Goal: Complete application form: Complete application form

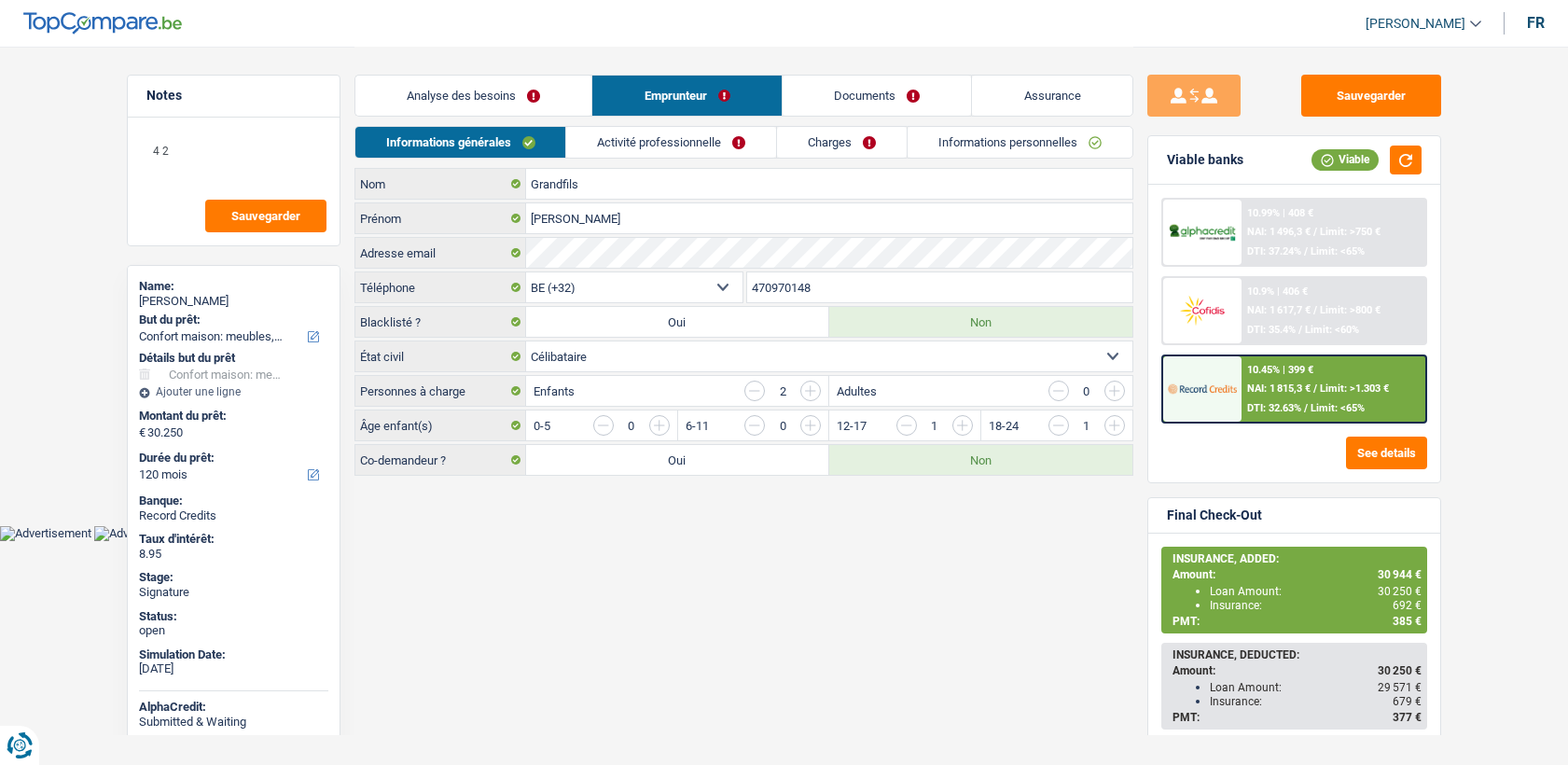
select select "household"
select select "120"
select select "32"
select select "single"
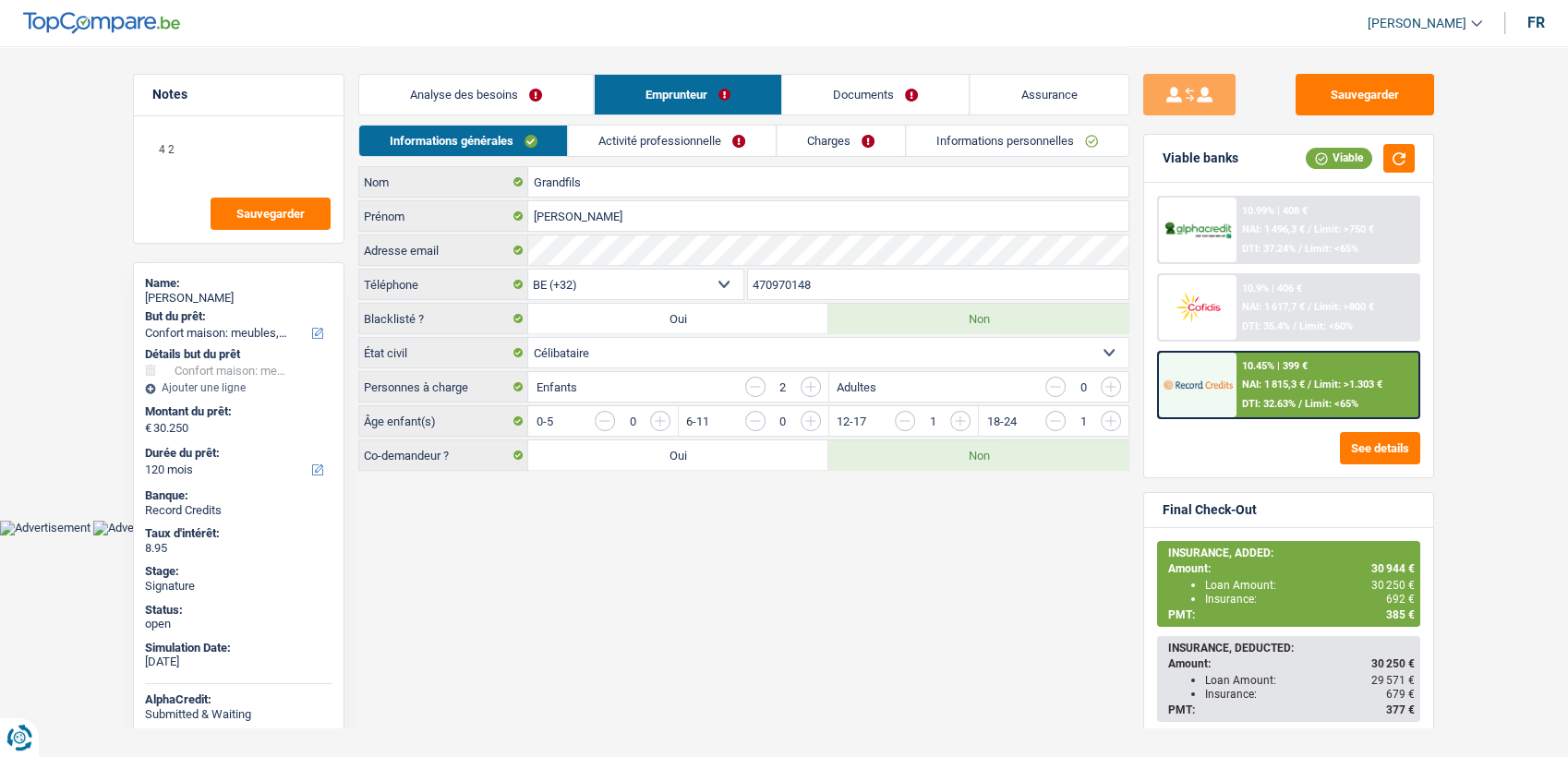
click at [731, 156] on li "Activité professionnelle" at bounding box center [672, 141] width 208 height 33
click at [727, 137] on link "Activité professionnelle" at bounding box center [673, 141] width 208 height 31
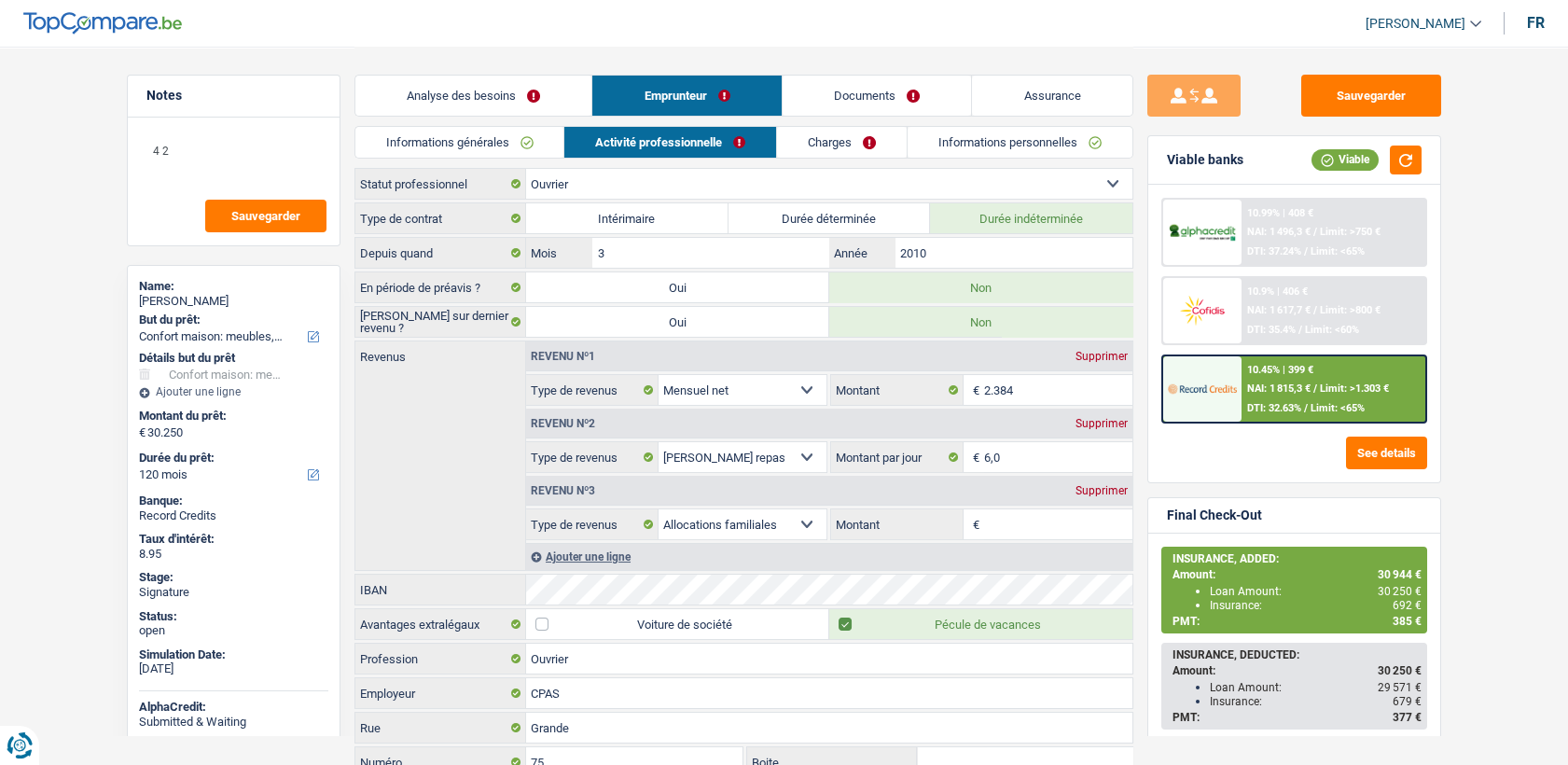
click at [804, 146] on link "Charges" at bounding box center [842, 143] width 130 height 31
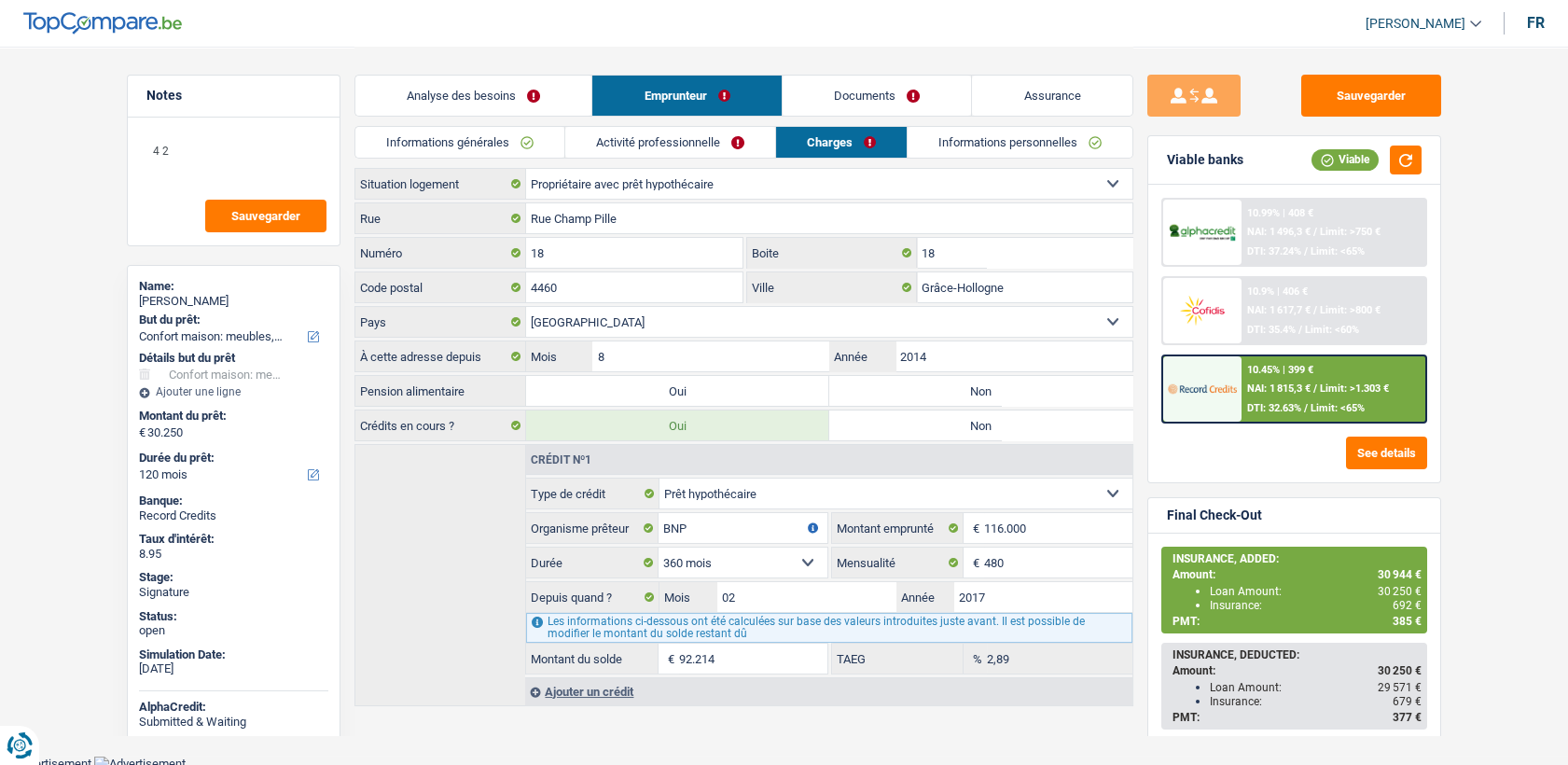
click at [852, 81] on link "Documents" at bounding box center [876, 95] width 189 height 40
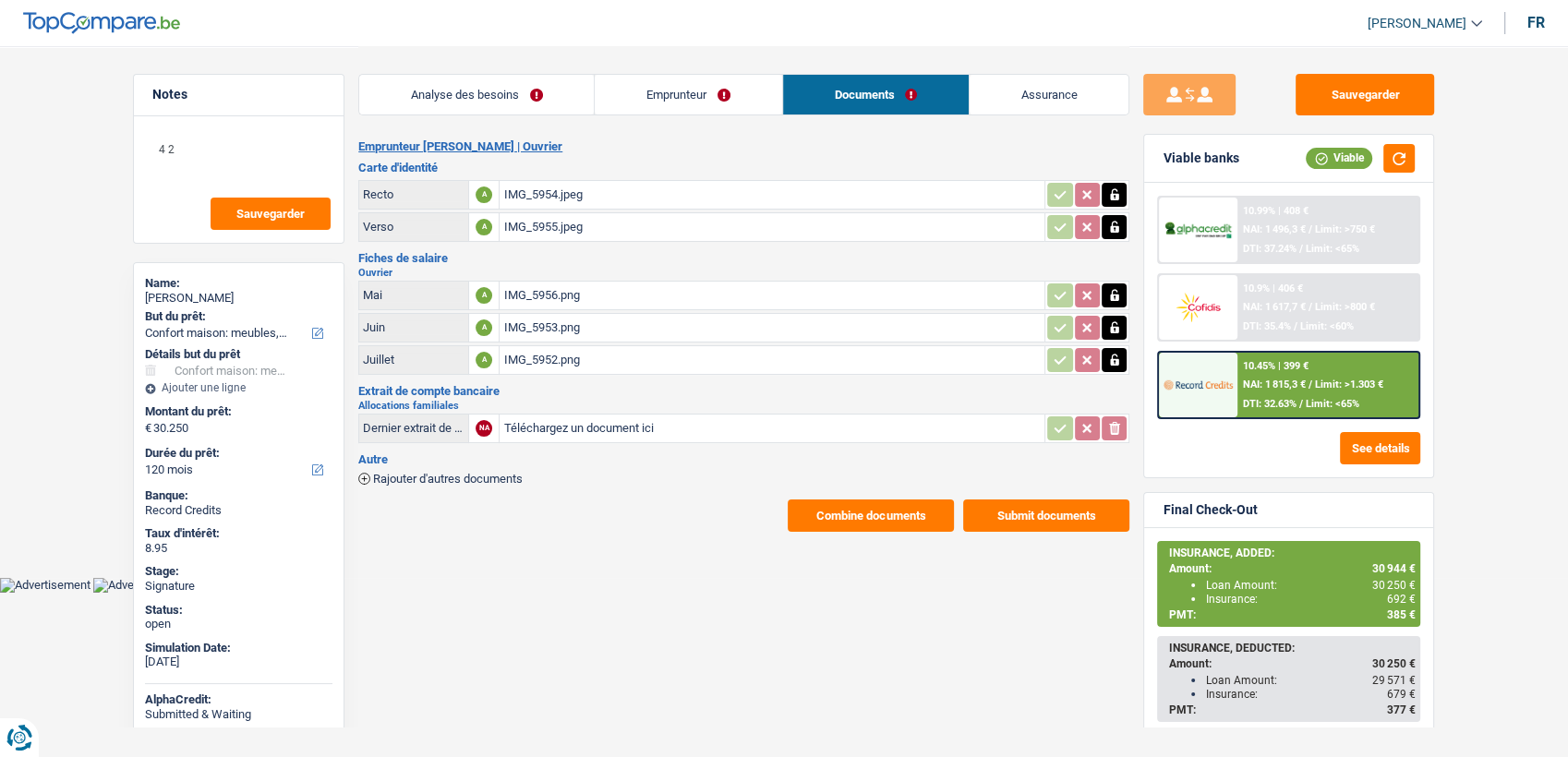
click at [871, 515] on button "Combine documents" at bounding box center [870, 516] width 166 height 33
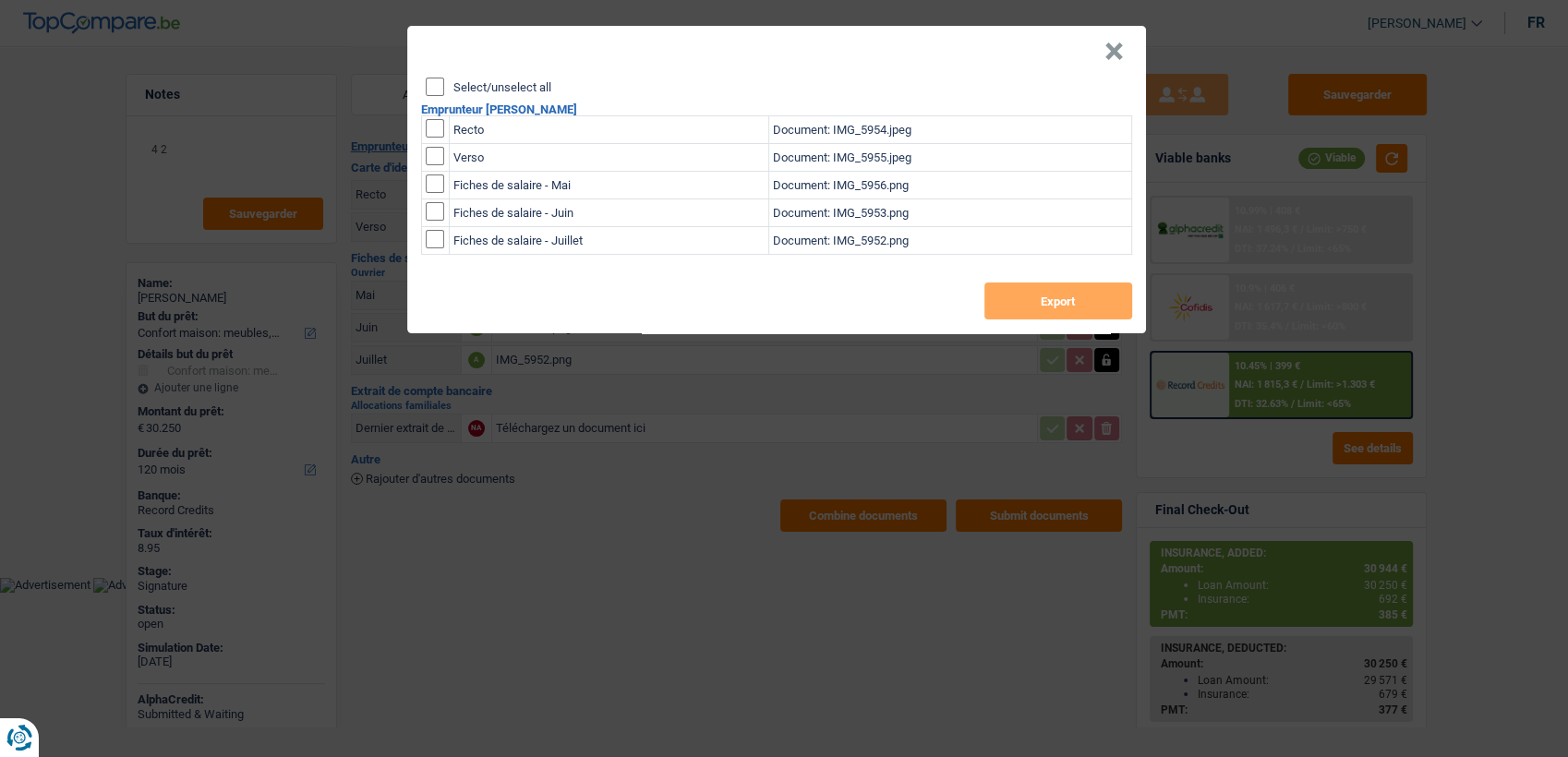
click at [431, 127] on input "checkbox" at bounding box center [434, 128] width 18 height 18
checkbox input "true"
click at [430, 165] on td at bounding box center [434, 158] width 28 height 28
click at [446, 159] on td at bounding box center [434, 158] width 28 height 28
click at [436, 155] on input "checkbox" at bounding box center [434, 156] width 18 height 18
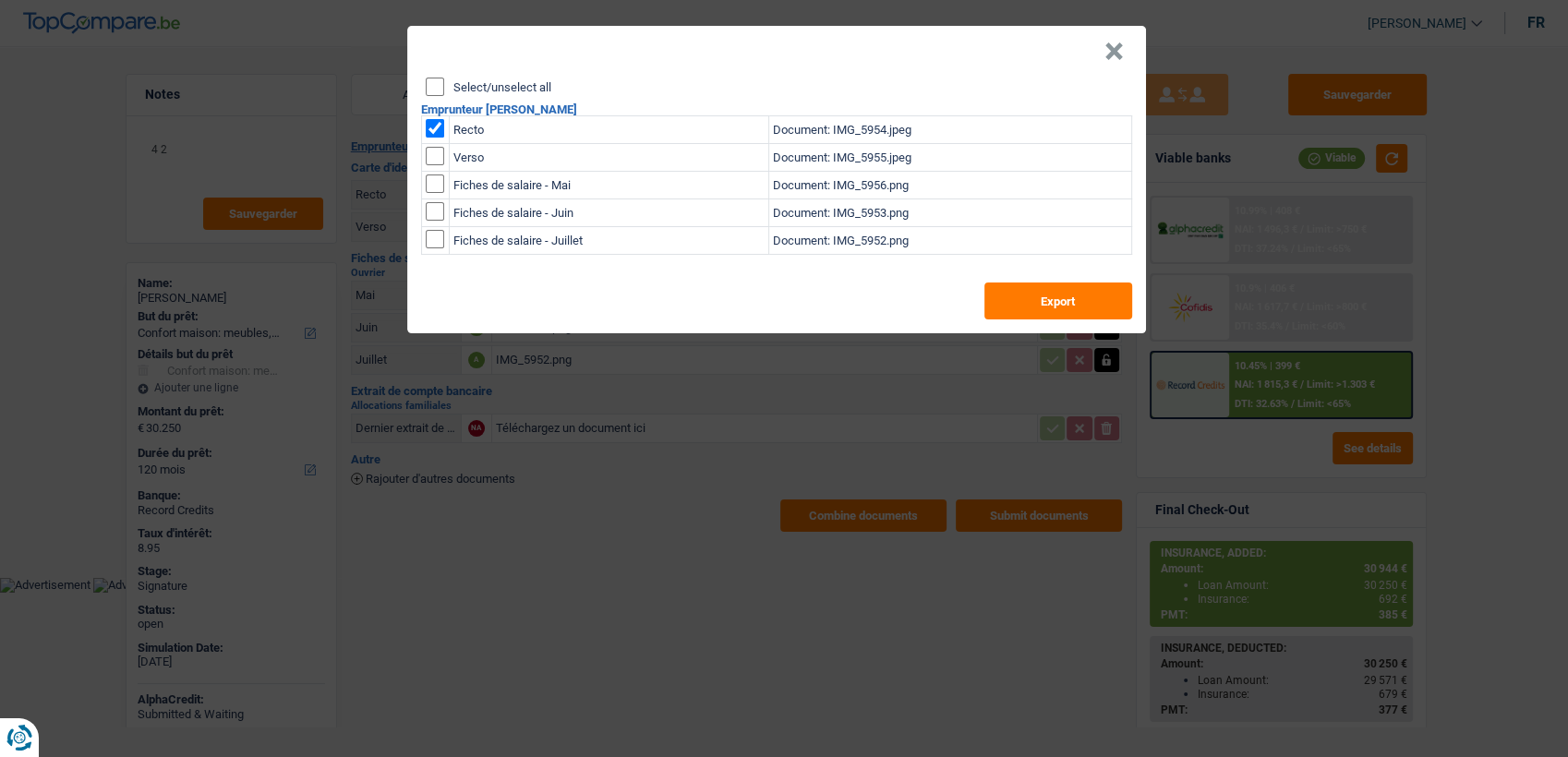
checkbox input "true"
click at [1072, 309] on button "Export" at bounding box center [1059, 301] width 148 height 37
click at [1104, 61] on button "×" at bounding box center [1114, 51] width 19 height 18
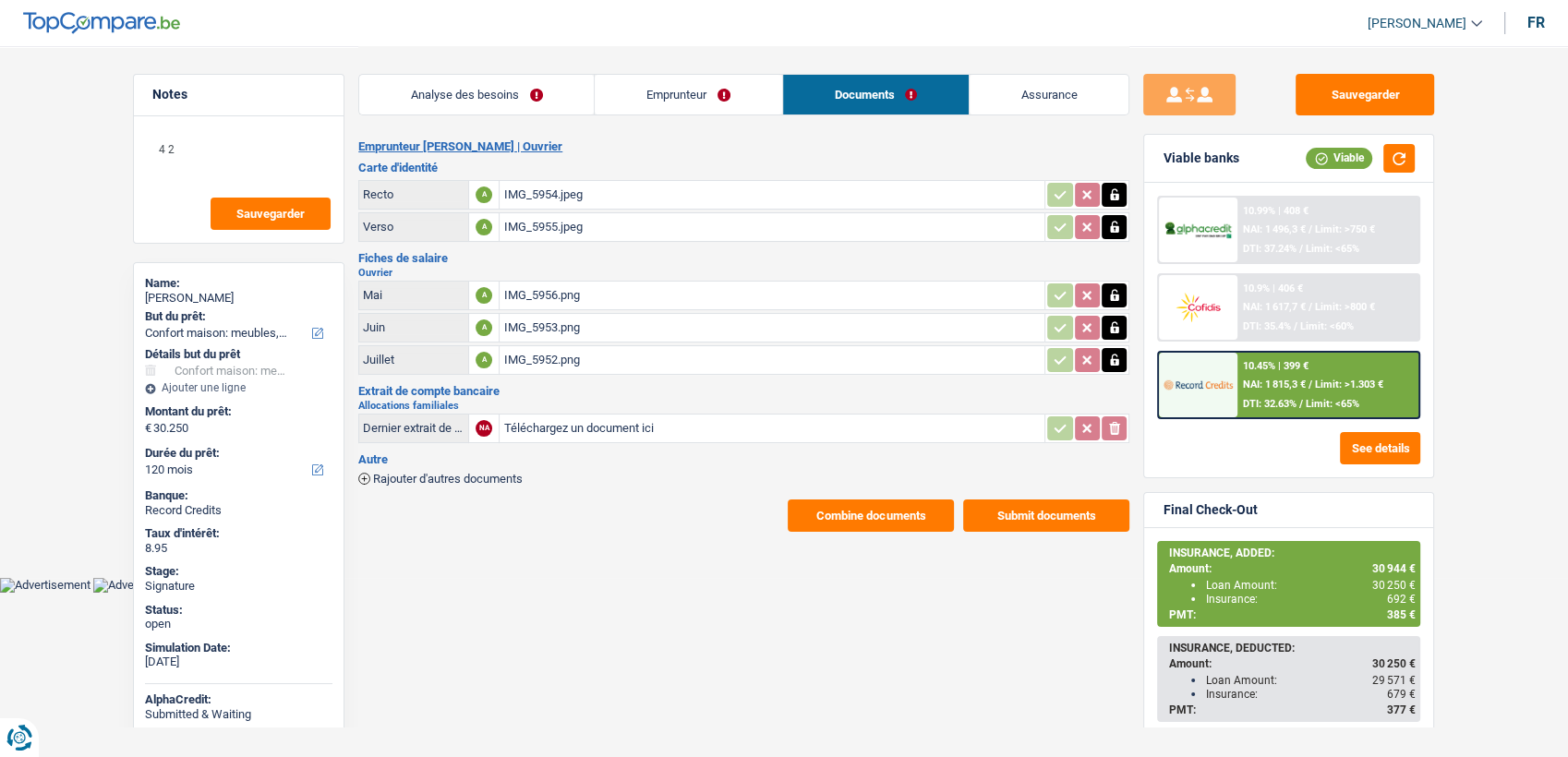
click at [617, 100] on link "Emprunteur" at bounding box center [688, 94] width 186 height 39
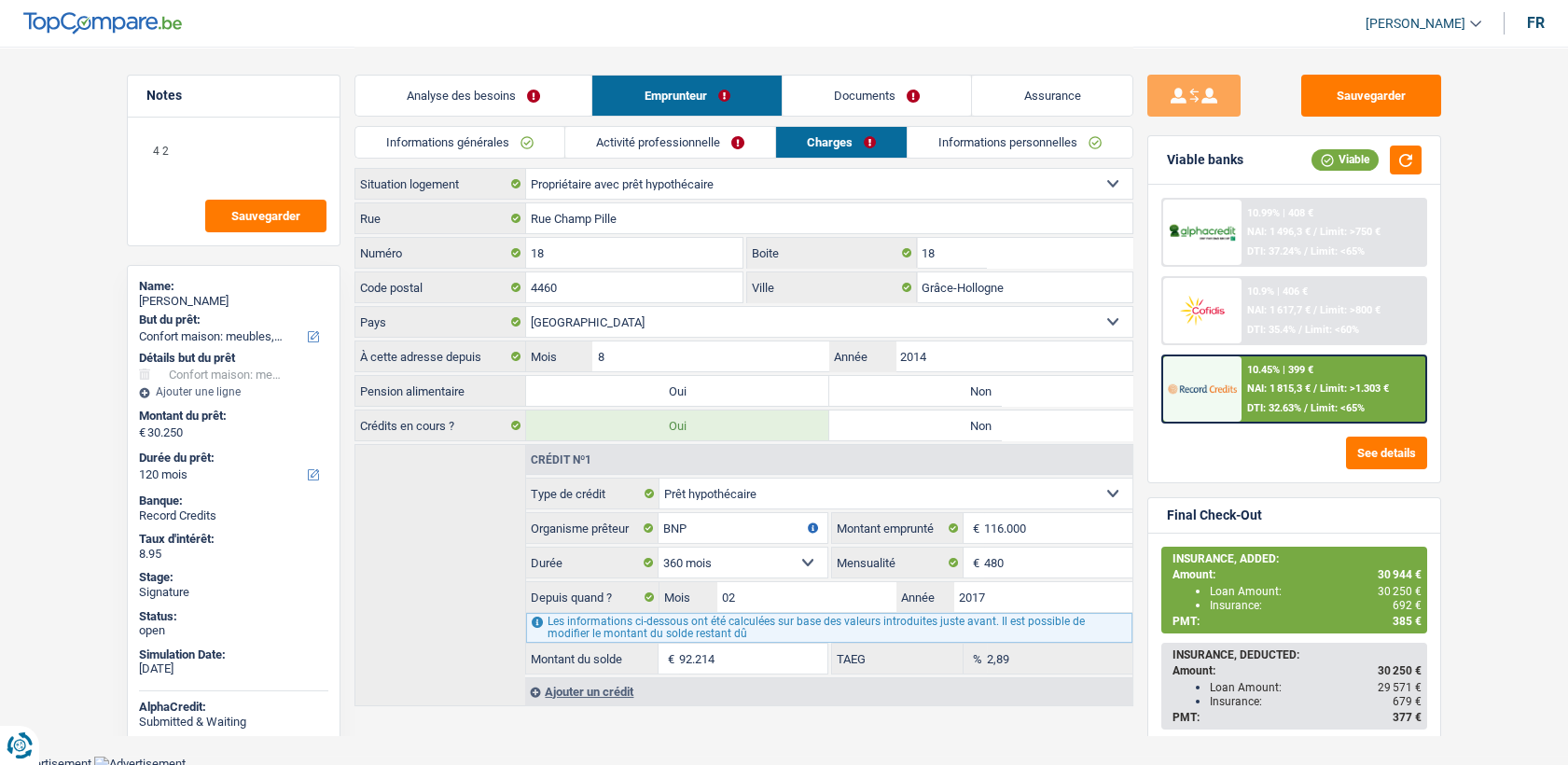
click at [502, 150] on link "Informations générales" at bounding box center [459, 143] width 209 height 31
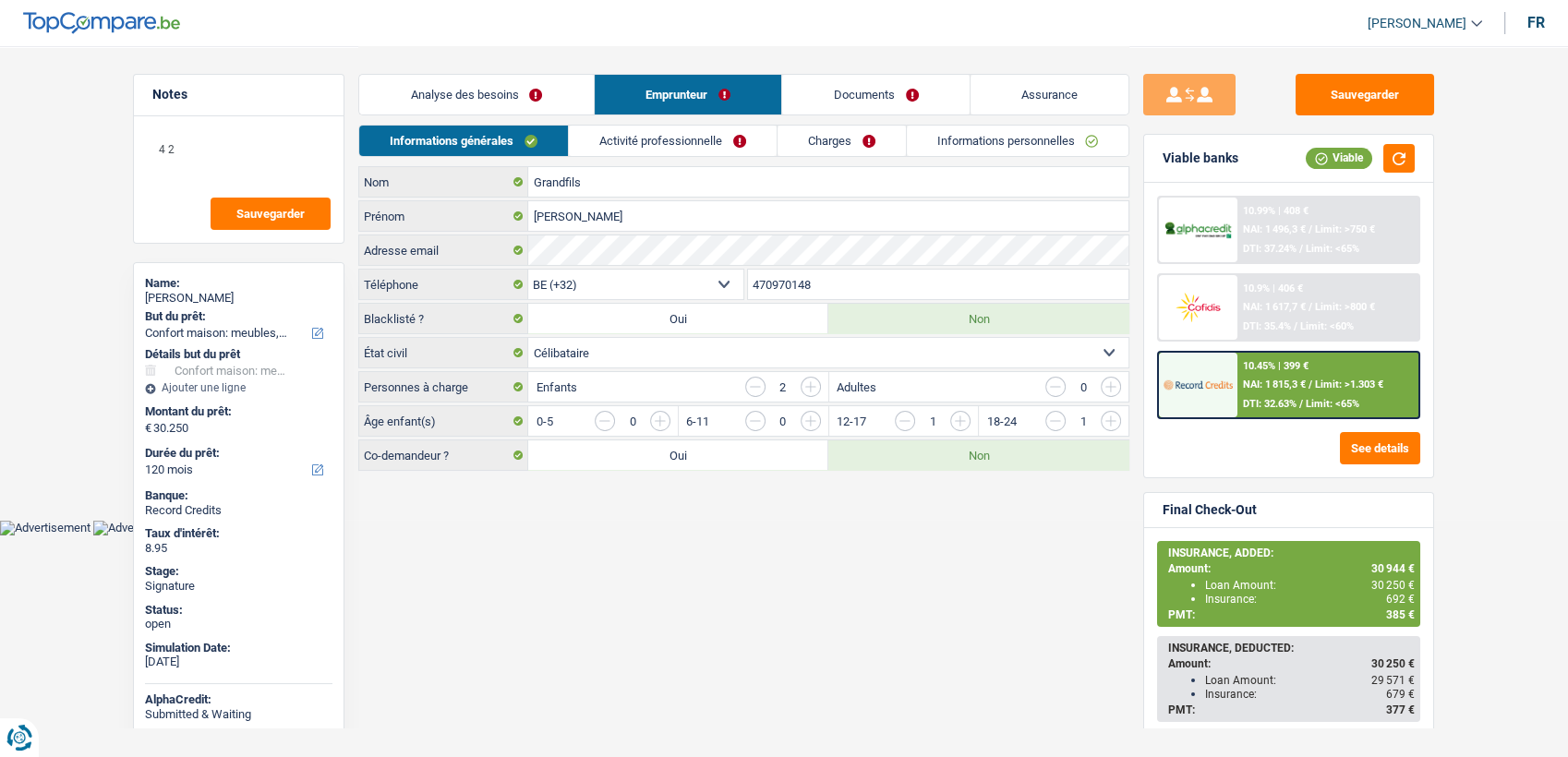
click at [820, 283] on input "470970148" at bounding box center [938, 284] width 381 height 30
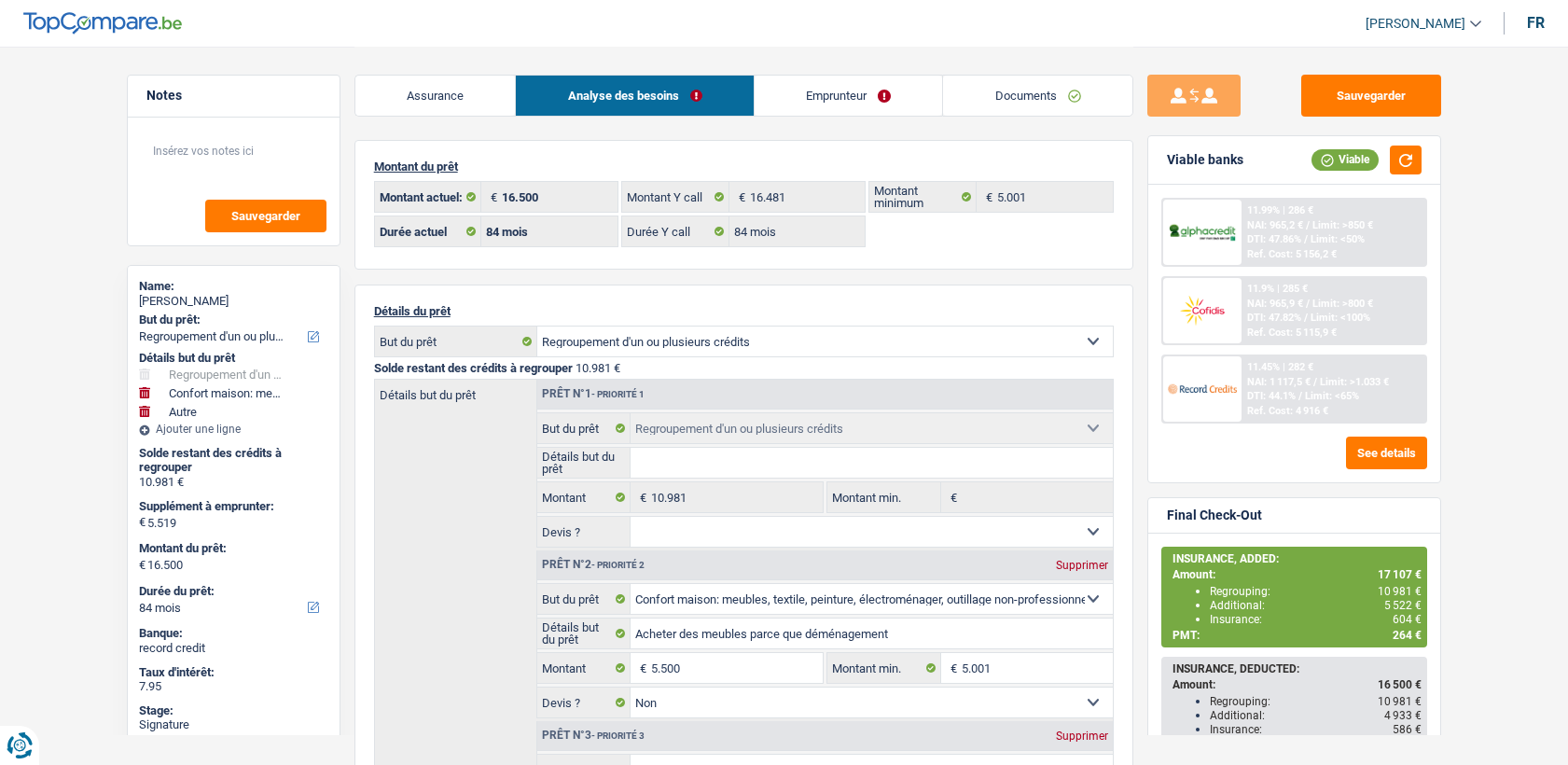
select select "refinancing"
select select "household"
select select "other"
select select "84"
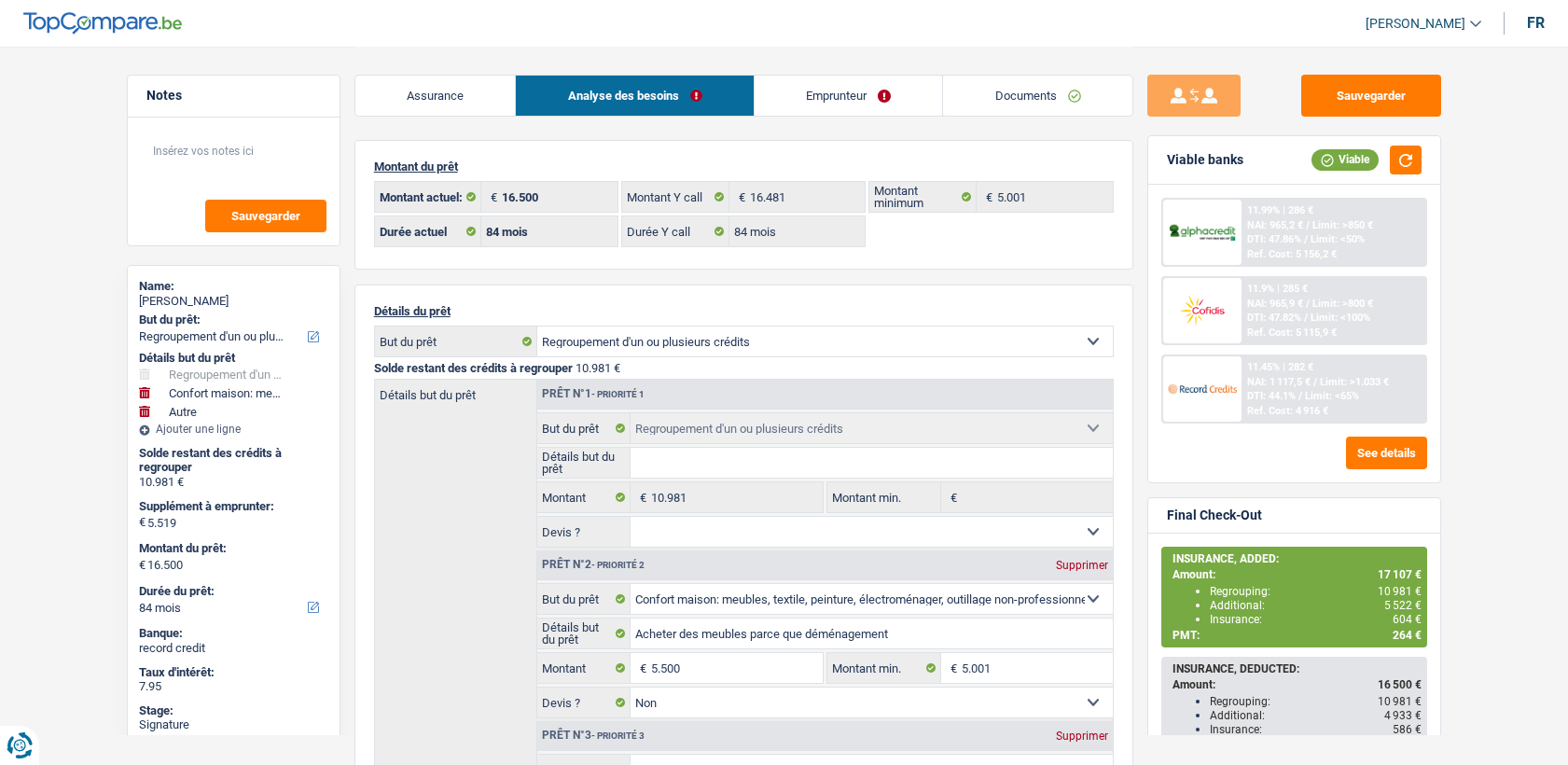
select select "84"
select select "refinancing"
select select "household"
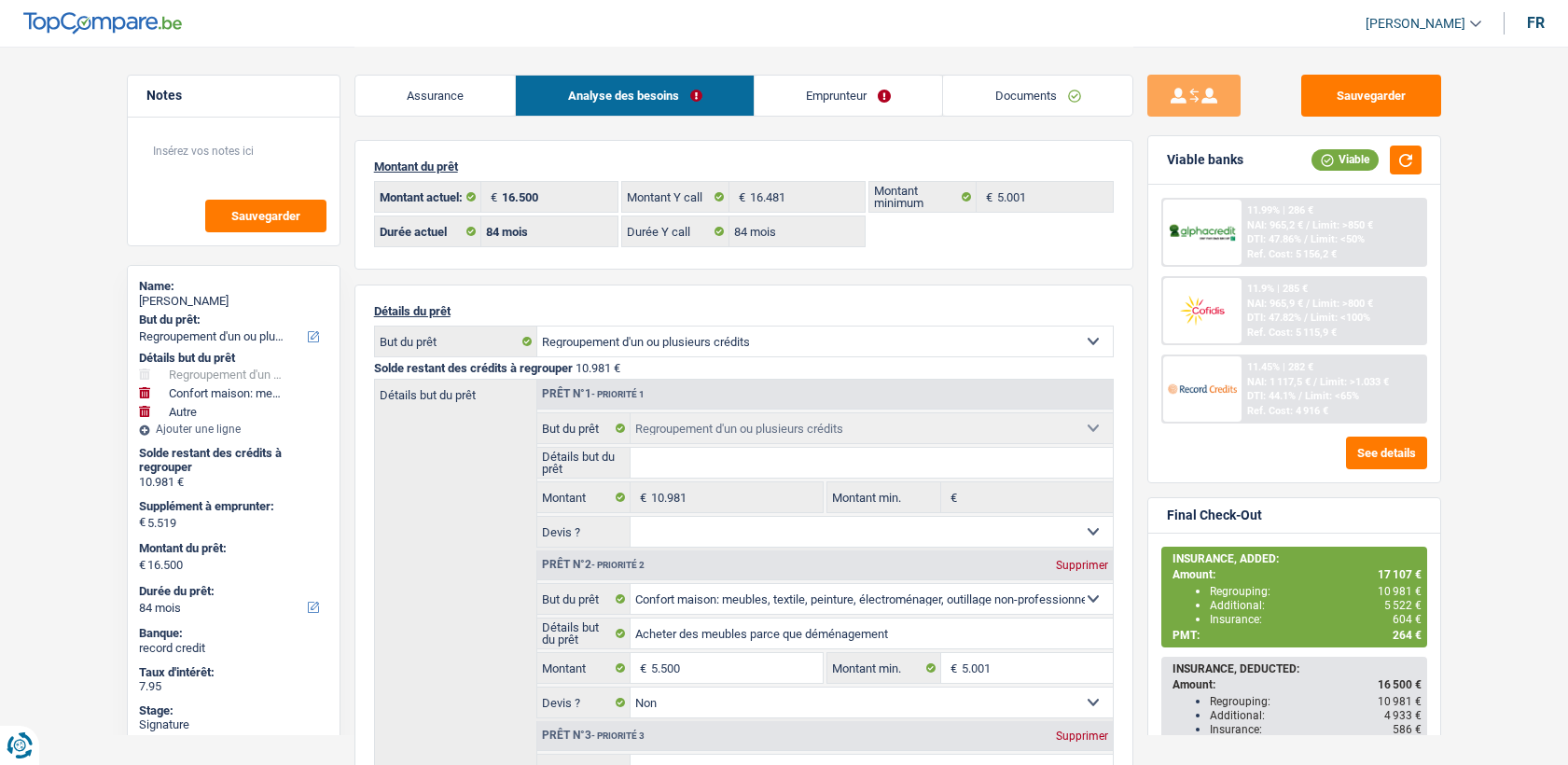
select select "false"
select select "other"
select select "84"
select select "worker"
select select "netSalary"
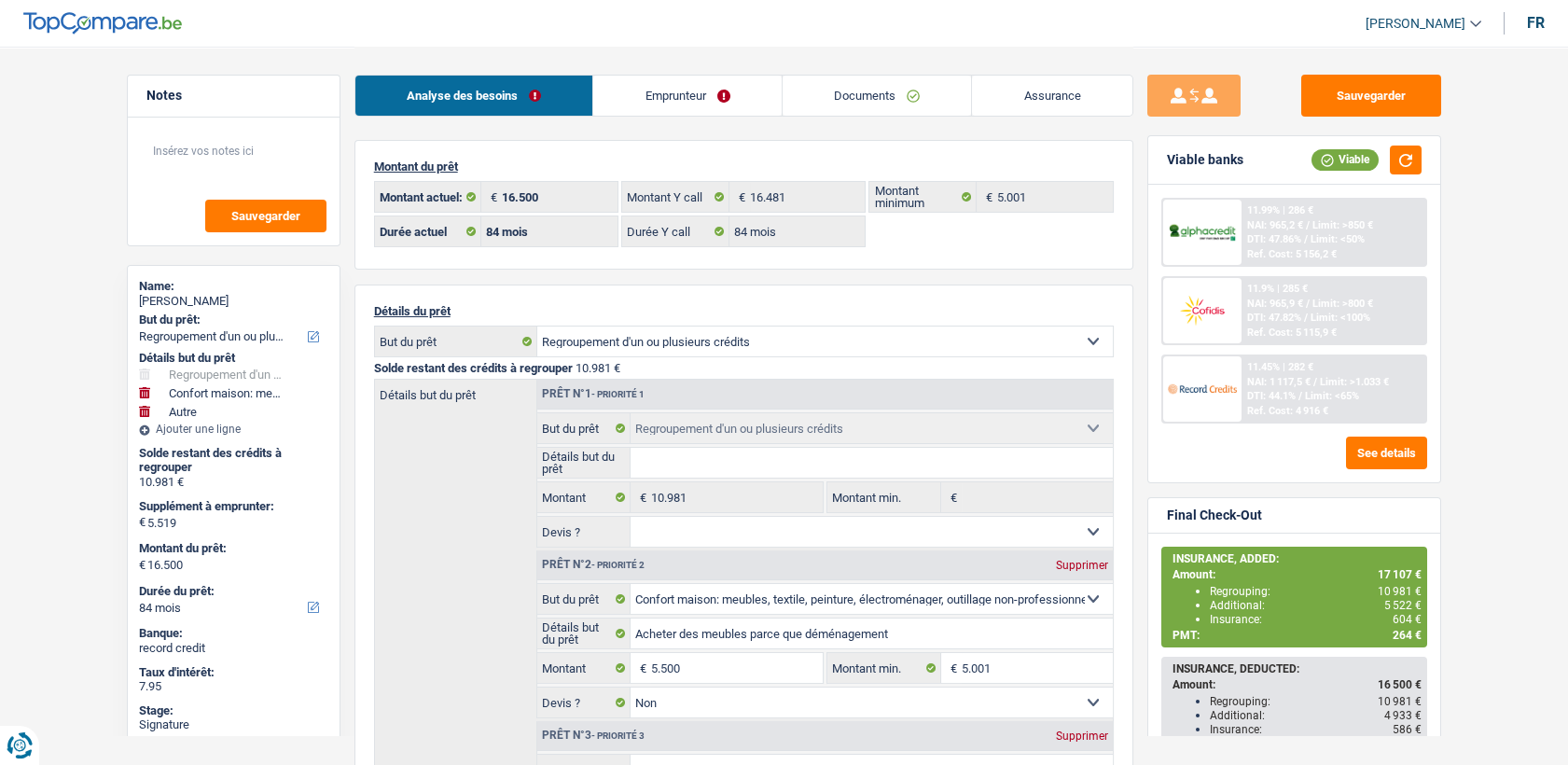
click at [702, 86] on link "Emprunteur" at bounding box center [687, 95] width 188 height 40
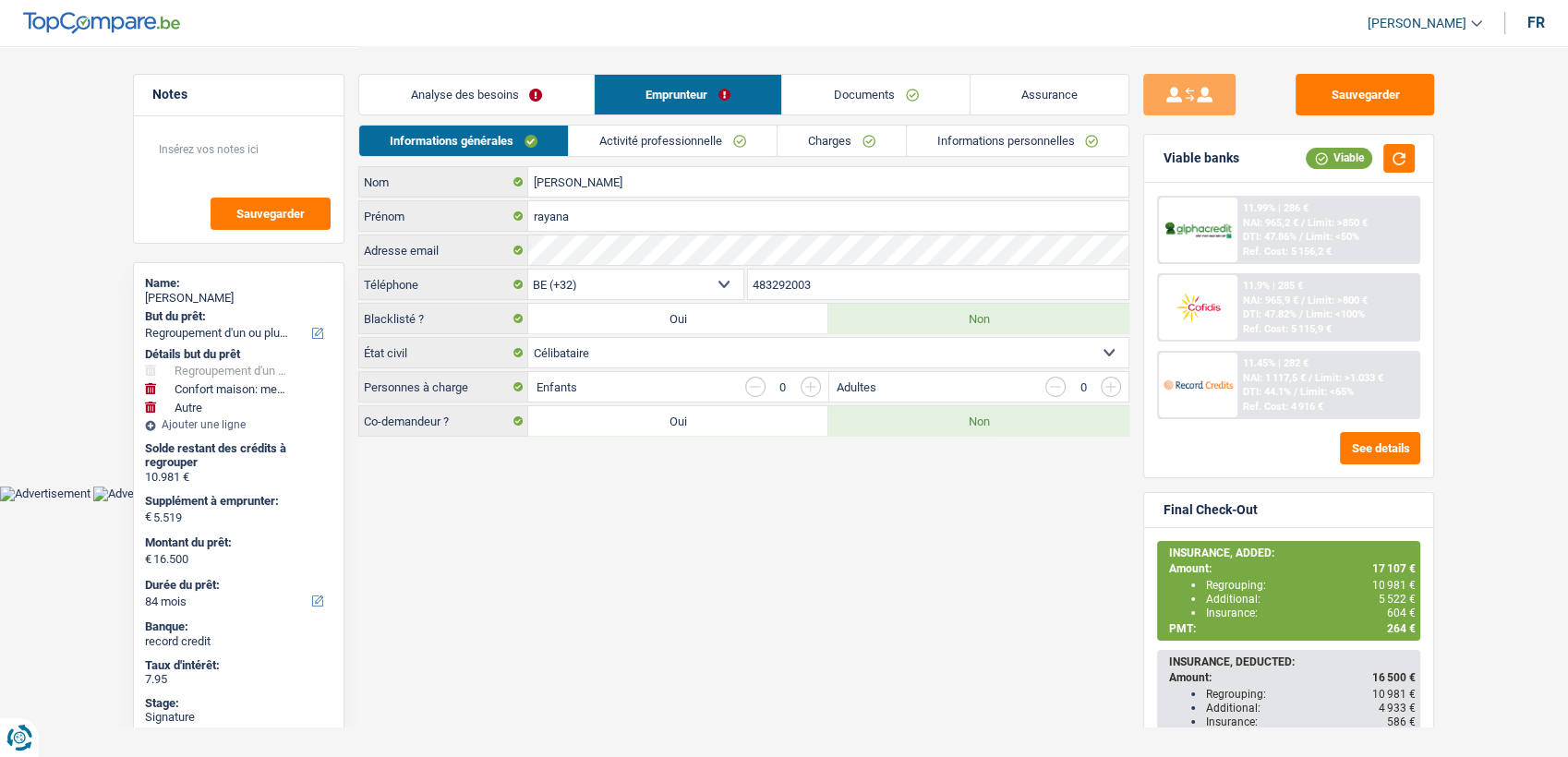
click at [680, 148] on link "Activité professionnelle" at bounding box center [673, 141] width 208 height 31
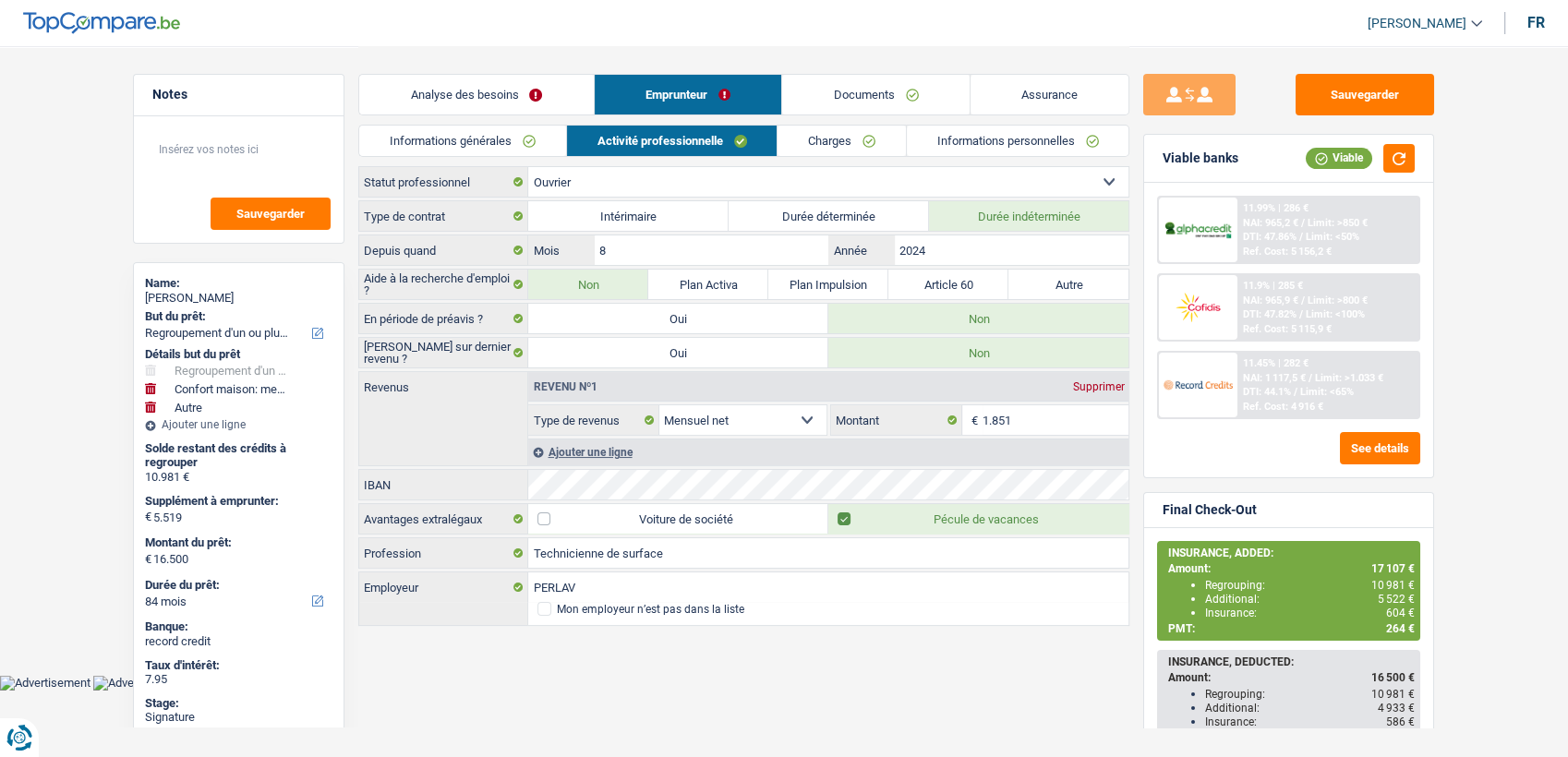
click at [772, 147] on link "Activité professionnelle" at bounding box center [672, 141] width 210 height 31
click at [789, 139] on link "Charges" at bounding box center [842, 141] width 129 height 31
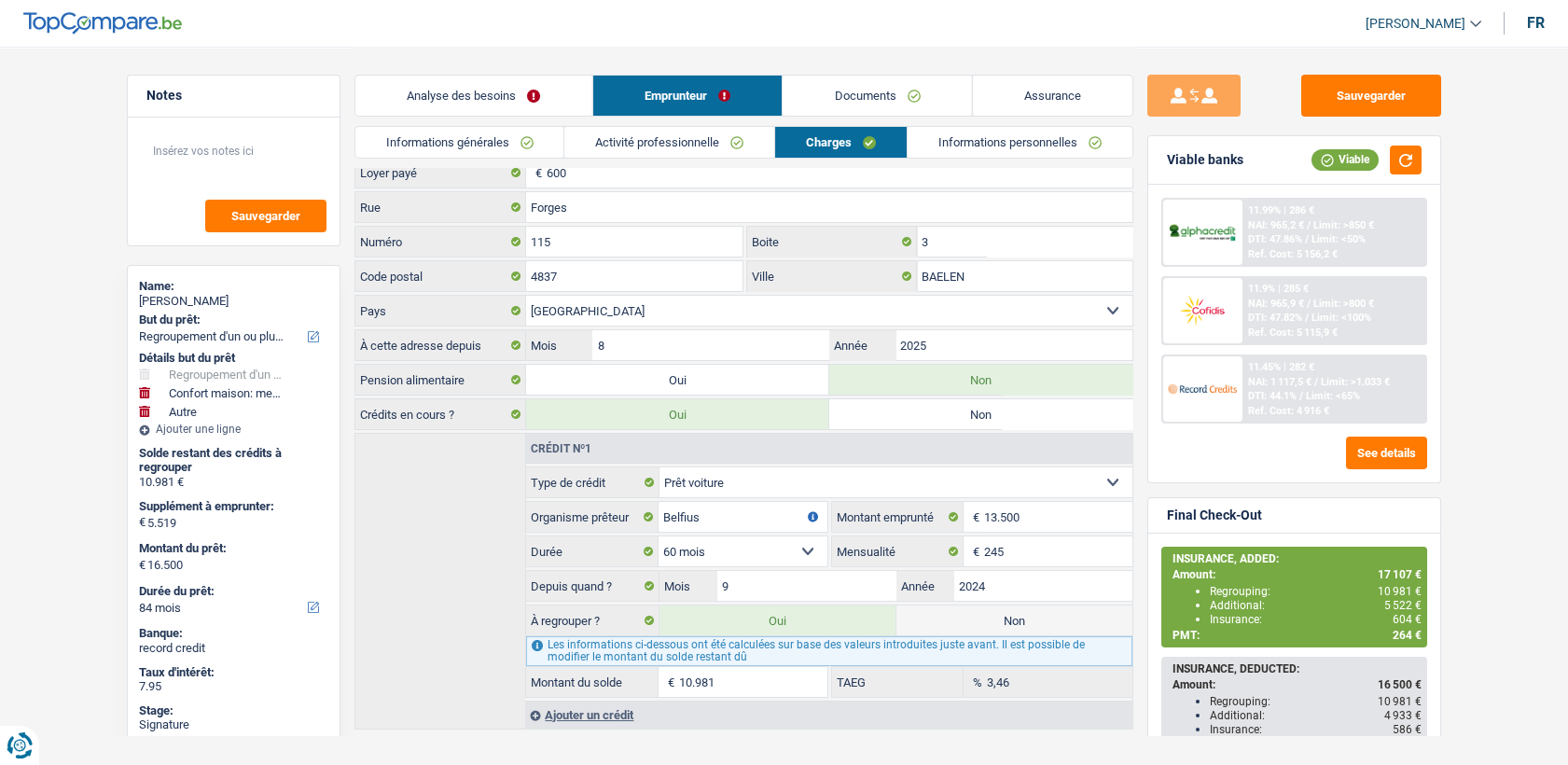
scroll to position [71, 0]
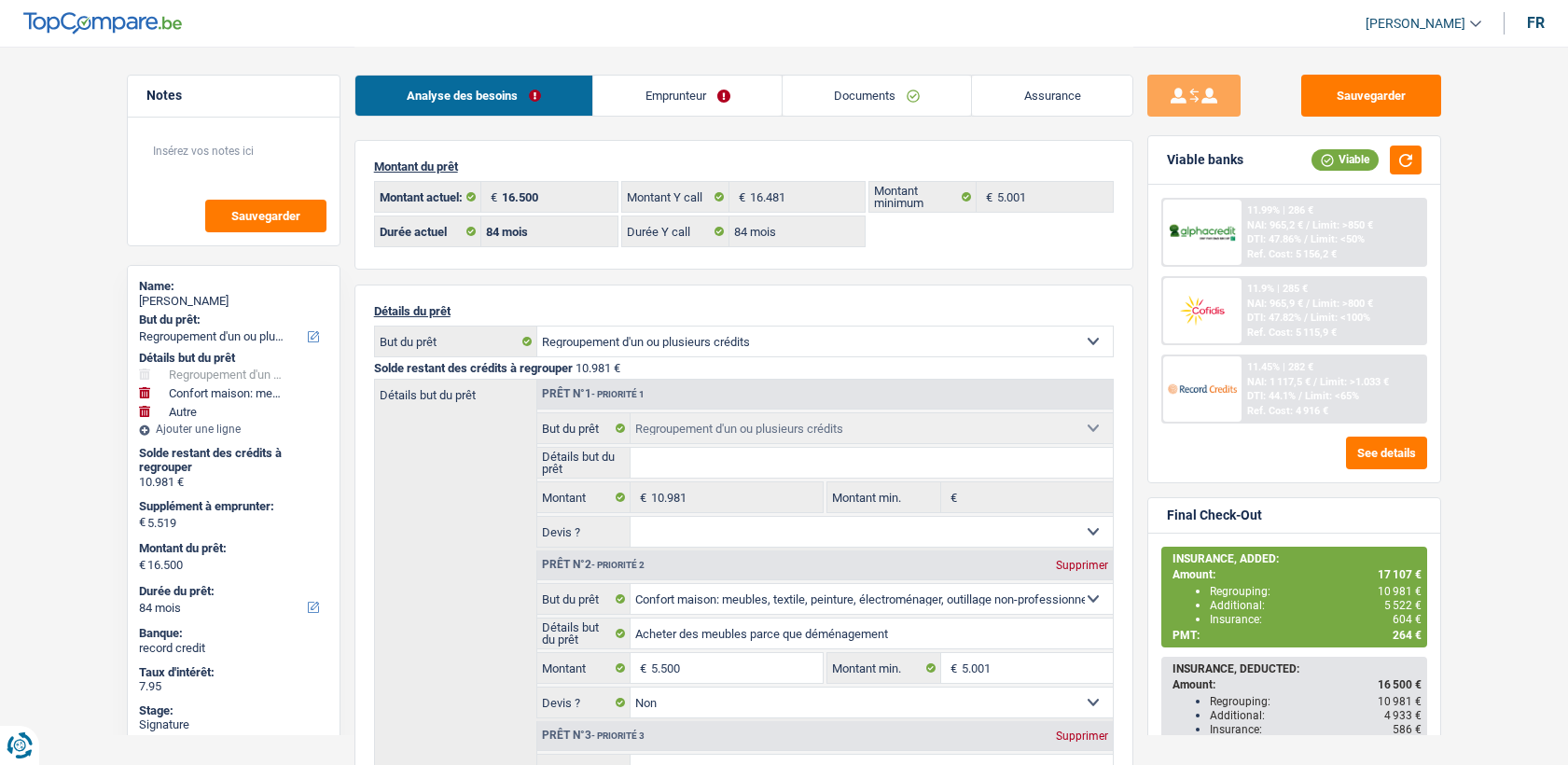
select select "refinancing"
select select "household"
select select "other"
select select "84"
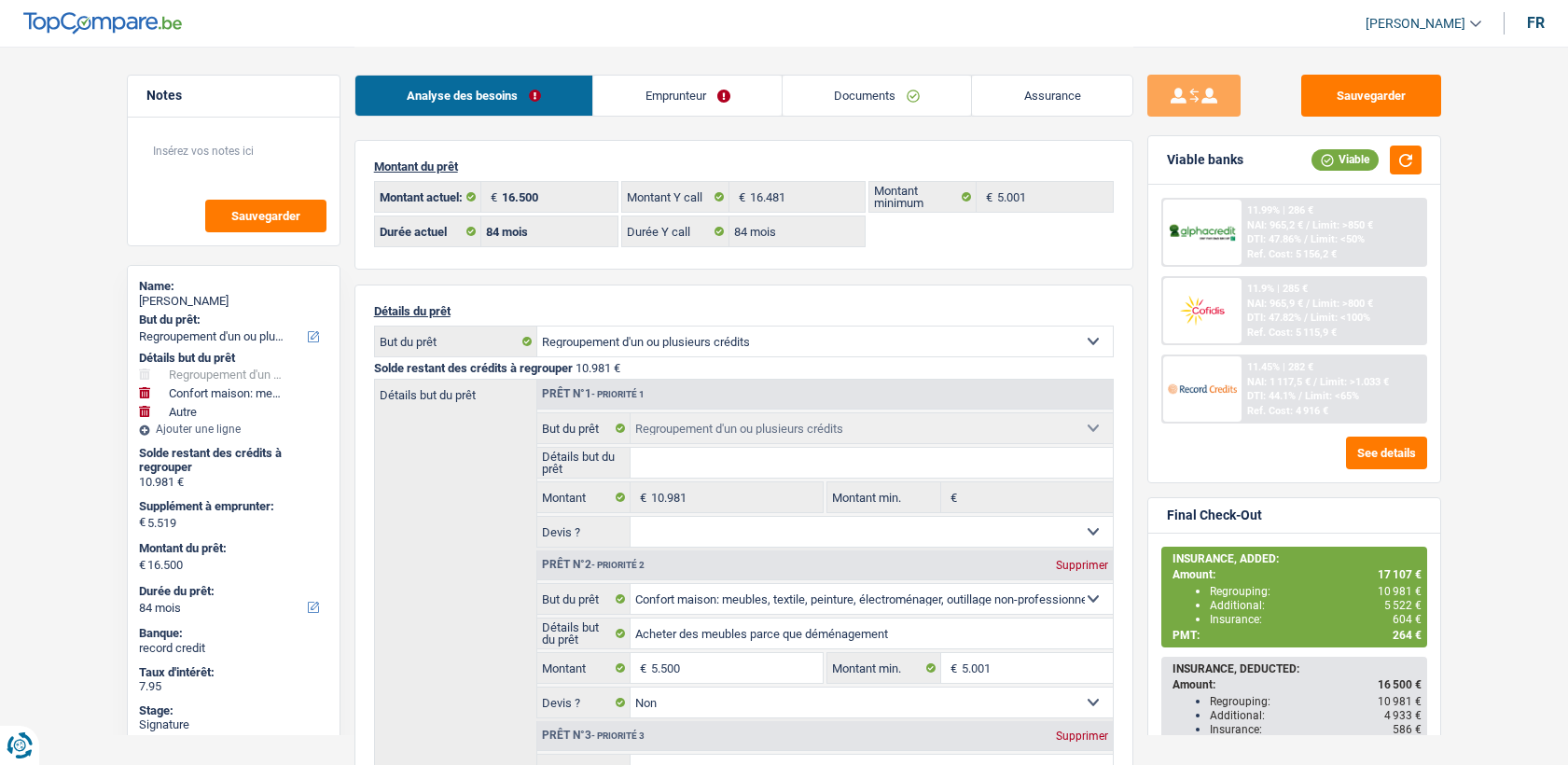
select select "84"
select select "refinancing"
select select "household"
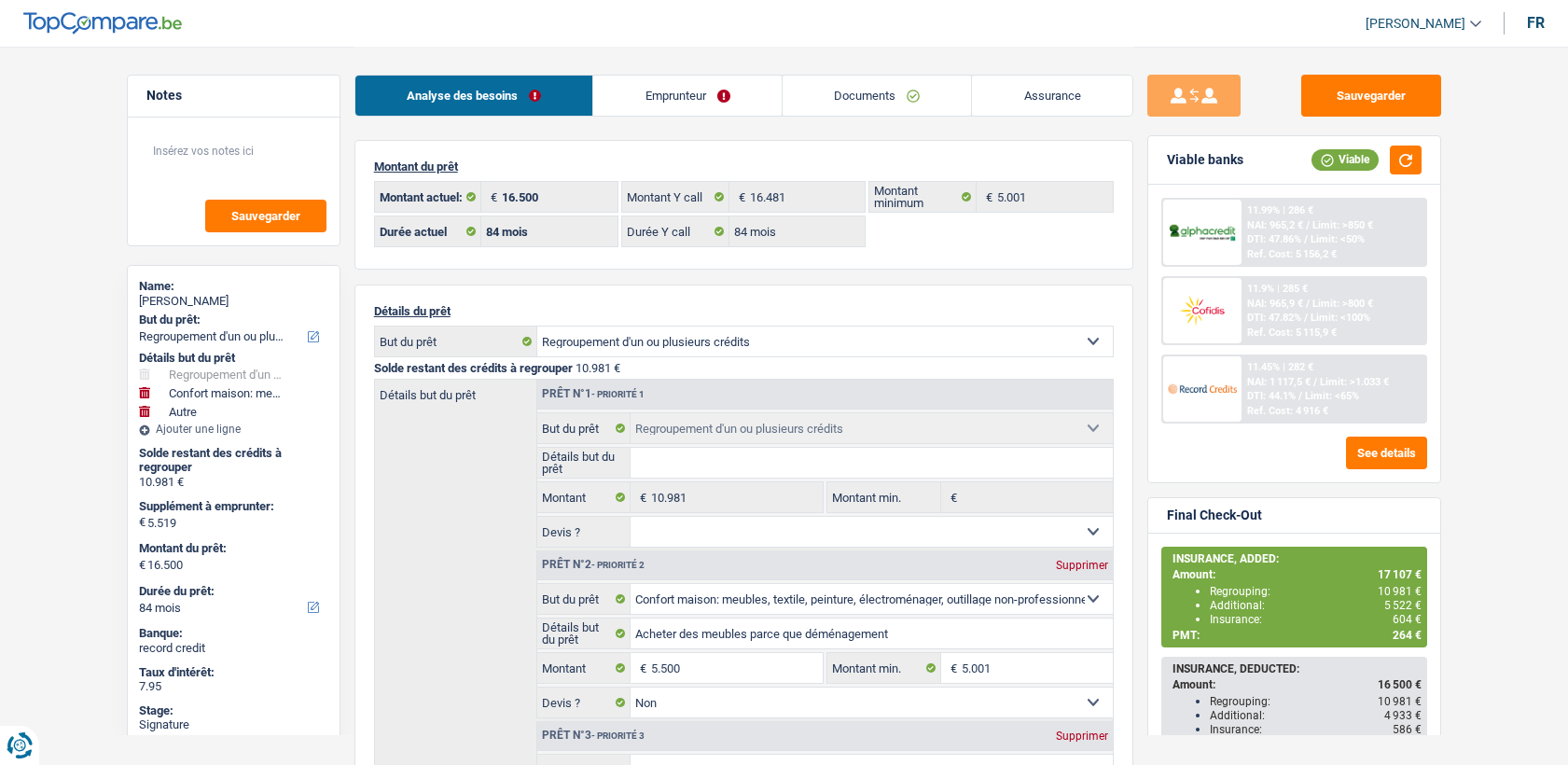
select select "false"
select select "other"
select select "84"
click at [859, 87] on link "Documents" at bounding box center [876, 95] width 189 height 40
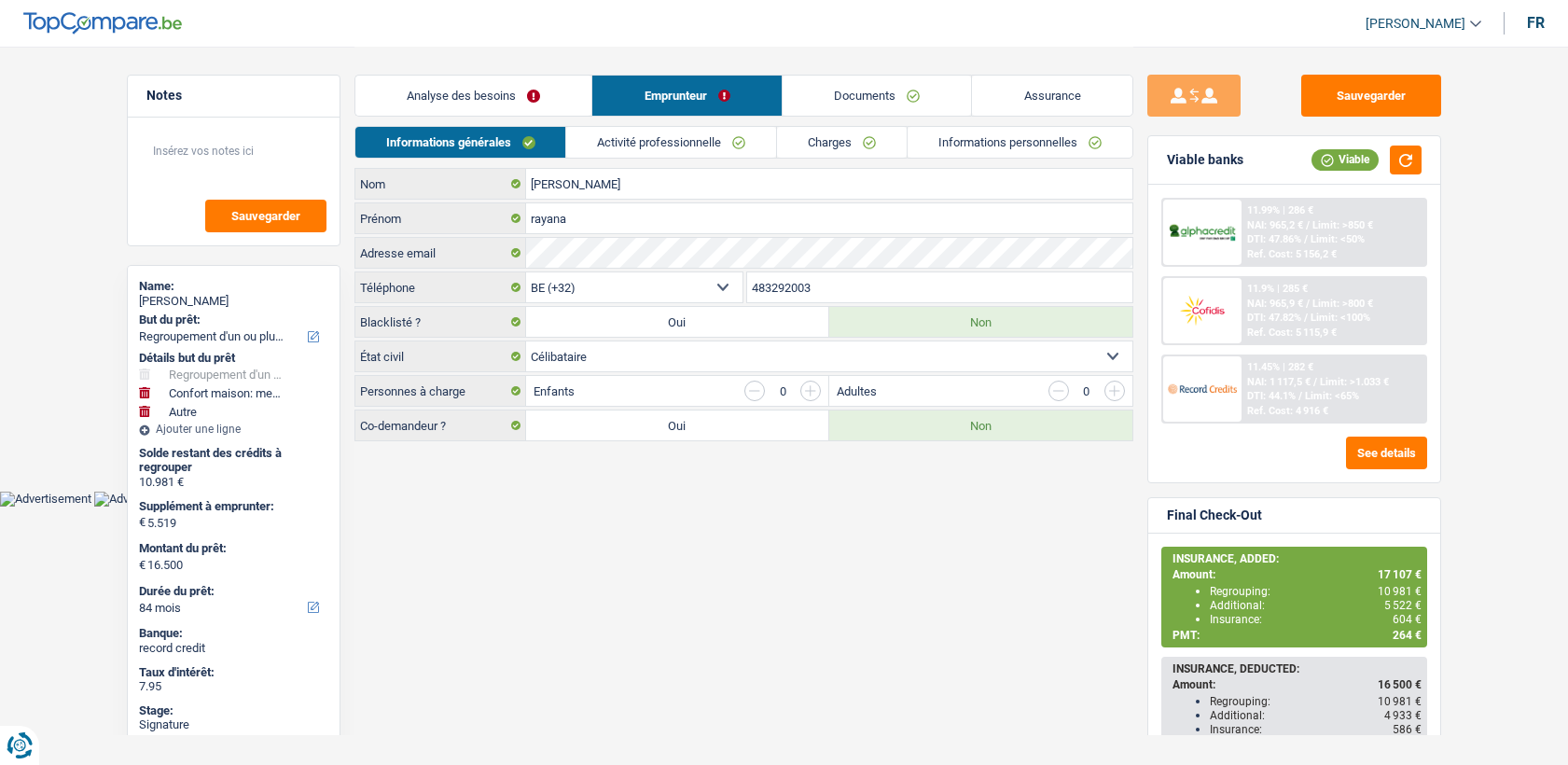
select select "refinancing"
select select "household"
select select "other"
select select "84"
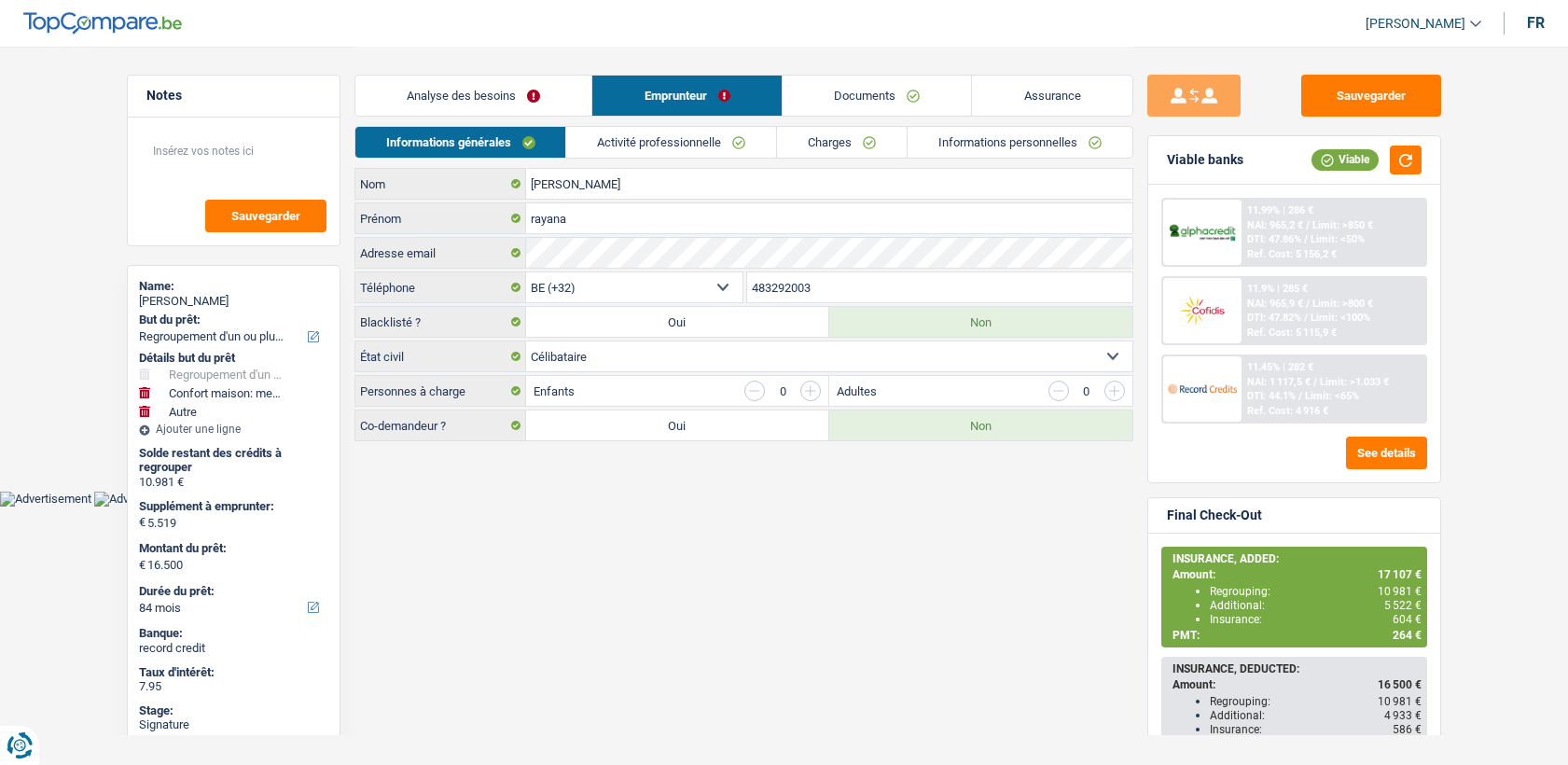
select select "32"
select select "single"
select select "rents"
select select "BE"
select select "carLoan"
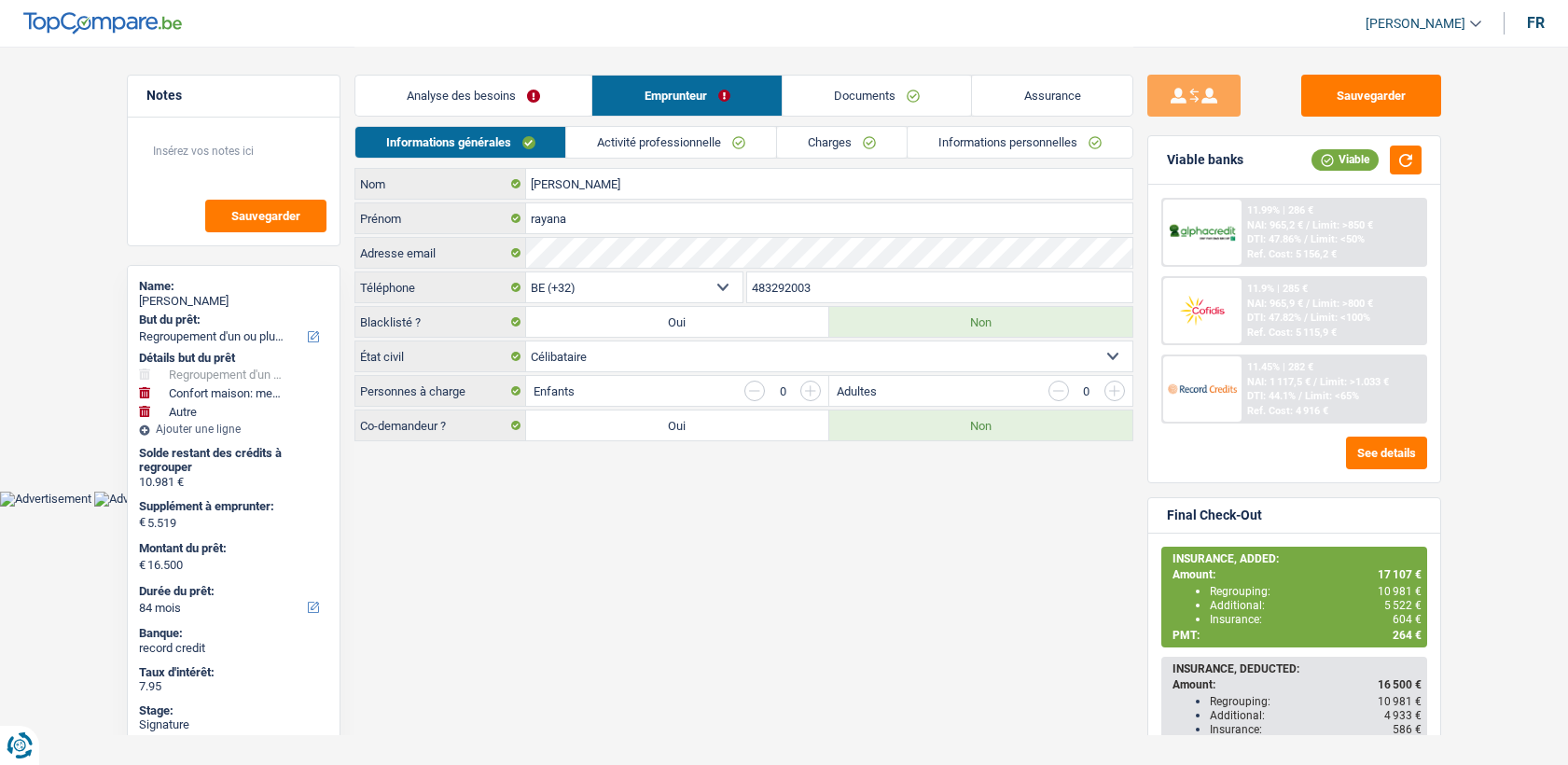
select select "60"
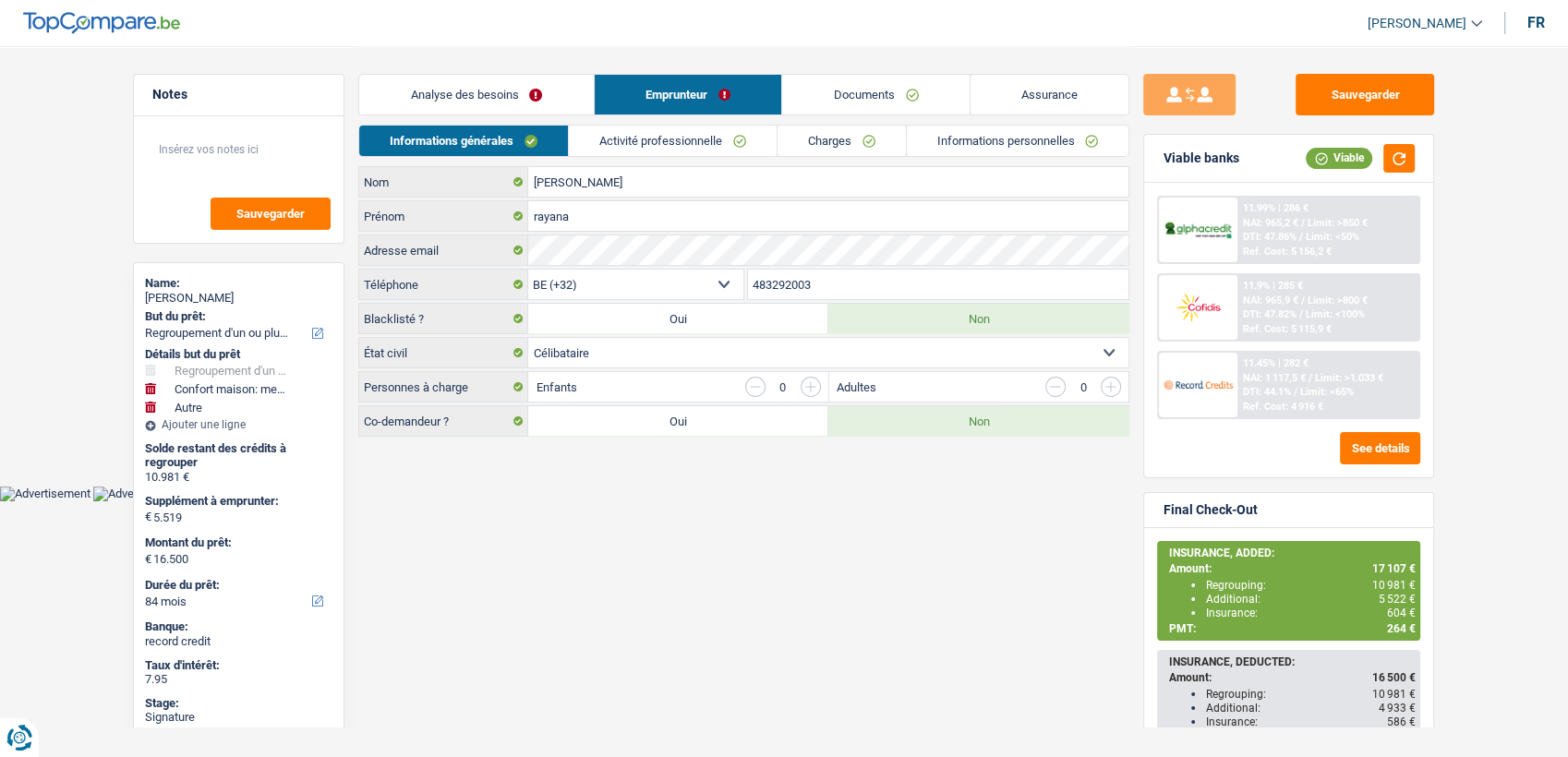
click at [678, 131] on link "Activité professionnelle" at bounding box center [673, 141] width 208 height 31
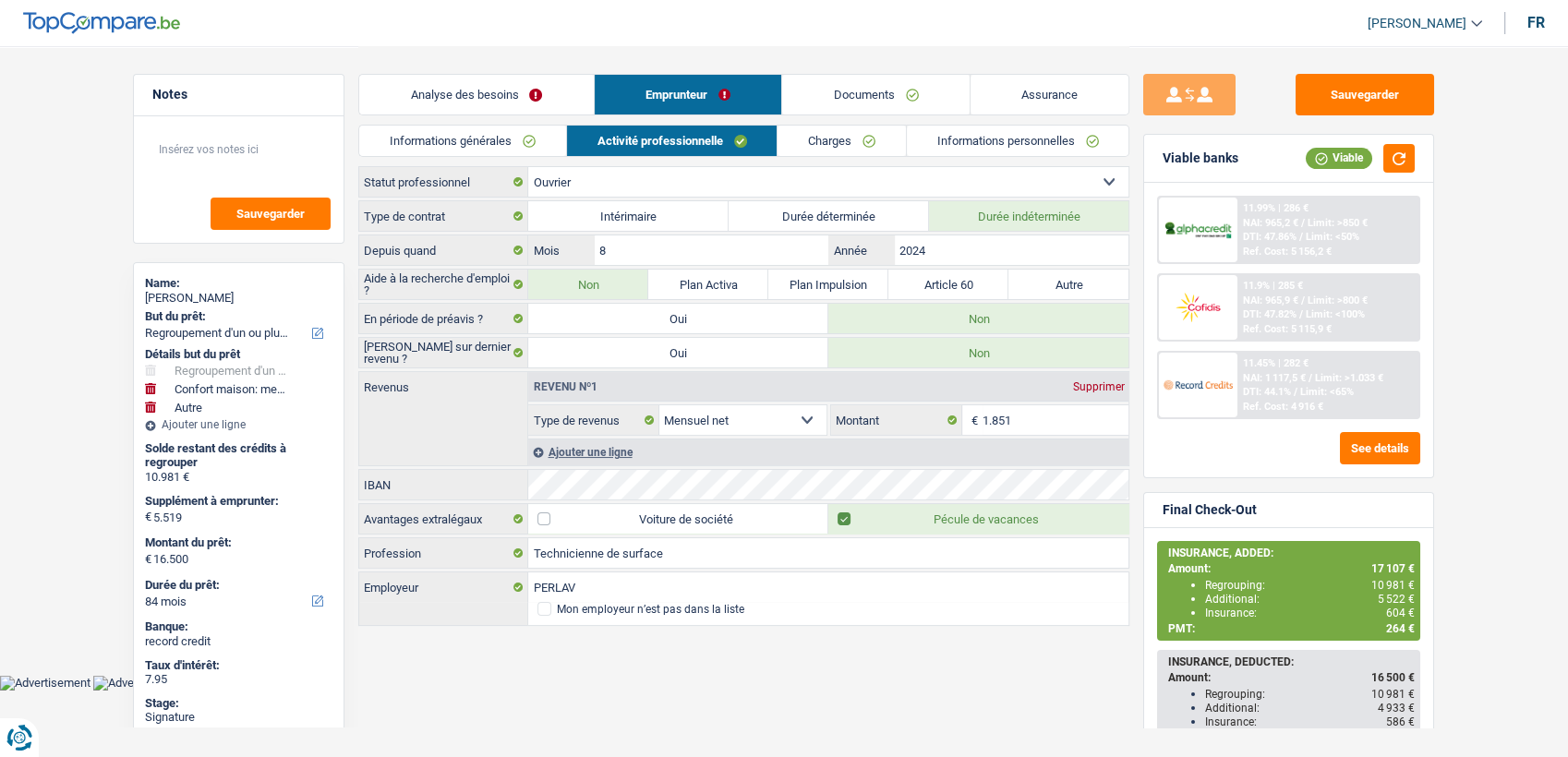
click at [835, 145] on link "Charges" at bounding box center [842, 141] width 129 height 31
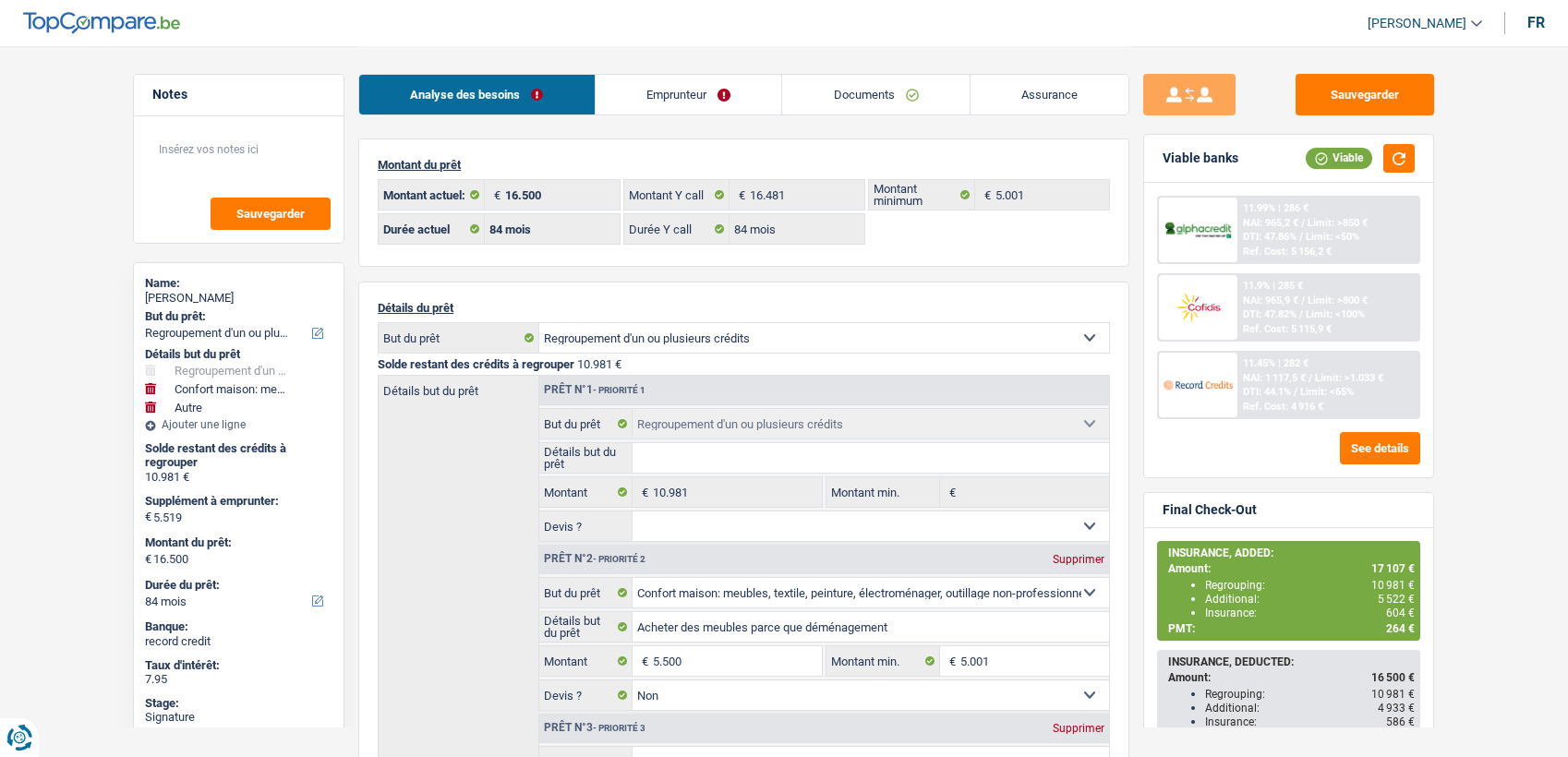
select select "refinancing"
select select "household"
select select "other"
select select "84"
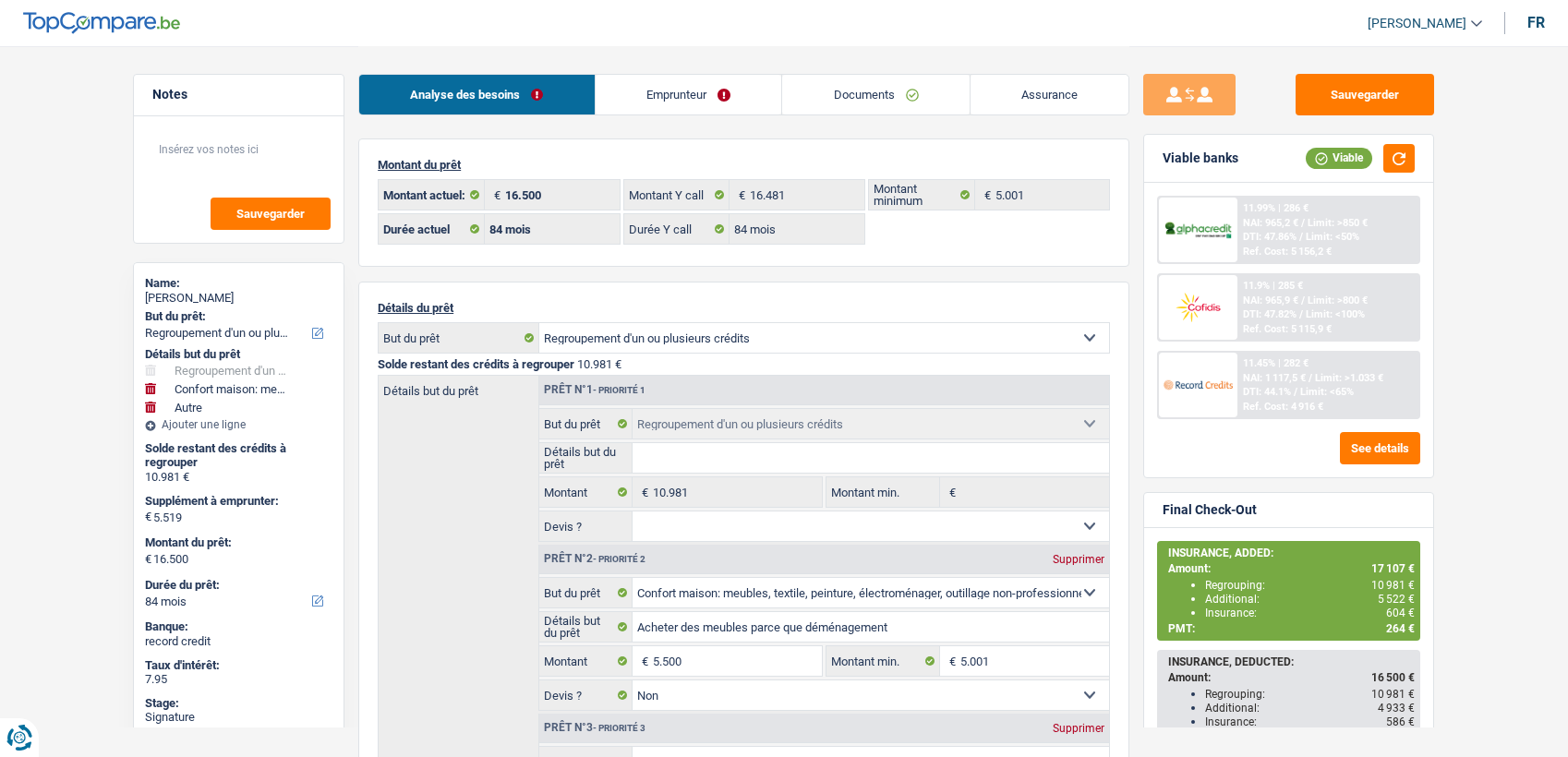
select select "84"
select select "refinancing"
select select "household"
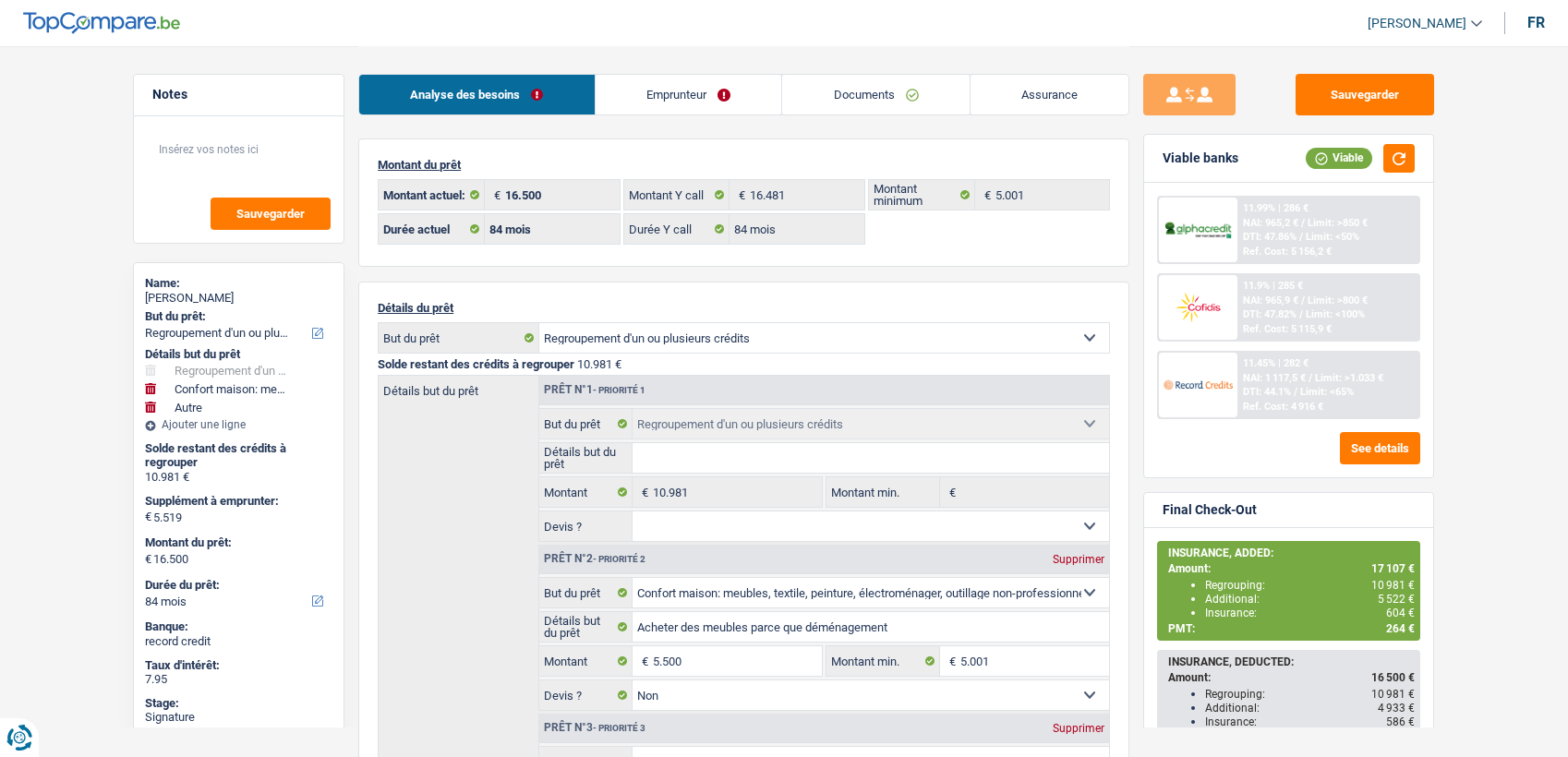
select select "false"
select select "other"
select select "84"
click at [702, 66] on div "Analyse des besoins Emprunteur Documents Assurance" at bounding box center [744, 85] width 772 height 79
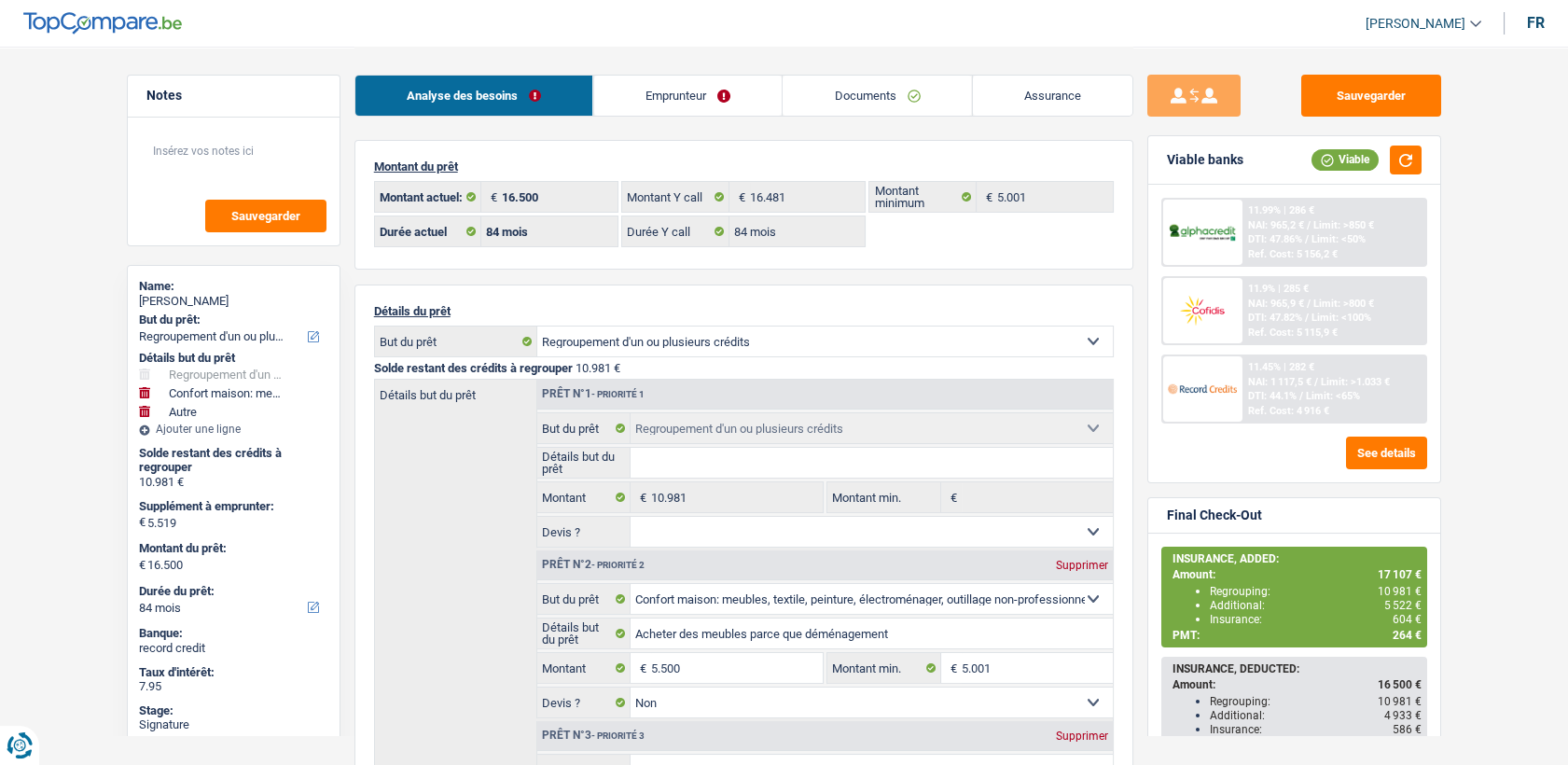
click at [708, 70] on div "Analyse des besoins Emprunteur Documents Assurance" at bounding box center [743, 86] width 779 height 80
click at [674, 83] on link "Emprunteur" at bounding box center [687, 95] width 188 height 40
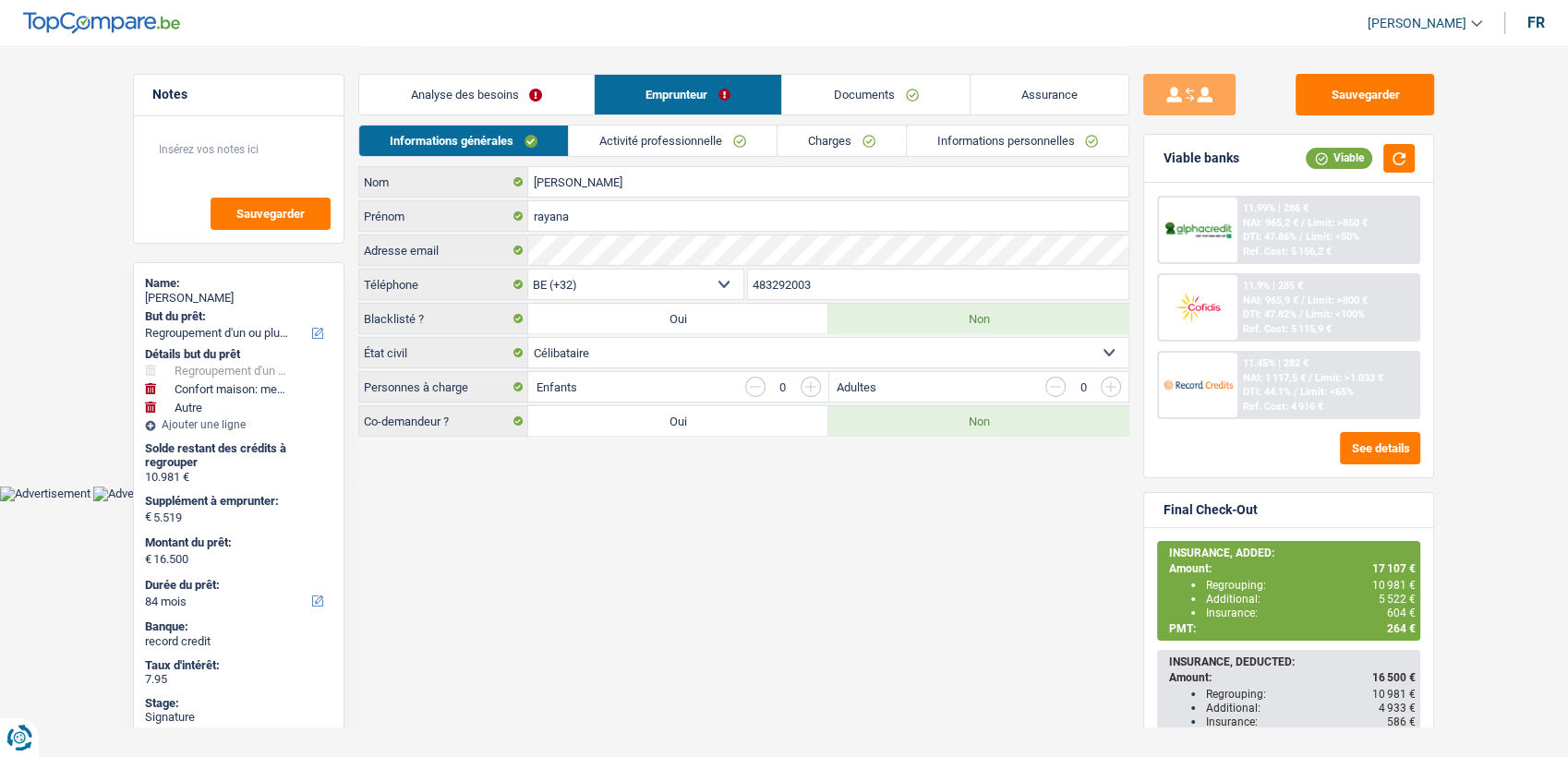
click at [892, 91] on link "Documents" at bounding box center [875, 94] width 187 height 39
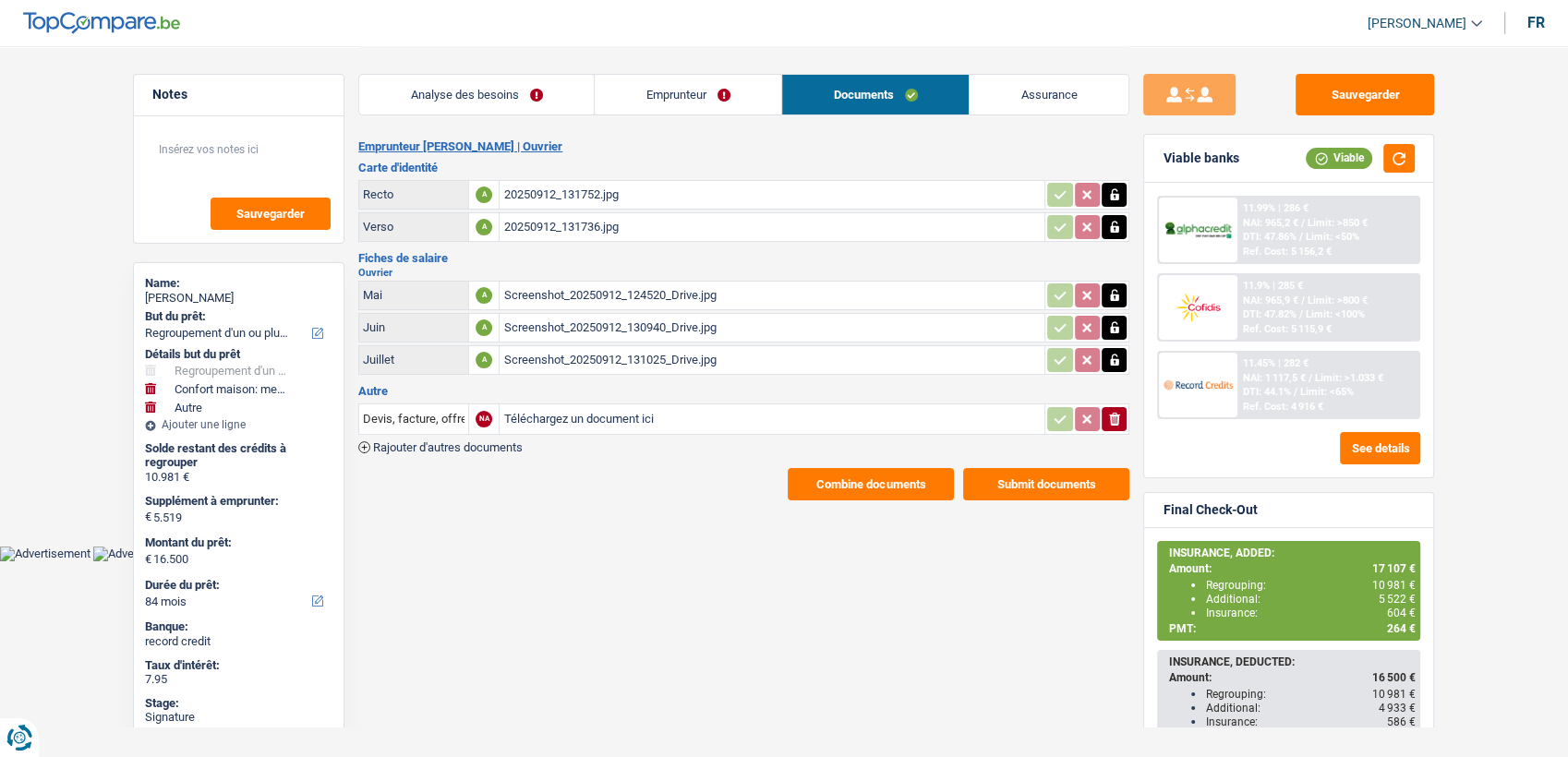
click at [820, 483] on button "Combine documents" at bounding box center [870, 484] width 166 height 33
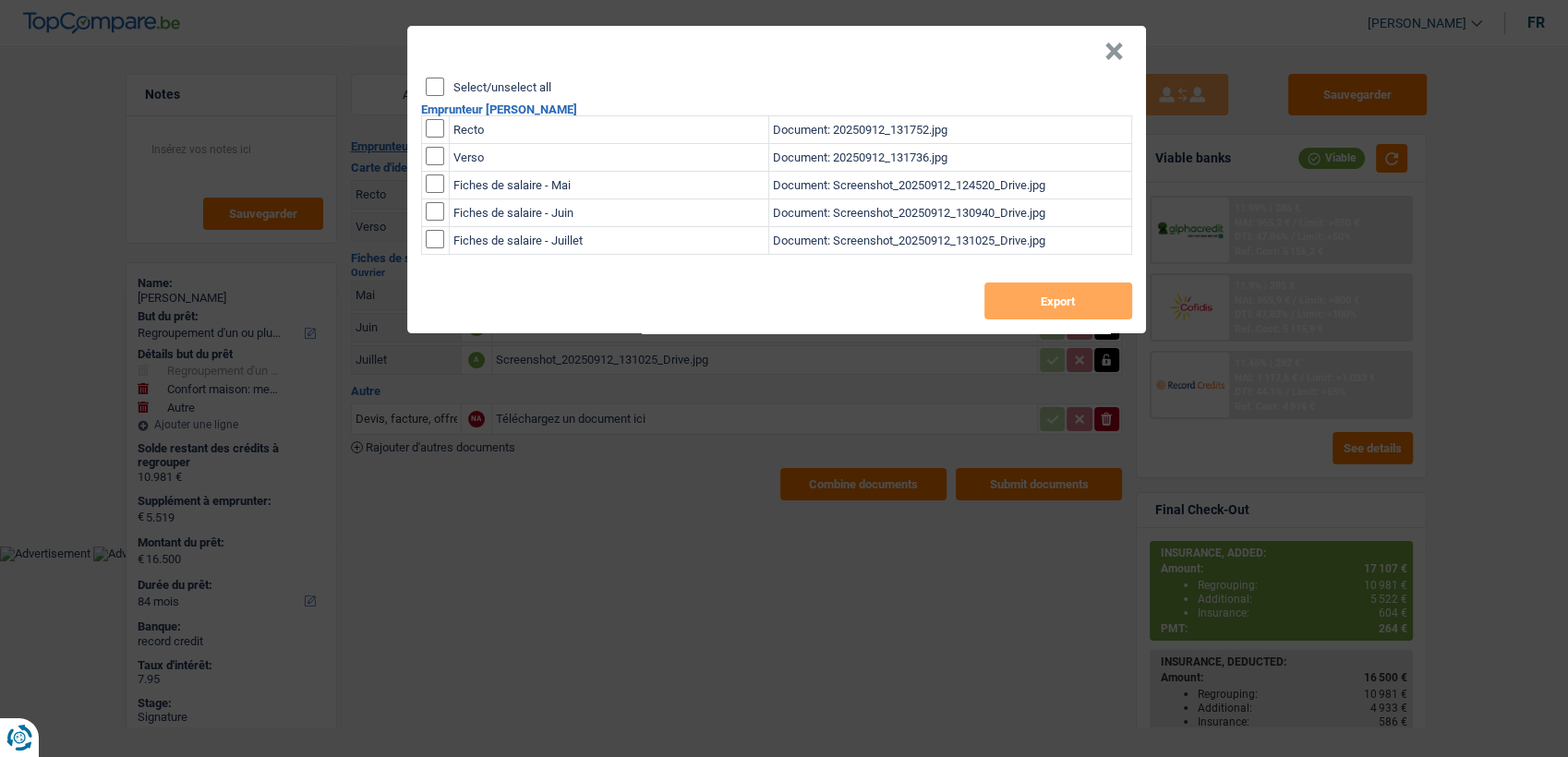
click at [434, 128] on input "checkbox" at bounding box center [434, 128] width 18 height 18
checkbox input "true"
click at [434, 147] on input "checkbox" at bounding box center [434, 156] width 18 height 18
checkbox input "true"
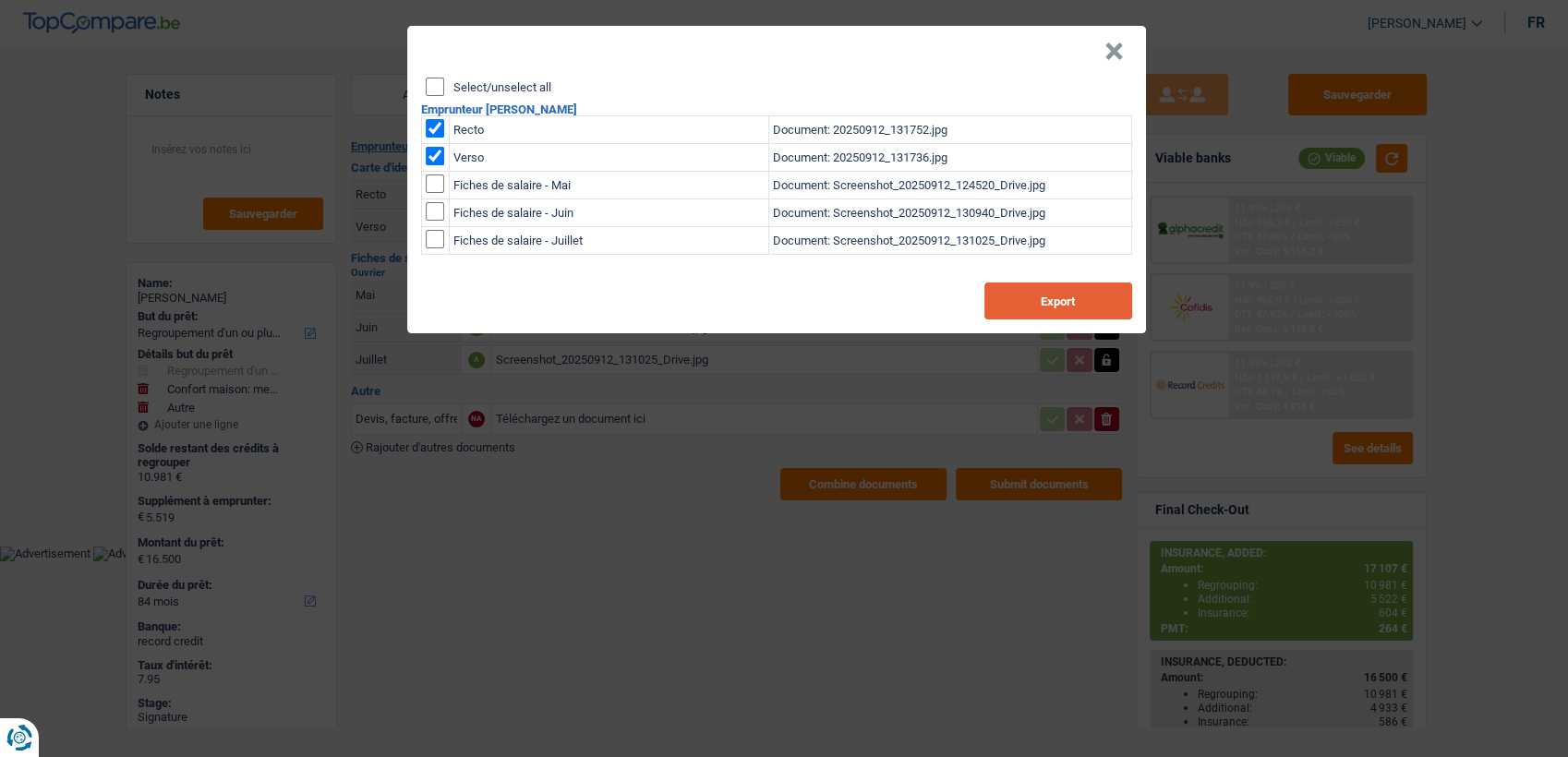
click at [1064, 300] on button "Export" at bounding box center [1059, 301] width 148 height 37
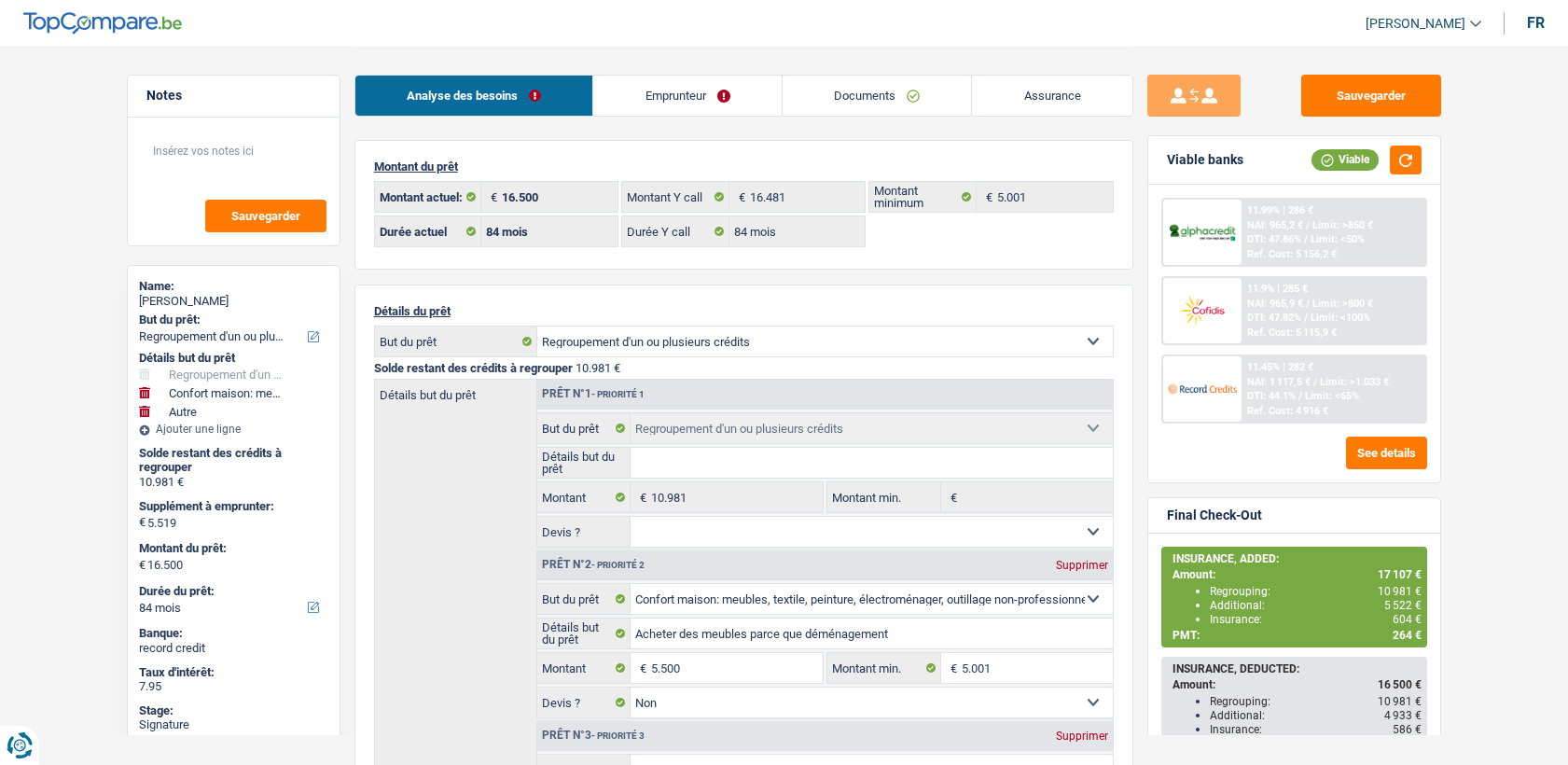
select select "refinancing"
select select "household"
select select "other"
select select "84"
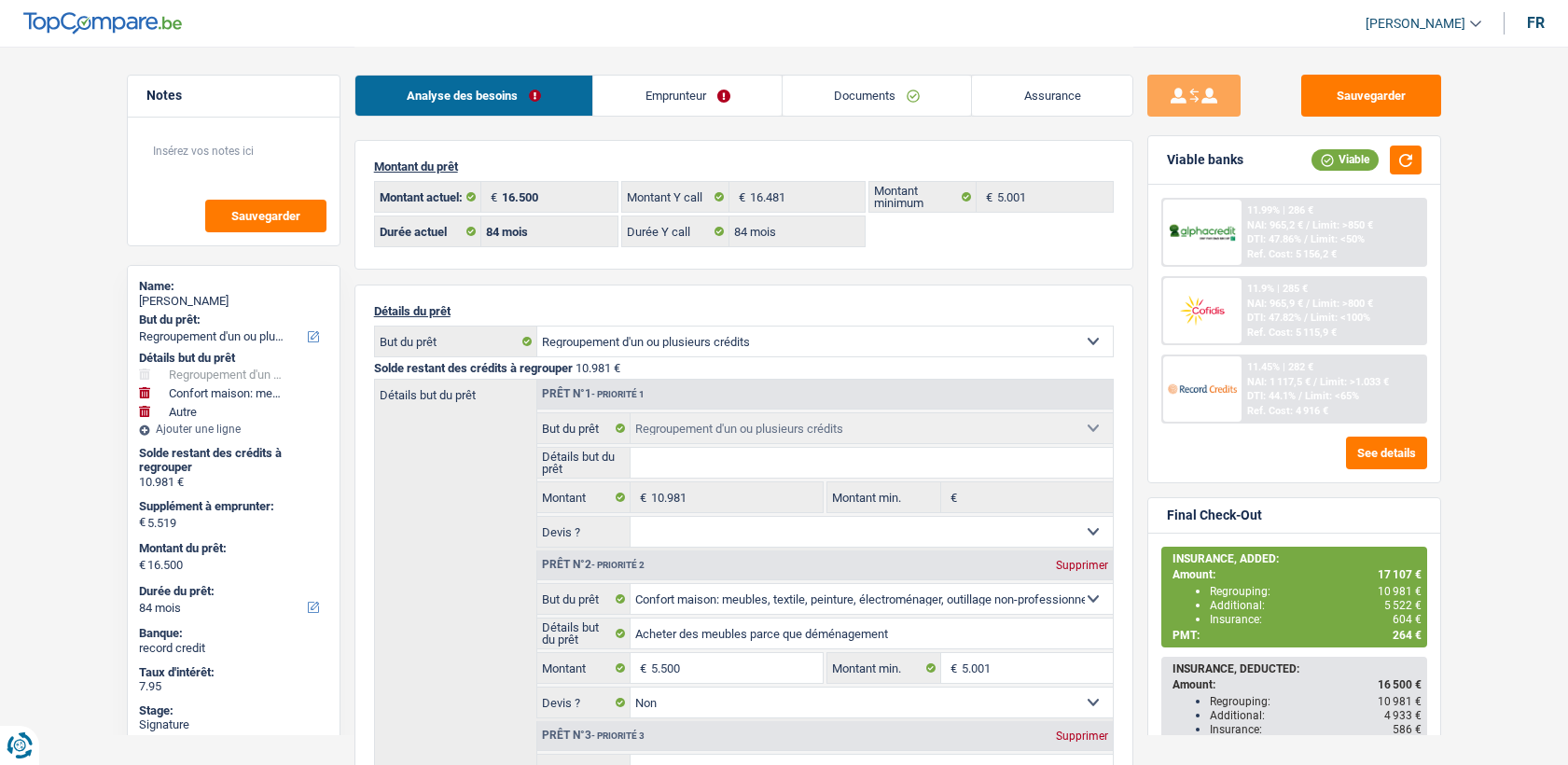
select select "84"
select select "refinancing"
select select "household"
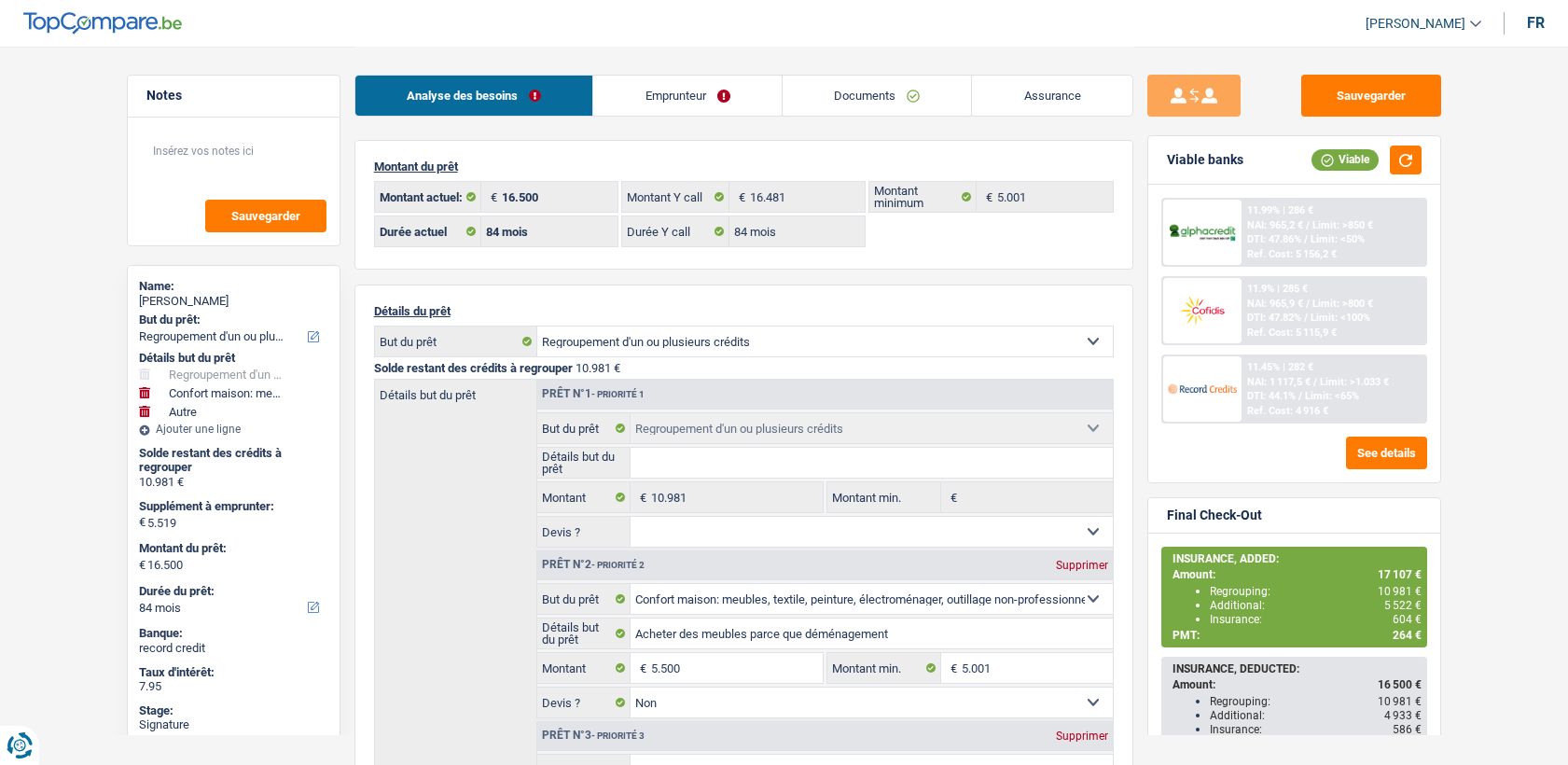
select select "false"
select select "other"
select select "84"
select select "32"
select select "single"
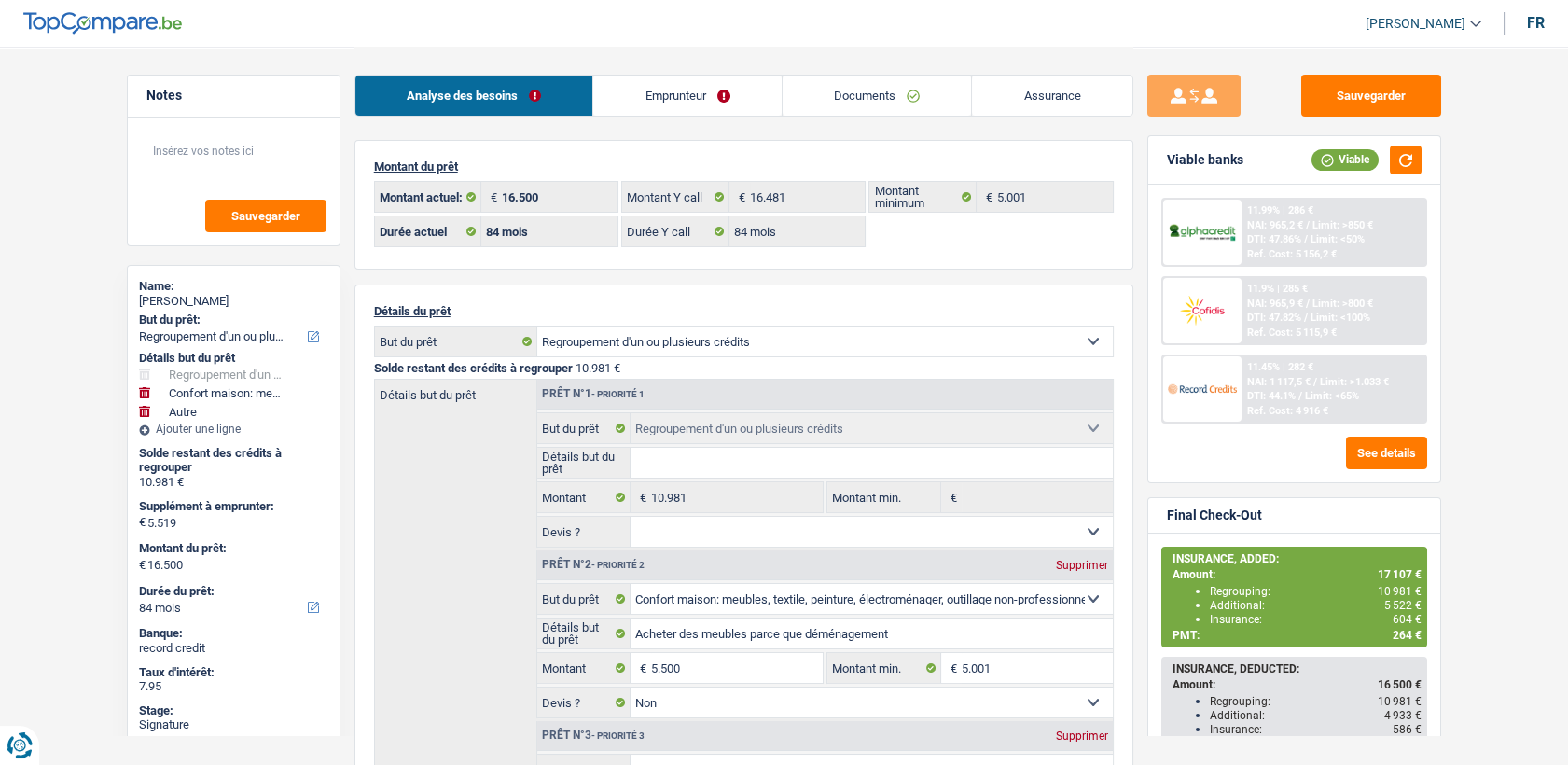
click at [649, 105] on link "Emprunteur" at bounding box center [687, 95] width 188 height 40
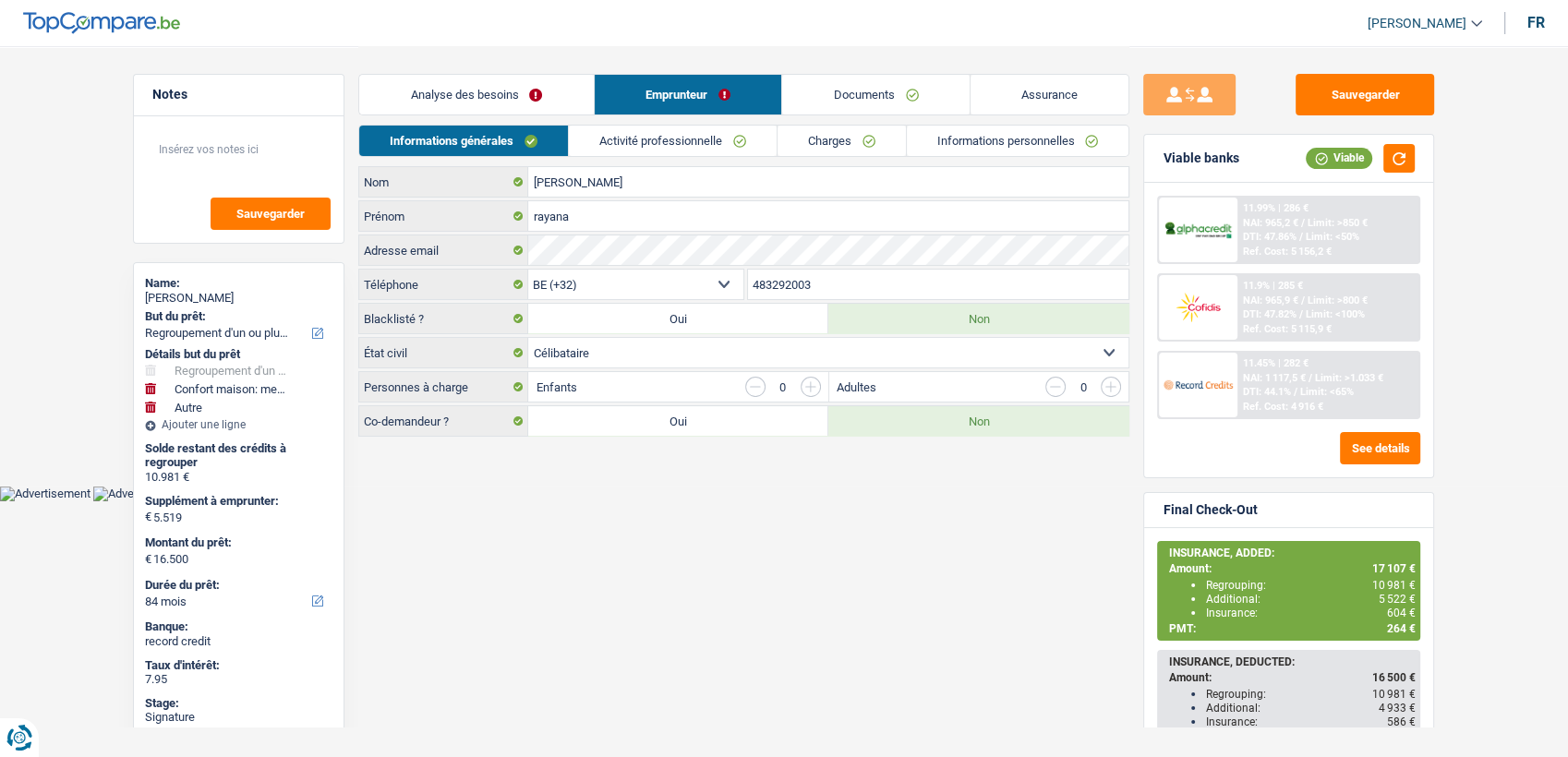
click at [804, 304] on label "Oui" at bounding box center [678, 318] width 300 height 30
click at [804, 304] on input "Oui" at bounding box center [678, 318] width 300 height 30
radio input "true"
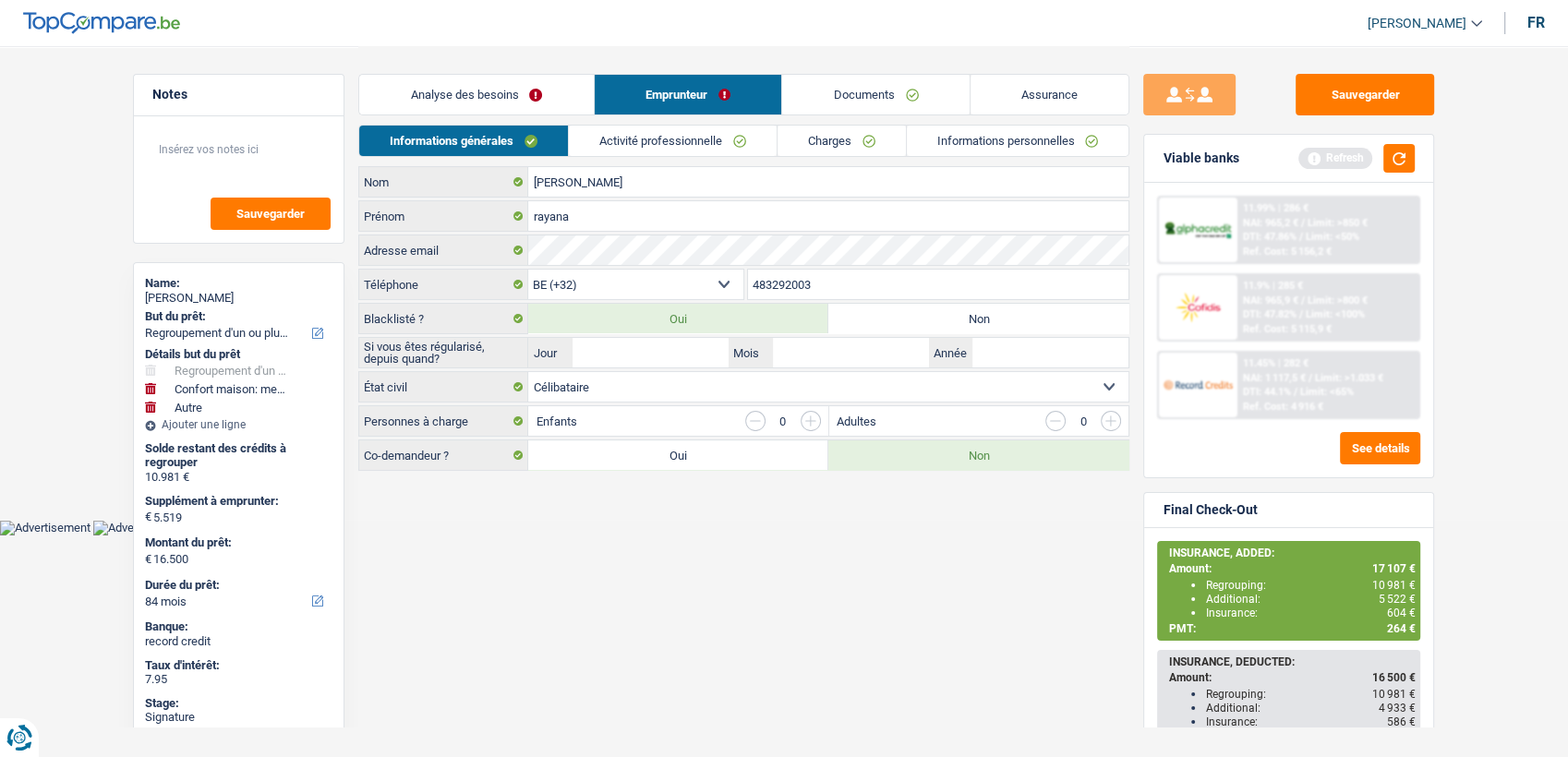
click at [801, 282] on input "483292003" at bounding box center [938, 284] width 381 height 30
click at [964, 317] on label "Non" at bounding box center [978, 318] width 300 height 30
click at [964, 317] on input "Non" at bounding box center [978, 318] width 300 height 30
radio input "true"
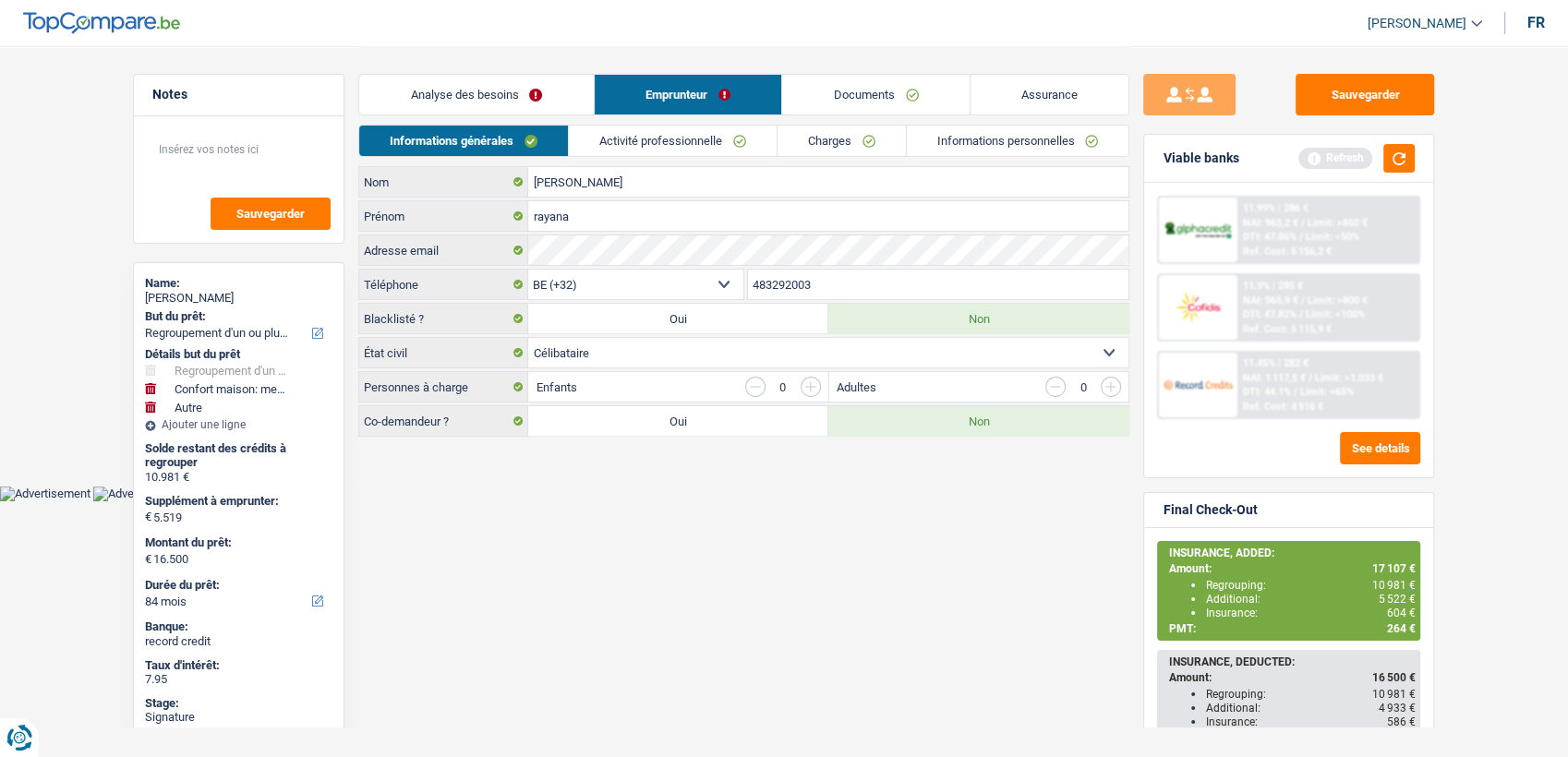
click at [789, 279] on input "483292003" at bounding box center [938, 284] width 381 height 30
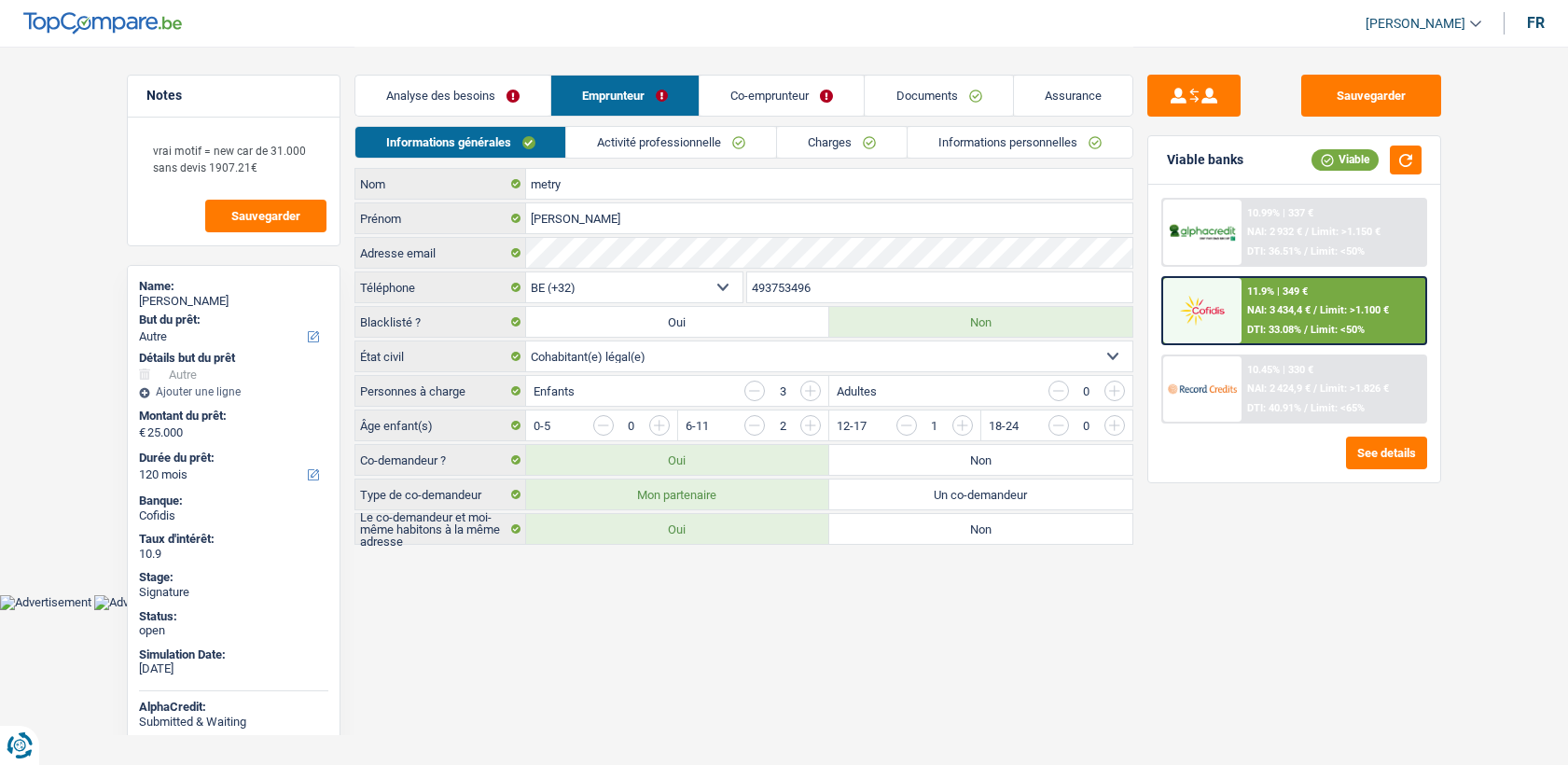
select select "other"
select select "120"
select select "32"
select select "cohabitation"
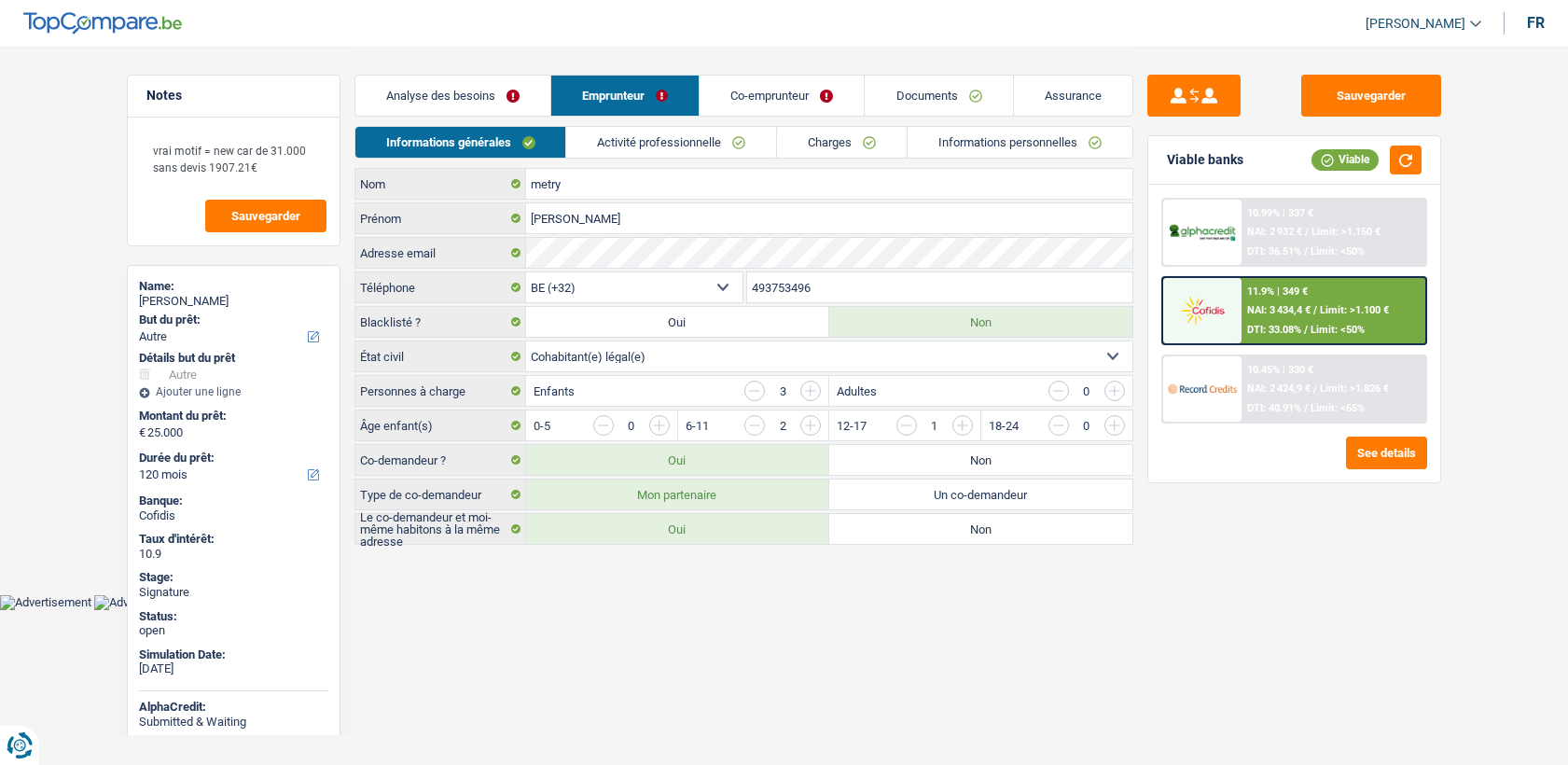
select select "carLoan"
select select "84"
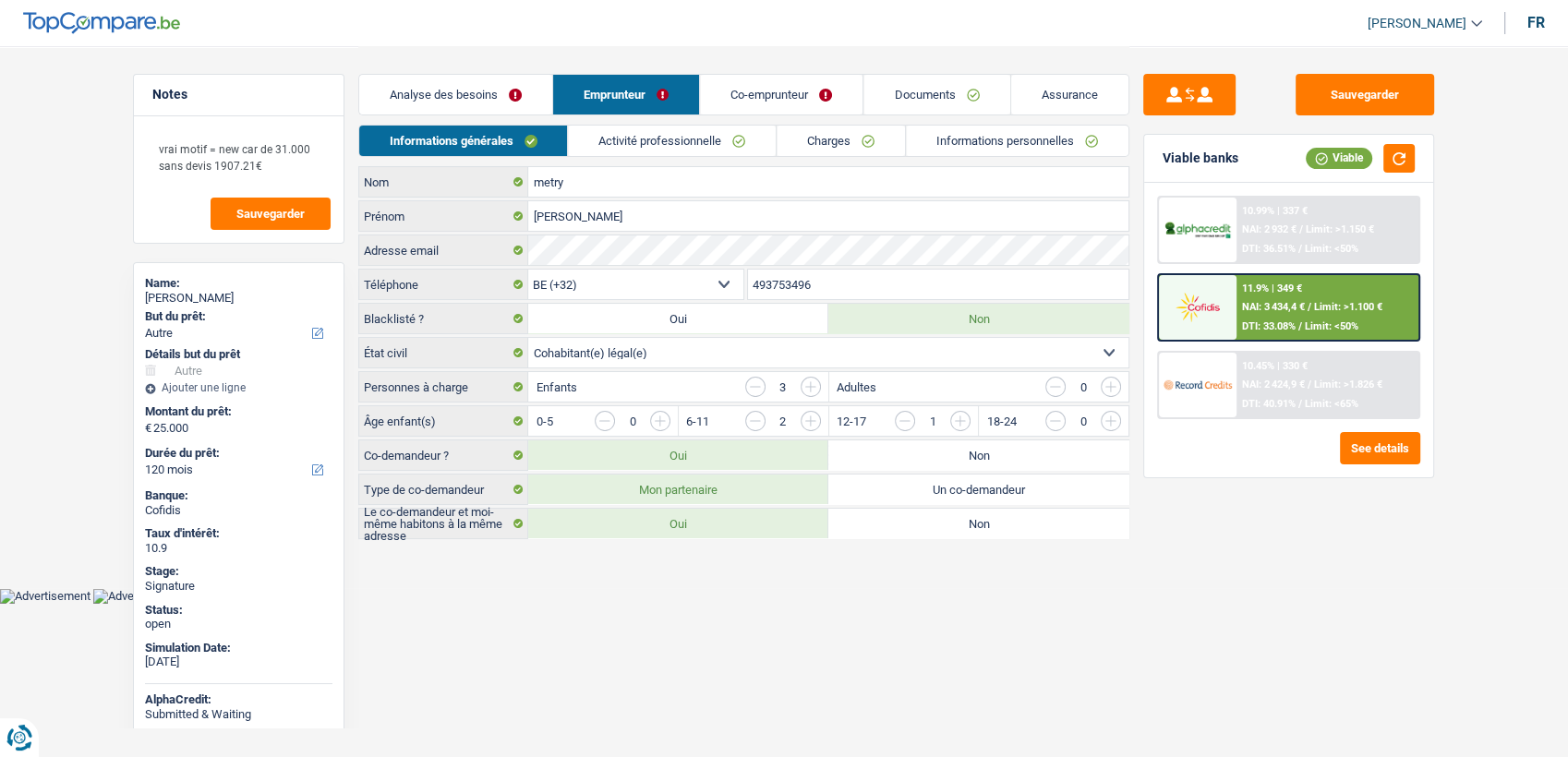
click at [671, 140] on link "Activité professionnelle" at bounding box center [673, 141] width 208 height 31
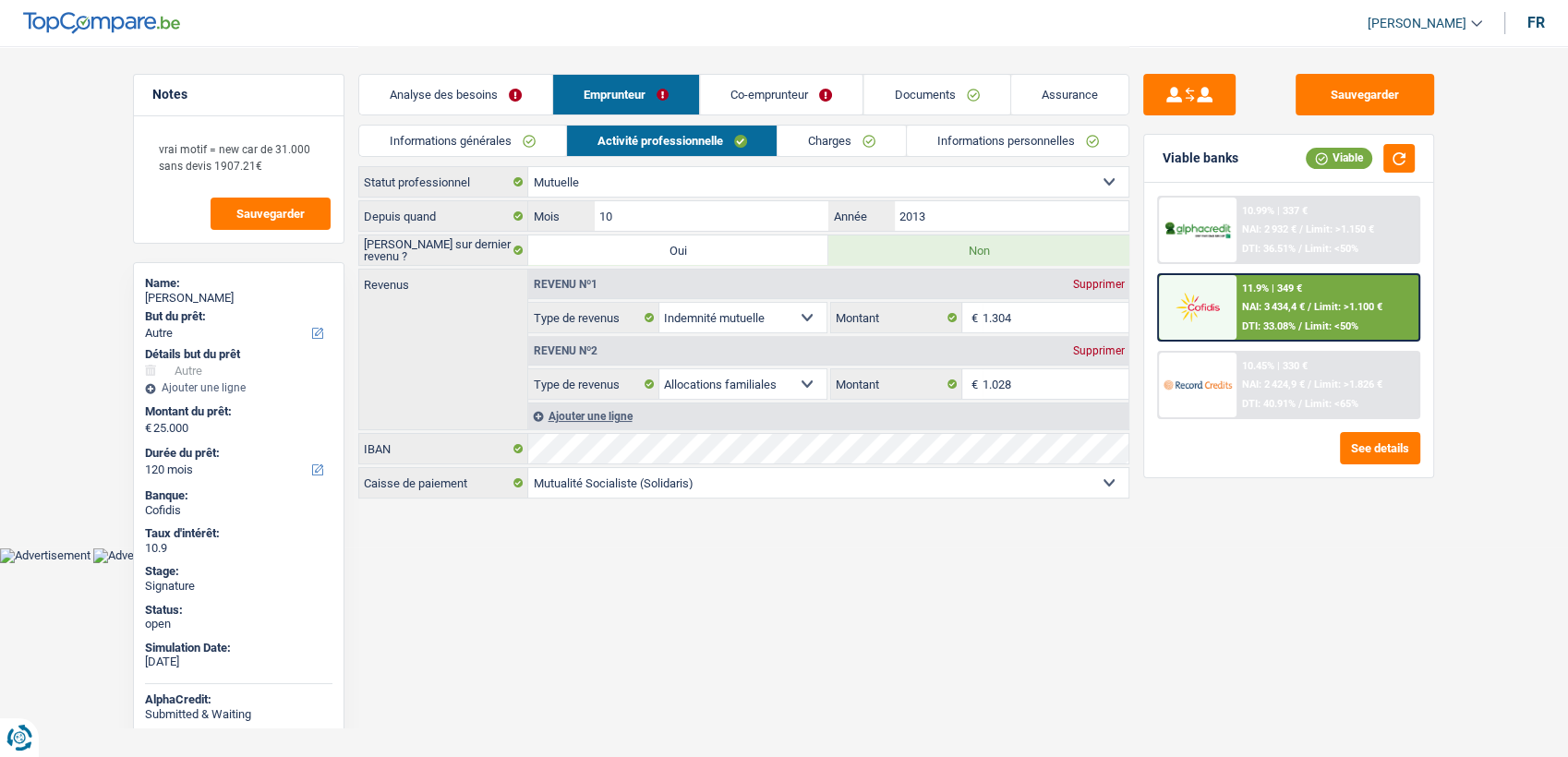
click at [798, 153] on link "Charges" at bounding box center [842, 141] width 129 height 31
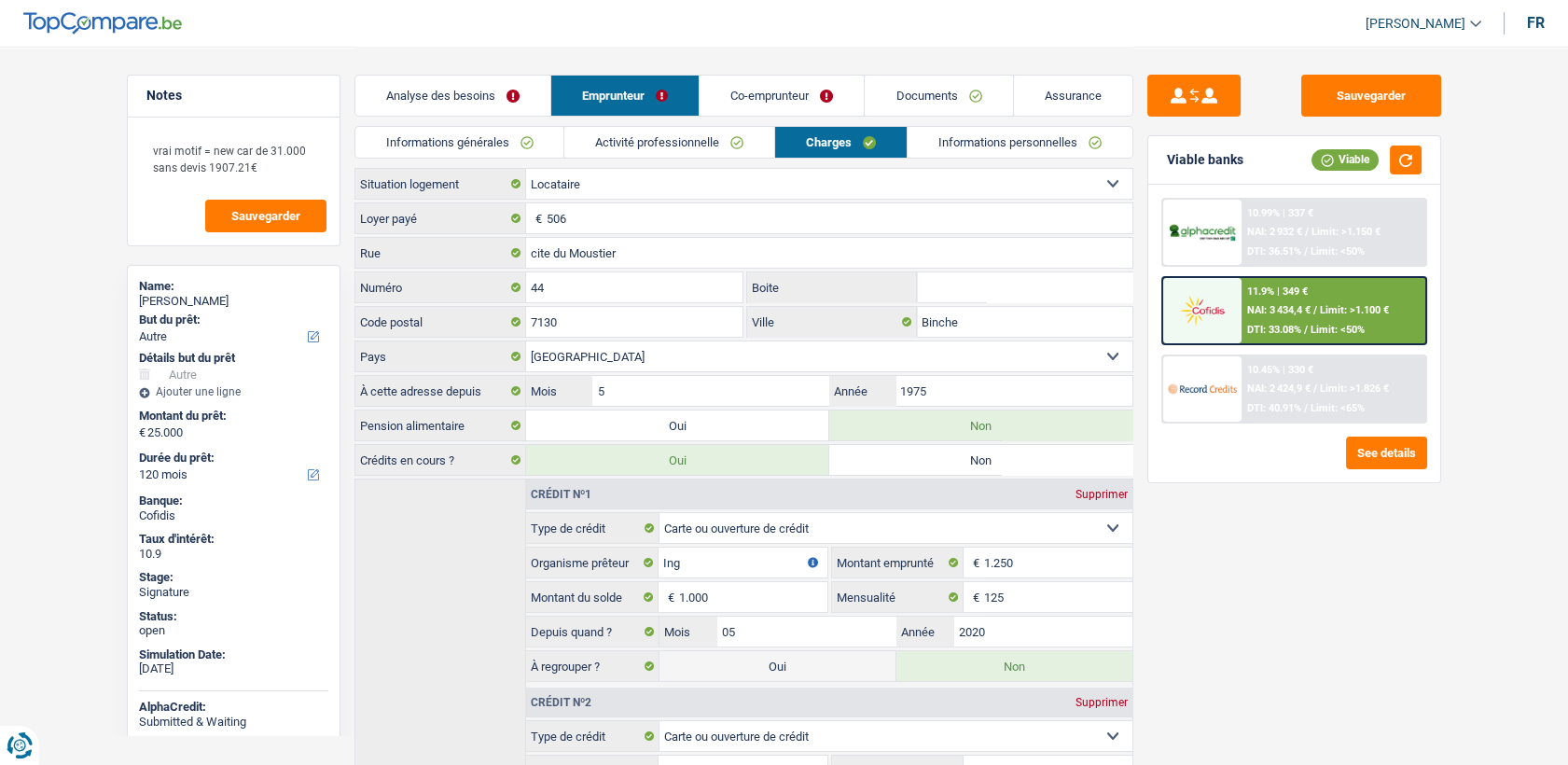
click at [792, 94] on link "Co-emprunteur" at bounding box center [781, 95] width 164 height 40
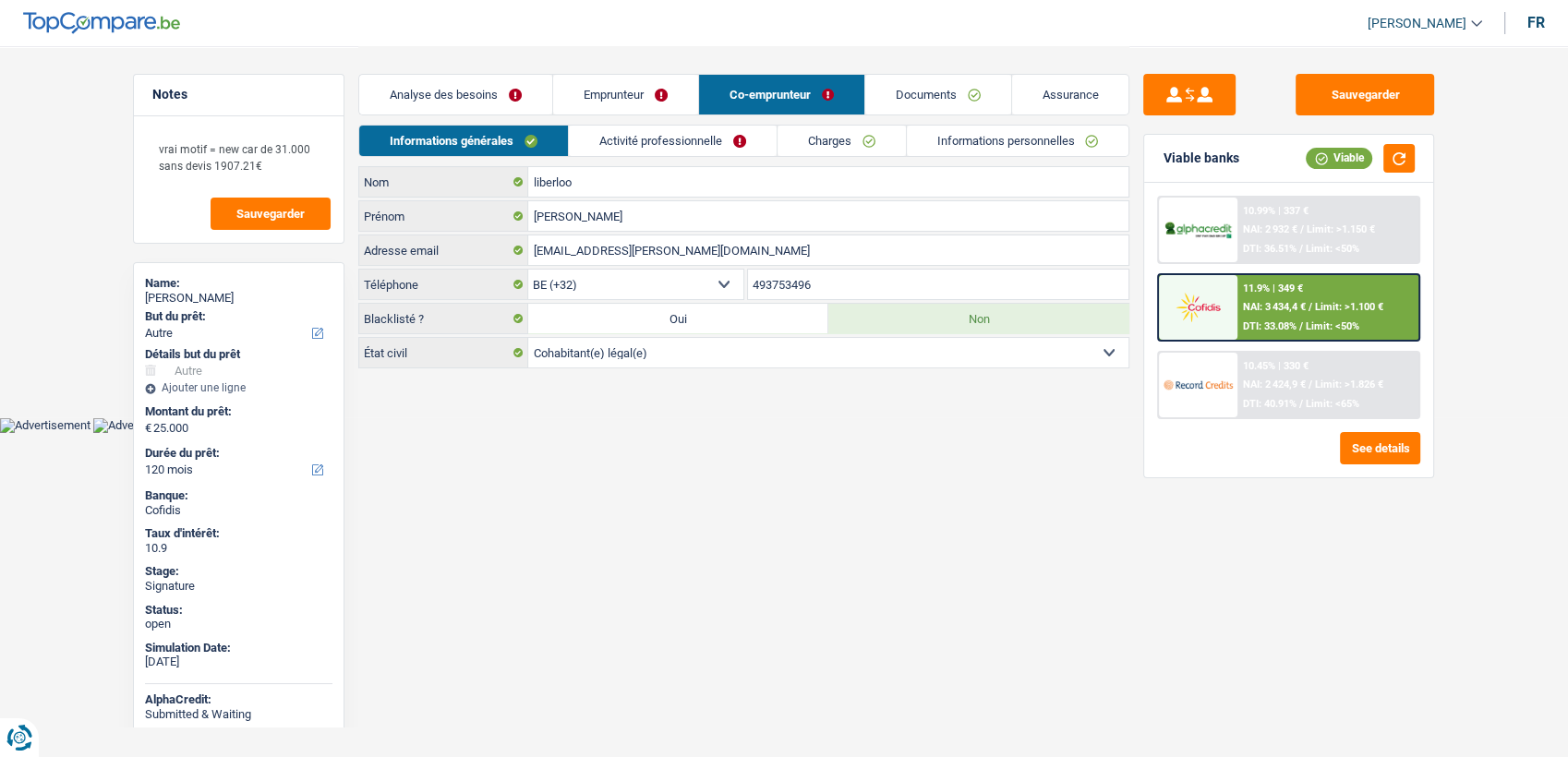
click at [822, 149] on link "Charges" at bounding box center [842, 141] width 129 height 31
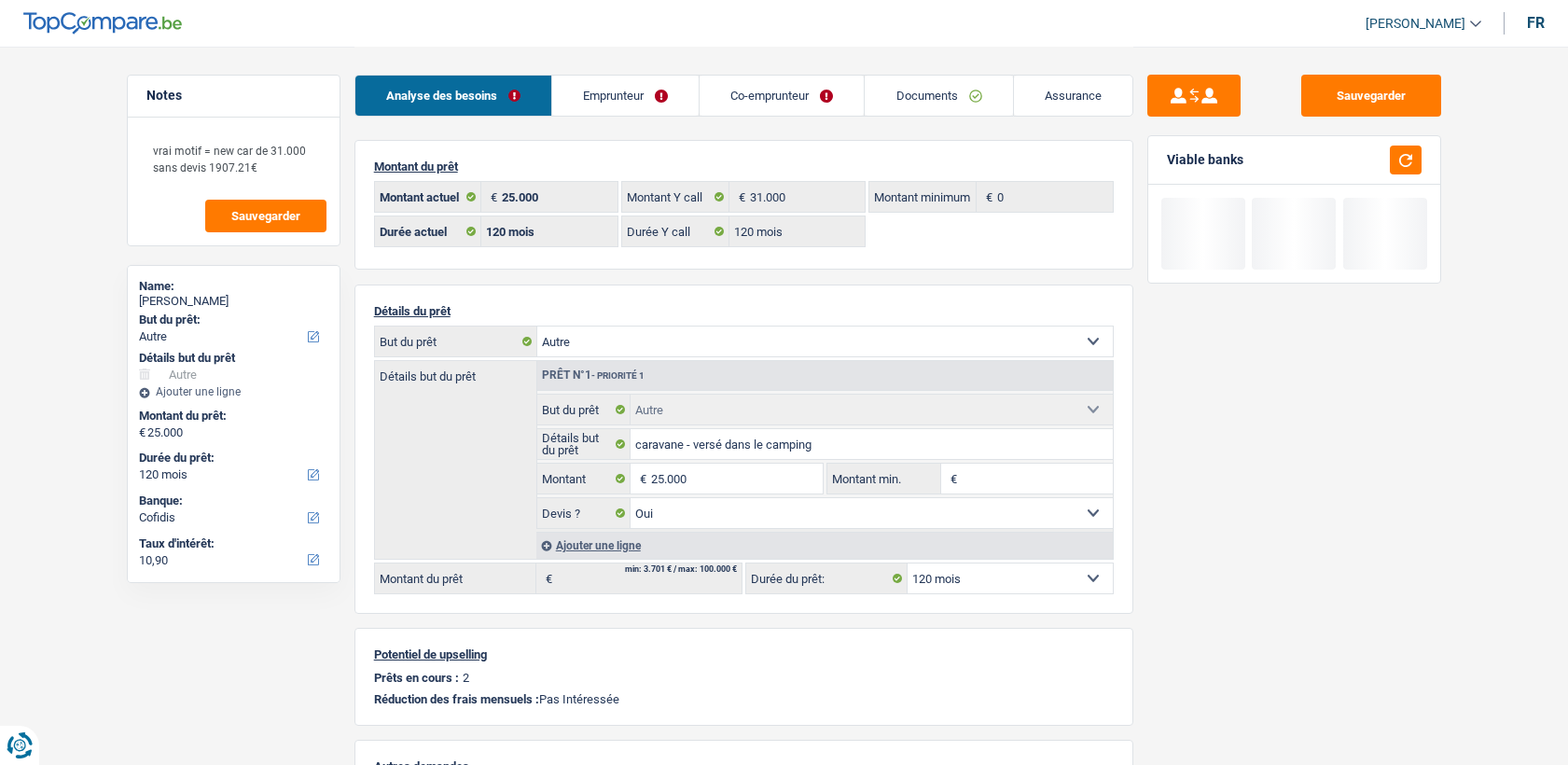
select select "other"
select select "120"
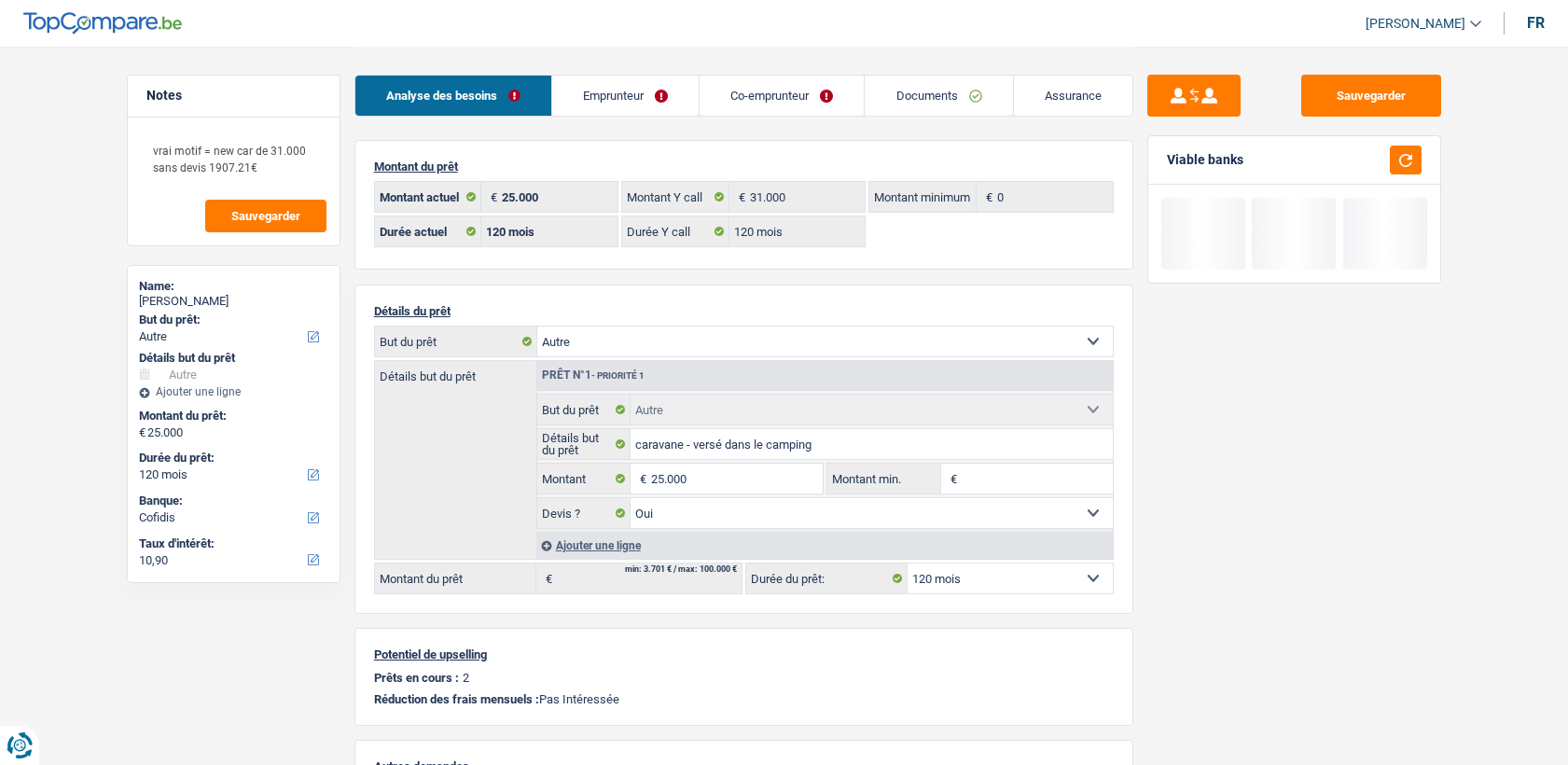
select select "other"
select select "yes"
select select "120"
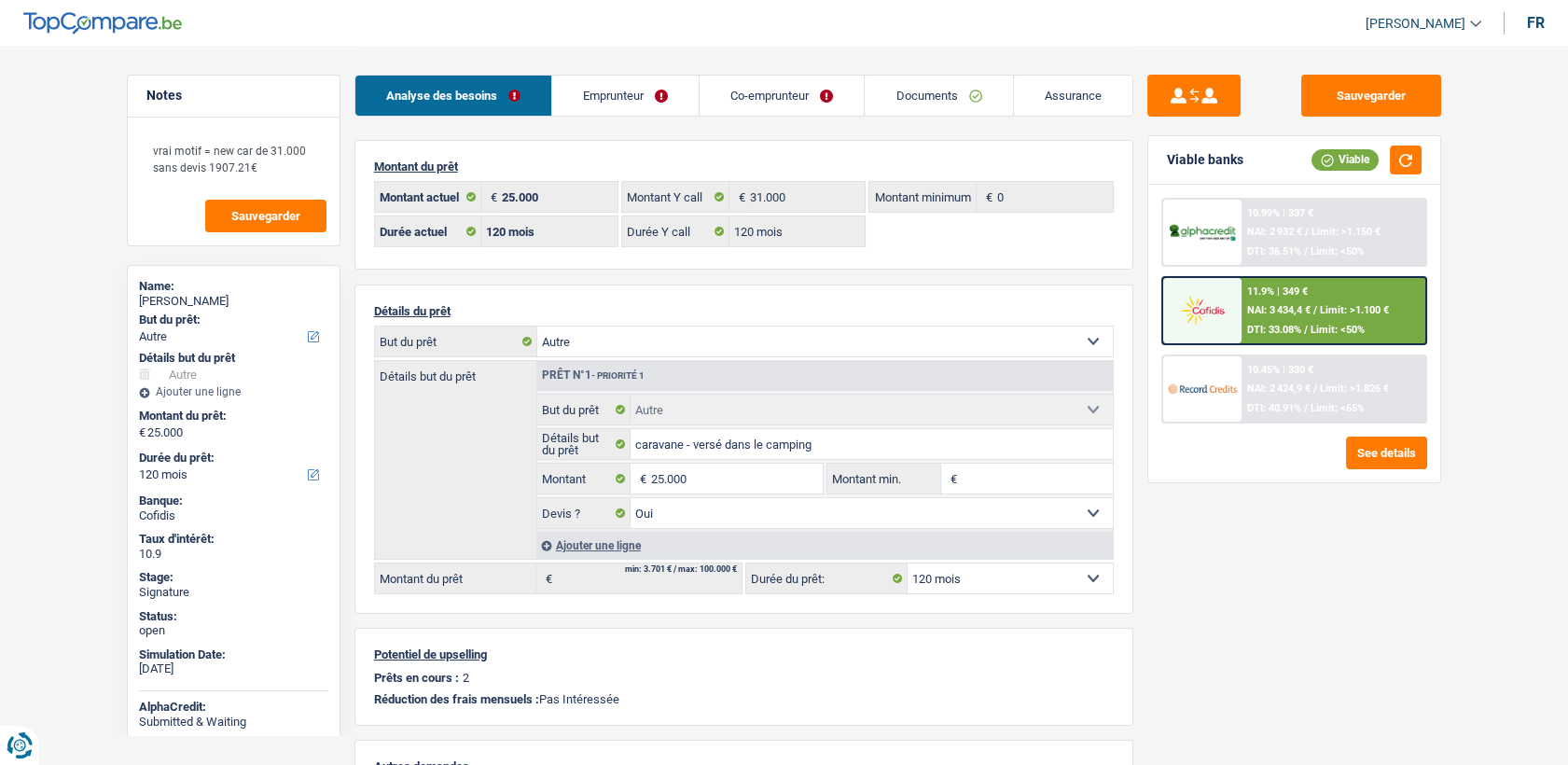
click at [656, 116] on li "Emprunteur" at bounding box center [625, 95] width 147 height 42
click at [655, 111] on link "Emprunteur" at bounding box center [625, 95] width 147 height 40
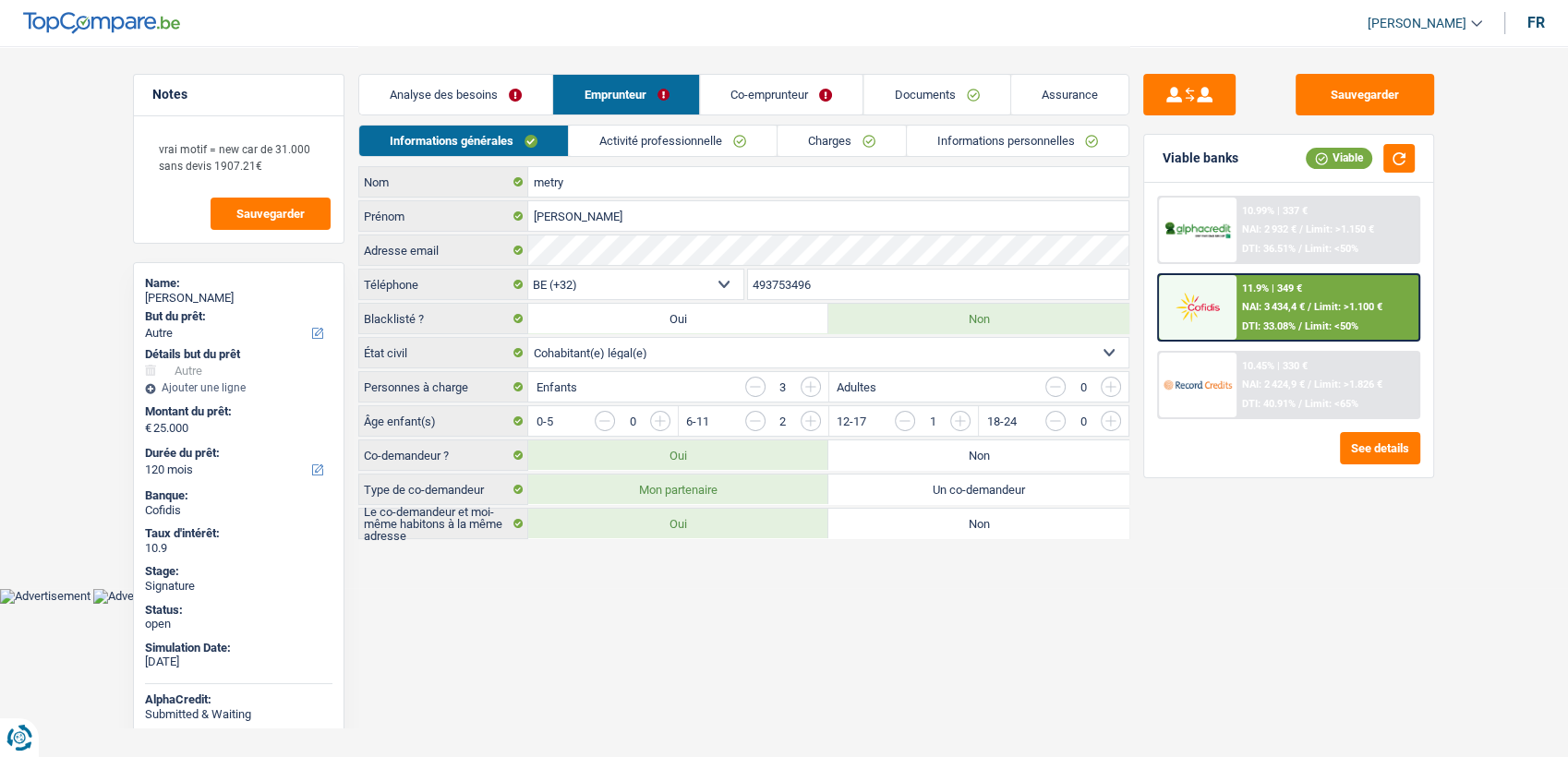
click at [643, 127] on link "Activité professionnelle" at bounding box center [673, 141] width 208 height 31
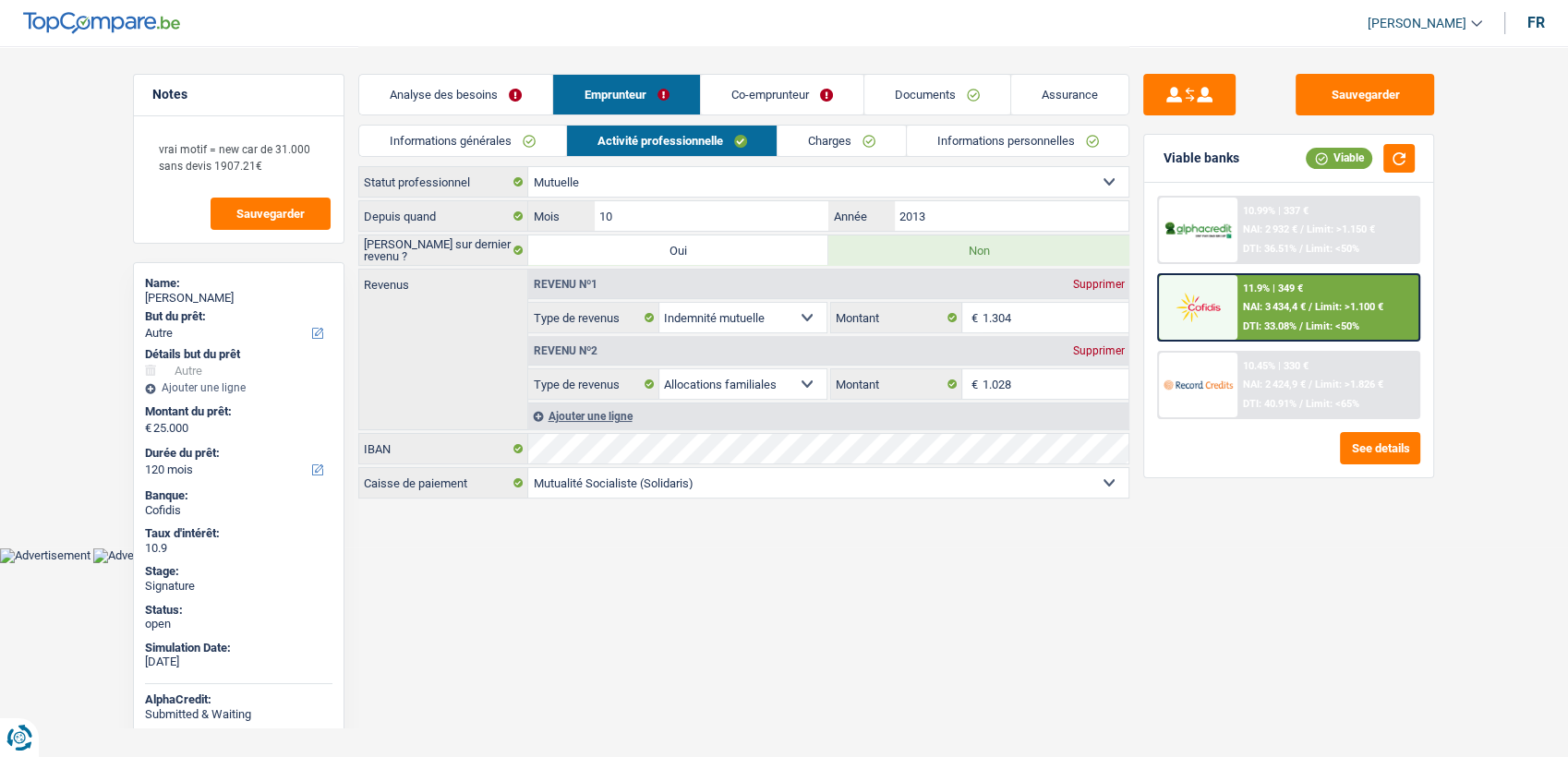
click at [795, 70] on div "Analyse des besoins Emprunteur Co-emprunteur Documents Assurance" at bounding box center [744, 85] width 772 height 79
click at [791, 82] on link "Co-emprunteur" at bounding box center [781, 94] width 162 height 39
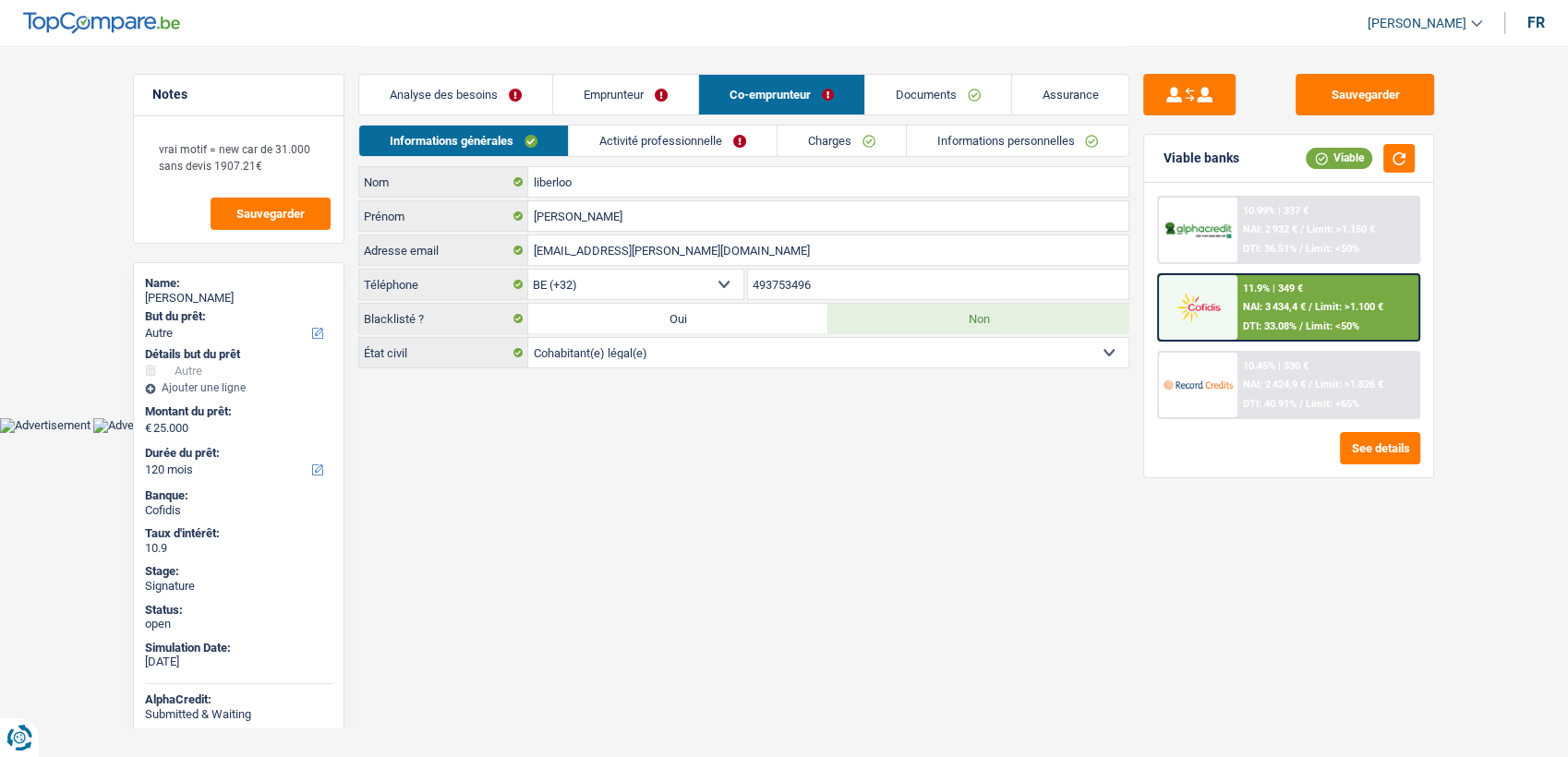
click at [701, 129] on link "Activité professionnelle" at bounding box center [673, 141] width 208 height 31
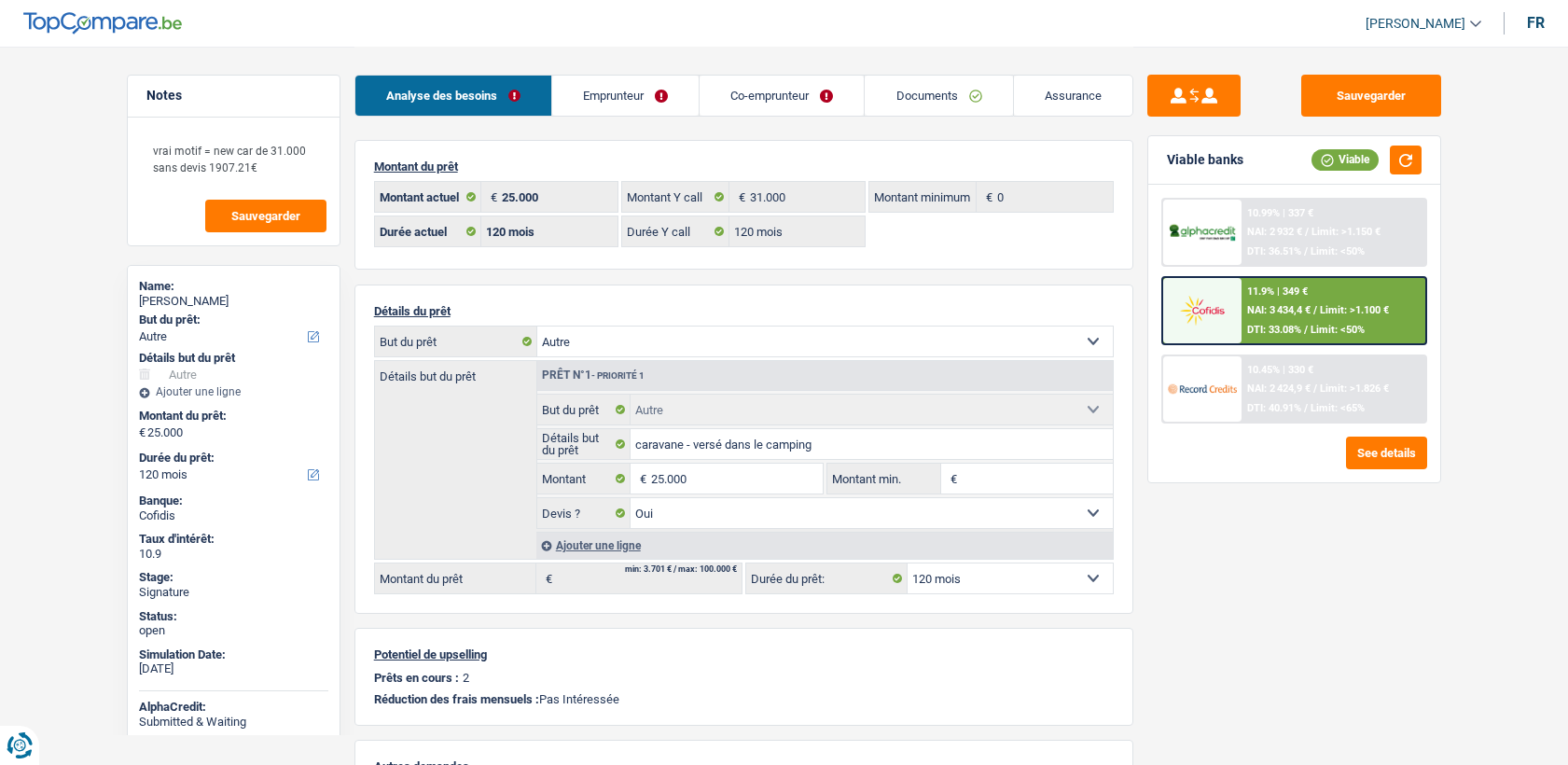
select select "other"
select select "120"
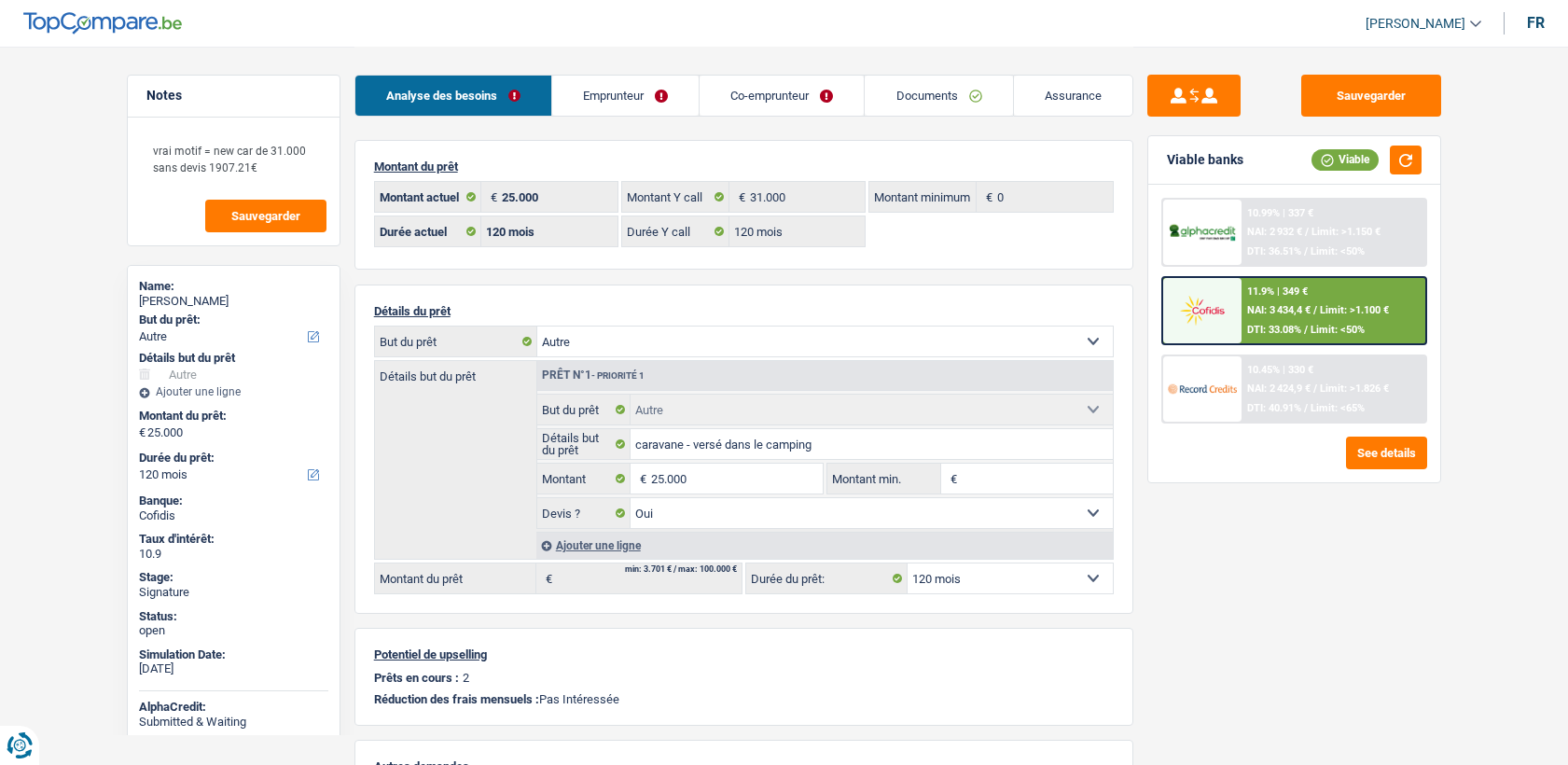
select select "other"
select select "yes"
select select "120"
select select "publicEmployee"
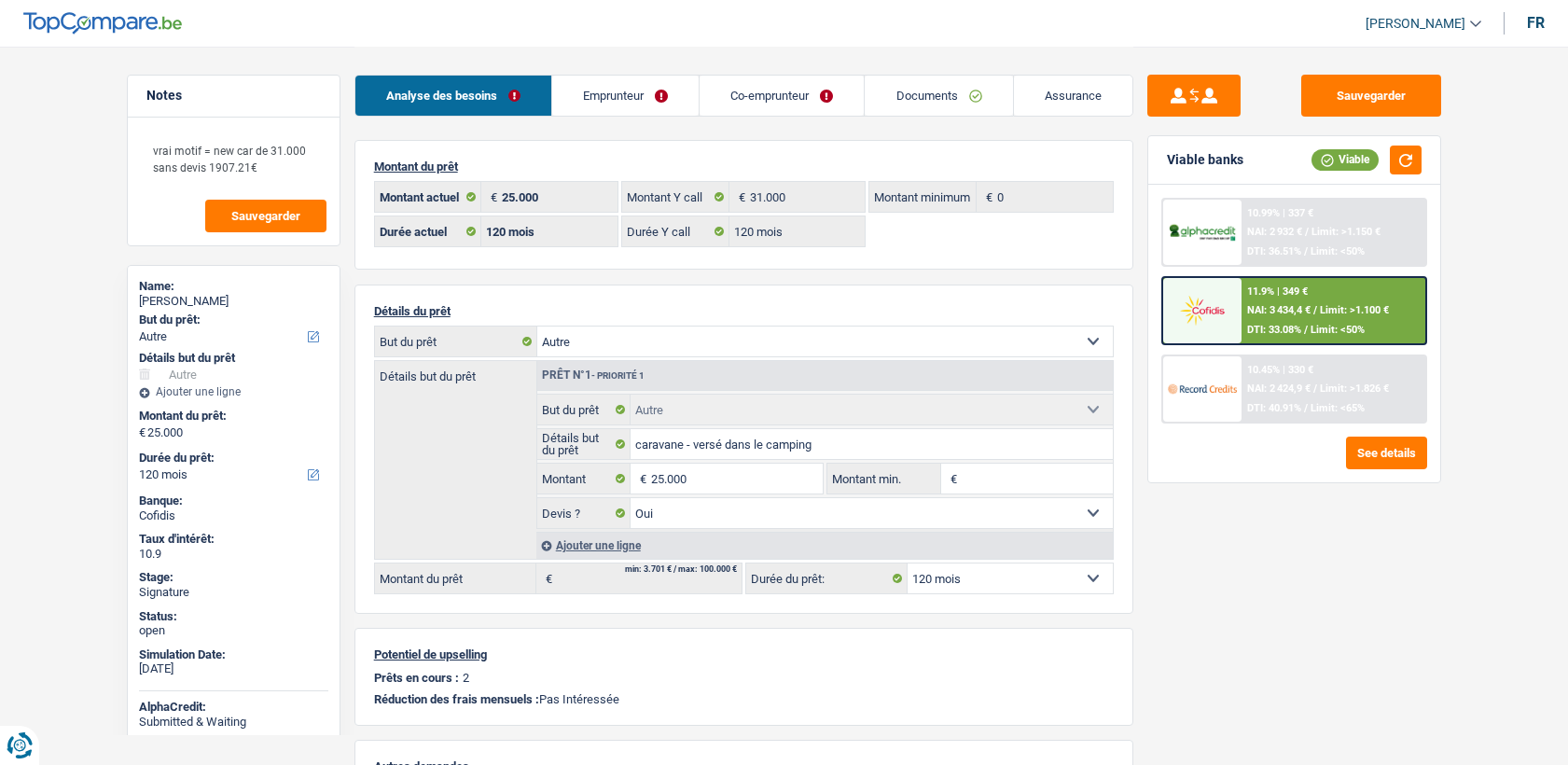
select select "netSalary"
select select "mealVouchers"
select select "BE"
select select "bigCompanies"
click at [637, 101] on link "Emprunteur" at bounding box center [625, 95] width 147 height 40
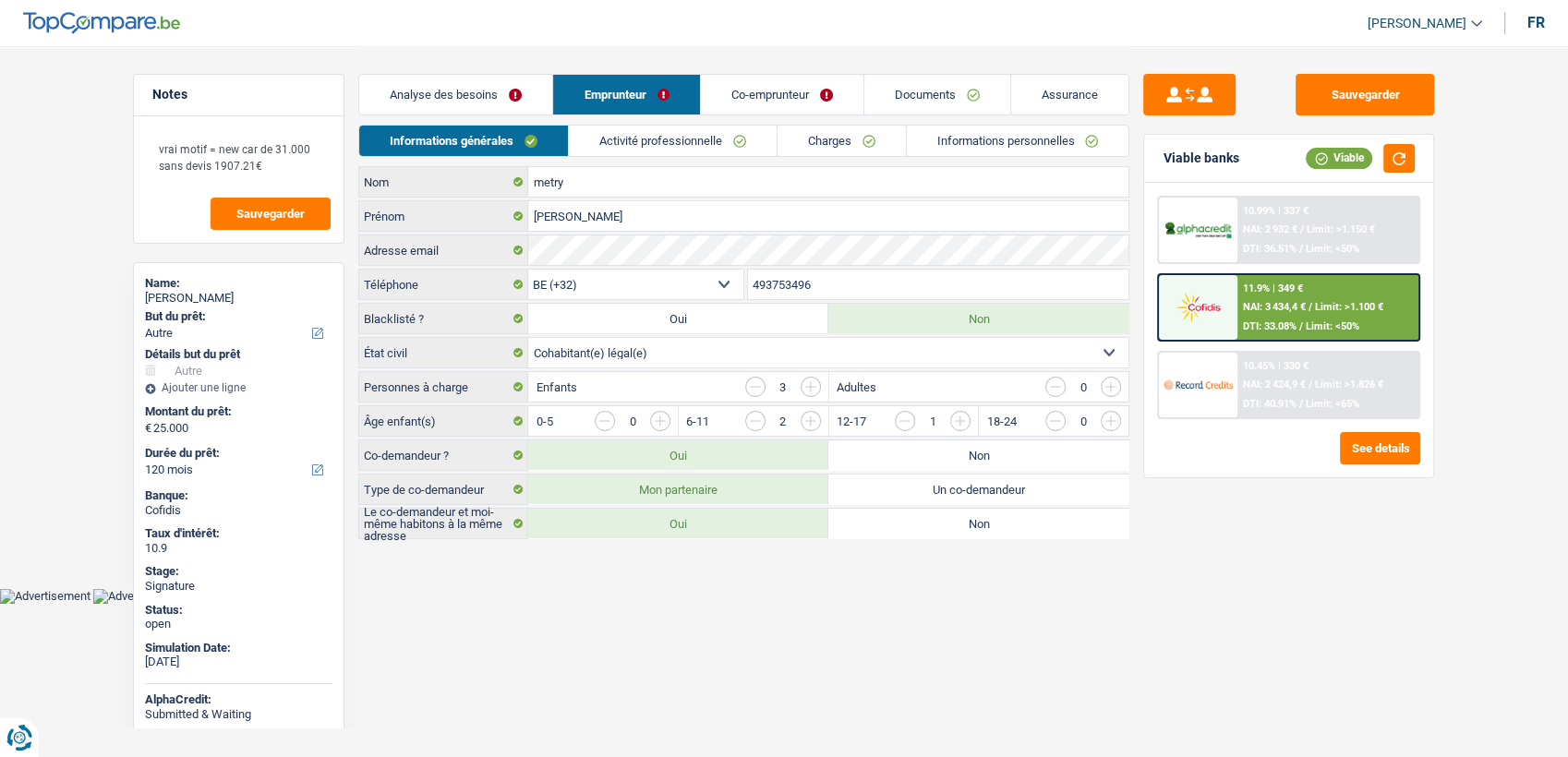
click at [796, 100] on link "Co-emprunteur" at bounding box center [781, 94] width 162 height 39
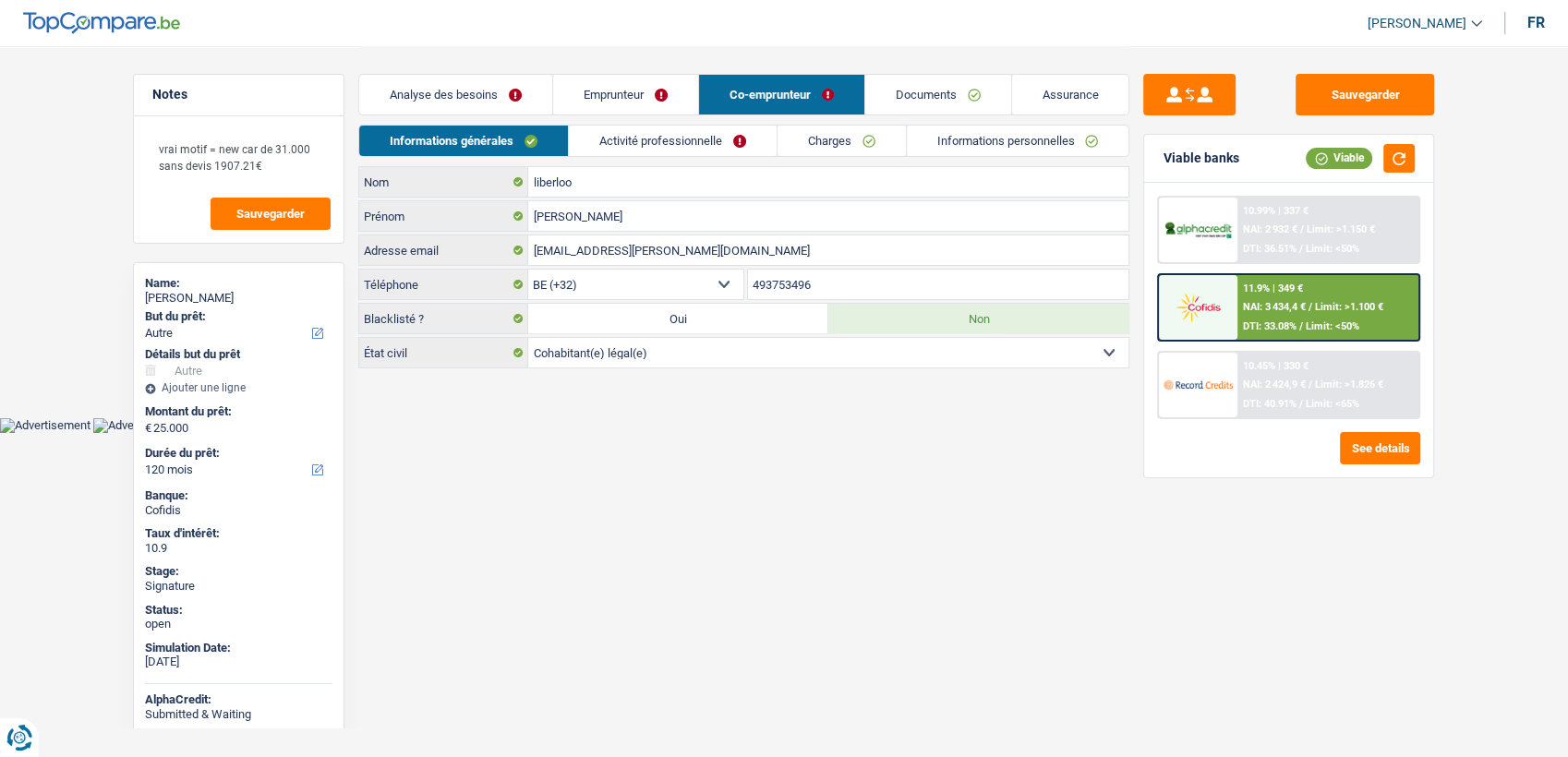
click at [576, 142] on link "Activité professionnelle" at bounding box center [673, 141] width 208 height 31
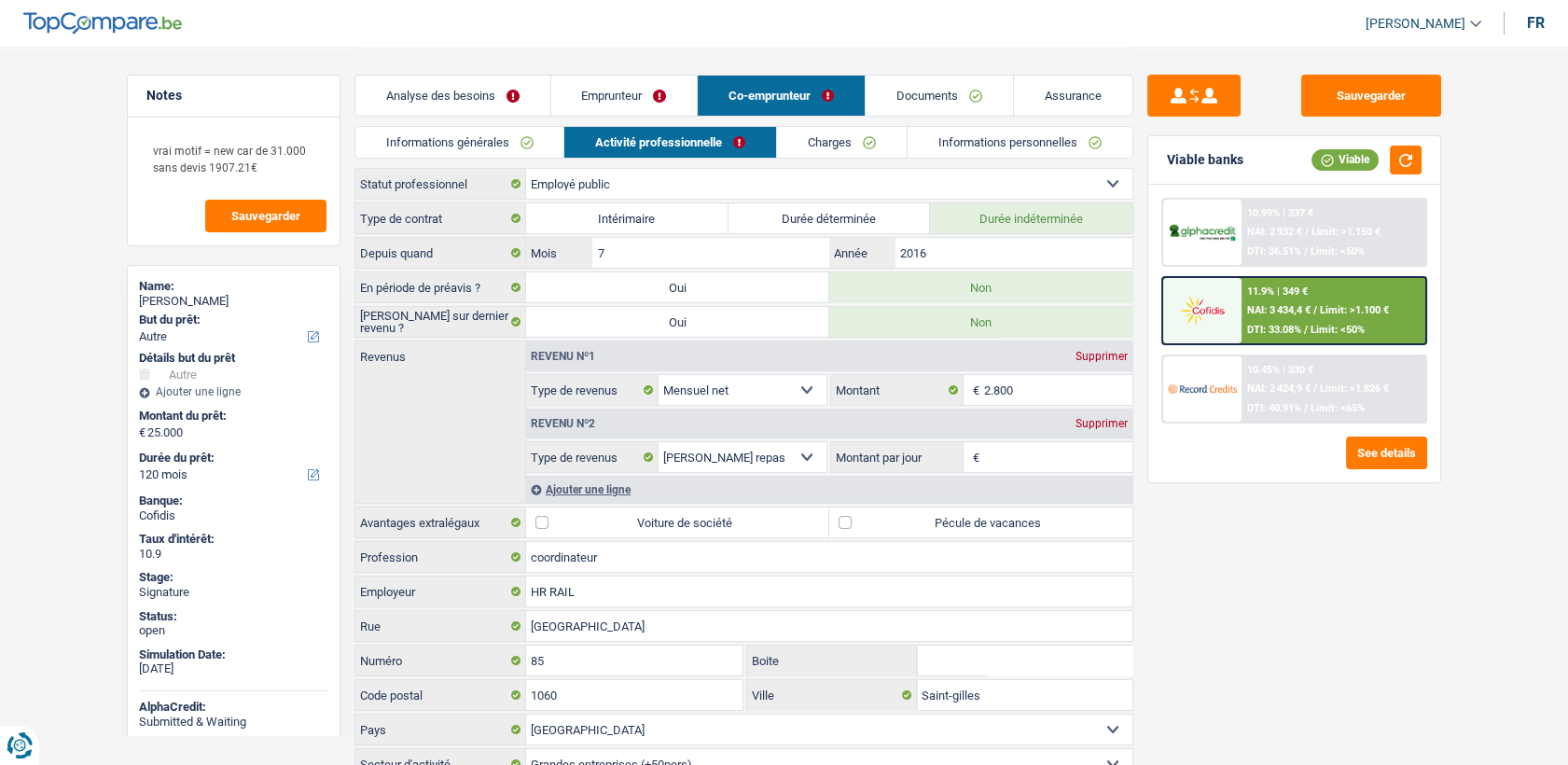
click at [594, 103] on link "Emprunteur" at bounding box center [624, 95] width 147 height 40
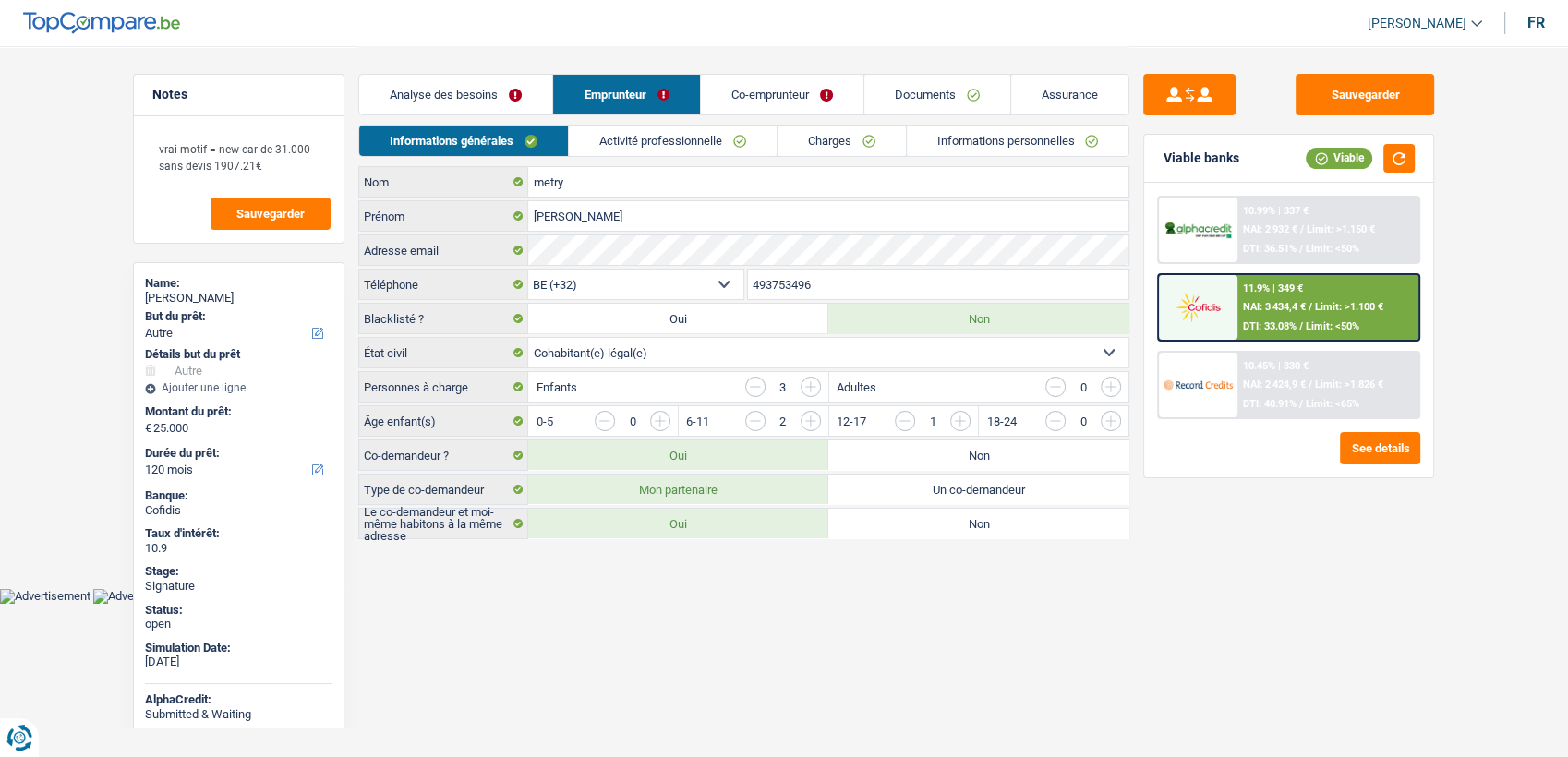
click at [830, 103] on link "Co-emprunteur" at bounding box center [781, 94] width 162 height 39
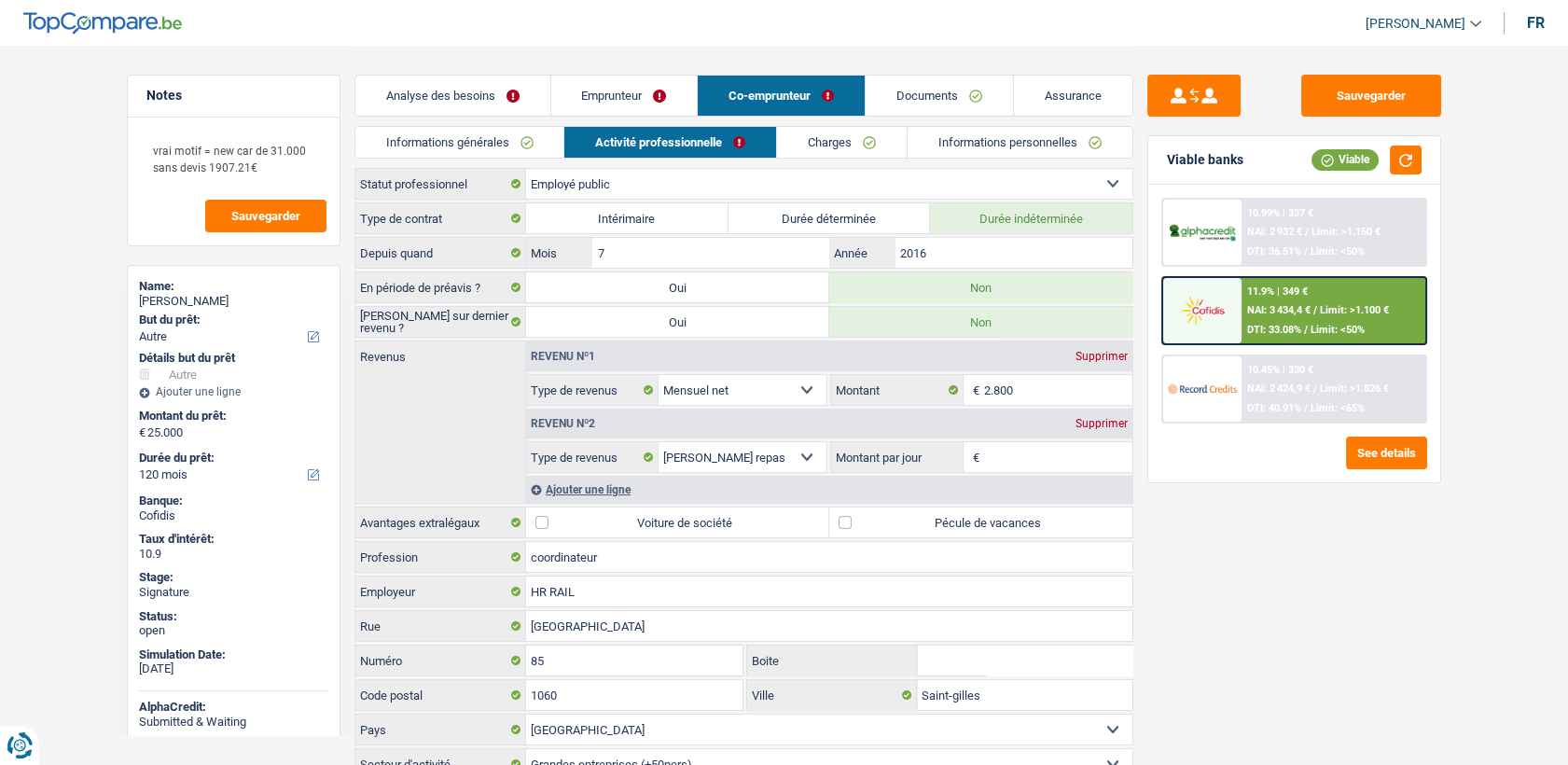
click at [944, 145] on link "Informations personnelles" at bounding box center [1020, 143] width 225 height 31
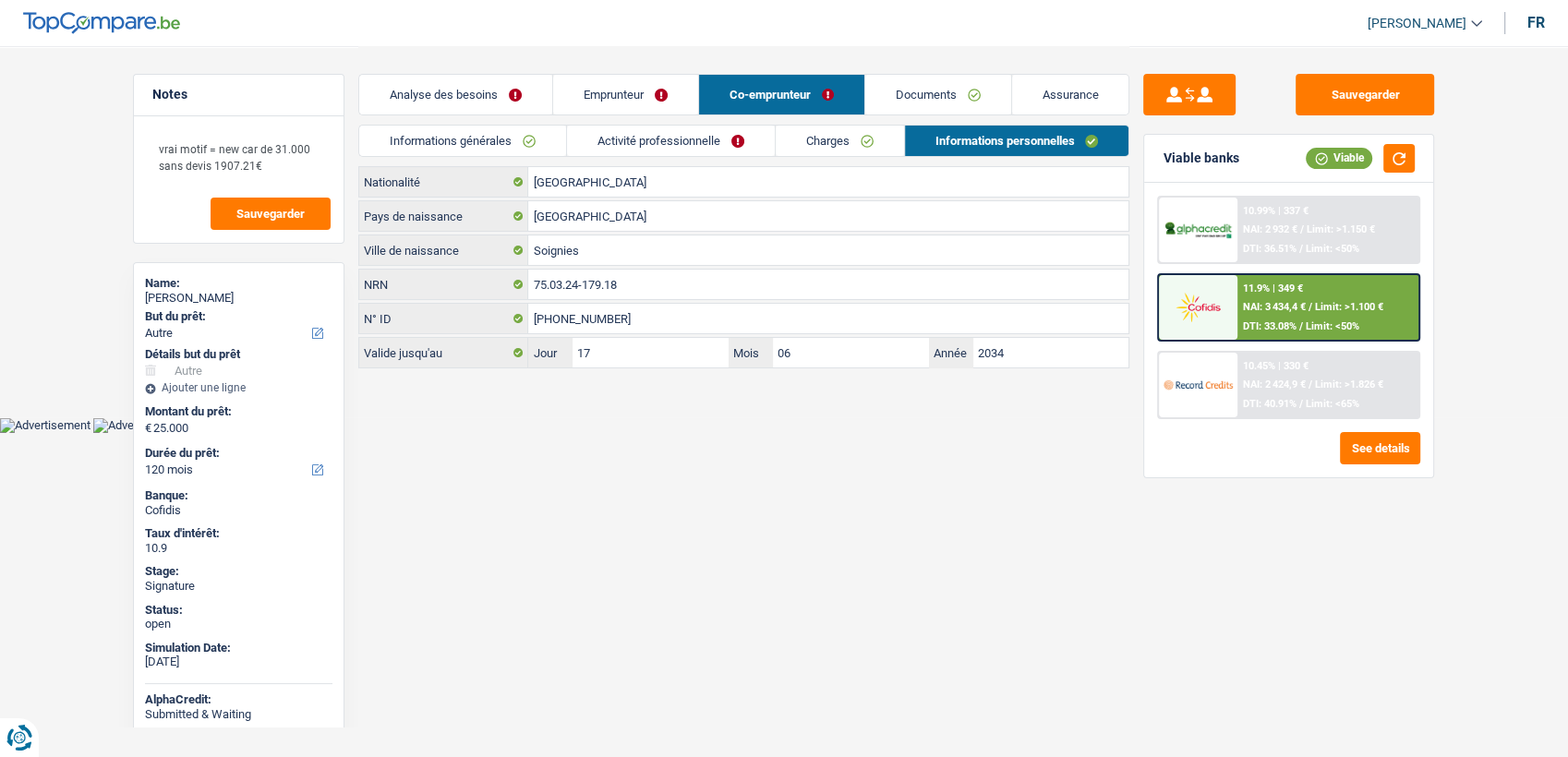
click at [857, 103] on link "Co-emprunteur" at bounding box center [782, 94] width 165 height 39
click at [906, 111] on link "Documents" at bounding box center [939, 94] width 146 height 39
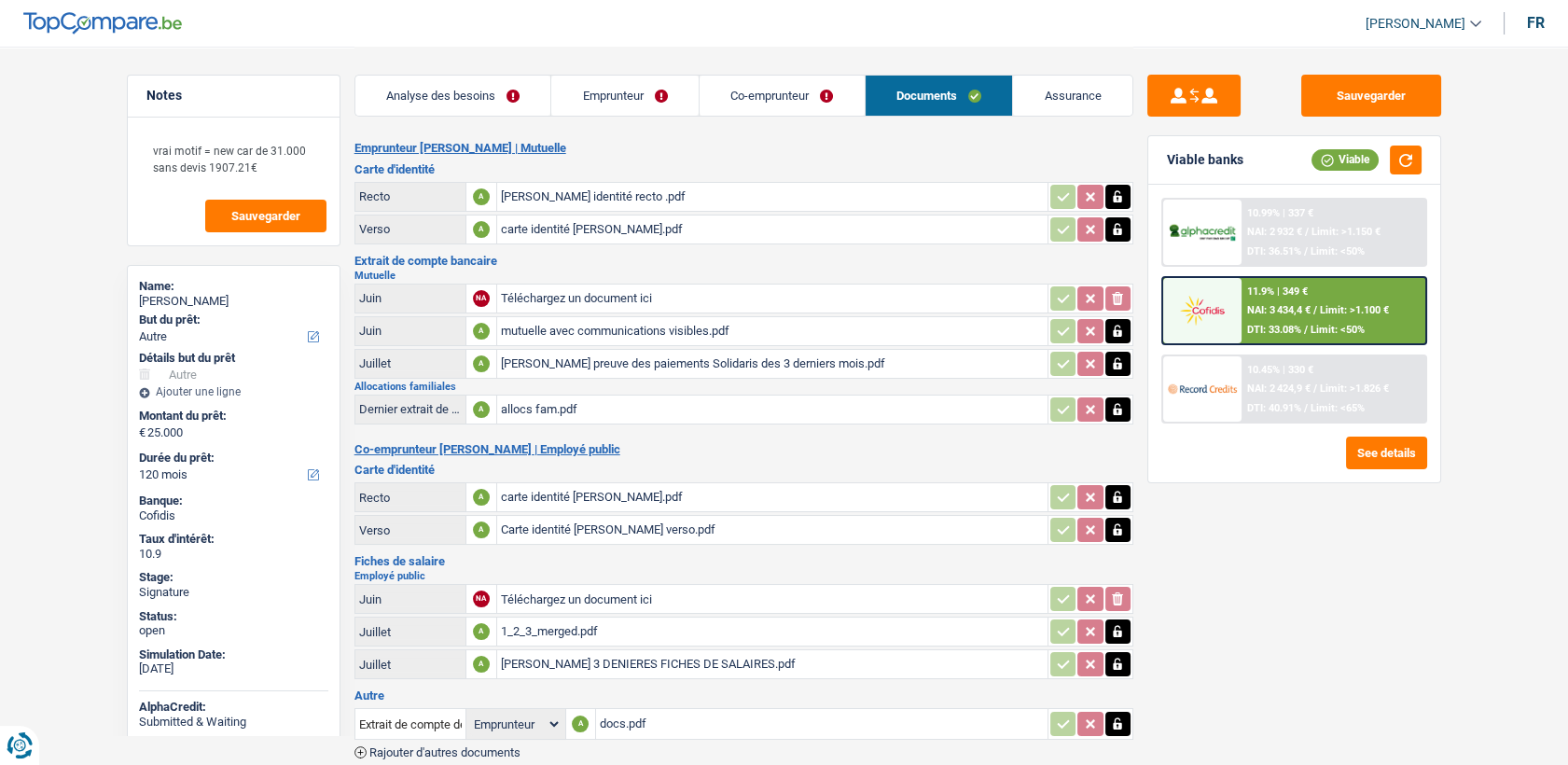
click at [581, 108] on link "Emprunteur" at bounding box center [625, 95] width 147 height 40
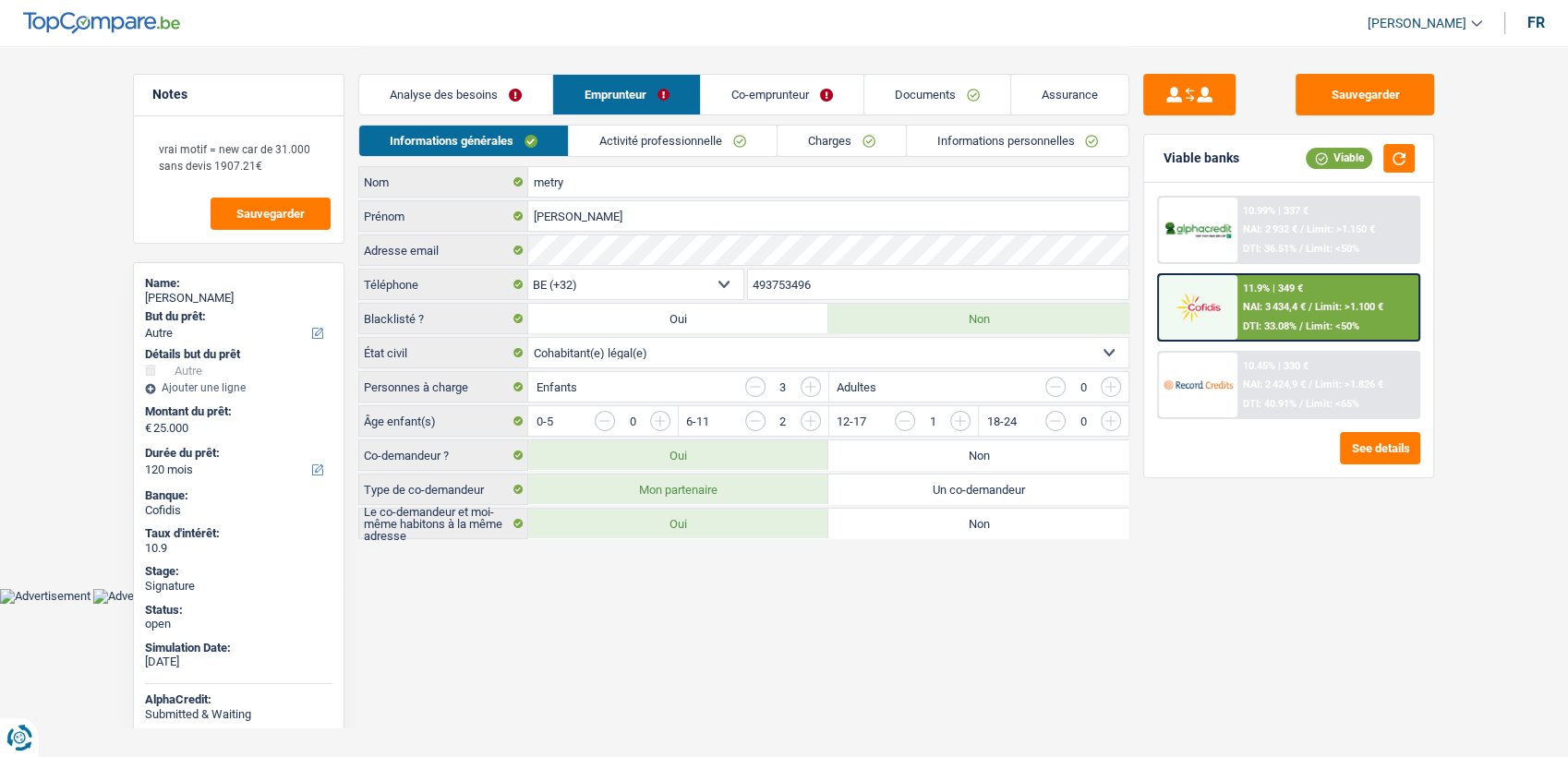
click at [609, 137] on link "Activité professionnelle" at bounding box center [673, 141] width 208 height 31
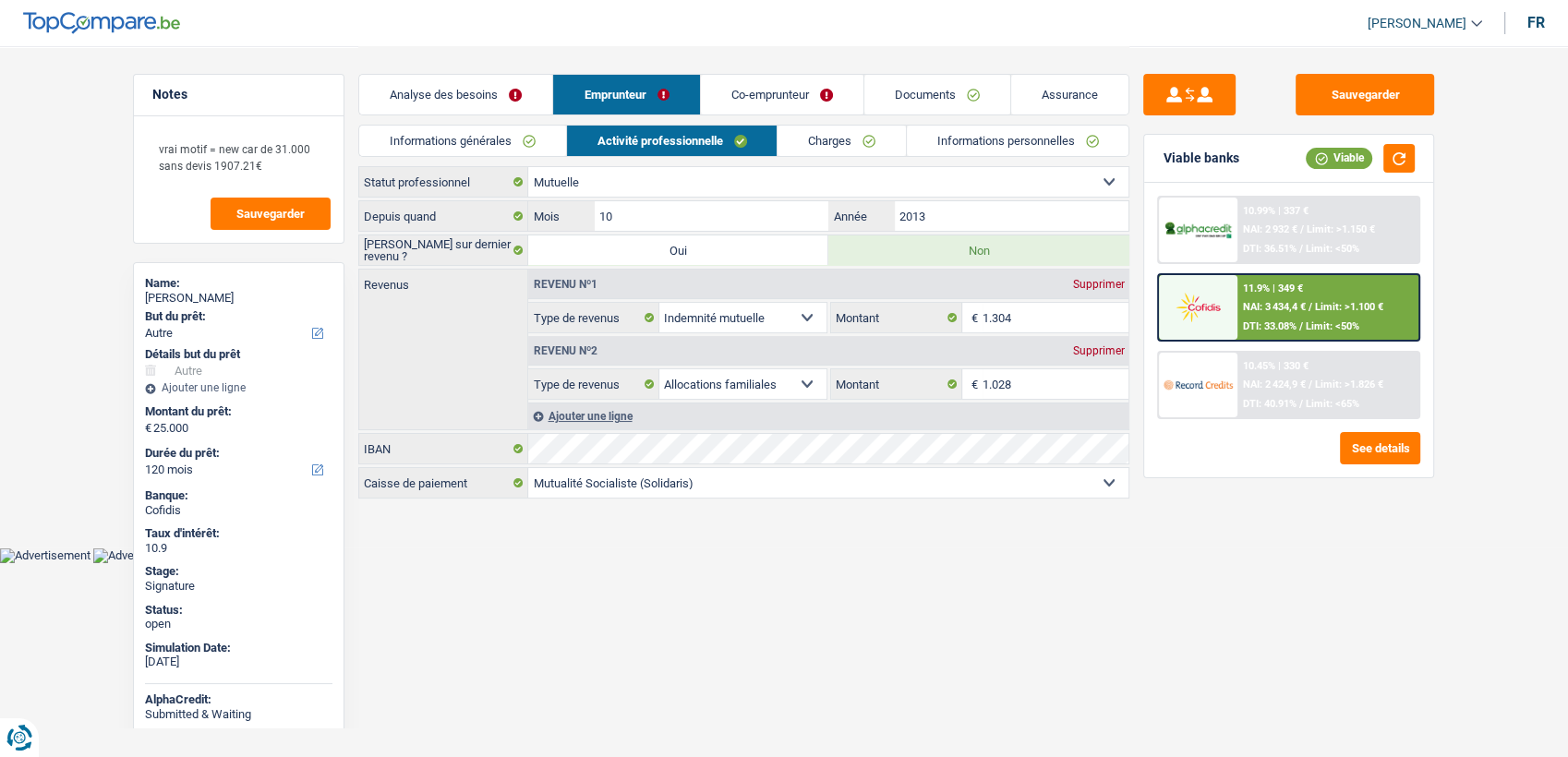
click at [724, 92] on link "Co-emprunteur" at bounding box center [781, 94] width 162 height 39
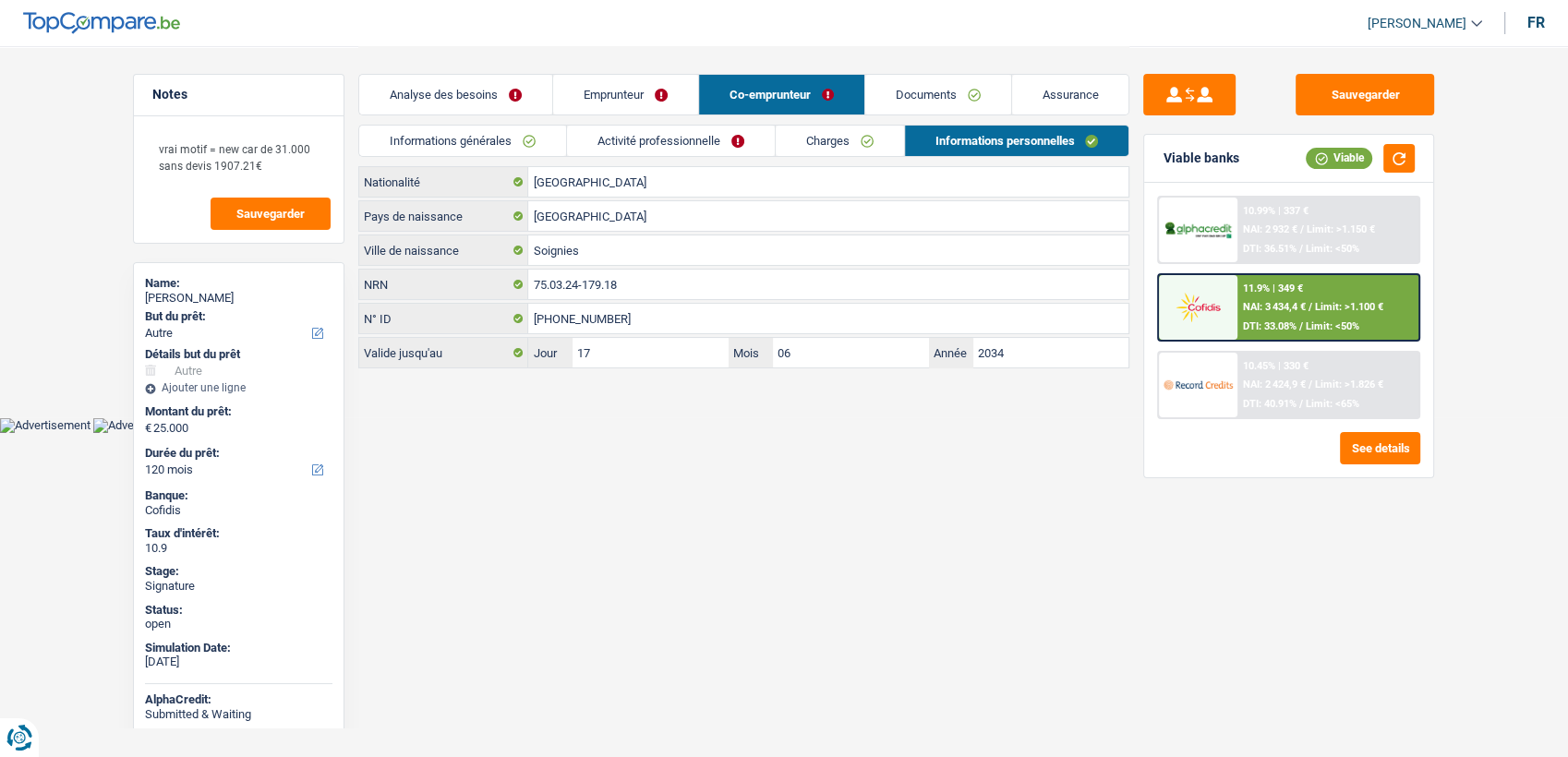
click at [714, 142] on link "Activité professionnelle" at bounding box center [671, 141] width 208 height 31
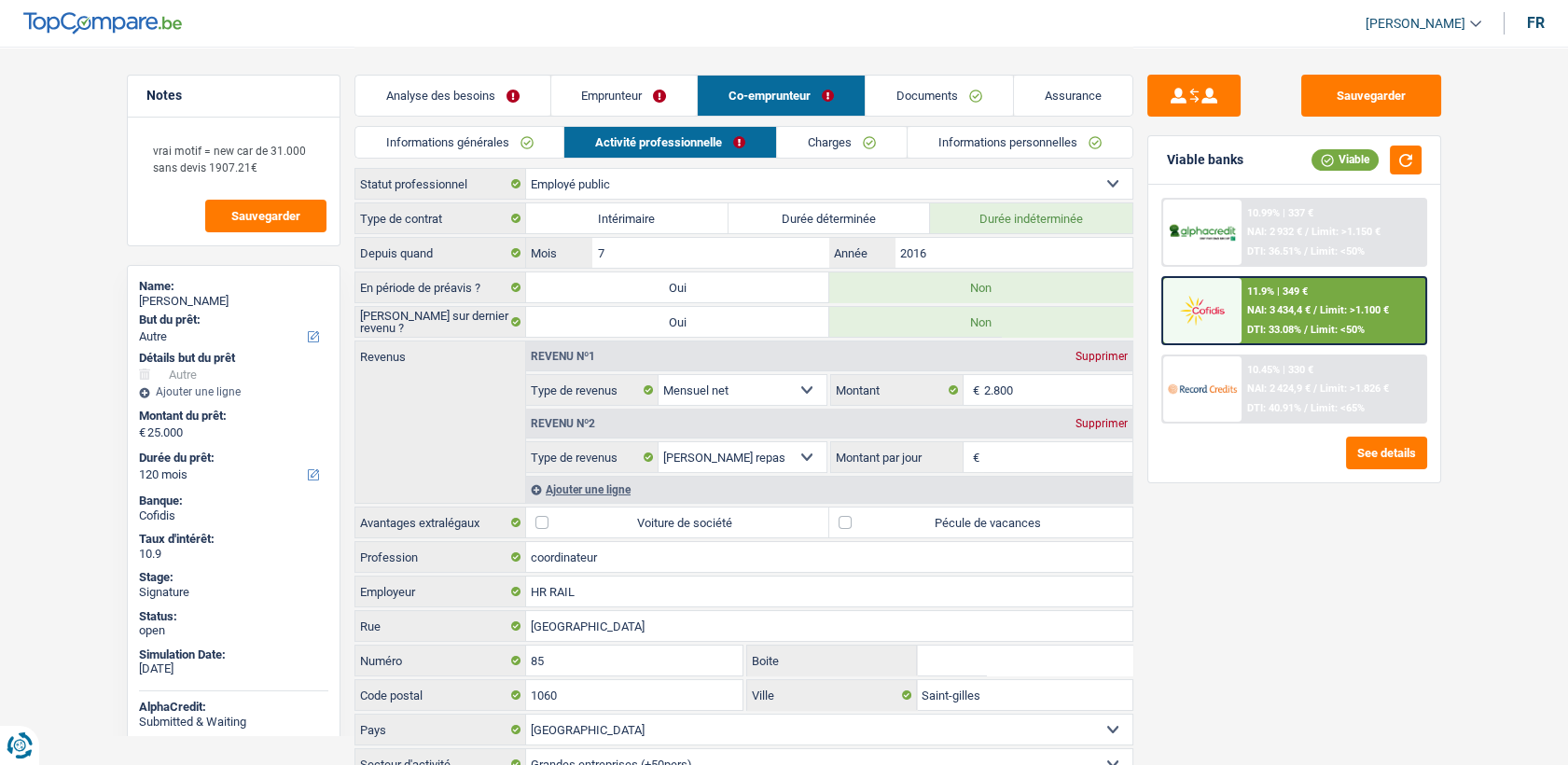
click at [629, 89] on link "Emprunteur" at bounding box center [624, 95] width 147 height 40
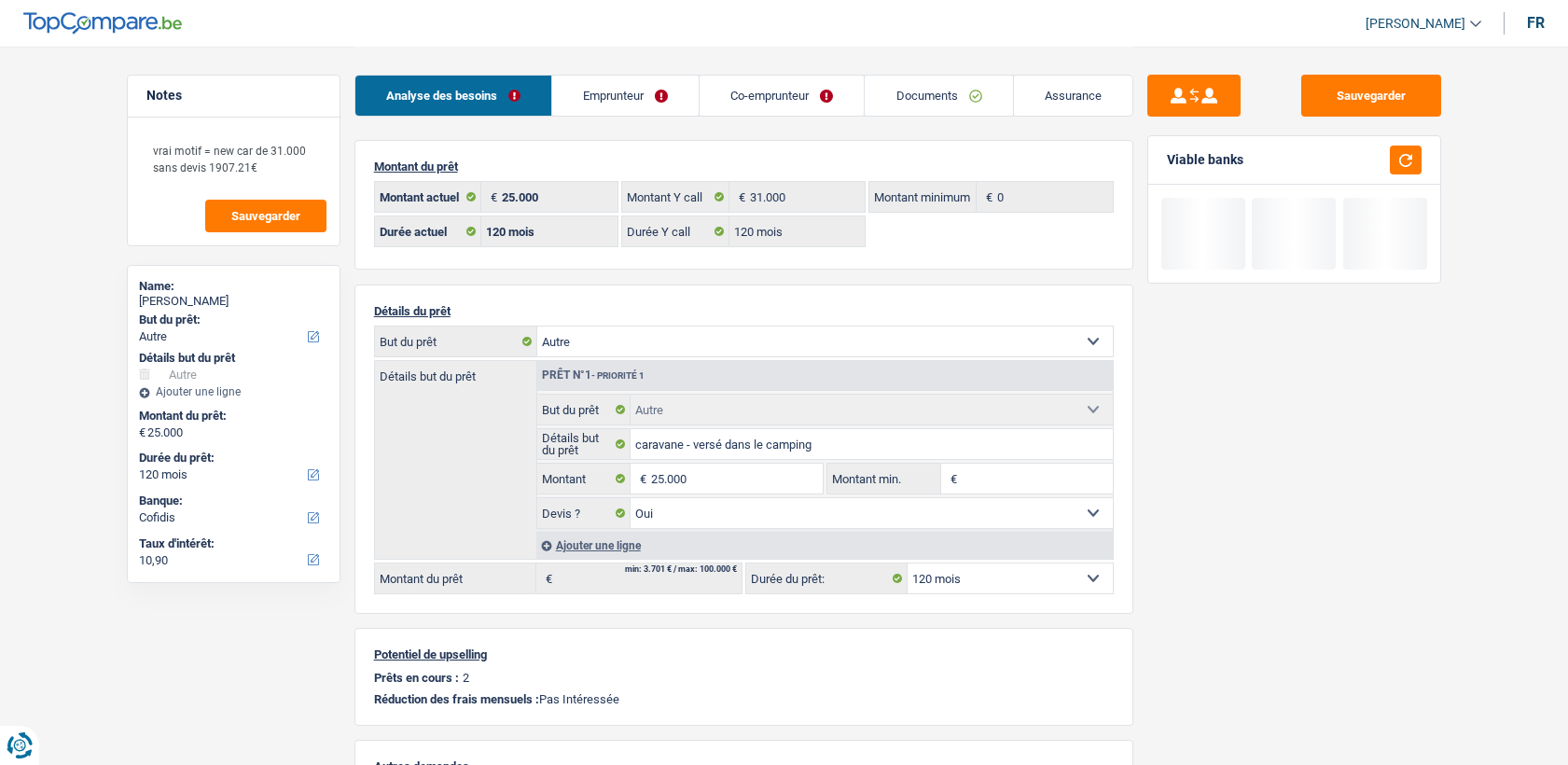
select select "other"
select select "120"
select select "32"
select select "cohabitation"
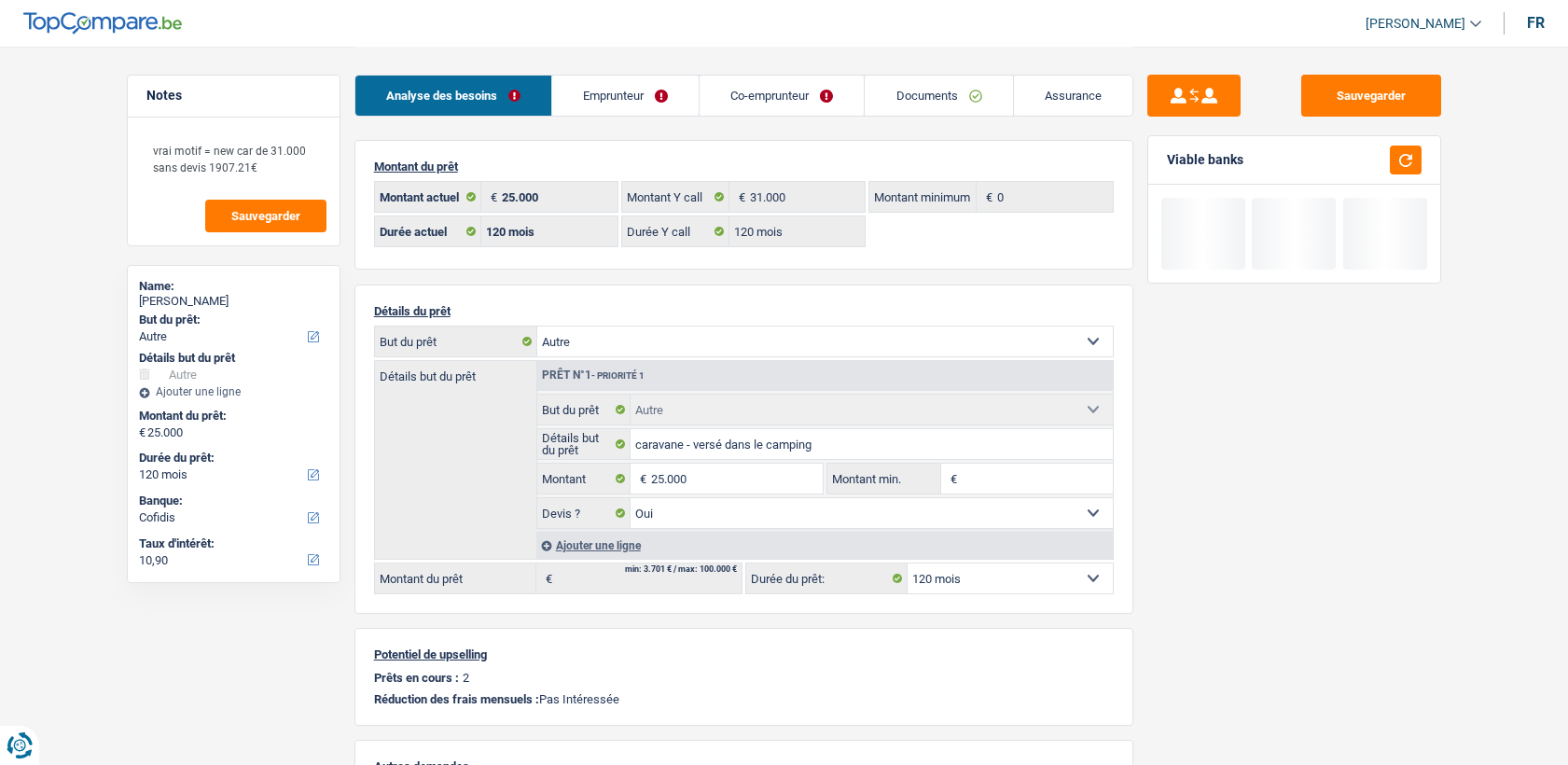
click at [627, 115] on link "Emprunteur" at bounding box center [625, 95] width 147 height 40
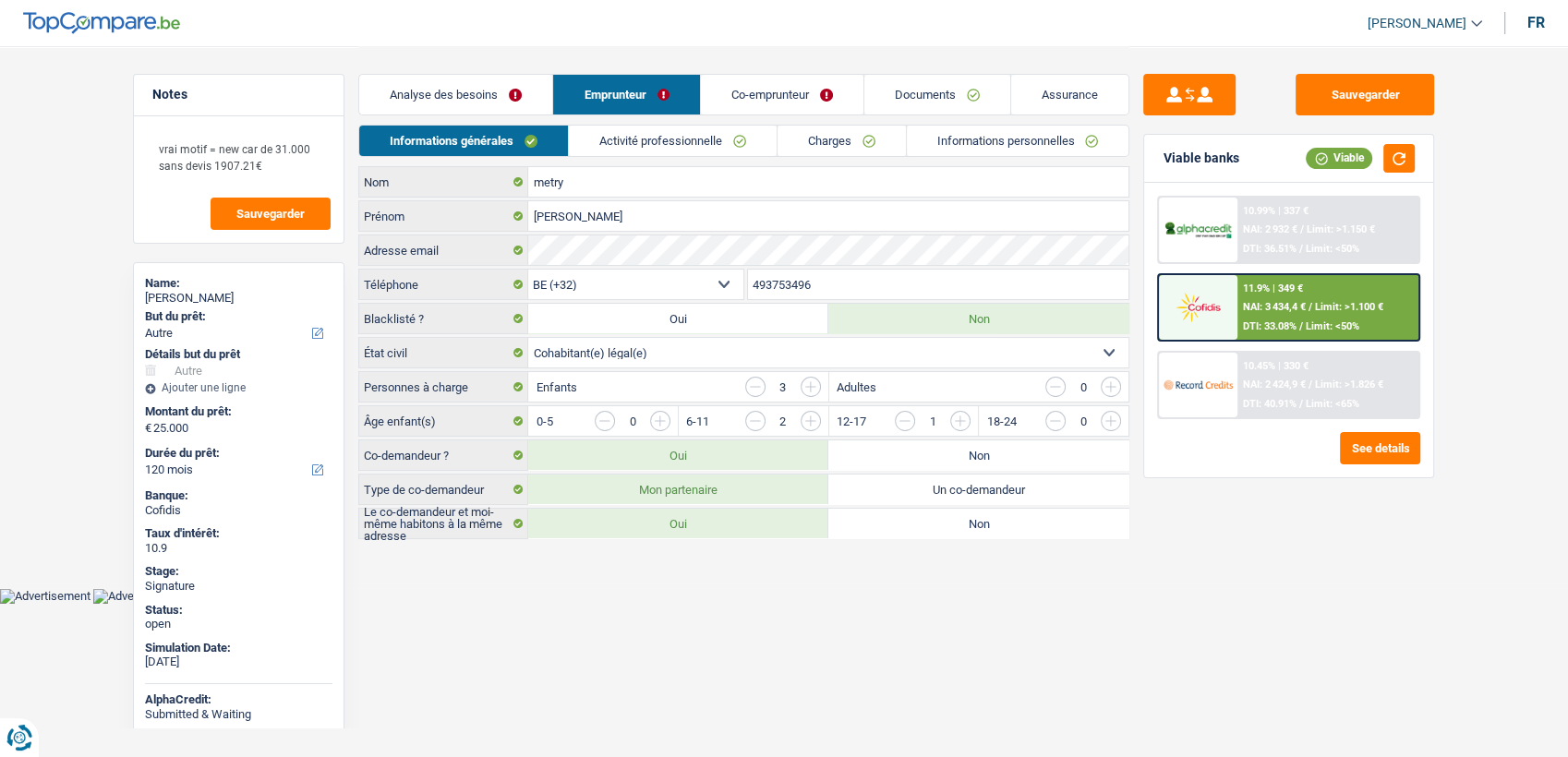
click at [1013, 144] on link "Informations personnelles" at bounding box center [1018, 141] width 223 height 31
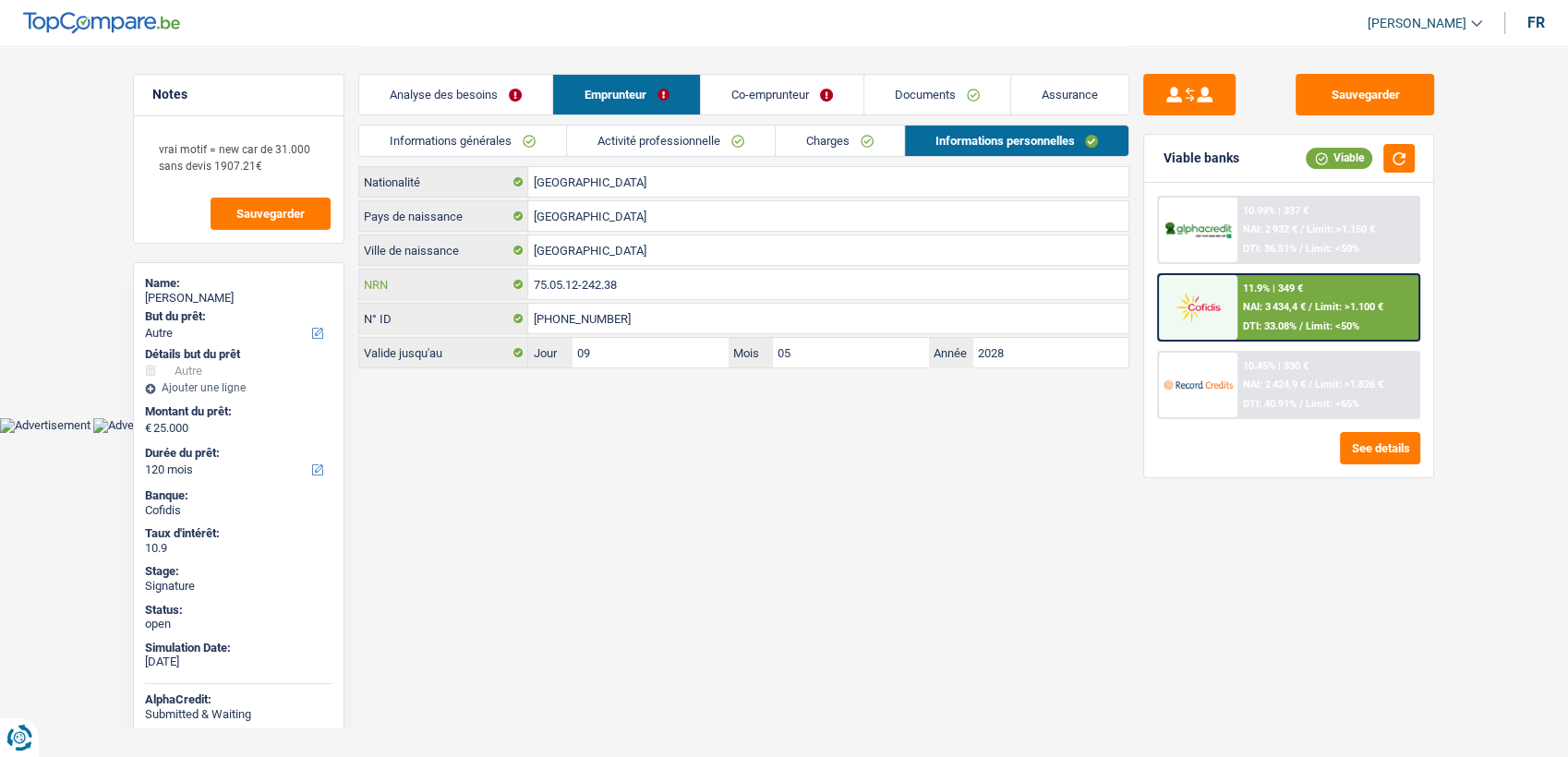
click at [698, 295] on input "75.05.12-242.38" at bounding box center [828, 284] width 600 height 30
click at [697, 291] on input "75.05.12-242.38" at bounding box center [828, 284] width 600 height 30
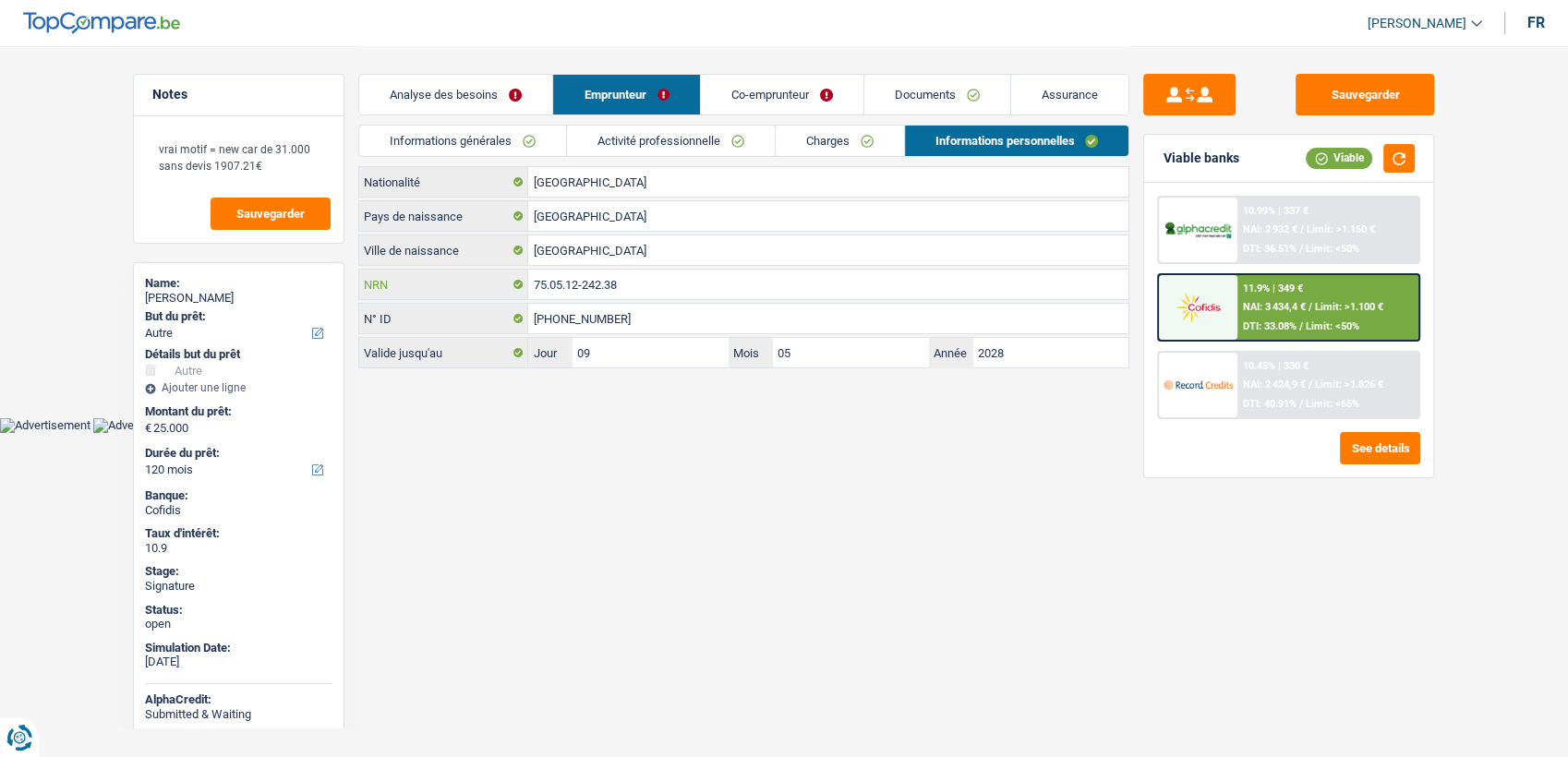
click at [697, 291] on input "75.05.12-242.38" at bounding box center [828, 284] width 600 height 30
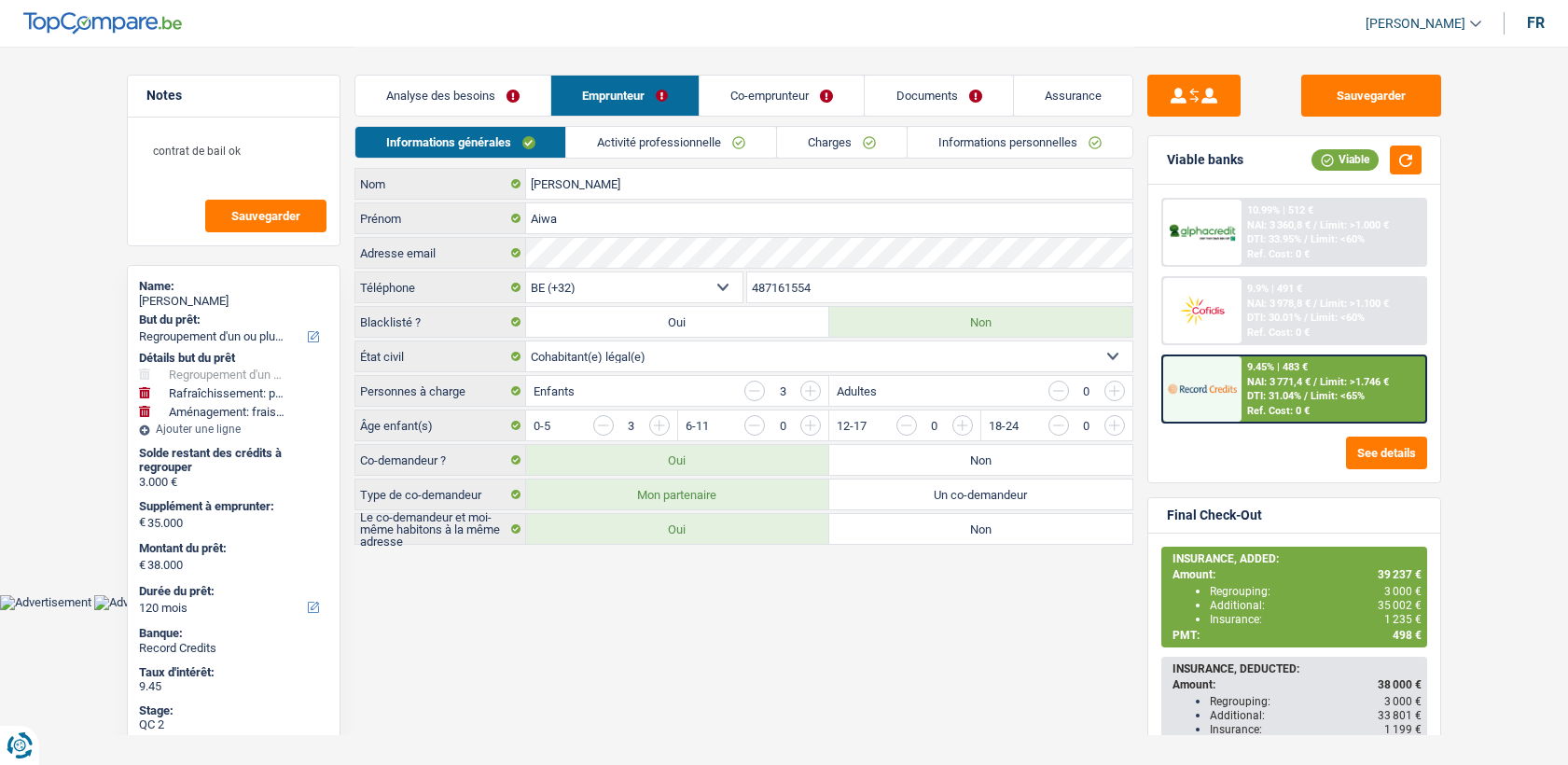
select select "refinancing"
select select "houseOrGarden"
select select "movingOrInstallation"
select select "120"
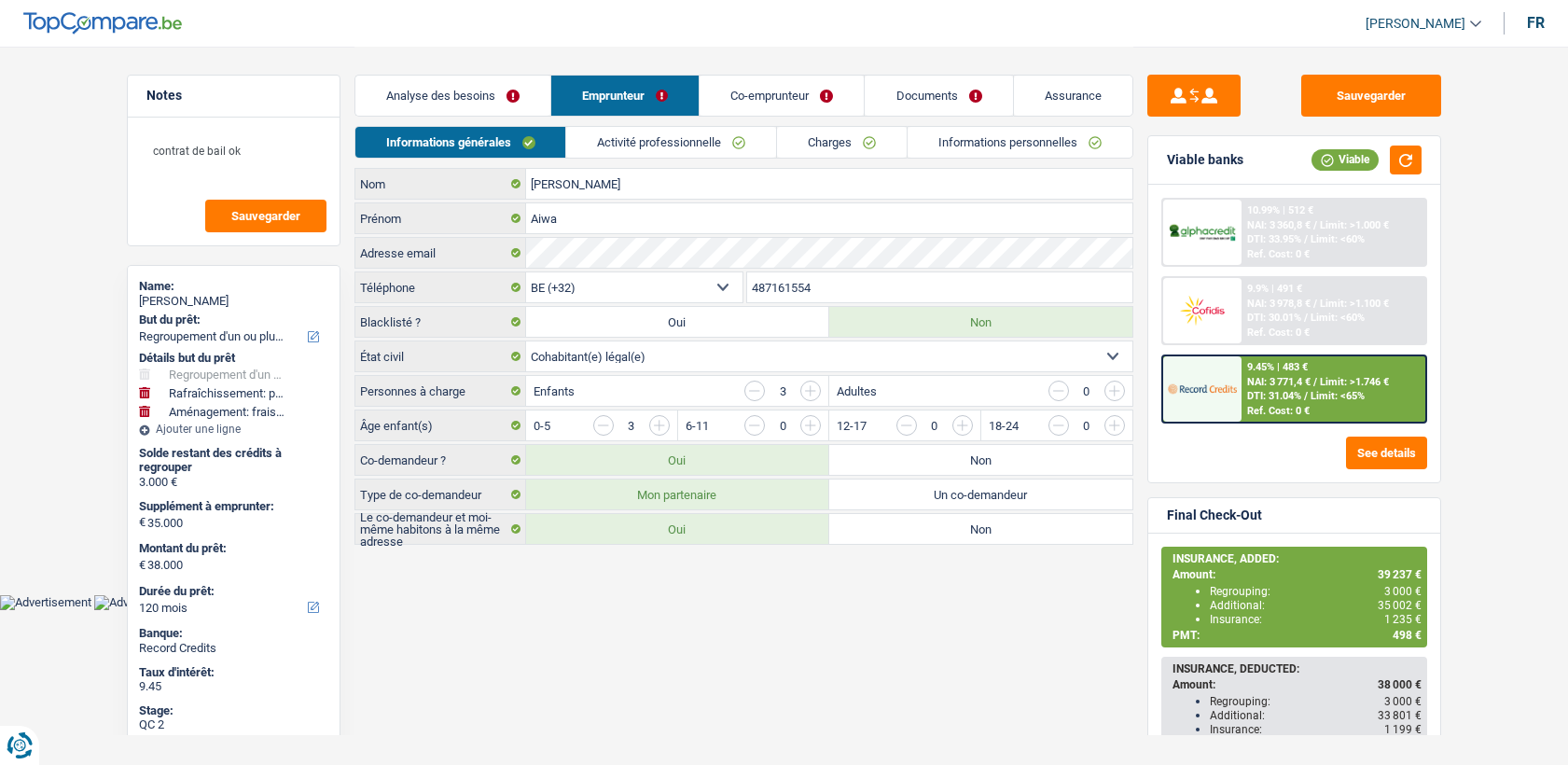
select select "32"
select select "cohabitation"
select select "ownerWithMortgage"
select select "BE"
select select "mortgage"
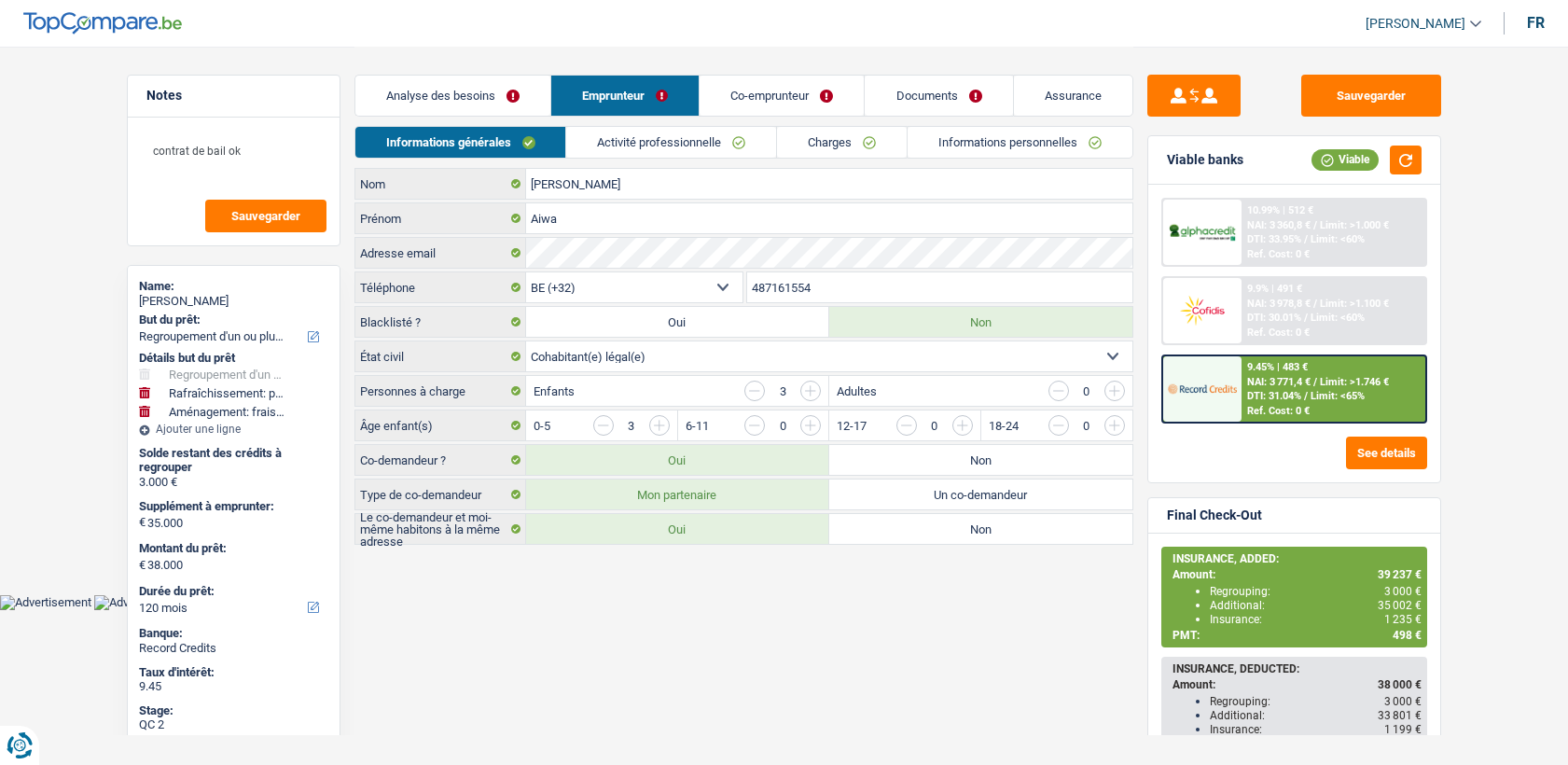
select select "360"
select select "personalLoan"
select select "other"
select select "84"
select select "cardOrCredit"
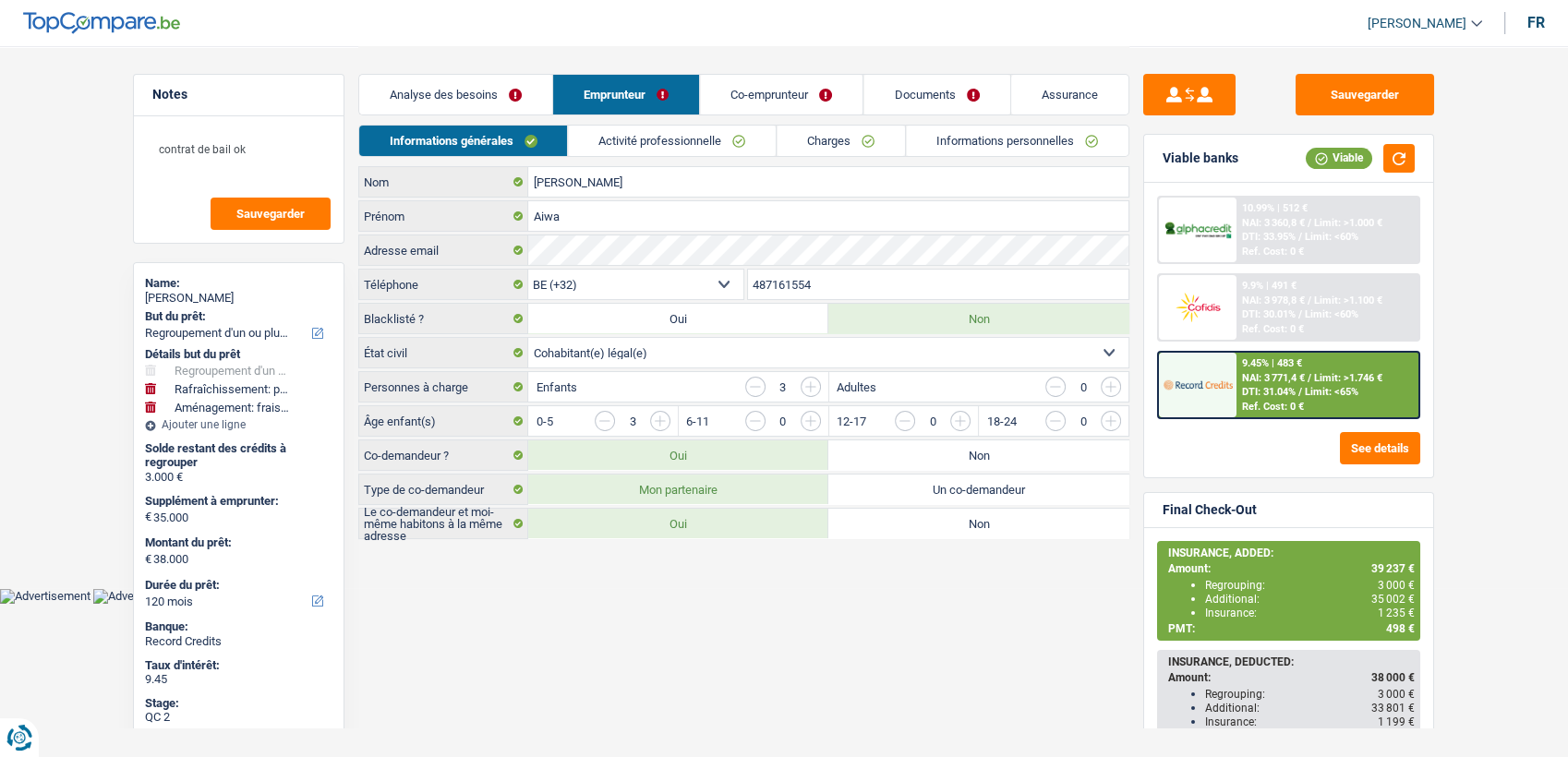
drag, startPoint x: 640, startPoint y: 131, endPoint x: 769, endPoint y: 135, distance: 129.1
click at [642, 131] on link "Activité professionnelle" at bounding box center [673, 141] width 208 height 31
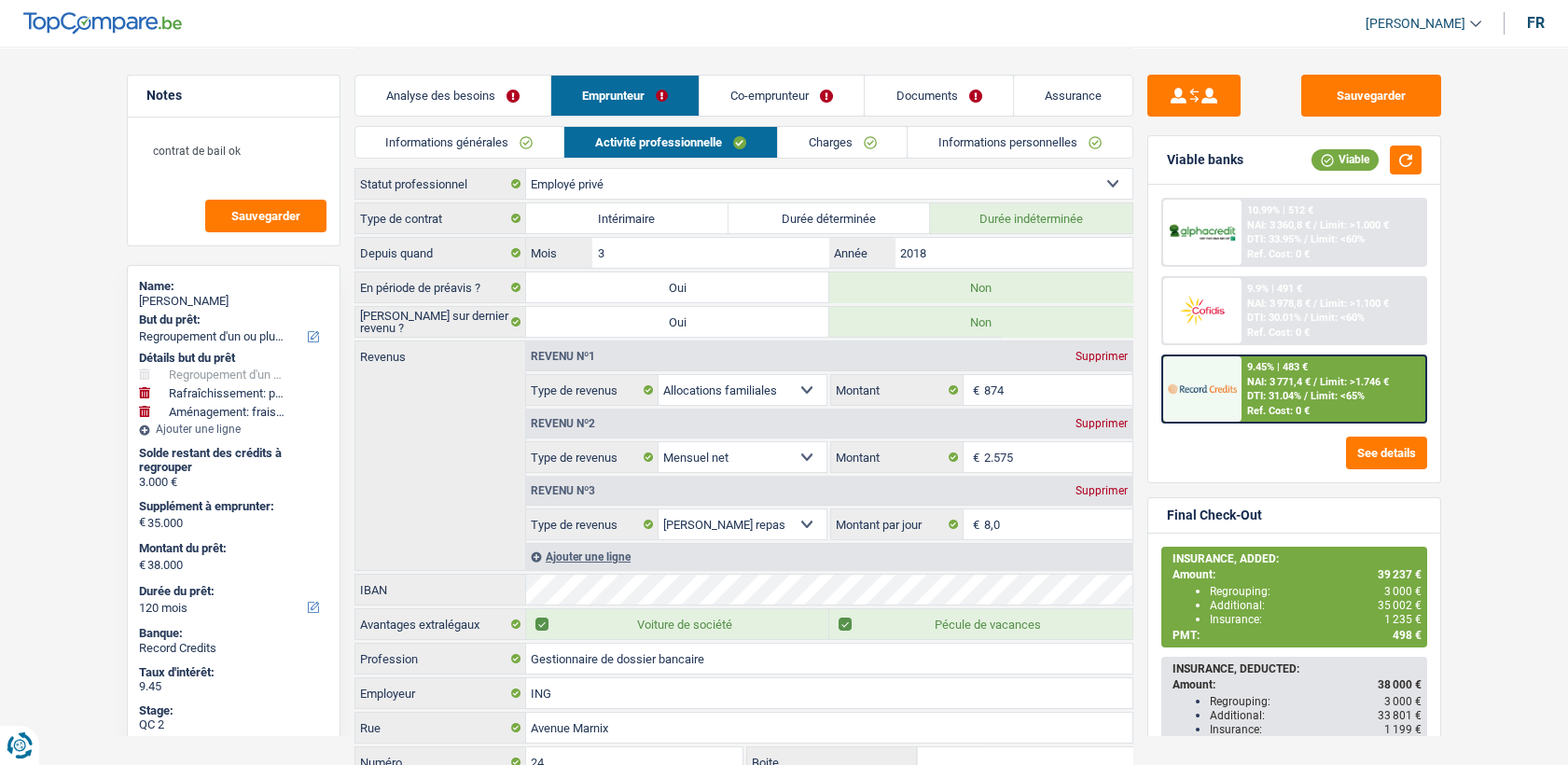
click at [803, 133] on link "Charges" at bounding box center [843, 143] width 130 height 31
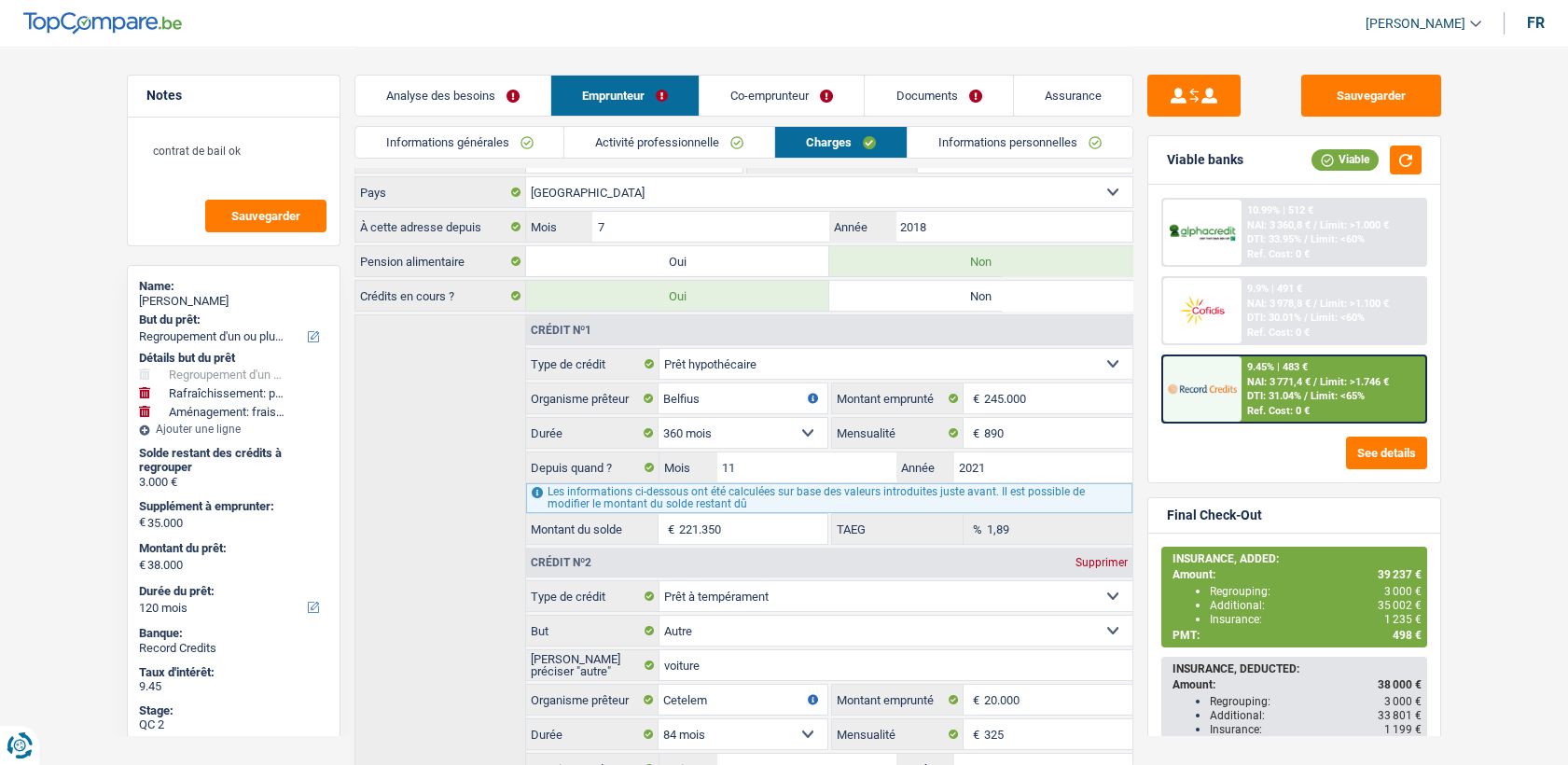
scroll to position [129, 0]
click at [699, 142] on link "Activité professionnelle" at bounding box center [669, 143] width 210 height 31
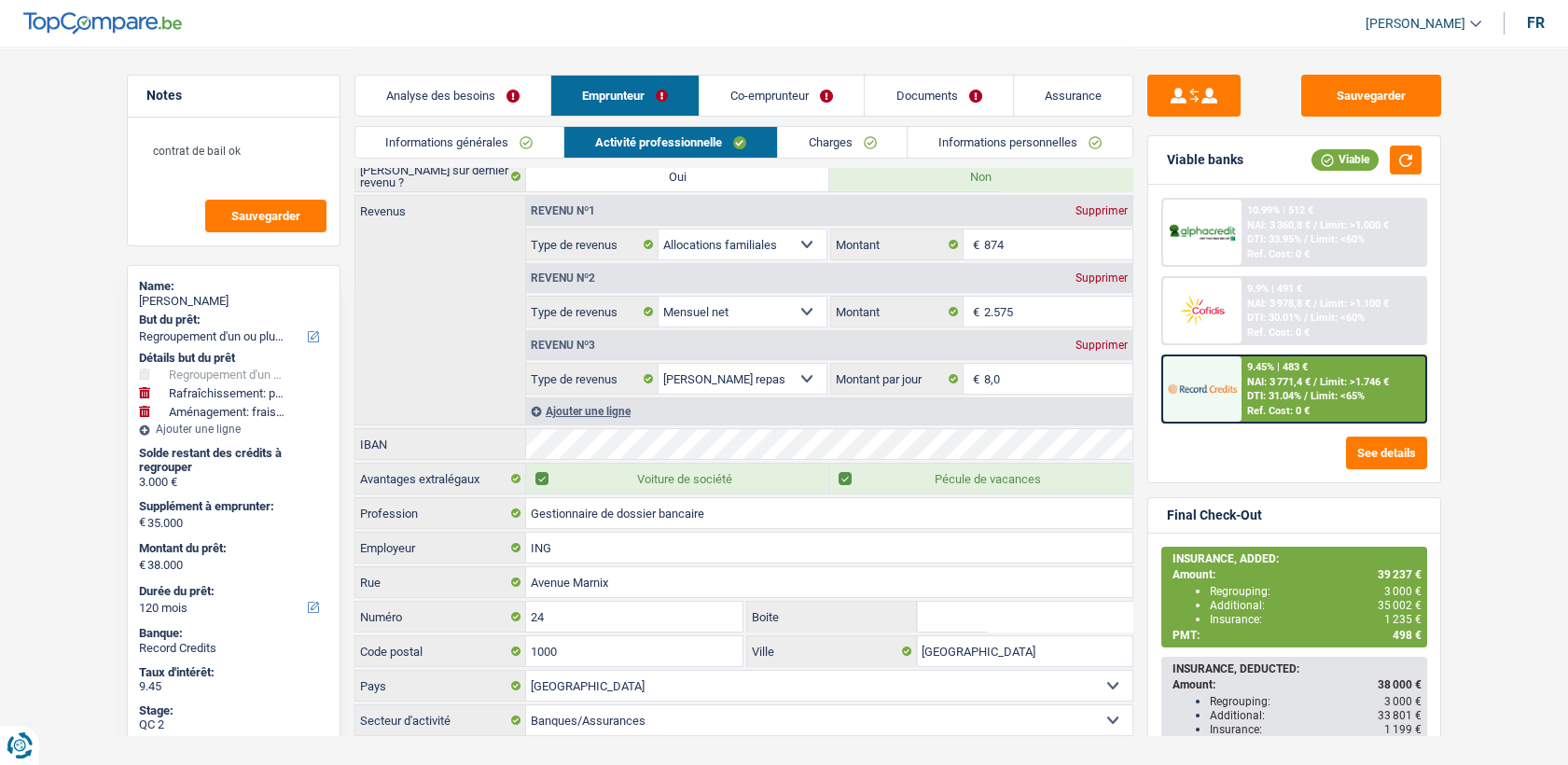
scroll to position [0, 0]
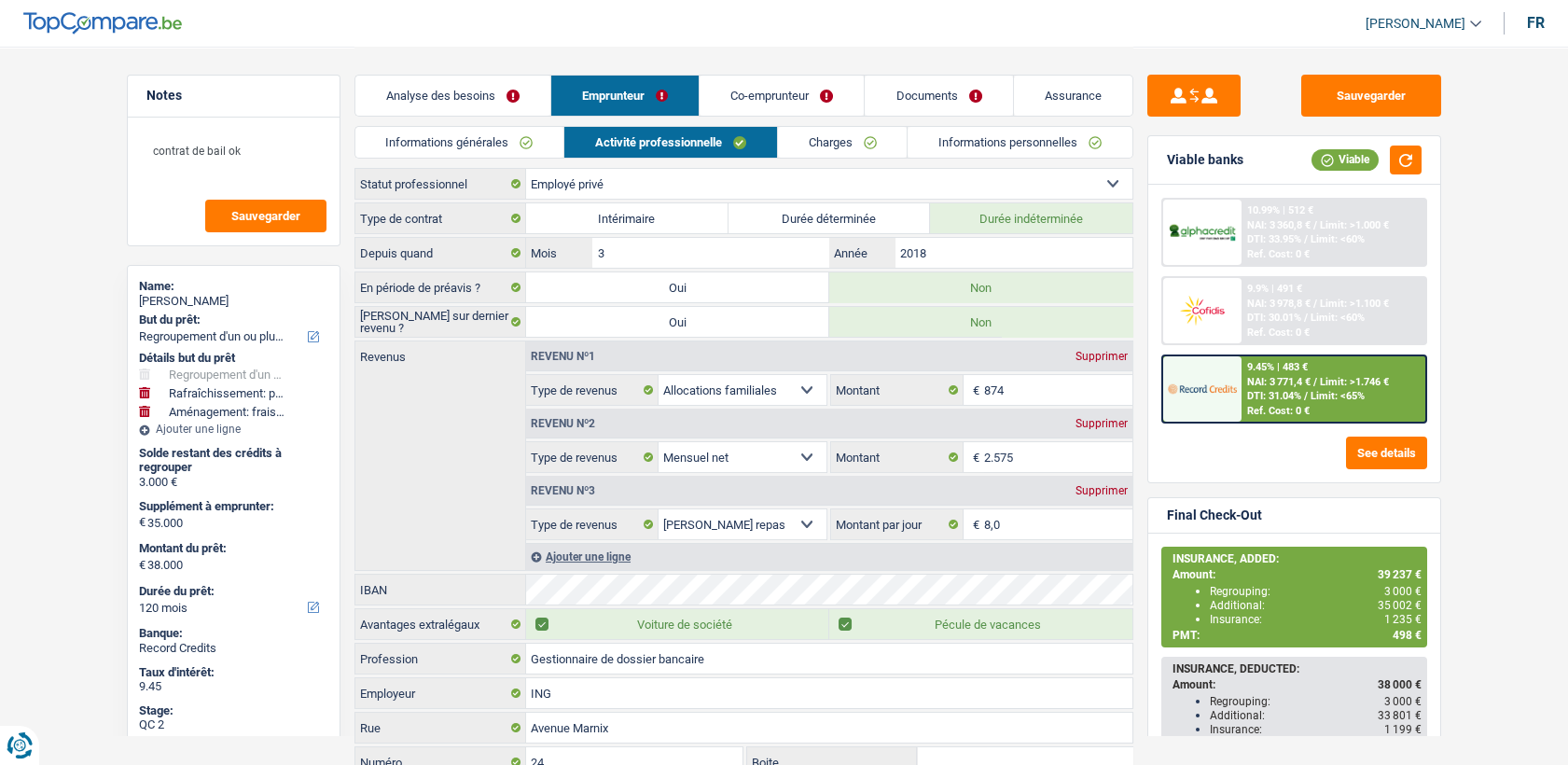
click at [746, 107] on link "Co-emprunteur" at bounding box center [781, 95] width 164 height 40
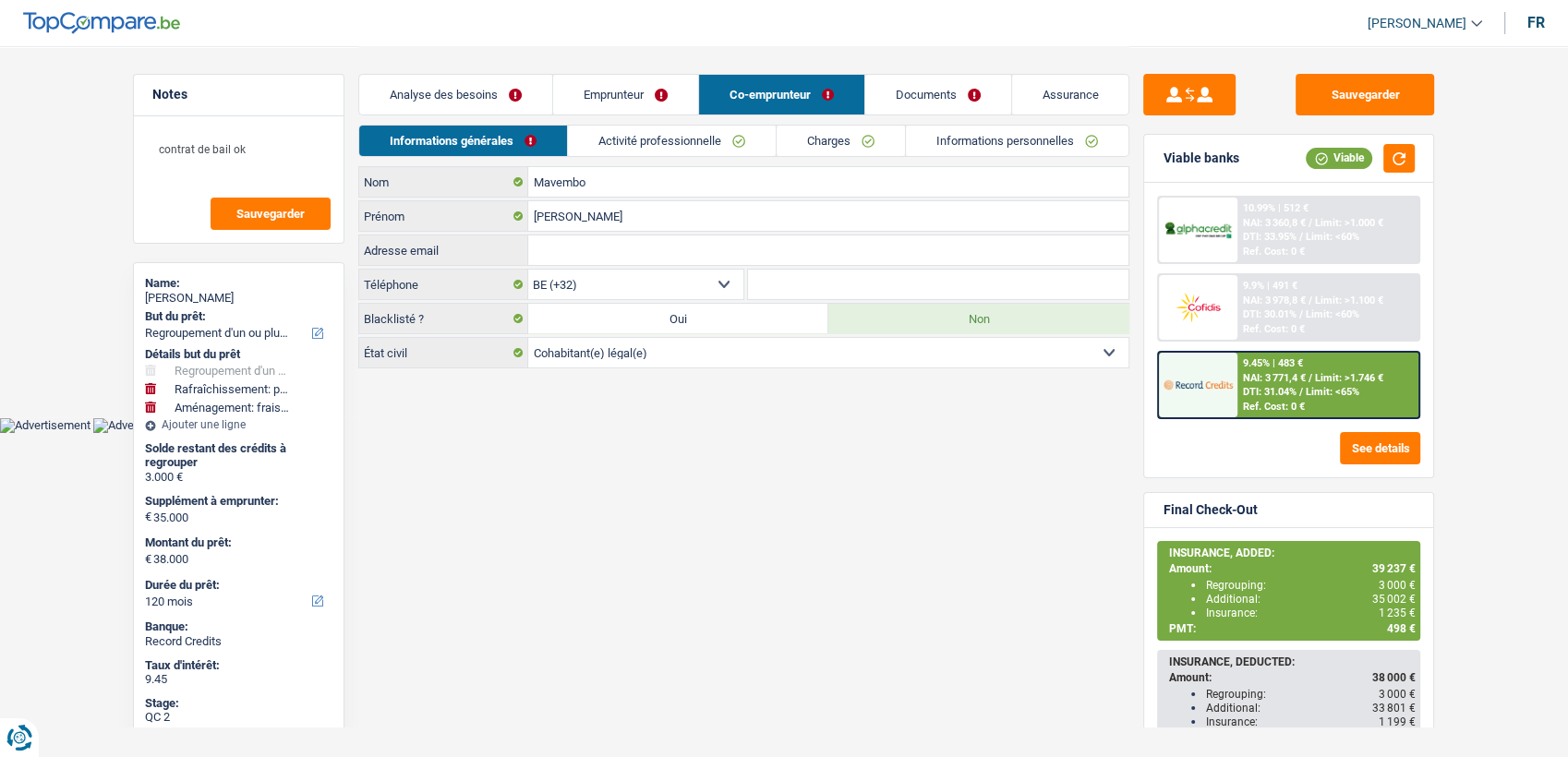
click at [658, 127] on link "Activité professionnelle" at bounding box center [672, 141] width 208 height 31
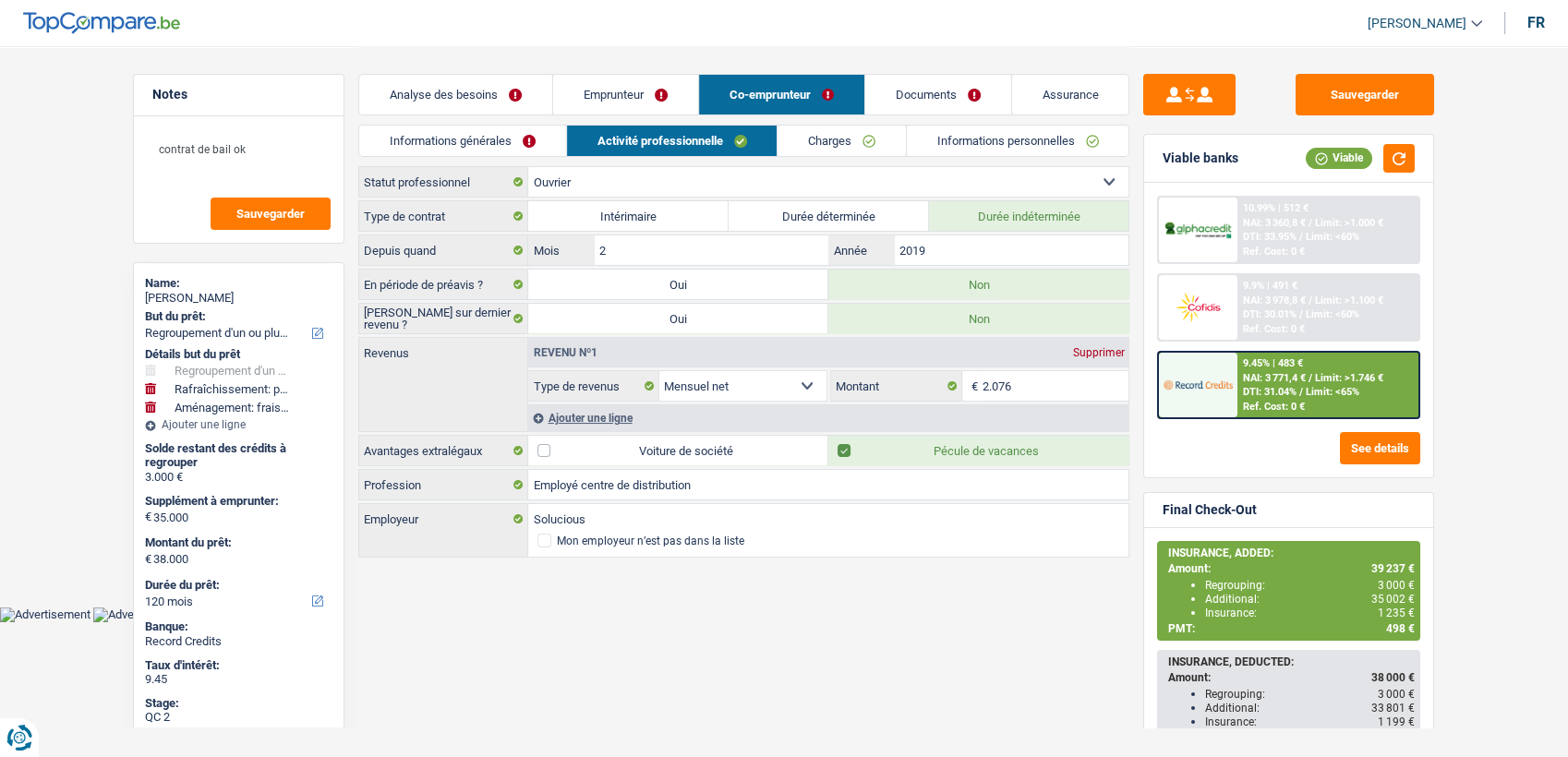
click at [629, 96] on link "Emprunteur" at bounding box center [625, 94] width 145 height 39
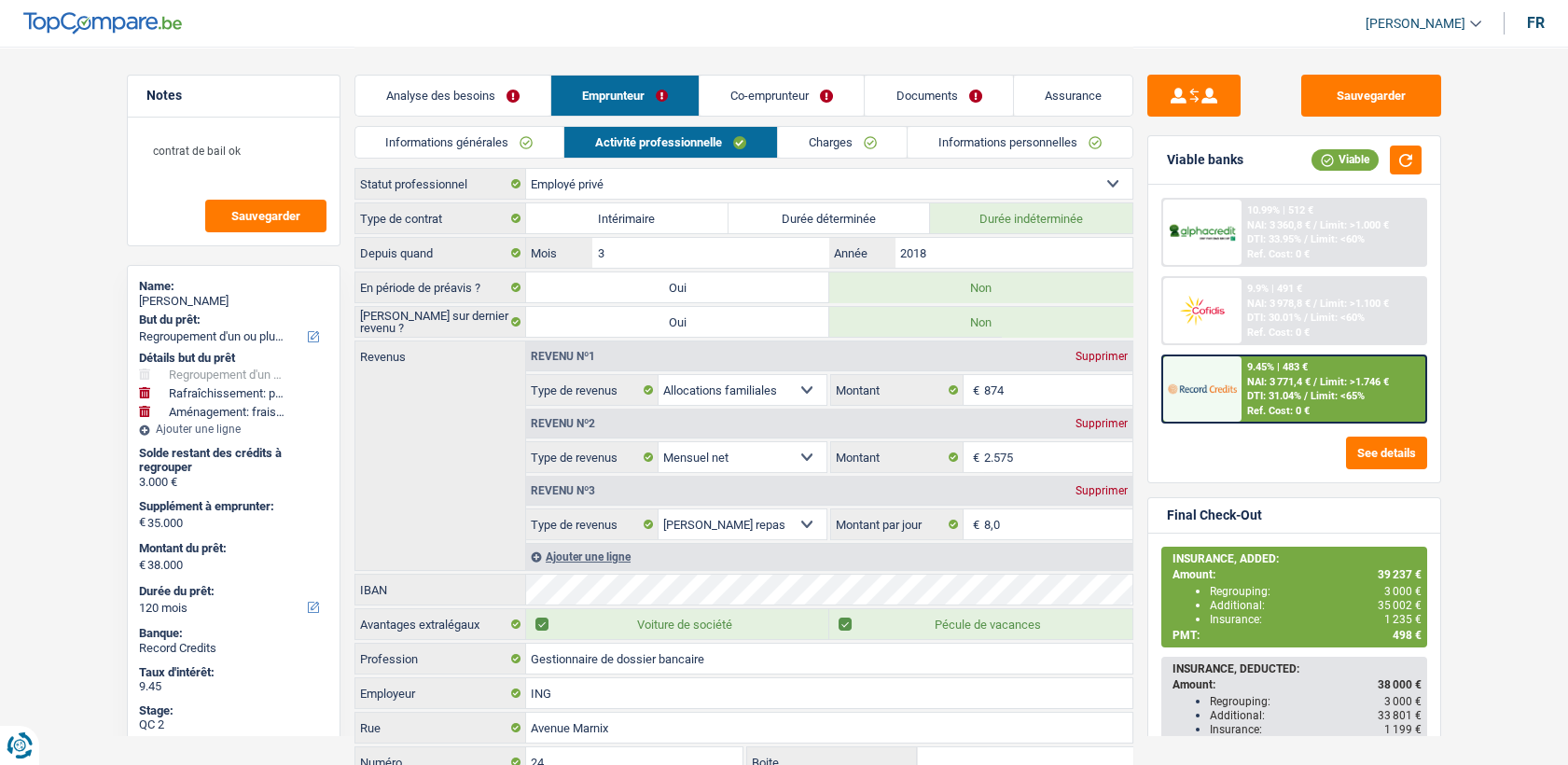
click at [802, 147] on link "Charges" at bounding box center [843, 143] width 130 height 31
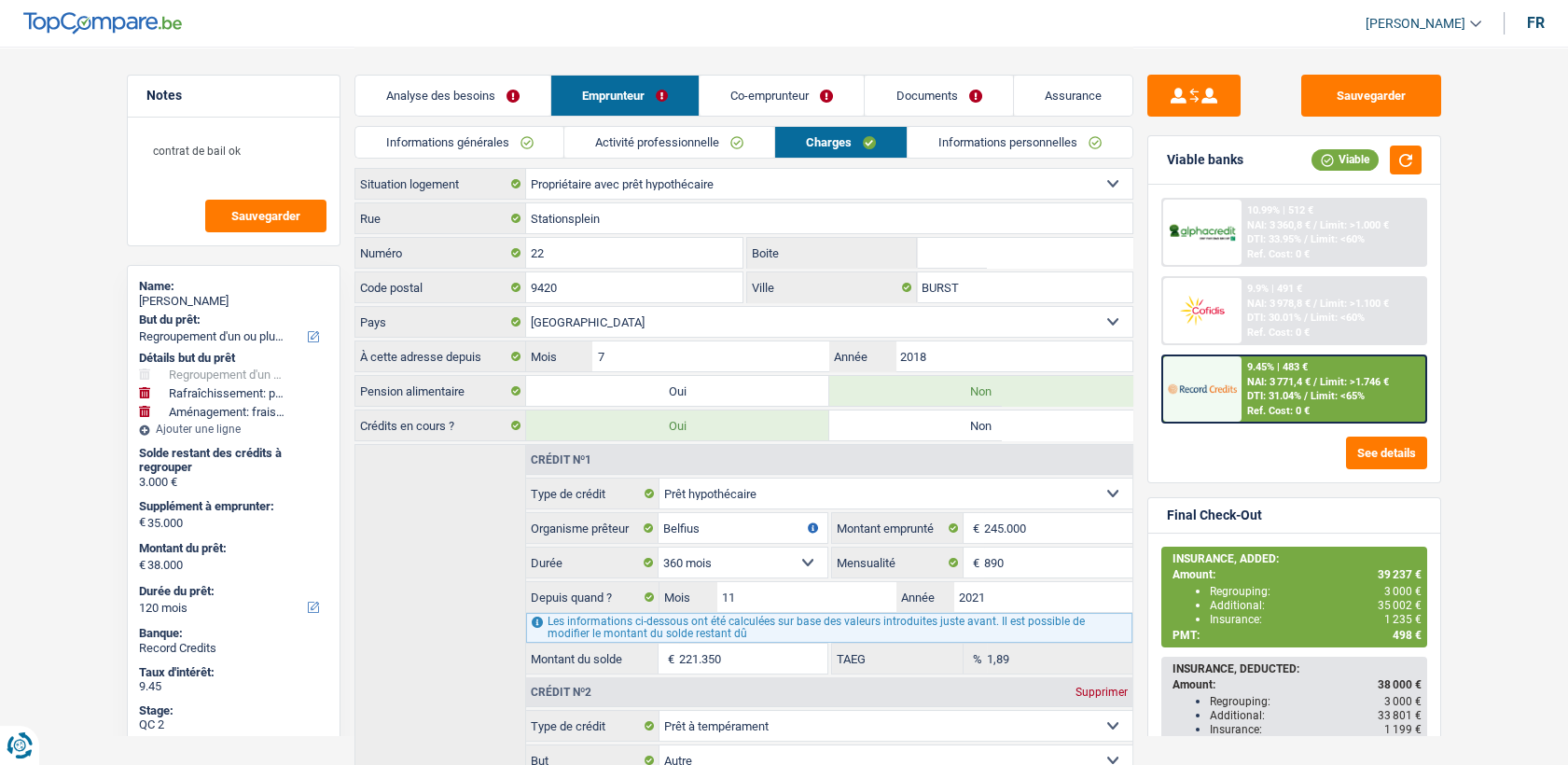
click at [721, 137] on link "Activité professionnelle" at bounding box center [669, 143] width 210 height 31
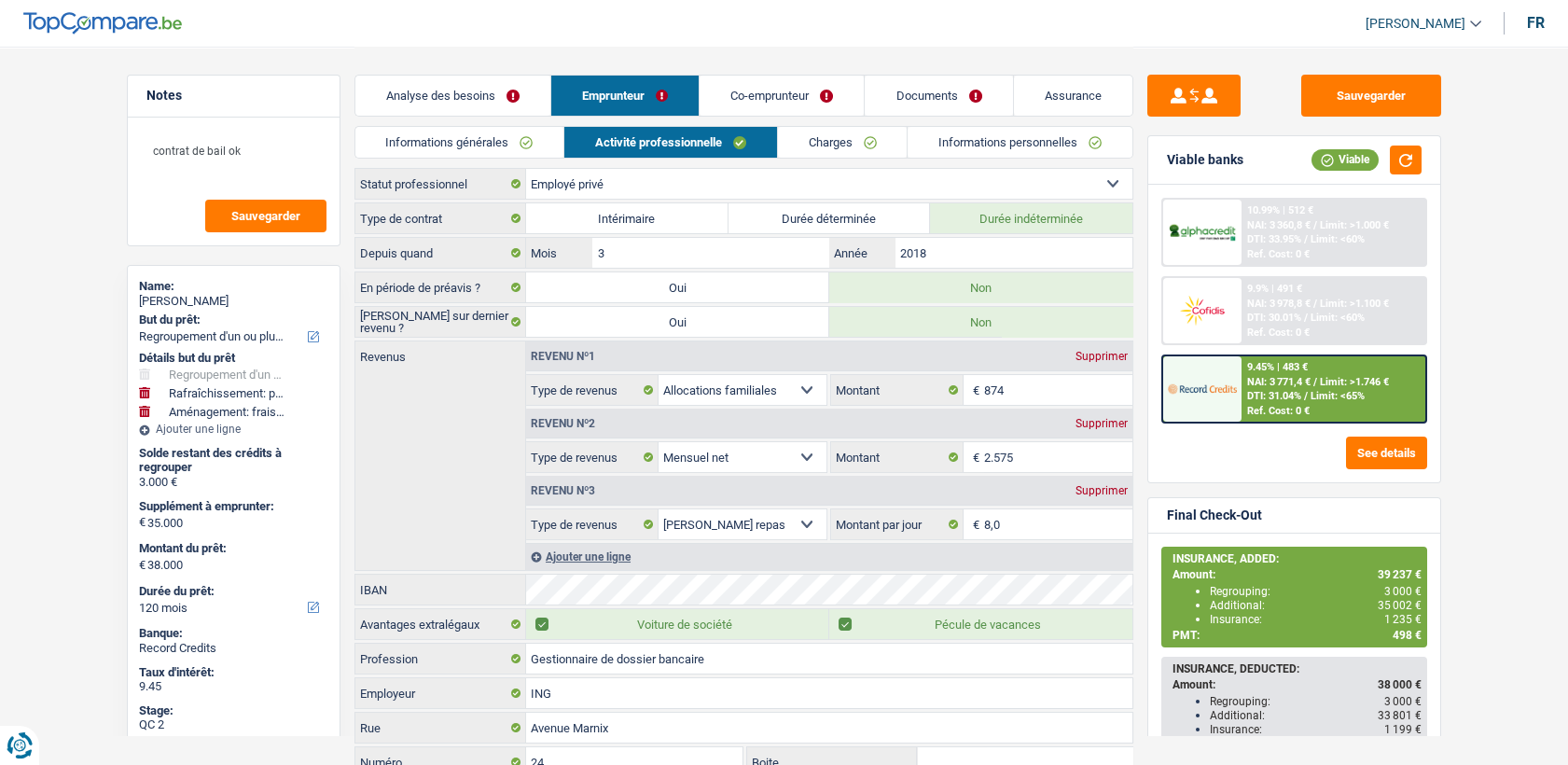
click at [768, 88] on link "Co-emprunteur" at bounding box center [781, 95] width 164 height 40
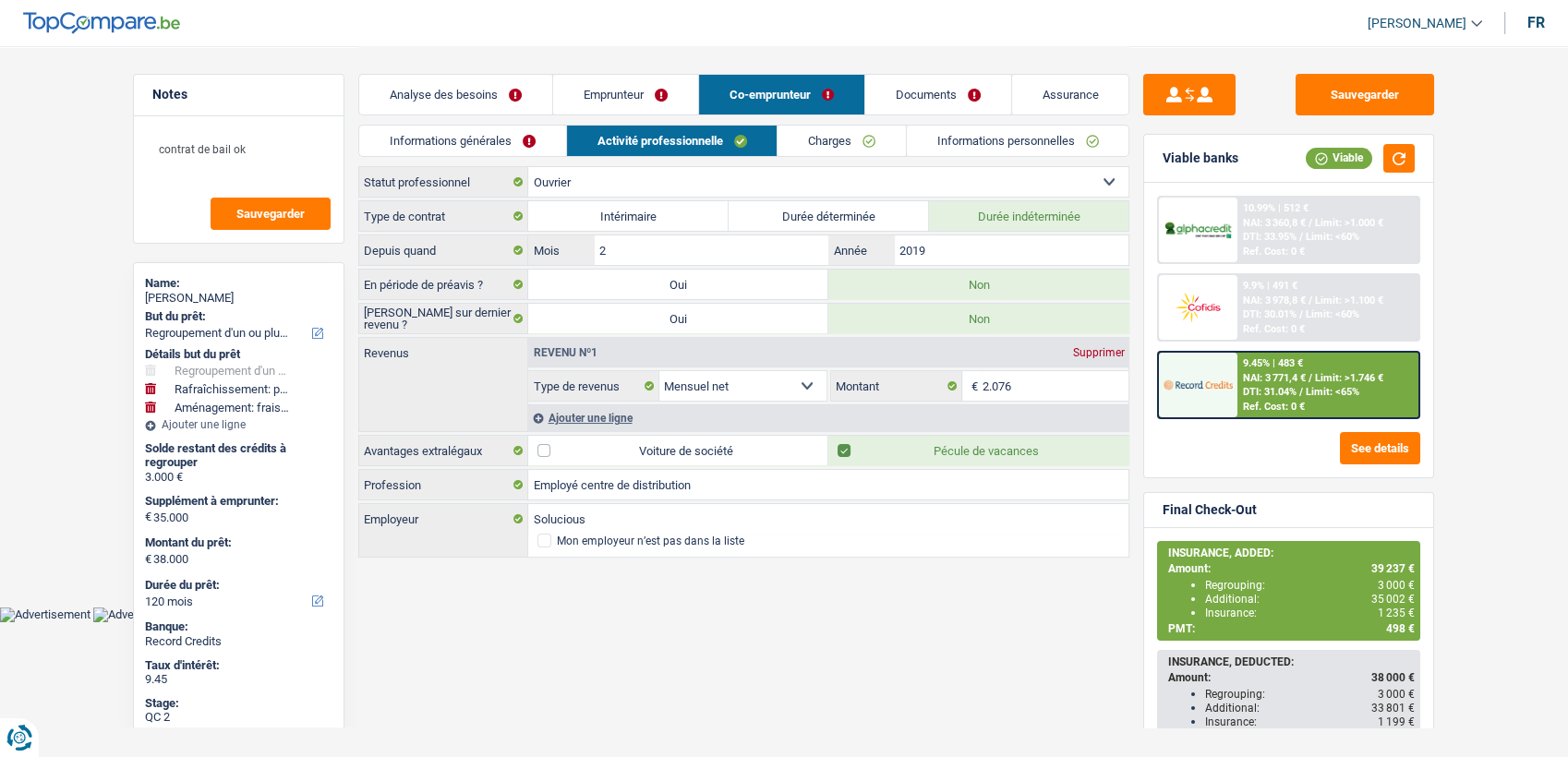
click at [612, 110] on link "Emprunteur" at bounding box center [625, 94] width 145 height 39
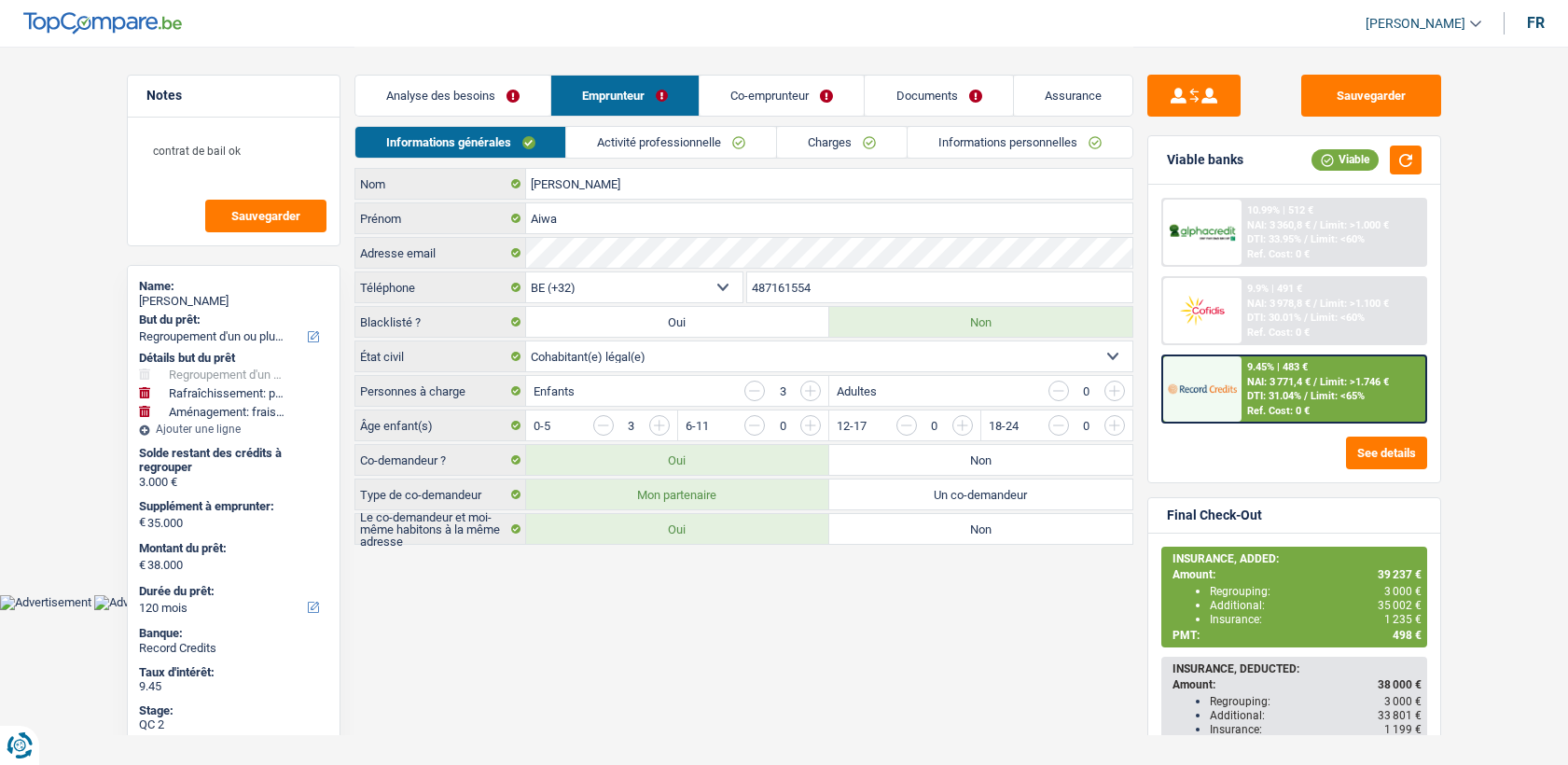
select select "refinancing"
select select "houseOrGarden"
select select "movingOrInstallation"
select select "120"
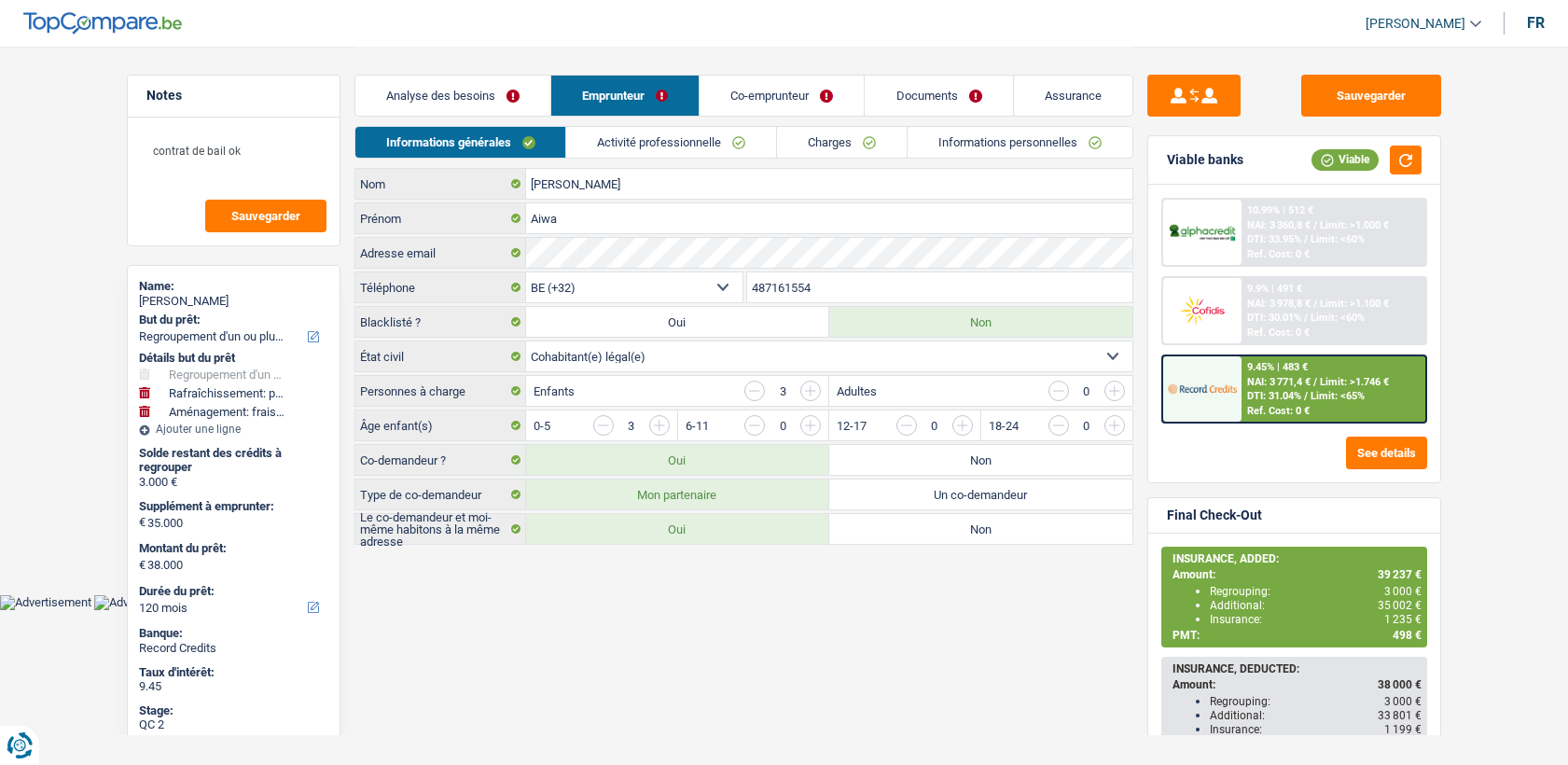
select select "32"
select select "cohabitation"
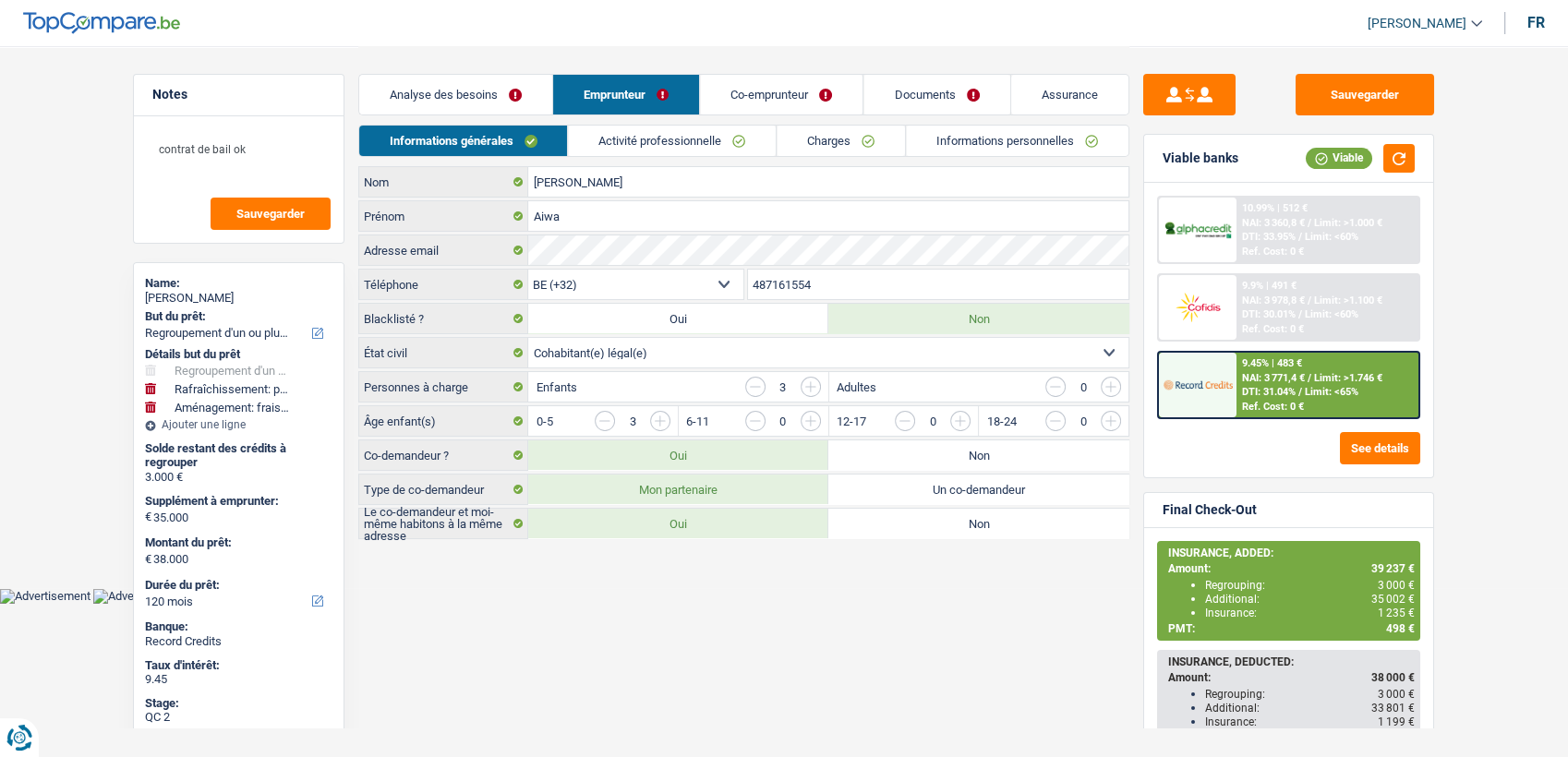
drag, startPoint x: 684, startPoint y: 147, endPoint x: 753, endPoint y: 146, distance: 69.0
click at [685, 147] on link "Activité professionnelle" at bounding box center [673, 141] width 208 height 31
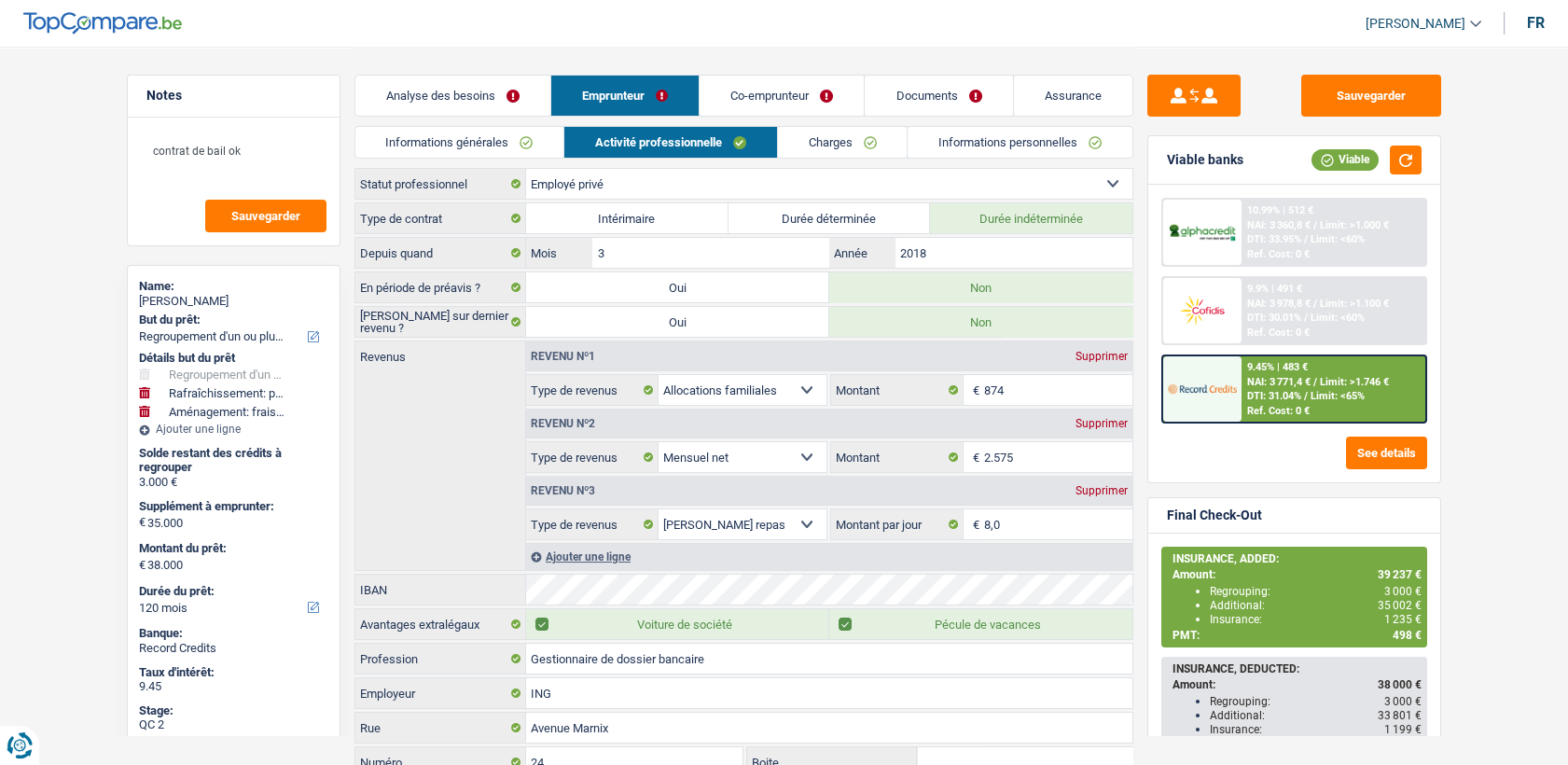
click at [833, 143] on link "Charges" at bounding box center [843, 143] width 130 height 31
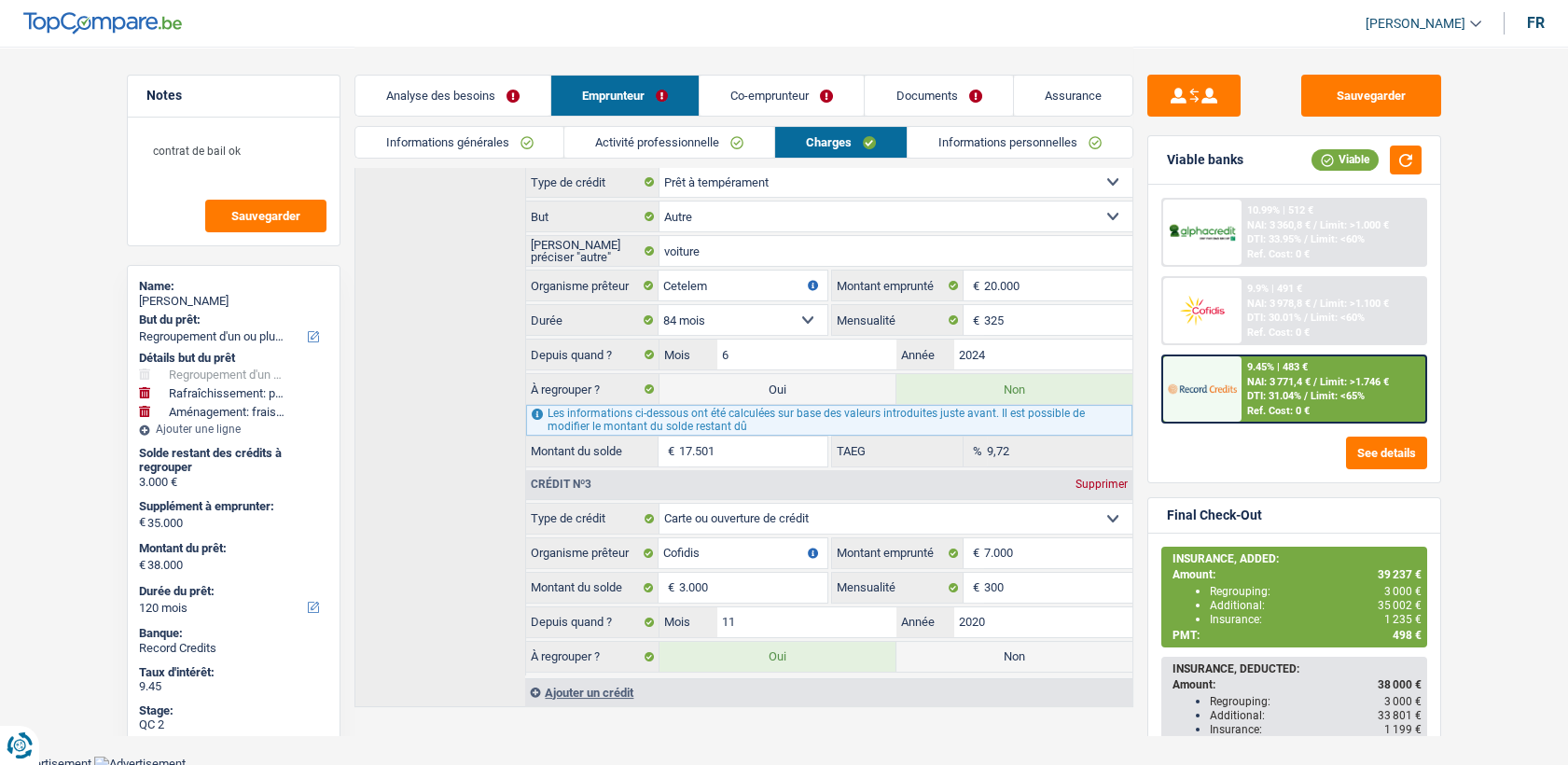
scroll to position [232, 0]
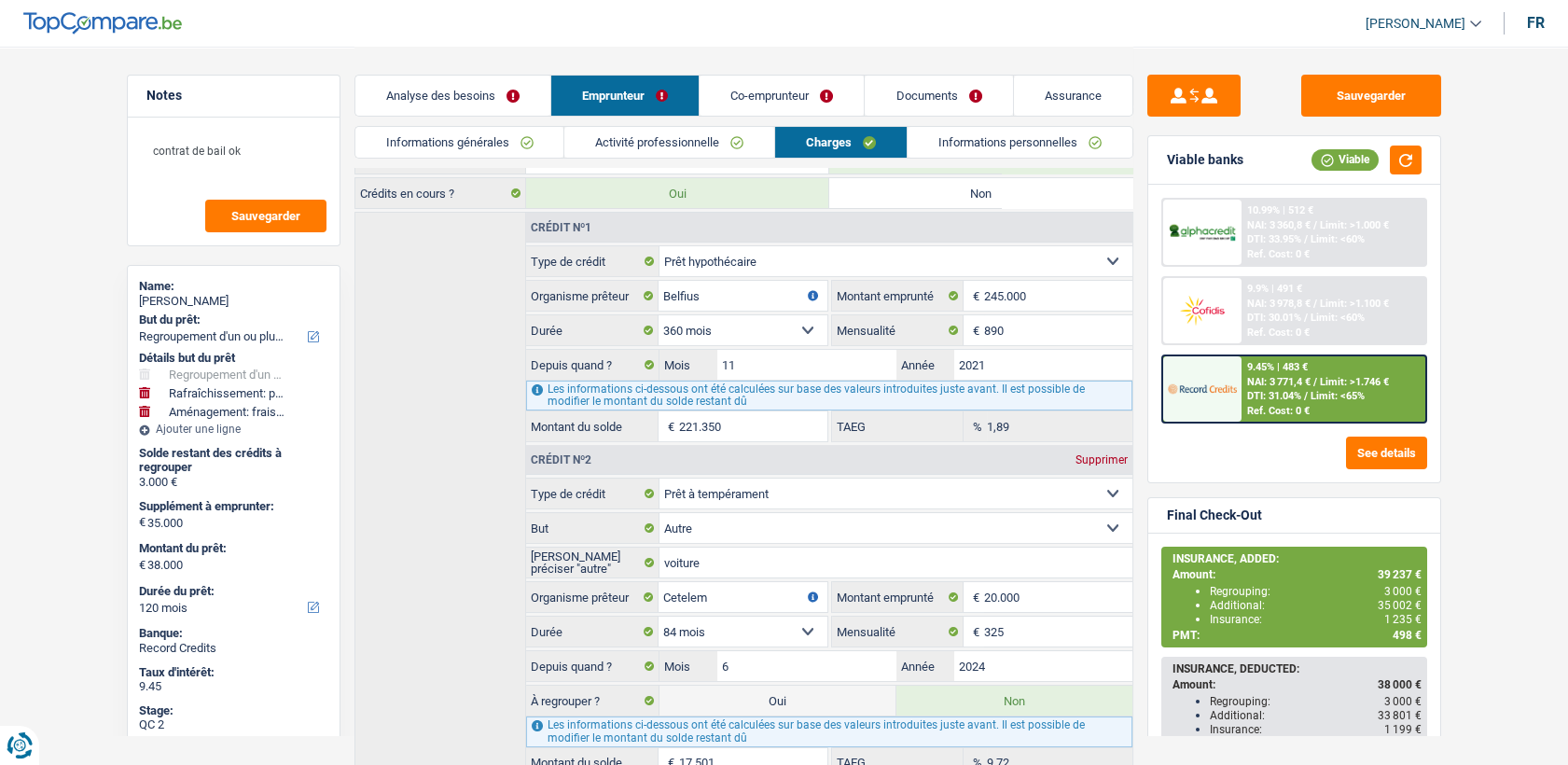
click at [767, 71] on div "Analyse des besoins Emprunteur Co-emprunteur Documents Assurance" at bounding box center [743, 86] width 779 height 80
click at [768, 83] on link "Co-emprunteur" at bounding box center [781, 95] width 164 height 40
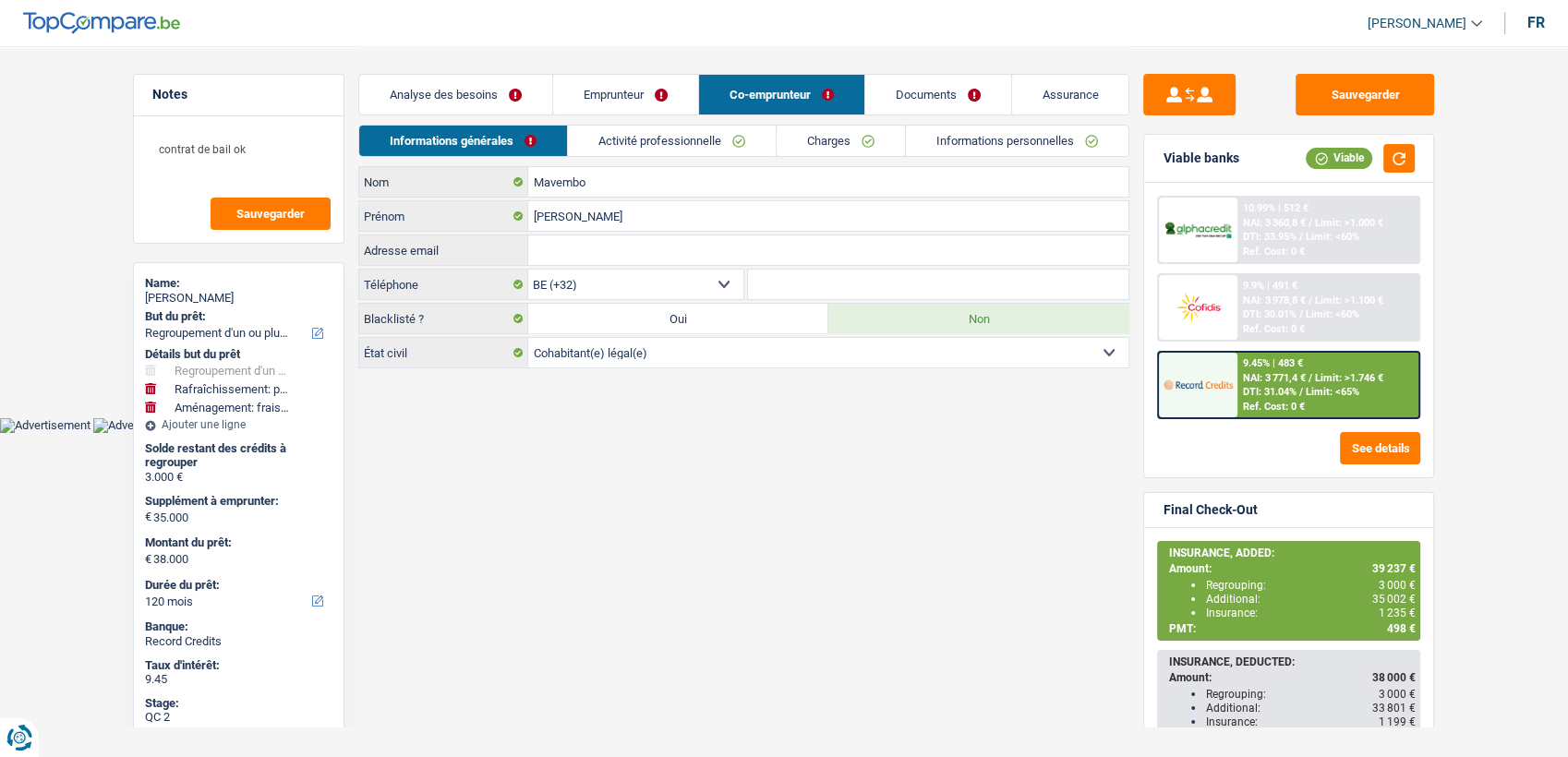
click at [800, 135] on link "Charges" at bounding box center [841, 141] width 129 height 31
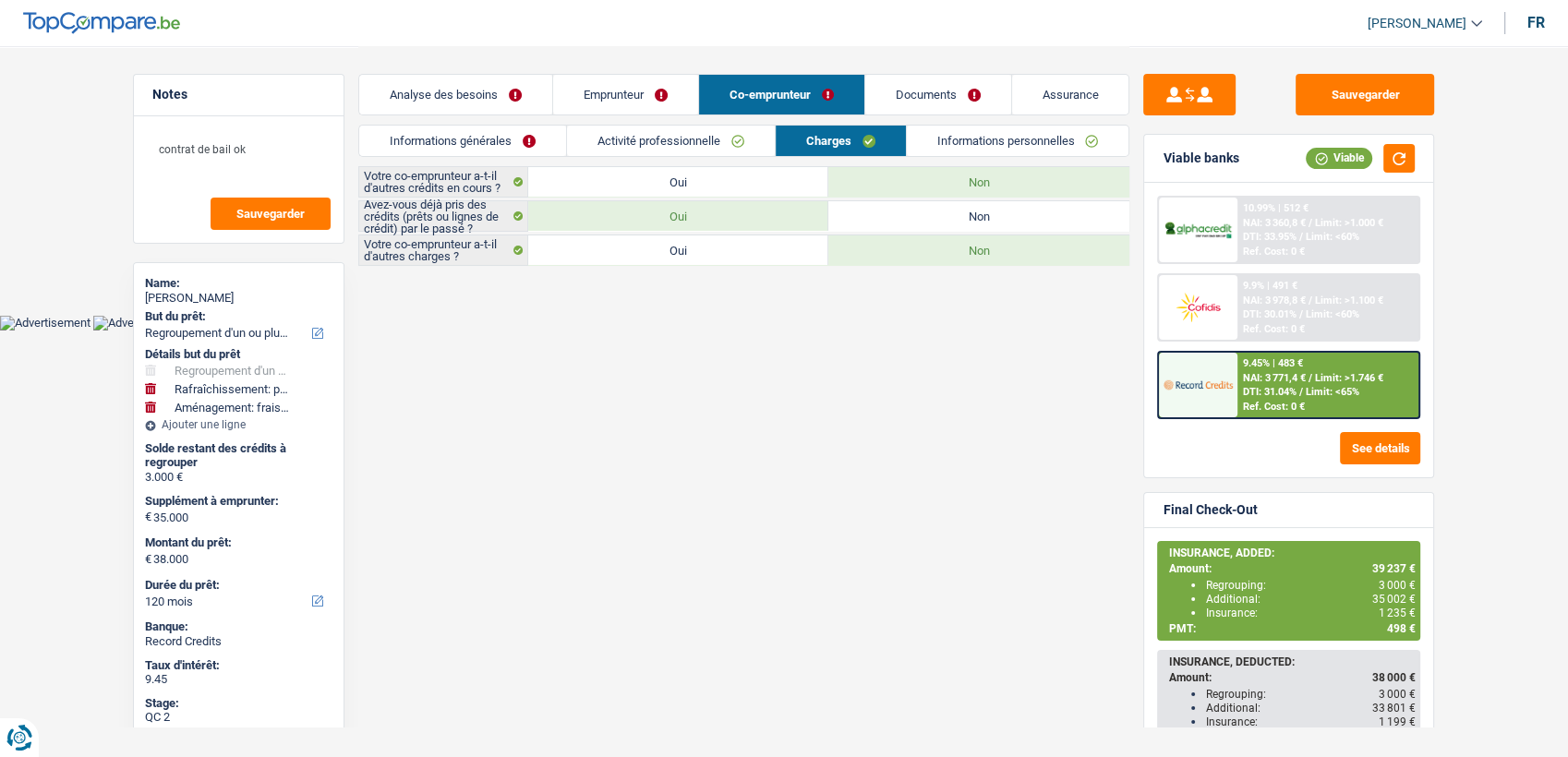
click at [626, 107] on link "Emprunteur" at bounding box center [625, 94] width 145 height 39
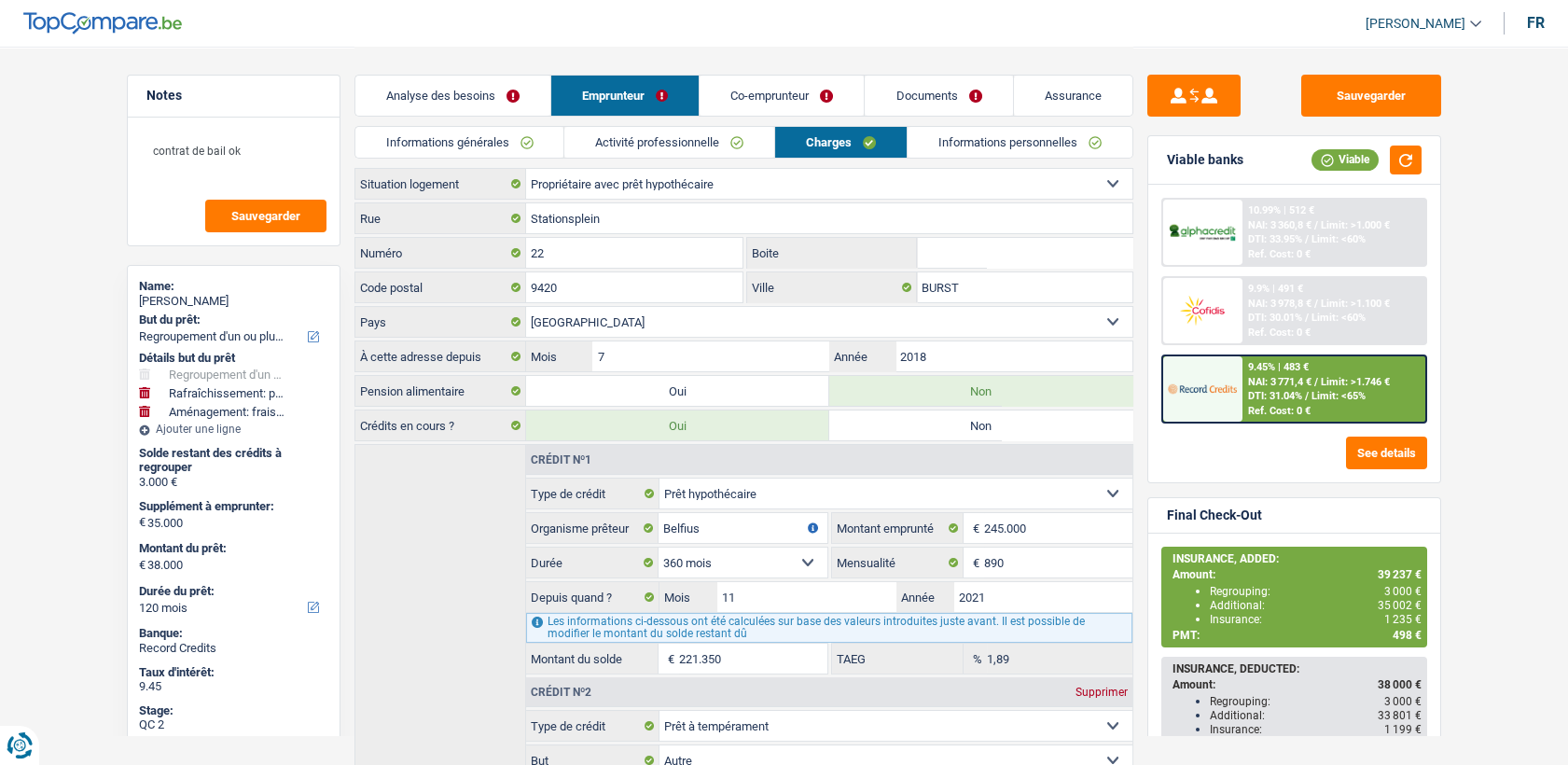
click at [683, 137] on link "Activité professionnelle" at bounding box center [669, 143] width 210 height 31
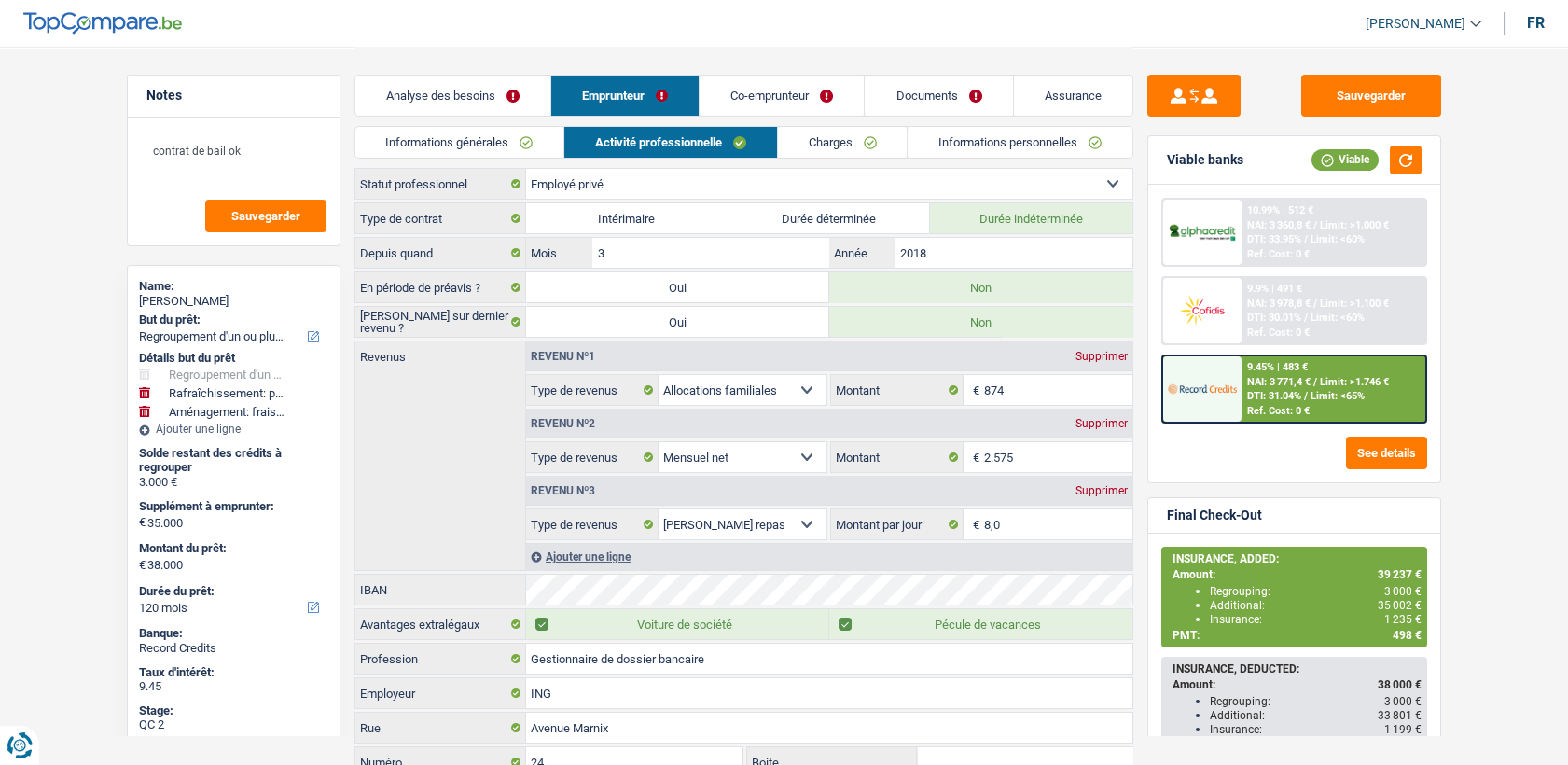
click at [852, 142] on link "Charges" at bounding box center [843, 143] width 130 height 31
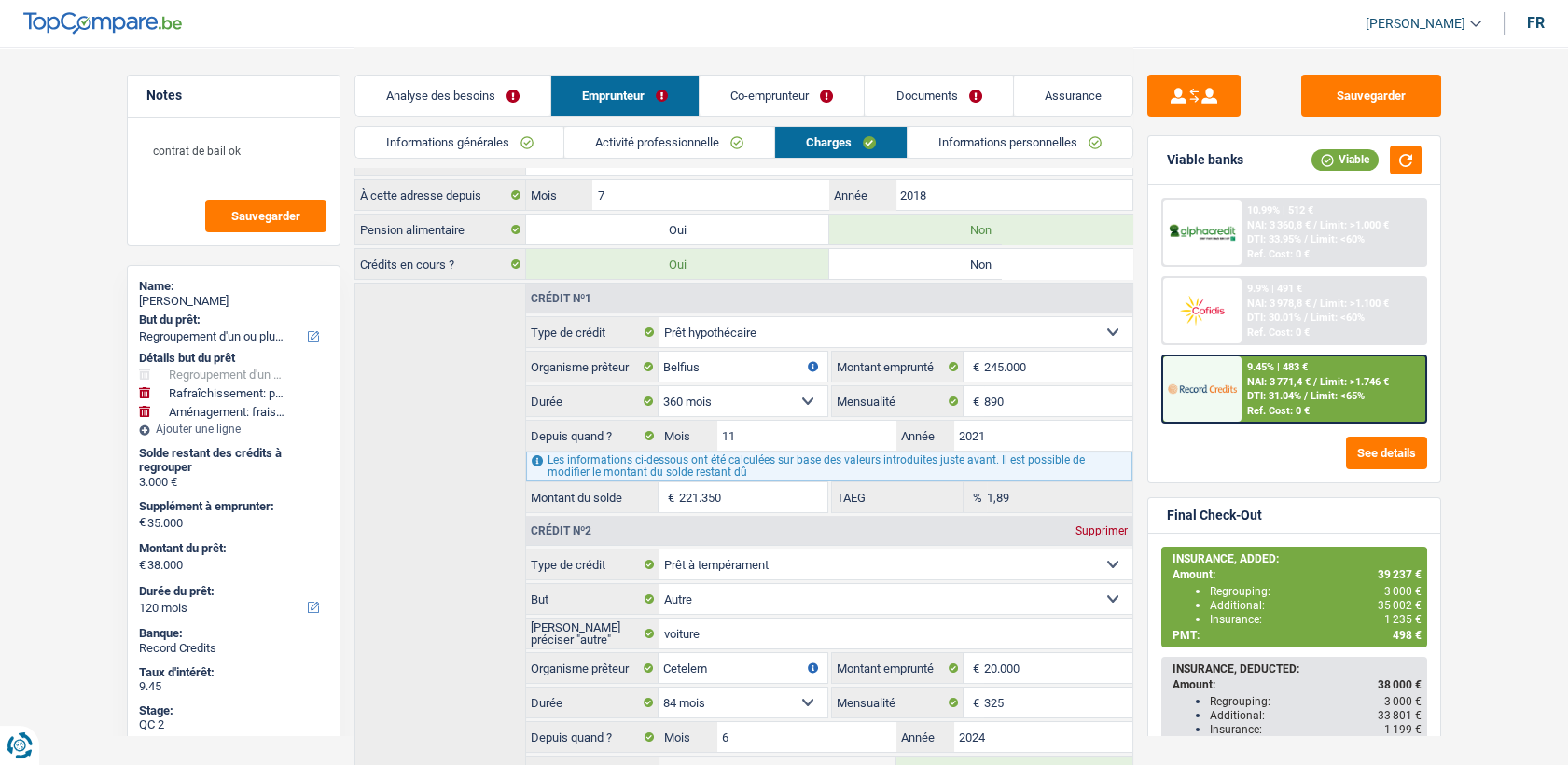
scroll to position [25, 0]
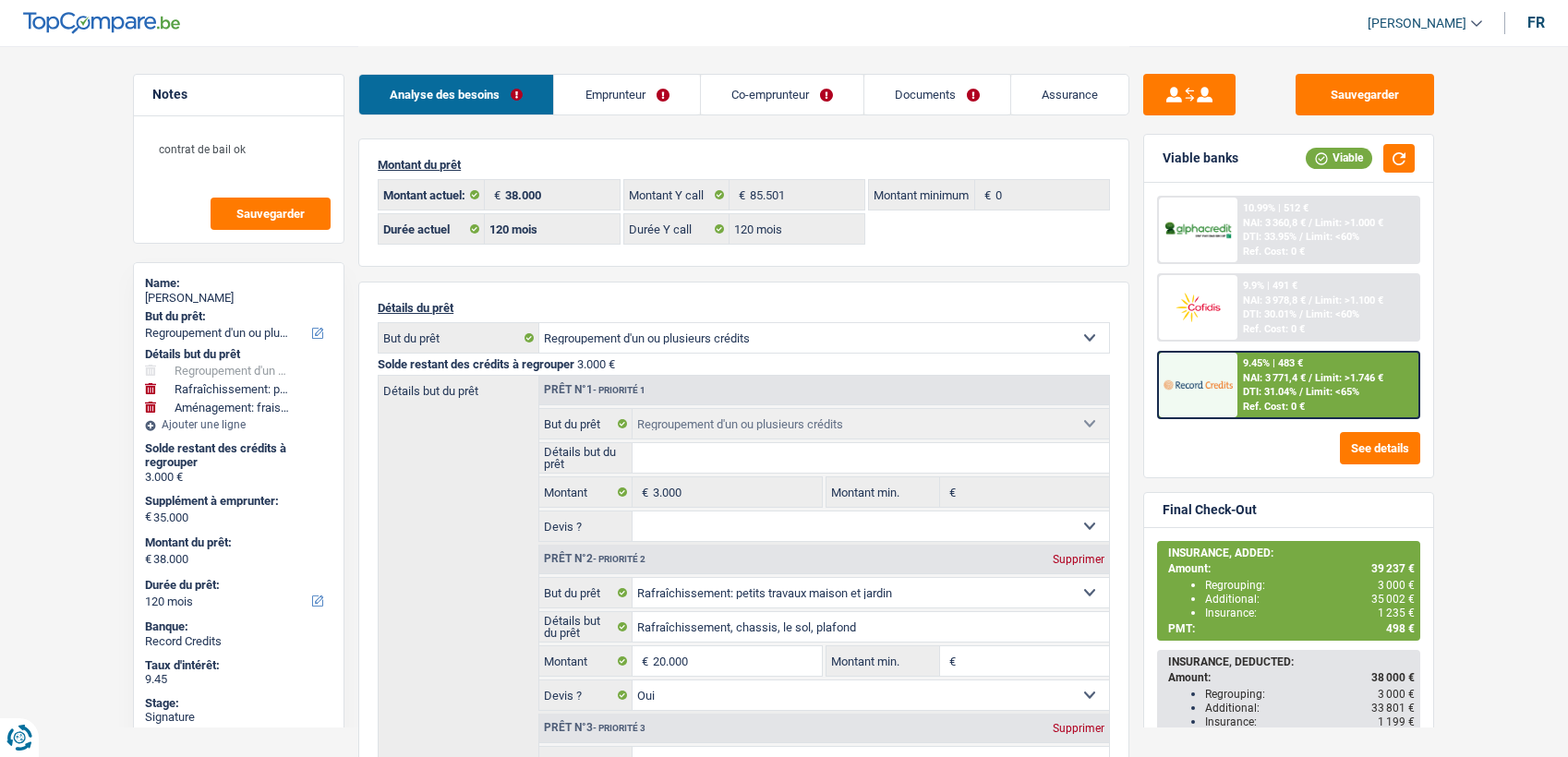
select select "refinancing"
select select "houseOrGarden"
select select "movingOrInstallation"
select select "120"
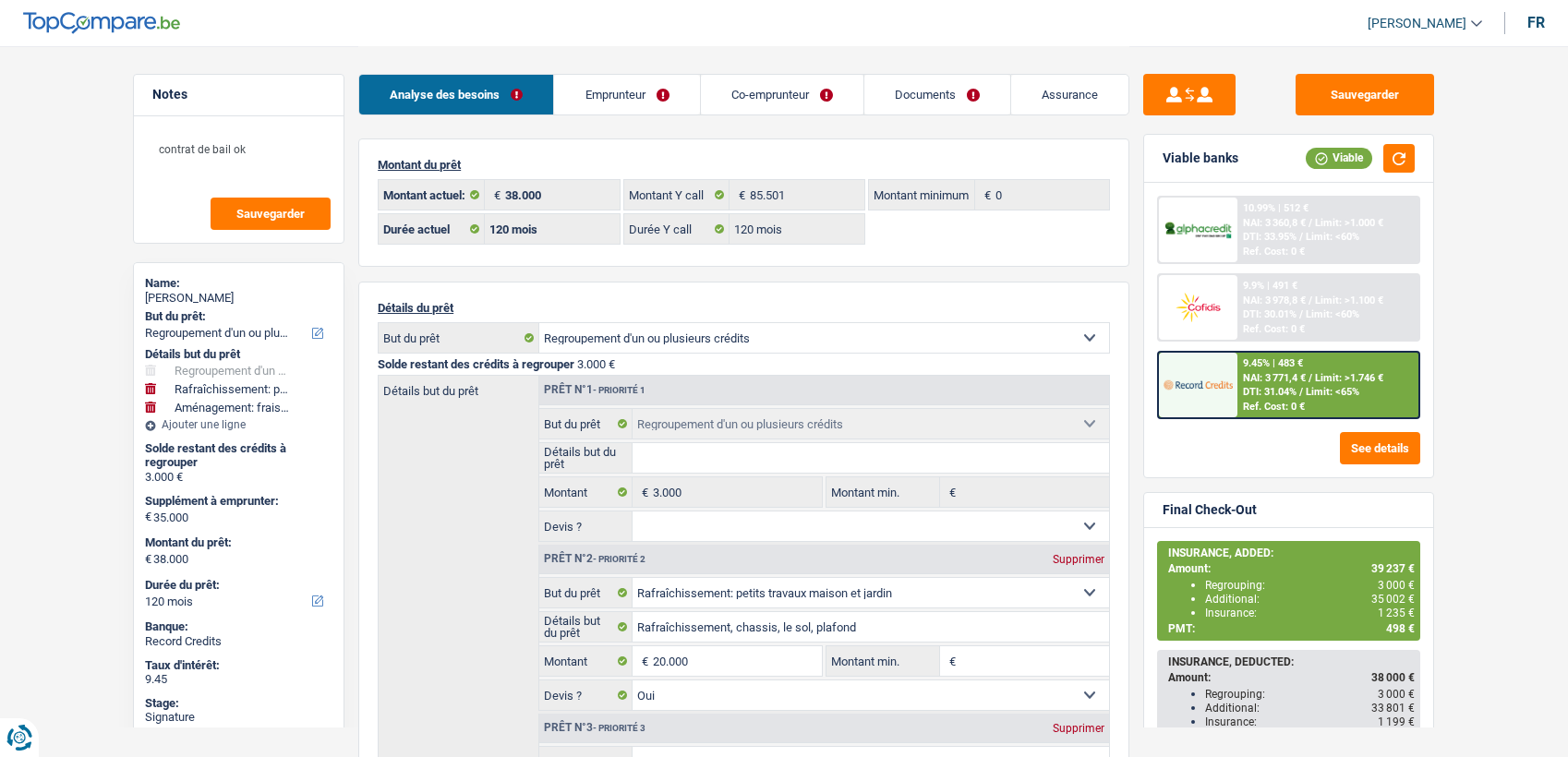
select select "32"
select select "cohabitation"
select select "worker"
select select "netSalary"
click at [659, 102] on link "Emprunteur" at bounding box center [626, 94] width 145 height 39
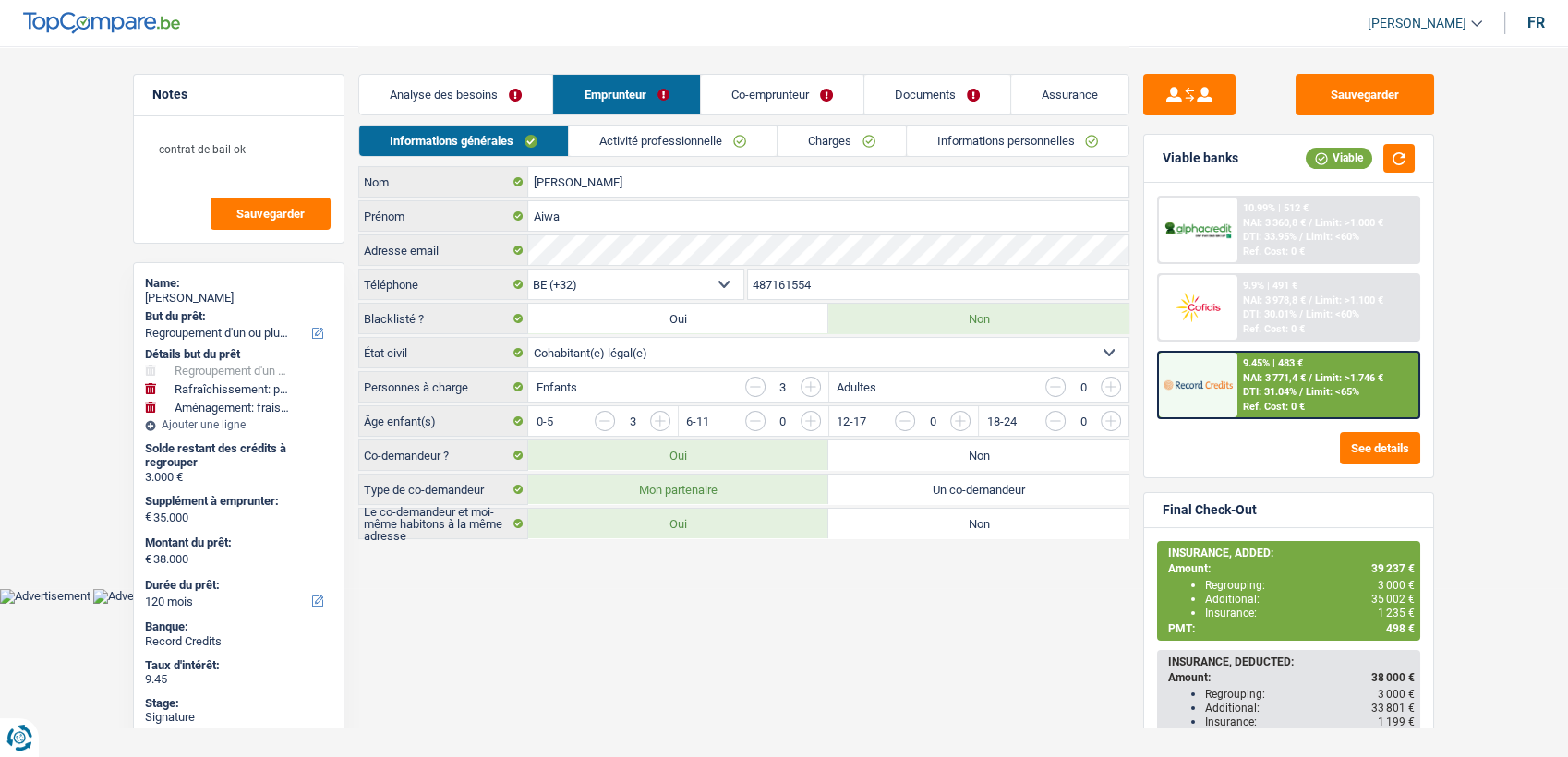
click at [649, 151] on link "Activité professionnelle" at bounding box center [673, 141] width 208 height 31
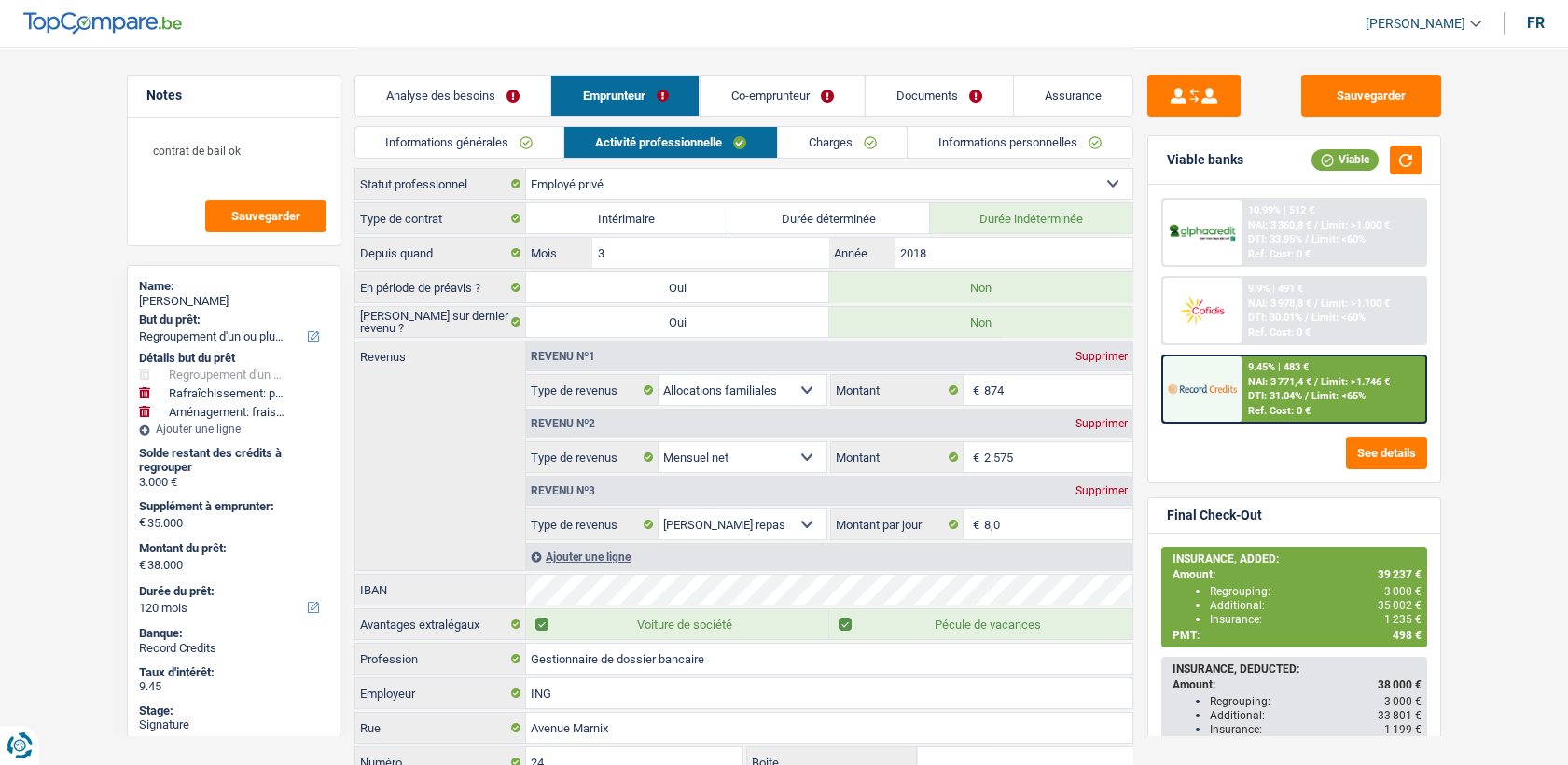
click at [798, 132] on link "Charges" at bounding box center [843, 143] width 130 height 31
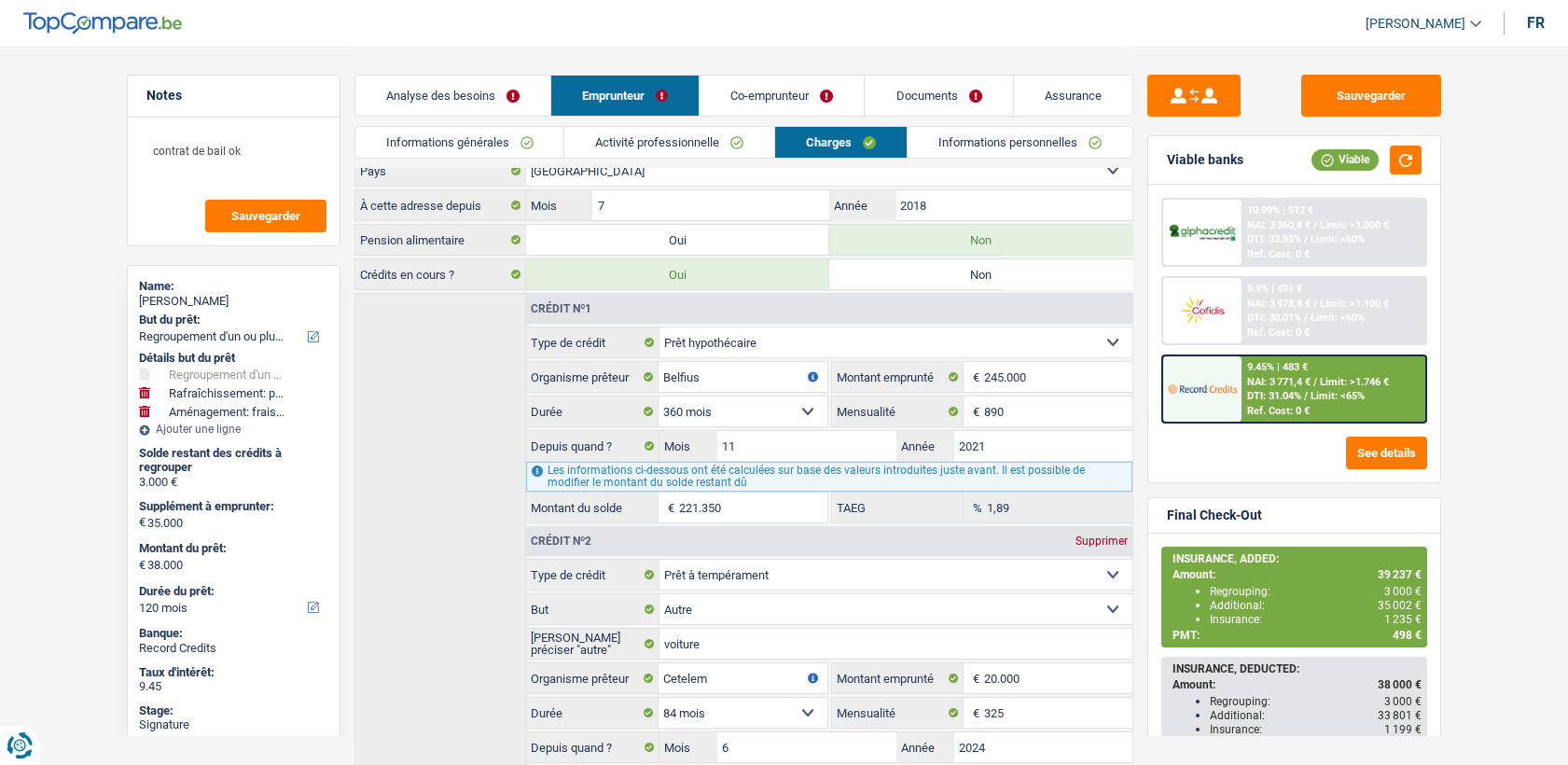
scroll to position [104, 0]
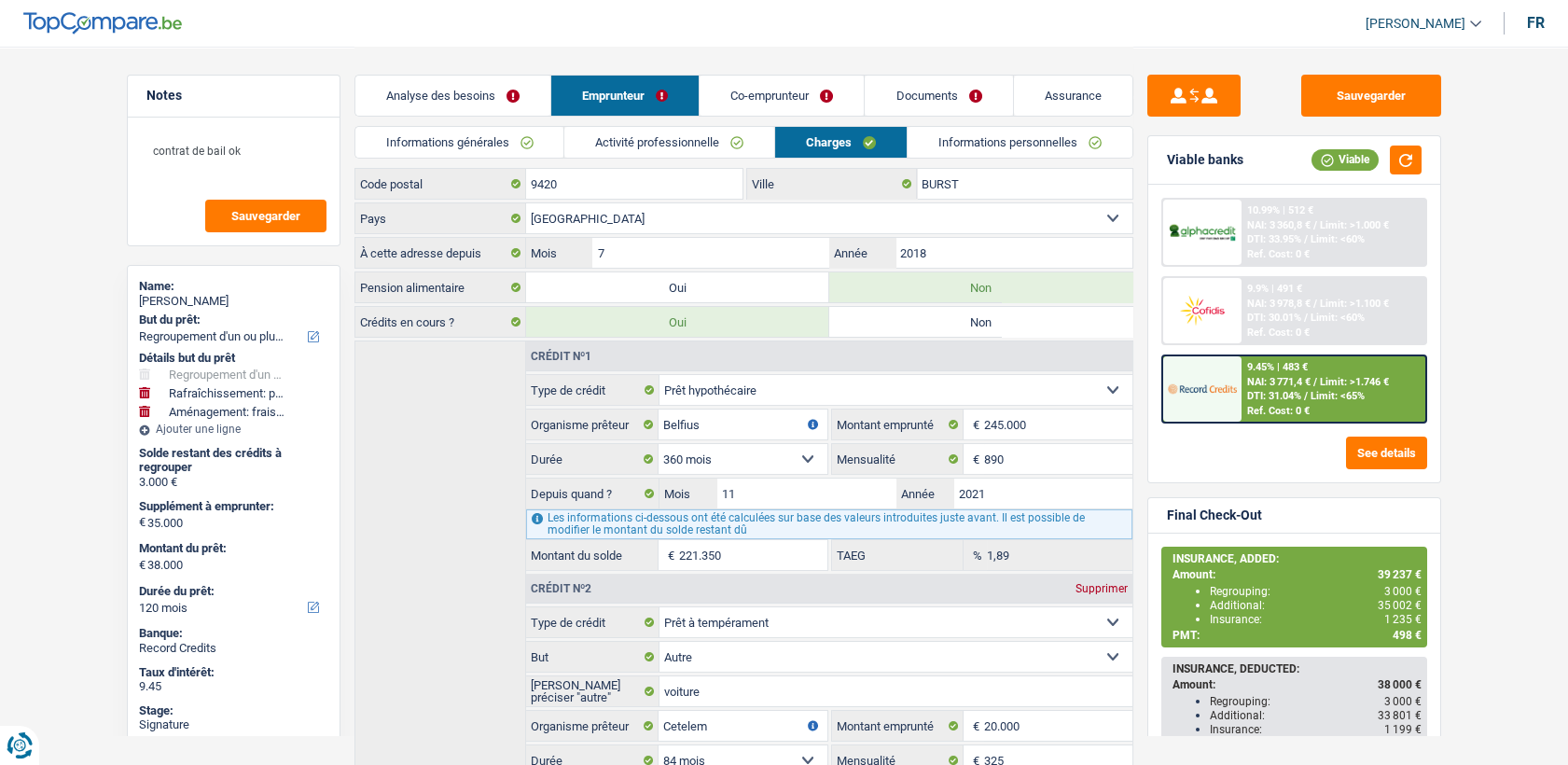
click at [782, 90] on link "Co-emprunteur" at bounding box center [781, 95] width 164 height 40
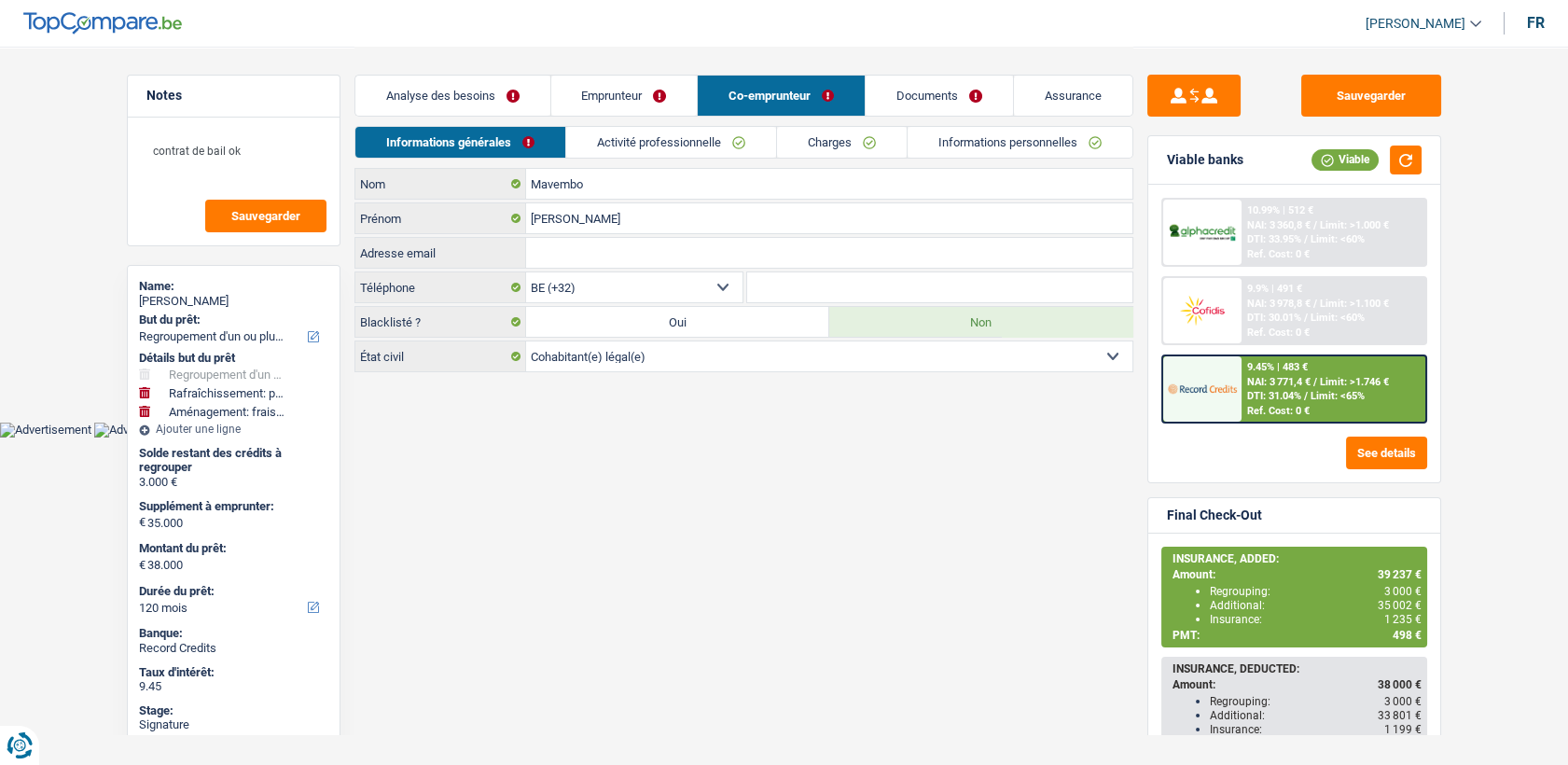
scroll to position [0, 0]
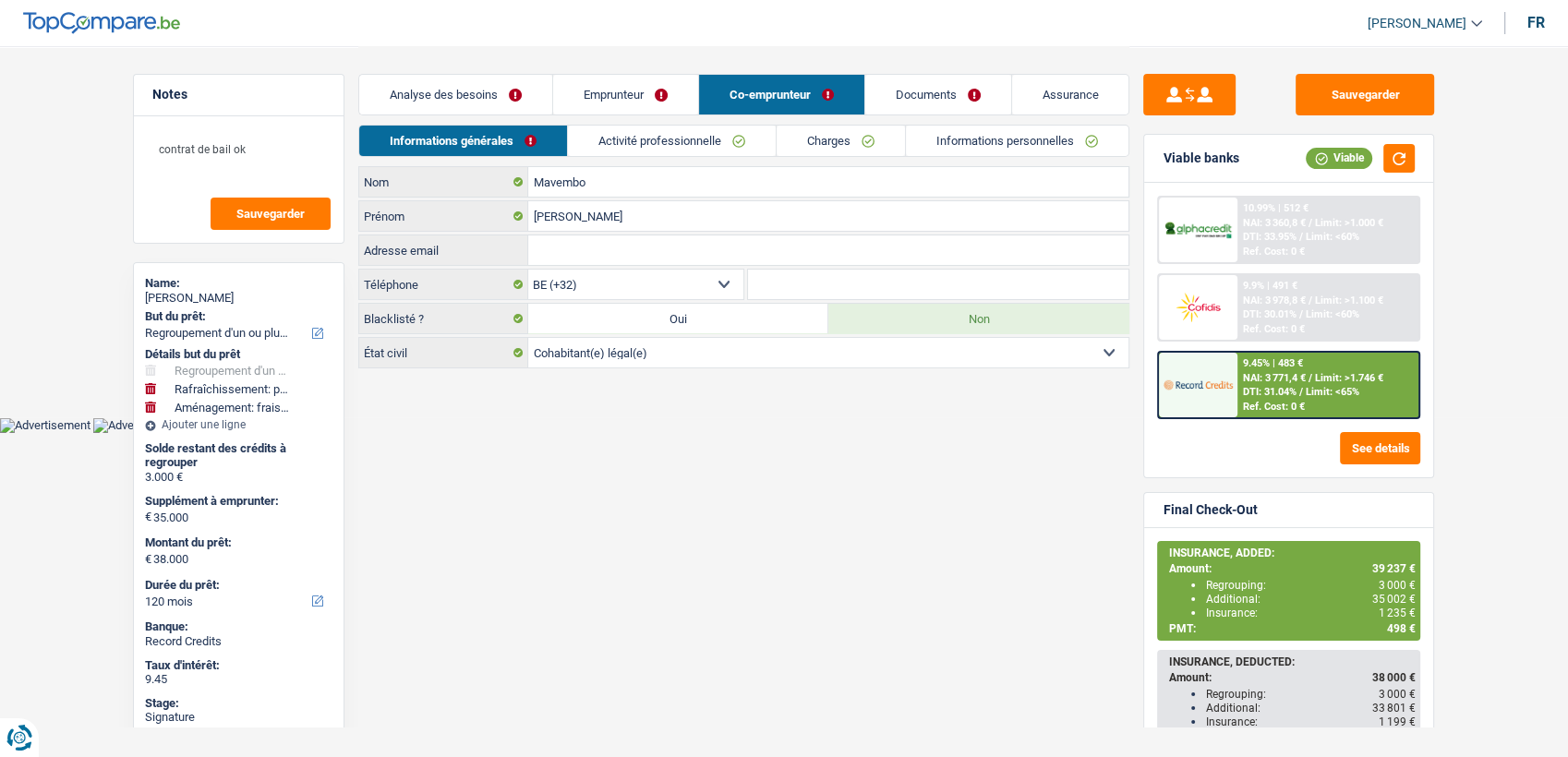
click at [752, 144] on link "Activité professionnelle" at bounding box center [672, 141] width 208 height 31
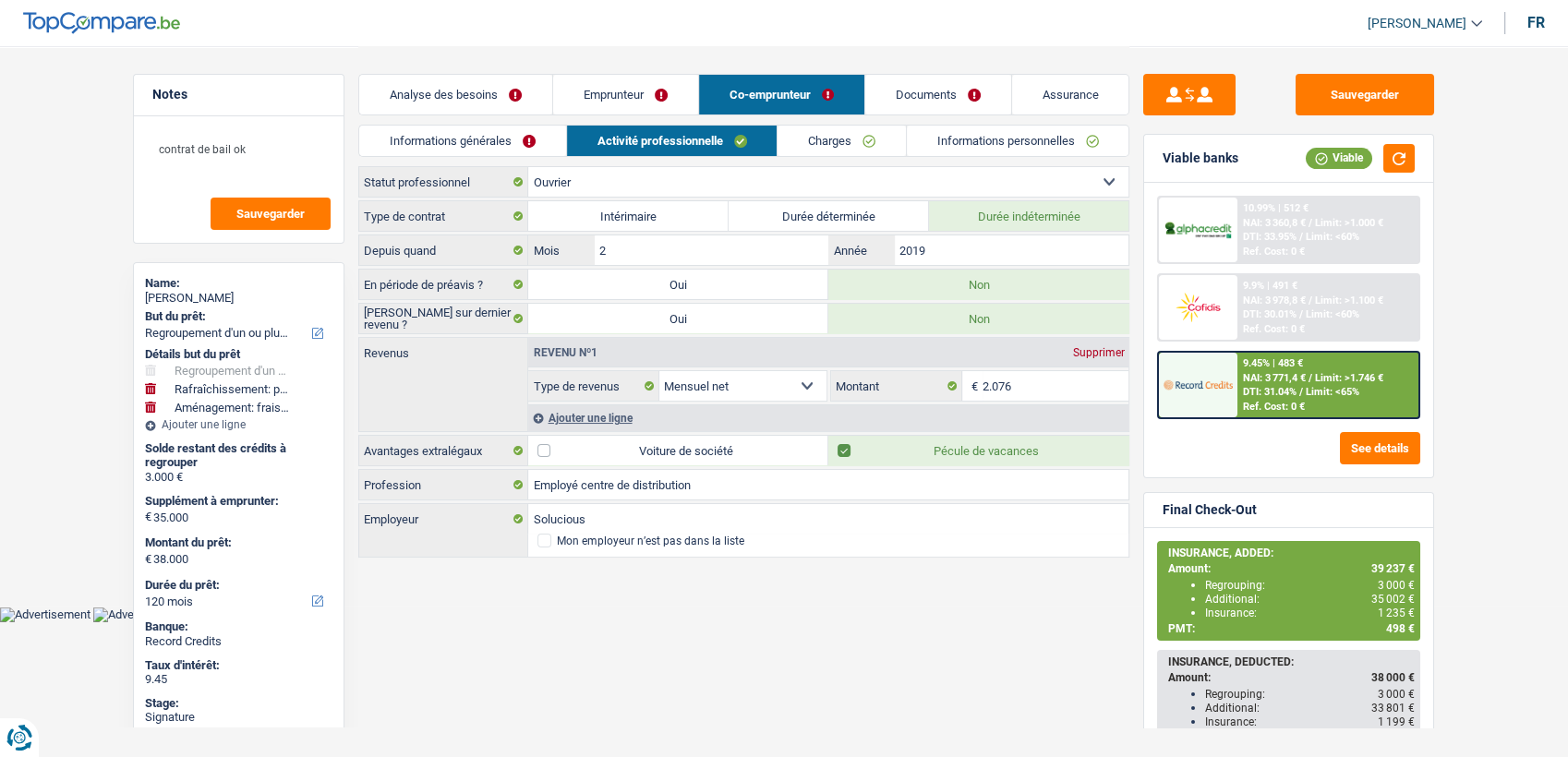
click at [600, 98] on link "Emprunteur" at bounding box center [625, 94] width 145 height 39
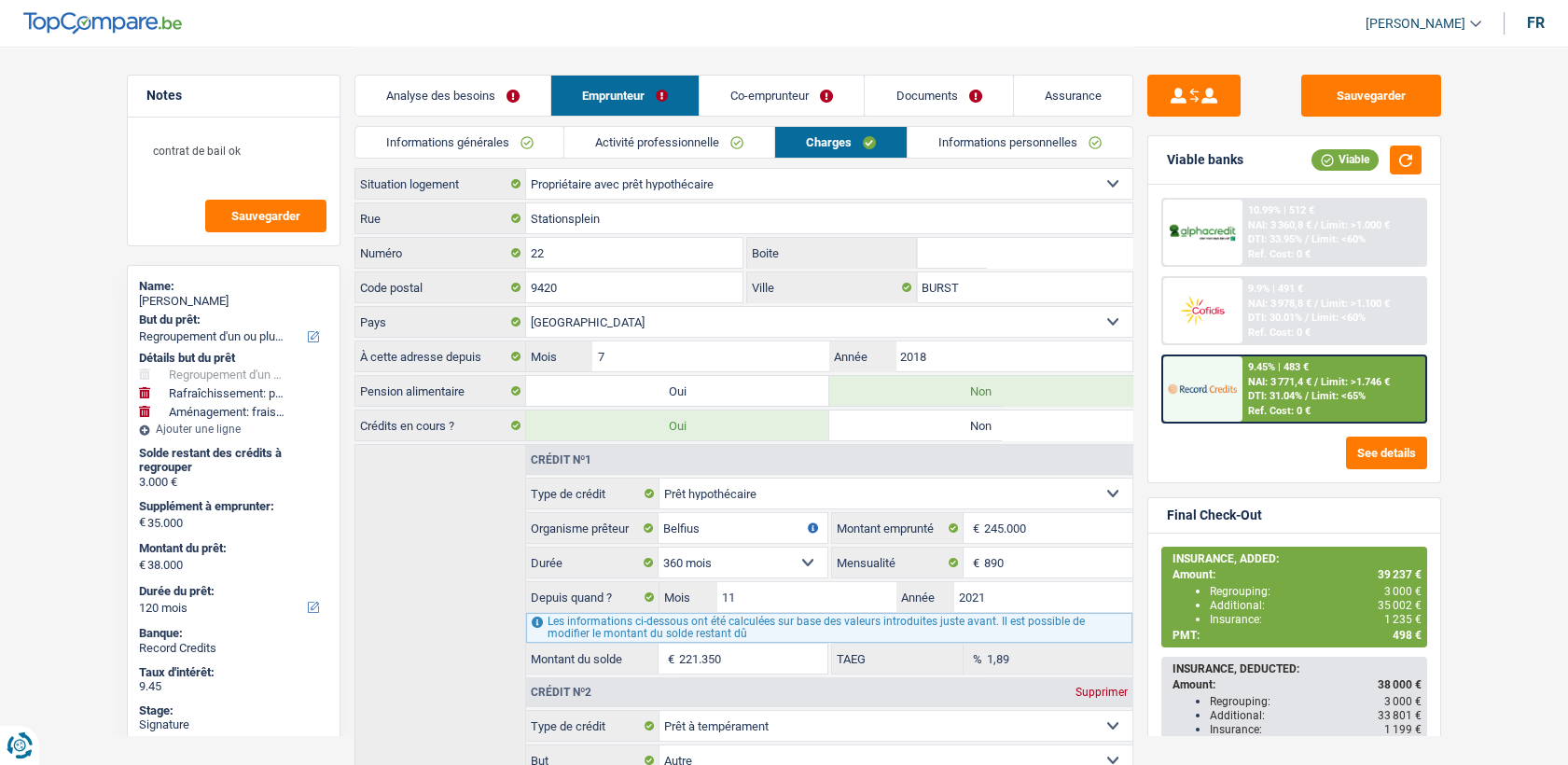
click at [520, 136] on link "Informations générales" at bounding box center [459, 143] width 209 height 31
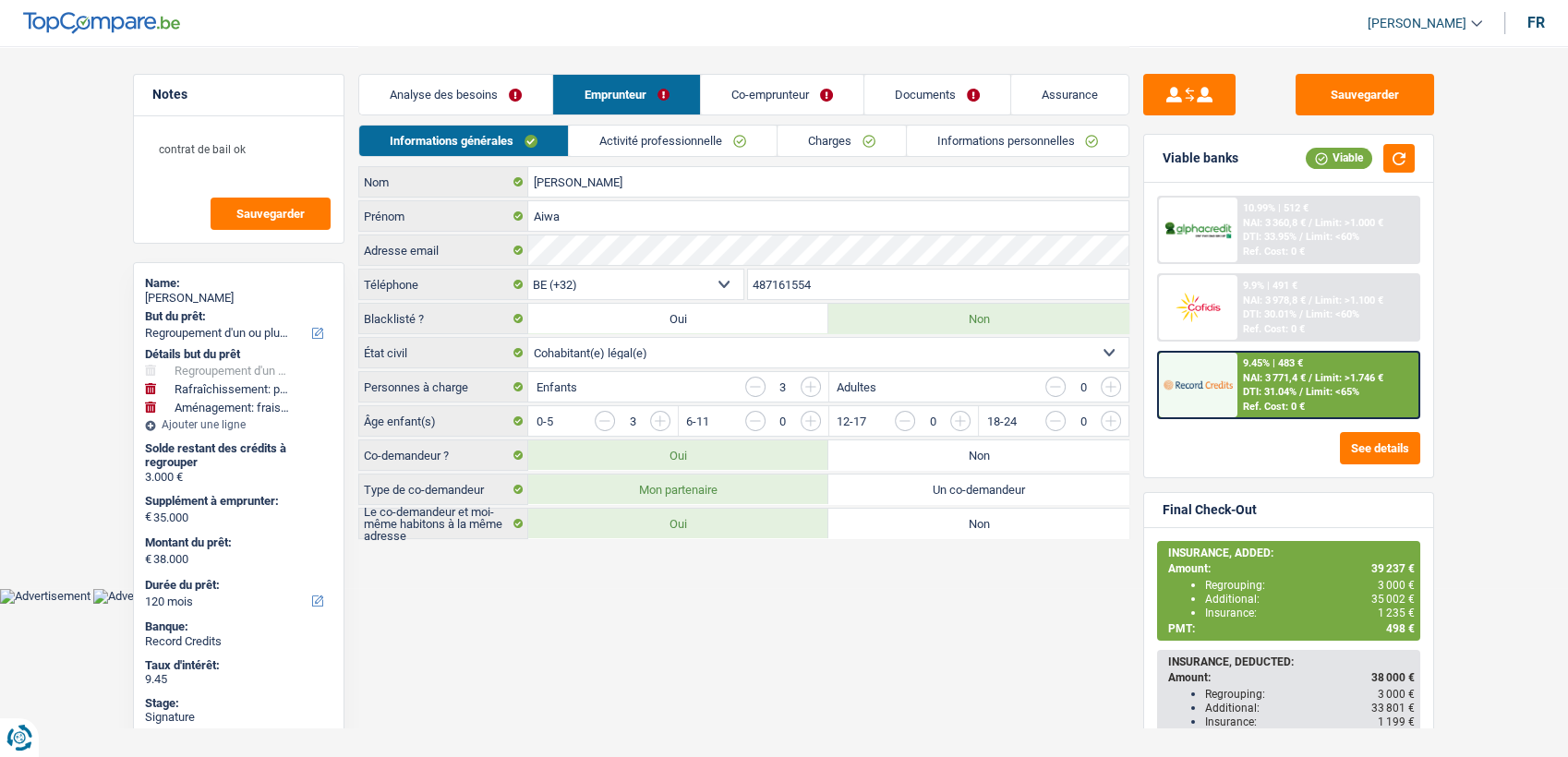
click at [819, 94] on link "Co-emprunteur" at bounding box center [781, 94] width 162 height 39
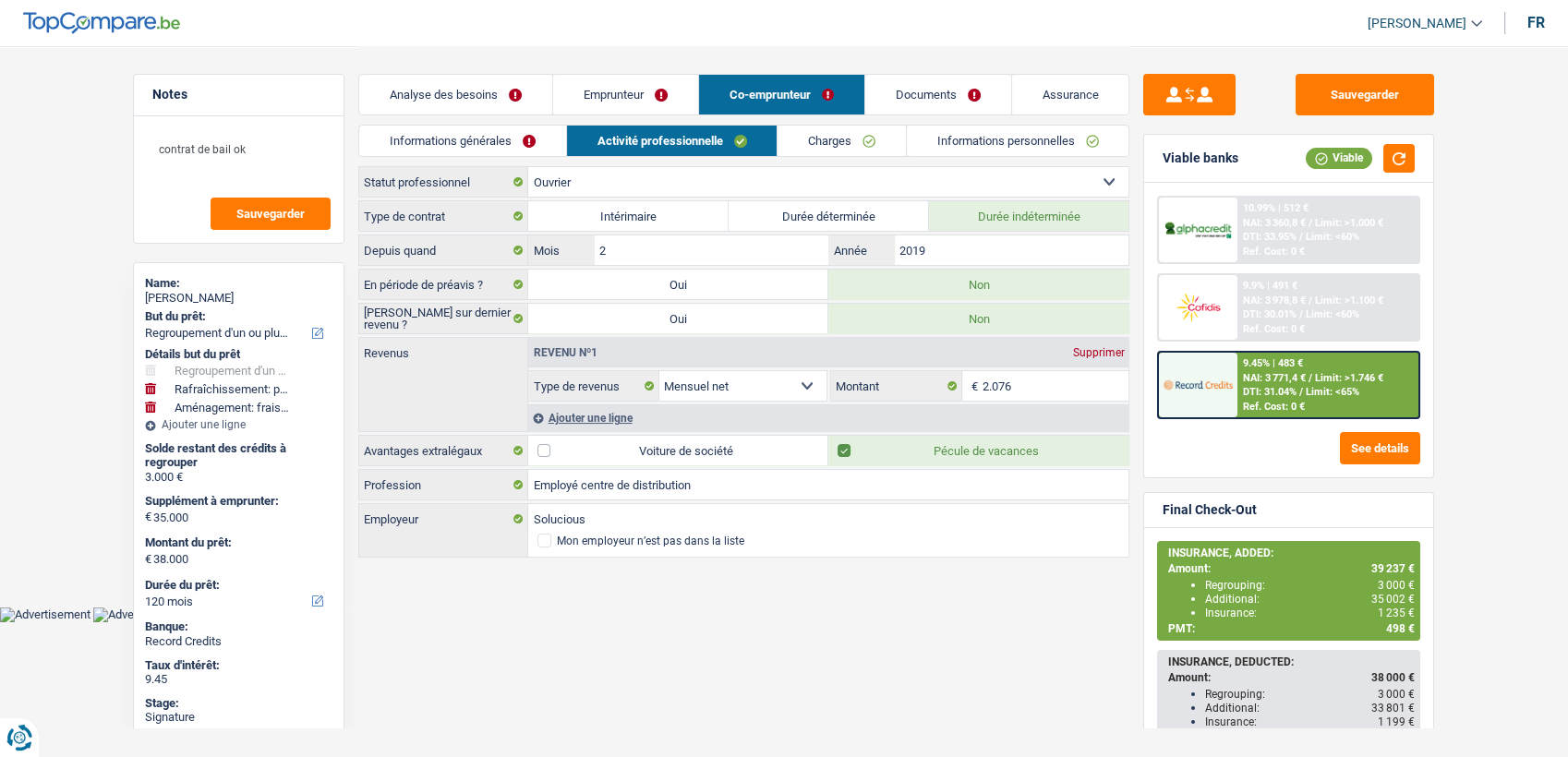
click at [894, 88] on link "Documents" at bounding box center [939, 94] width 146 height 39
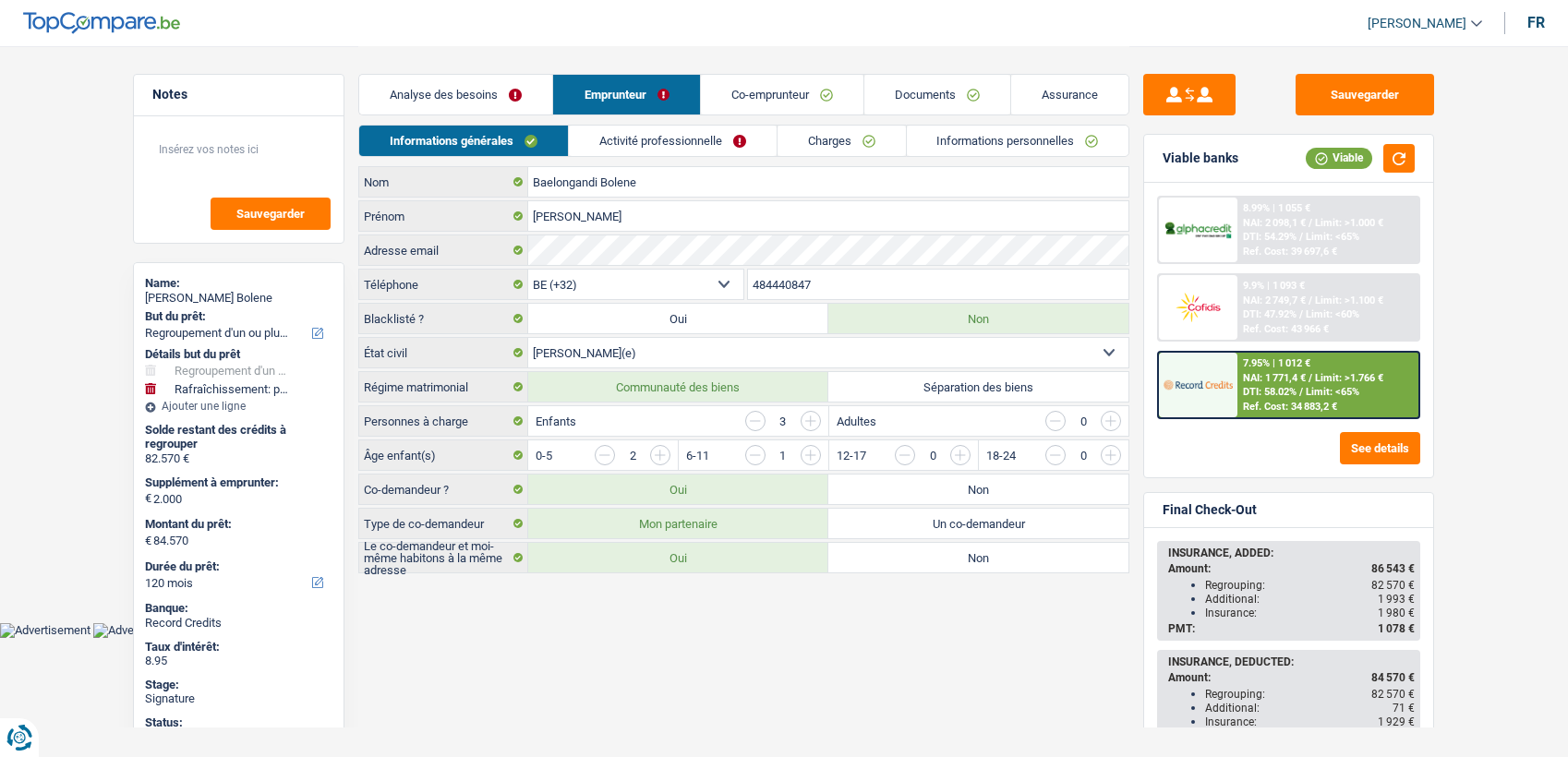
select select "refinancing"
select select "houseOrGarden"
select select "120"
select select "32"
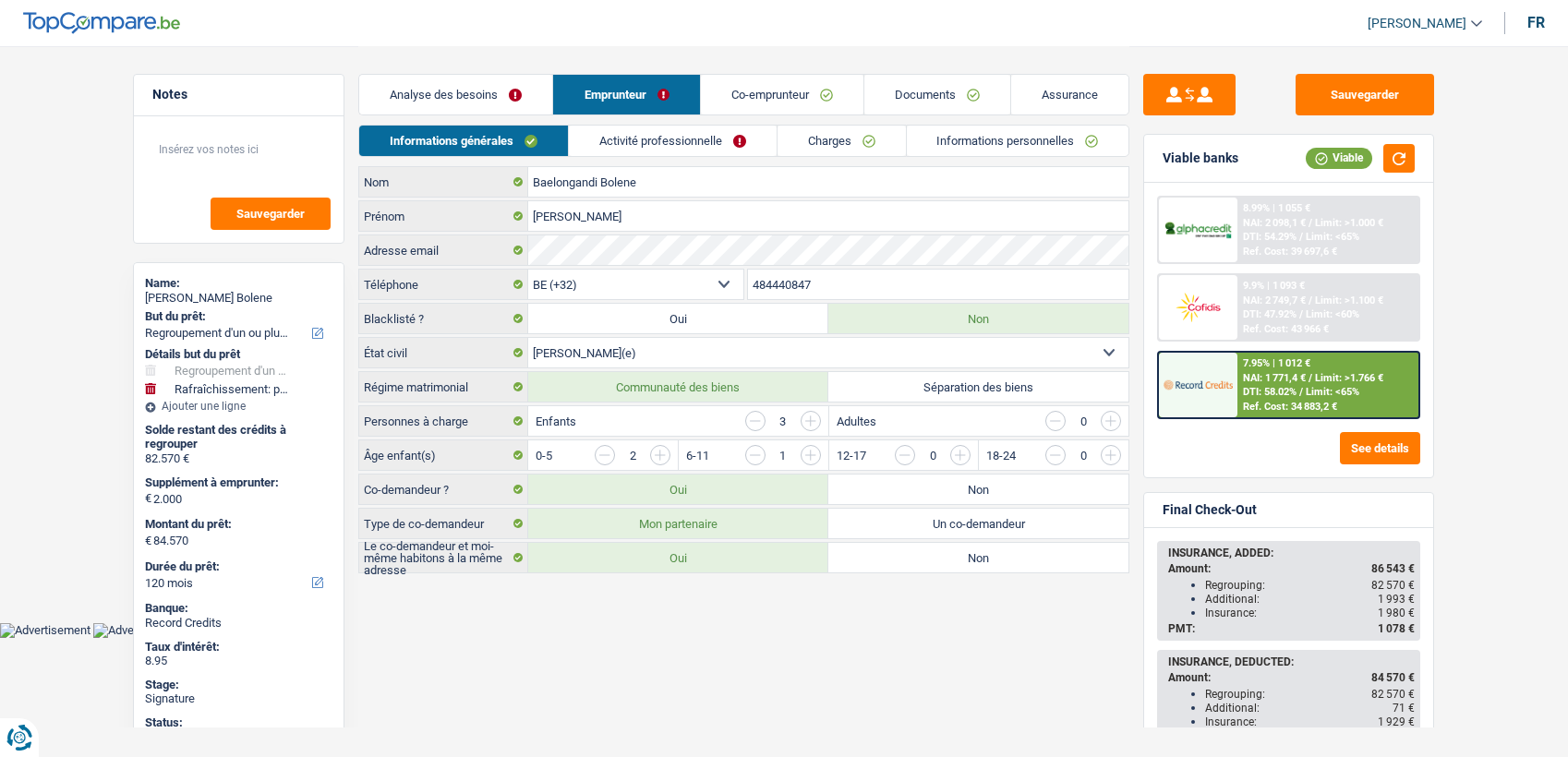
select select "married"
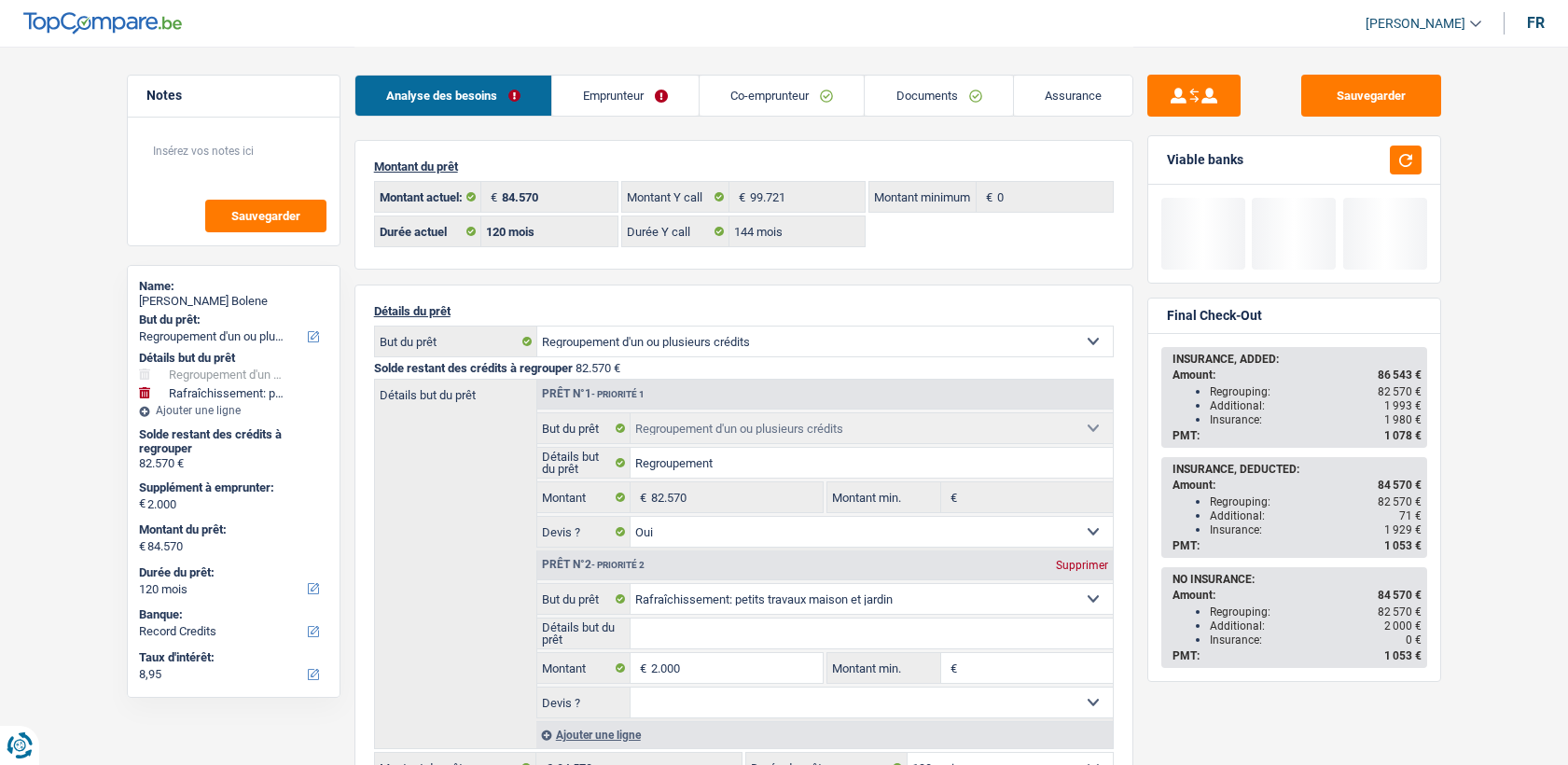
select select "refinancing"
select select "houseOrGarden"
select select "120"
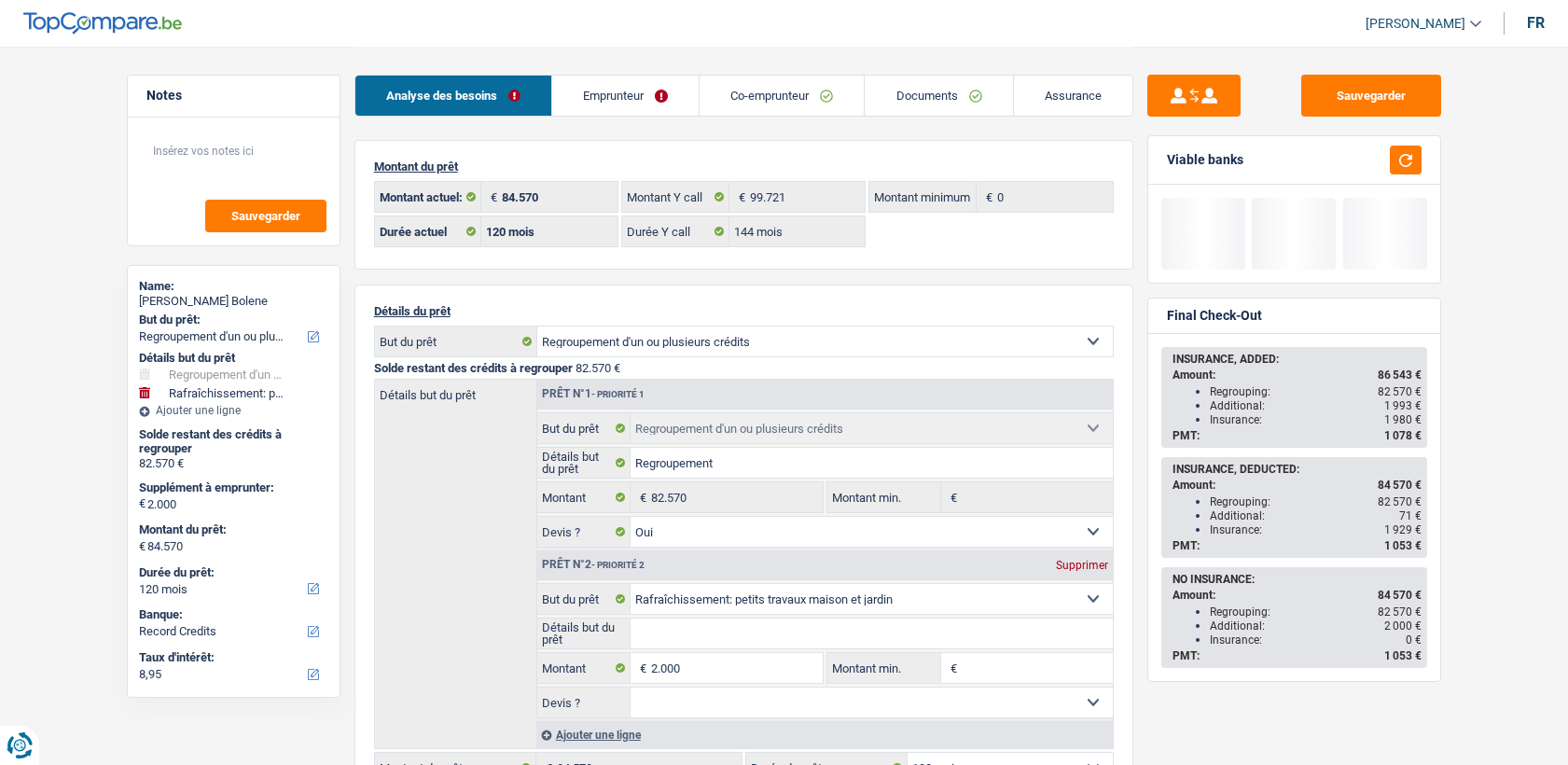
select select "144"
select select "refinancing"
select select "yes"
select select "houseOrGarden"
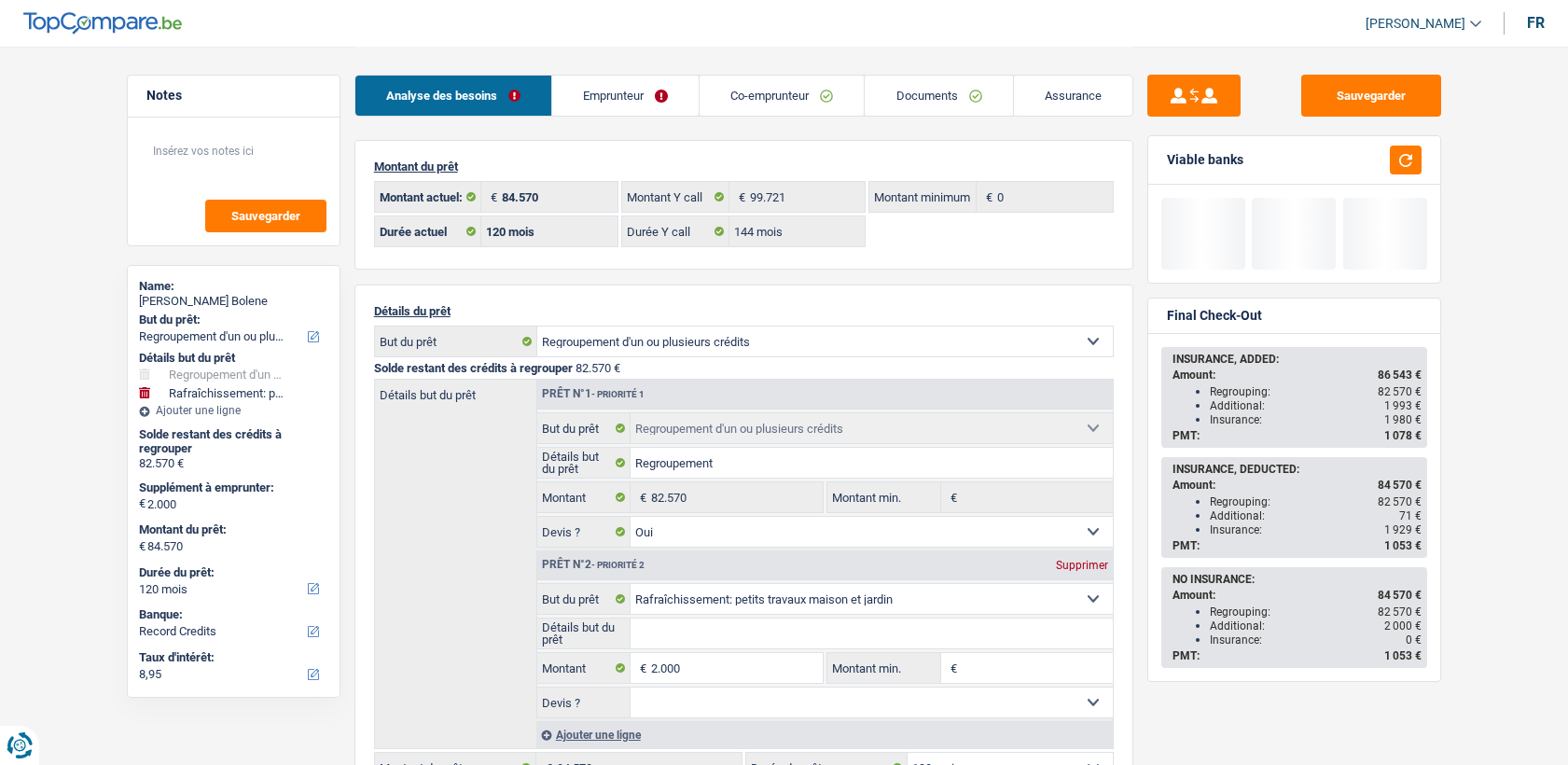
select select "120"
select select "privateEmployee"
select select "netSalary"
select select "mealVouchers"
select select "familyAllowances"
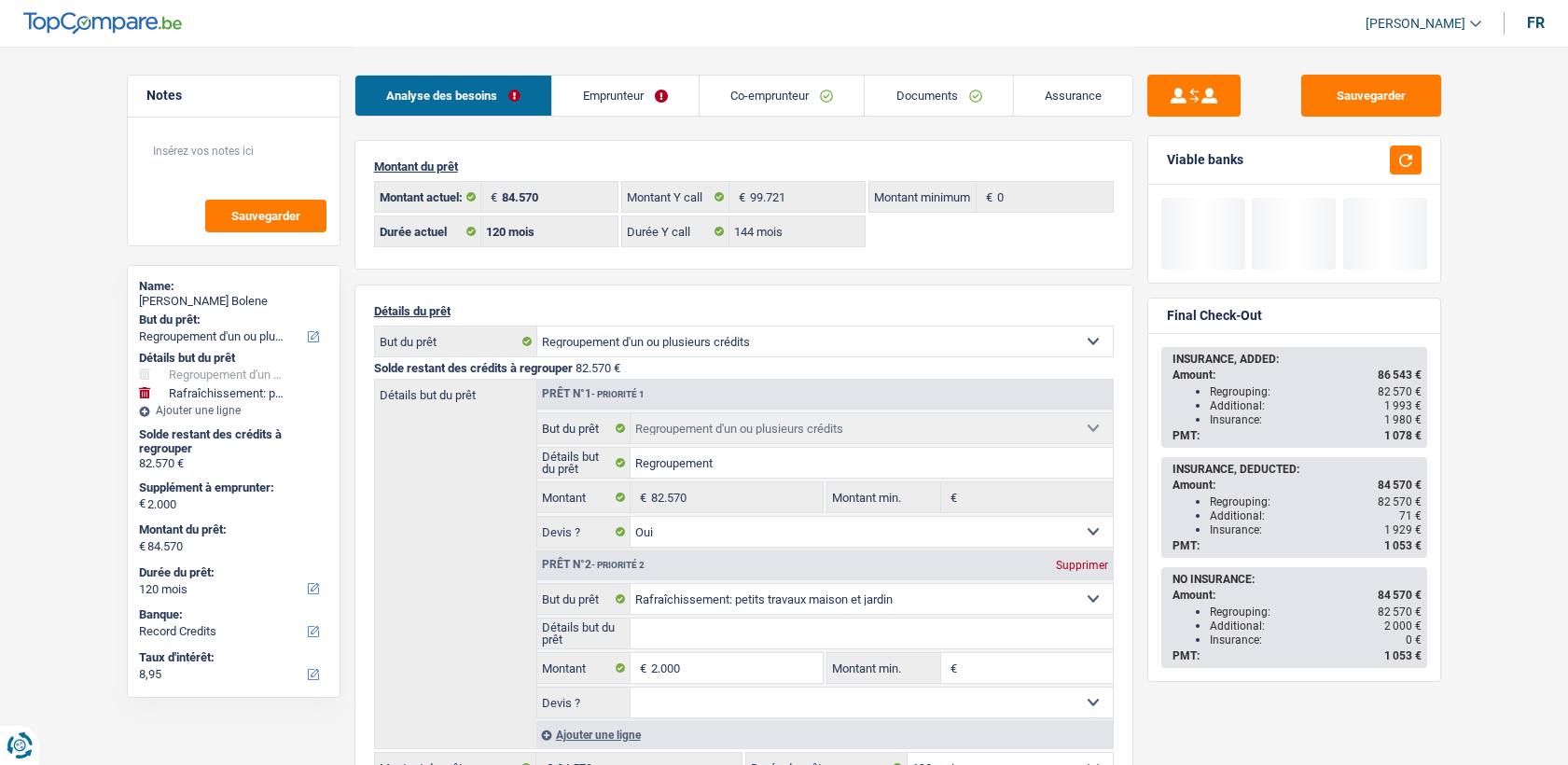
select select "LU"
select select "bigCompanies"
click at [660, 99] on link "Emprunteur" at bounding box center [625, 95] width 147 height 40
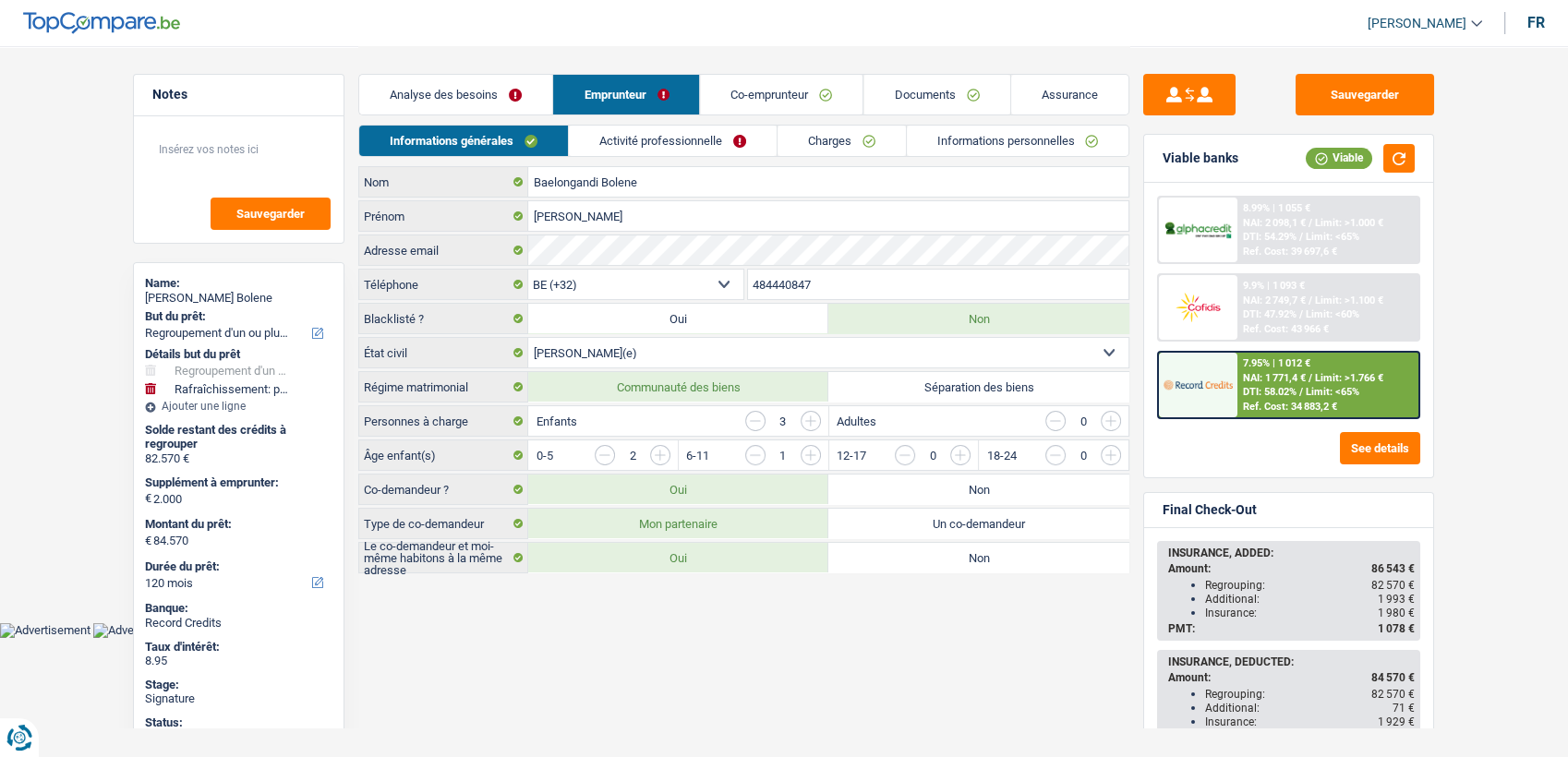
click at [745, 156] on li "Activité professionnelle" at bounding box center [672, 141] width 208 height 33
click at [745, 131] on link "Activité professionnelle" at bounding box center [673, 141] width 208 height 31
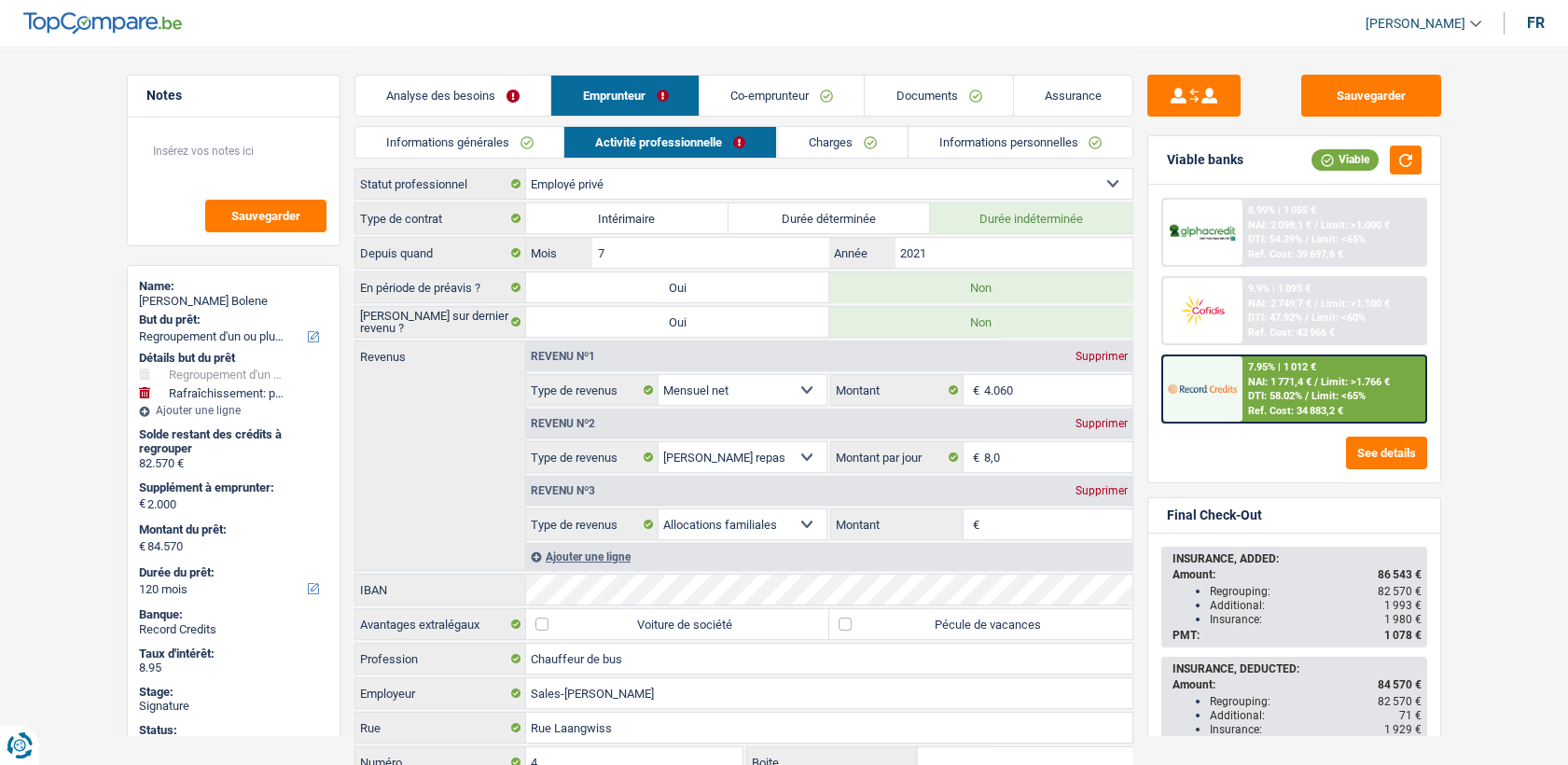
click at [825, 134] on link "Charges" at bounding box center [842, 143] width 130 height 31
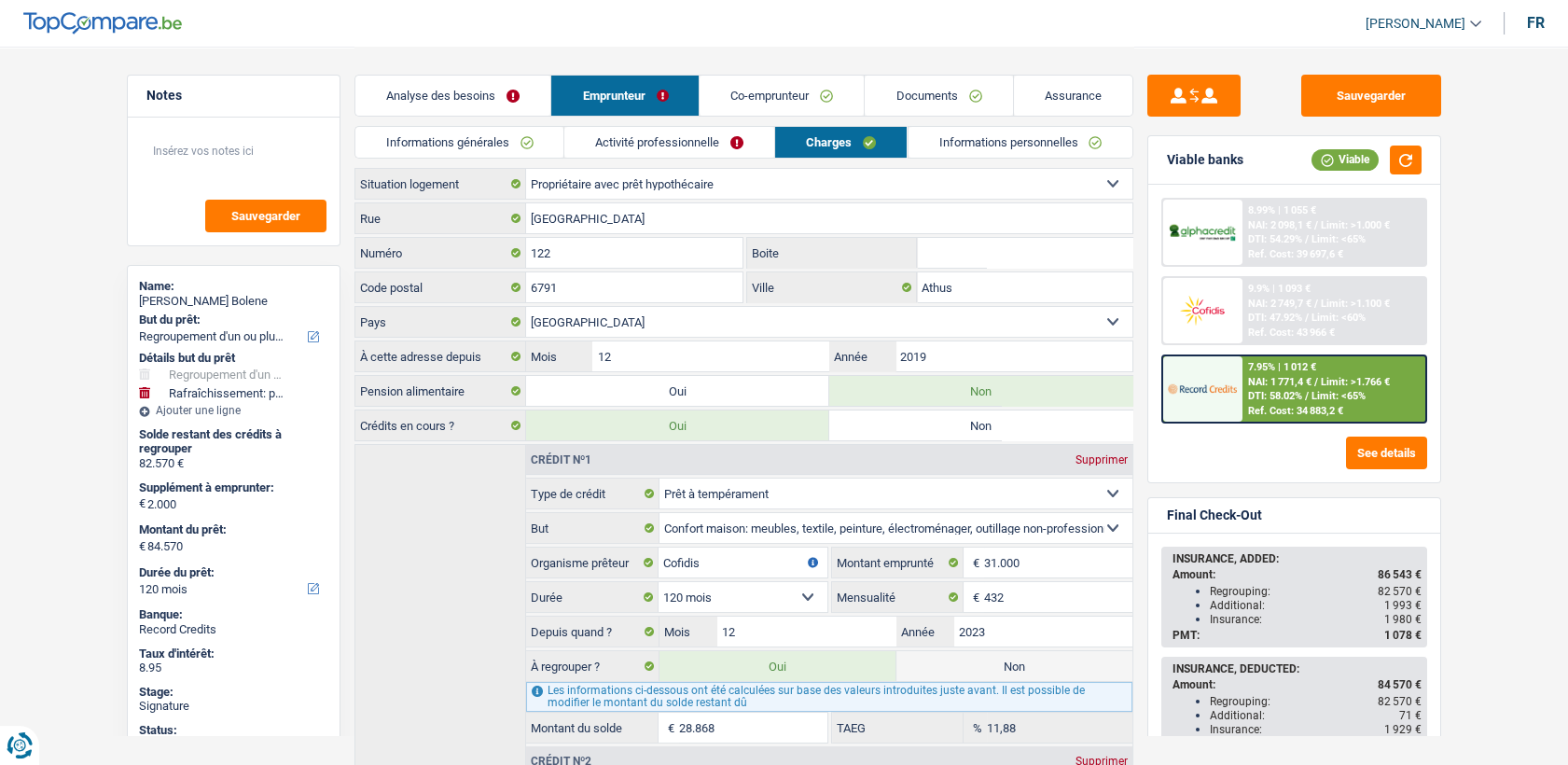
click at [716, 135] on link "Activité professionnelle" at bounding box center [669, 143] width 210 height 31
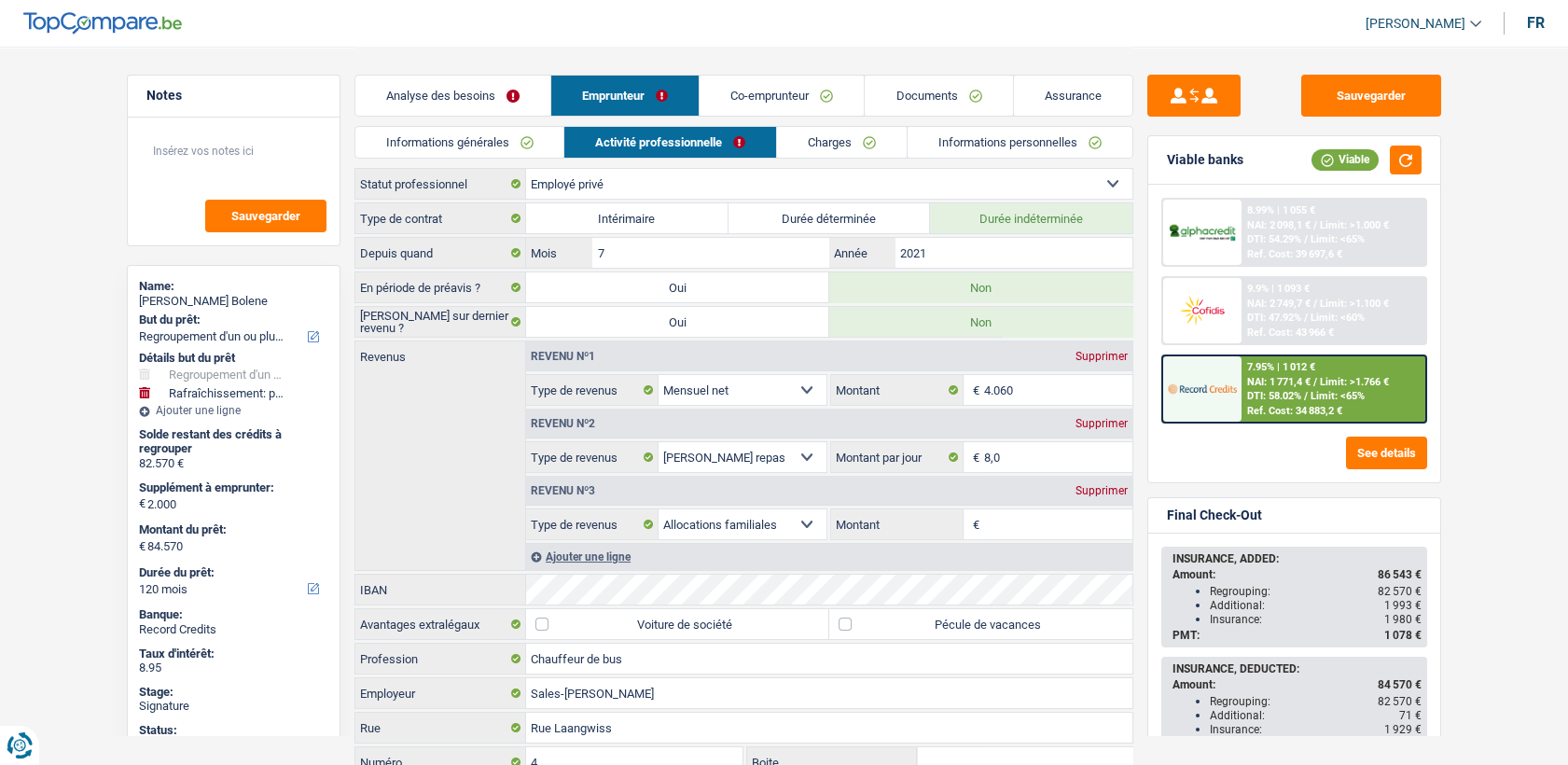
click at [827, 85] on link "Co-emprunteur" at bounding box center [781, 95] width 164 height 40
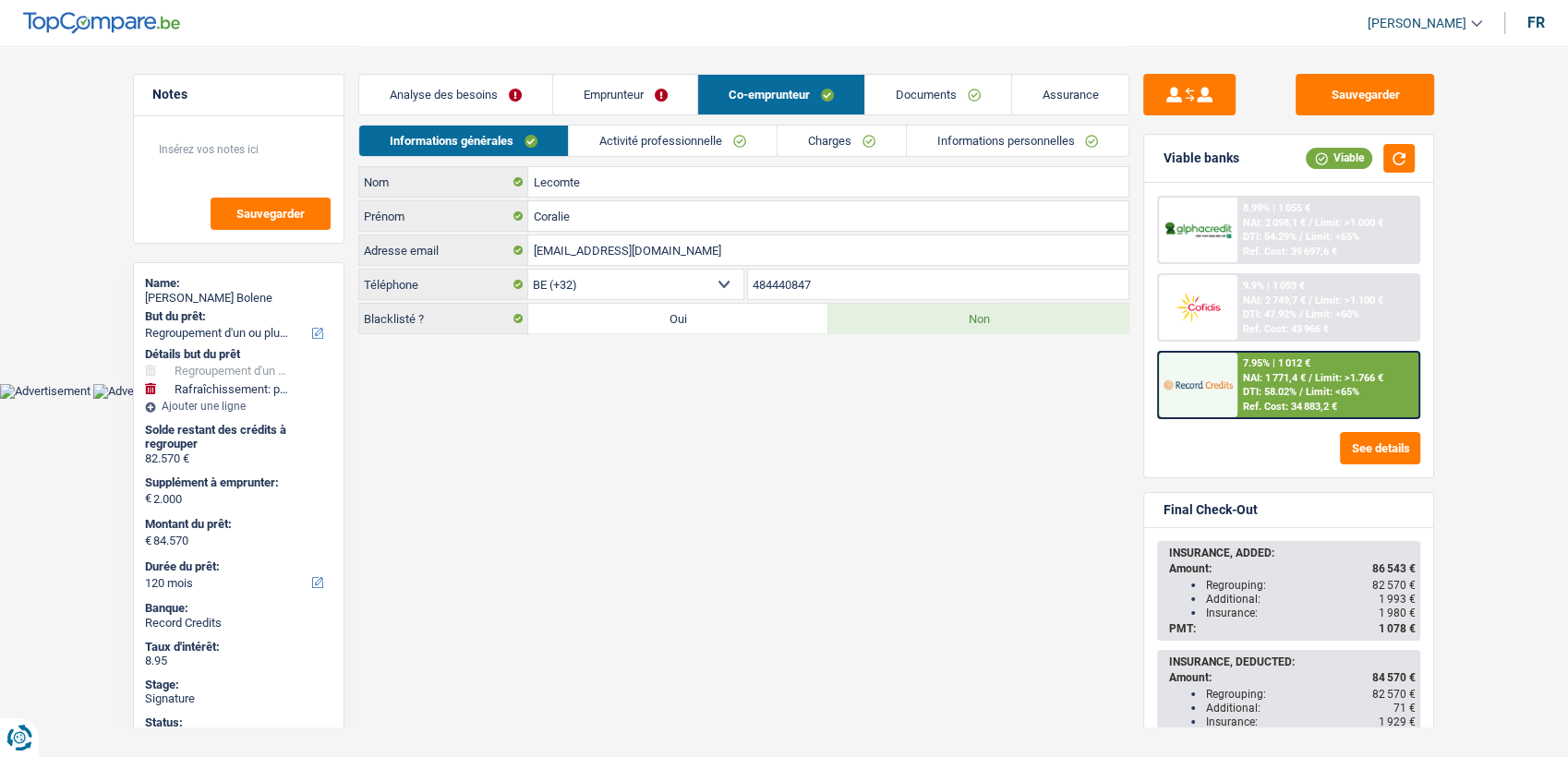
click at [732, 133] on link "Activité professionnelle" at bounding box center [673, 141] width 208 height 31
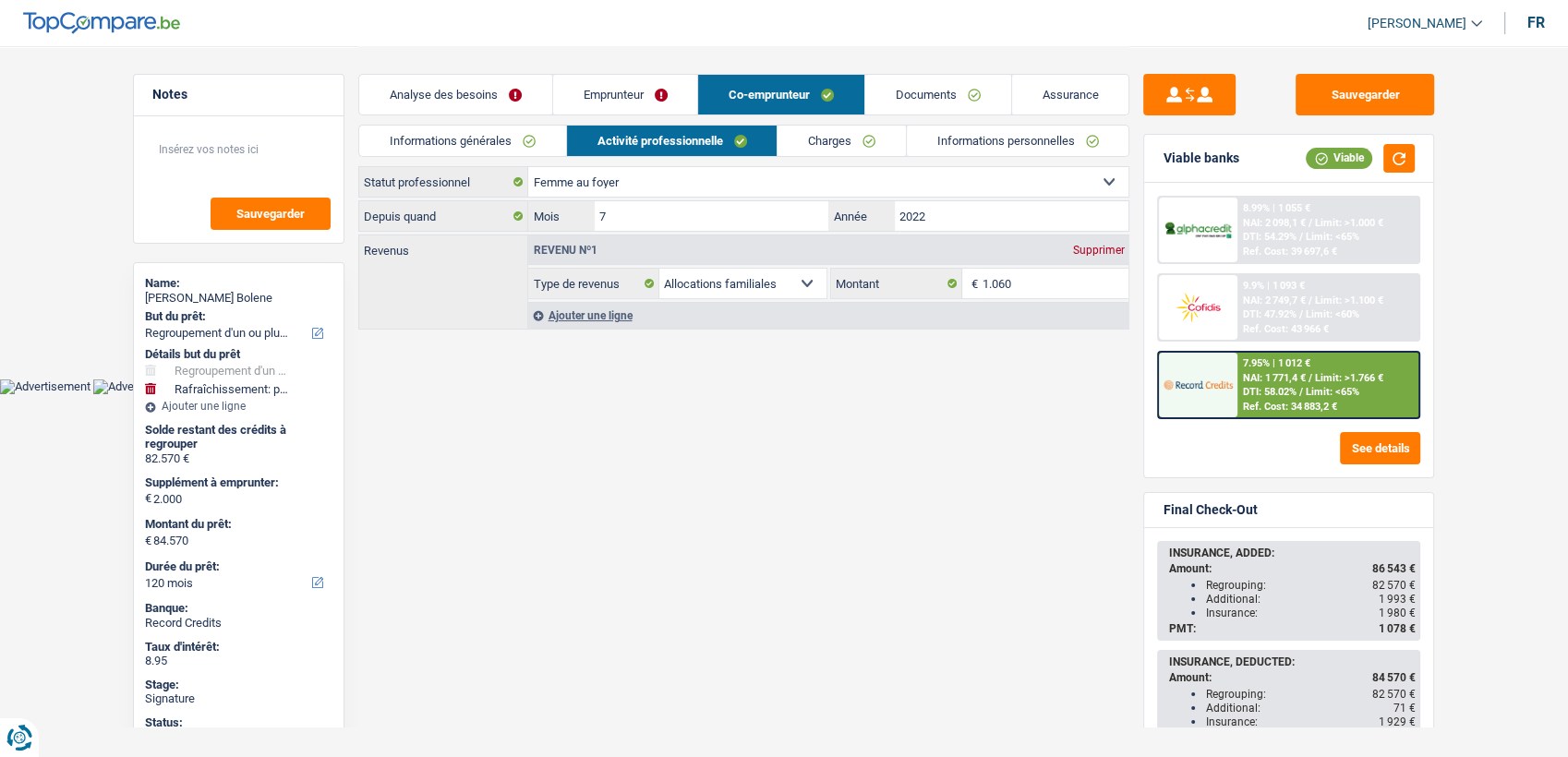
click at [621, 93] on link "Emprunteur" at bounding box center [625, 94] width 145 height 39
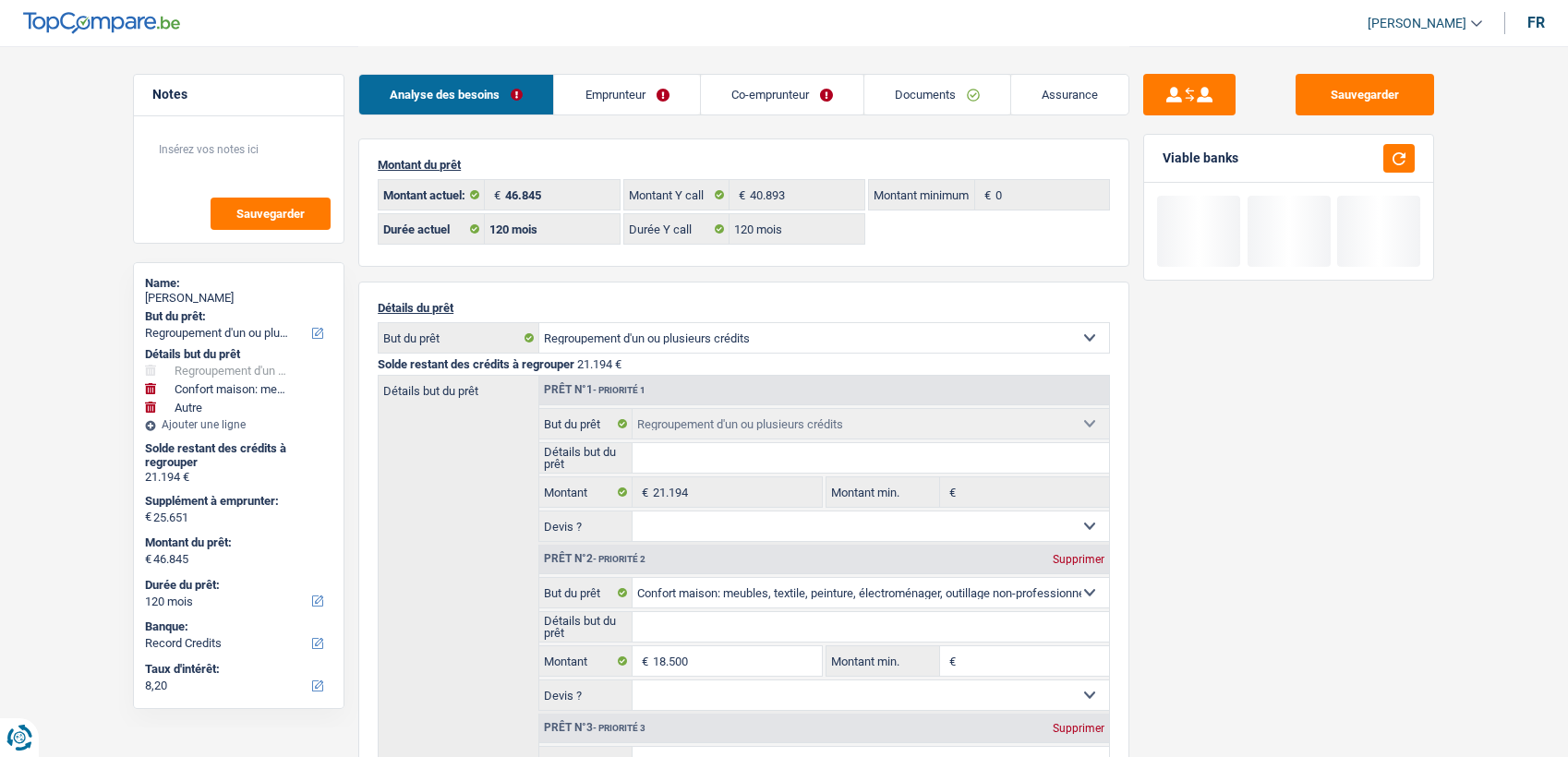
select select "refinancing"
select select "household"
select select "other"
select select "120"
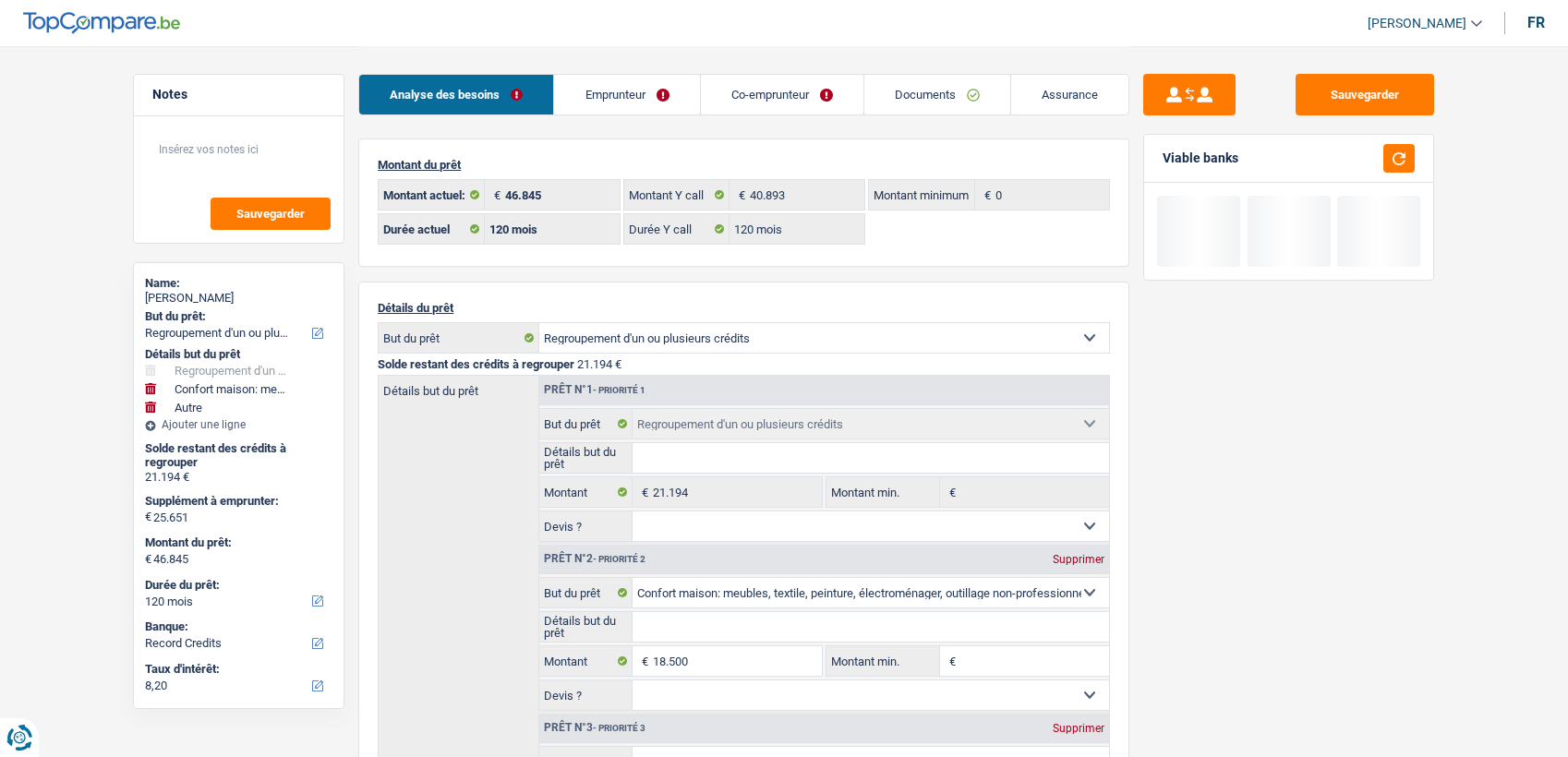
select select "record credits"
select select "120"
select select "refinancing"
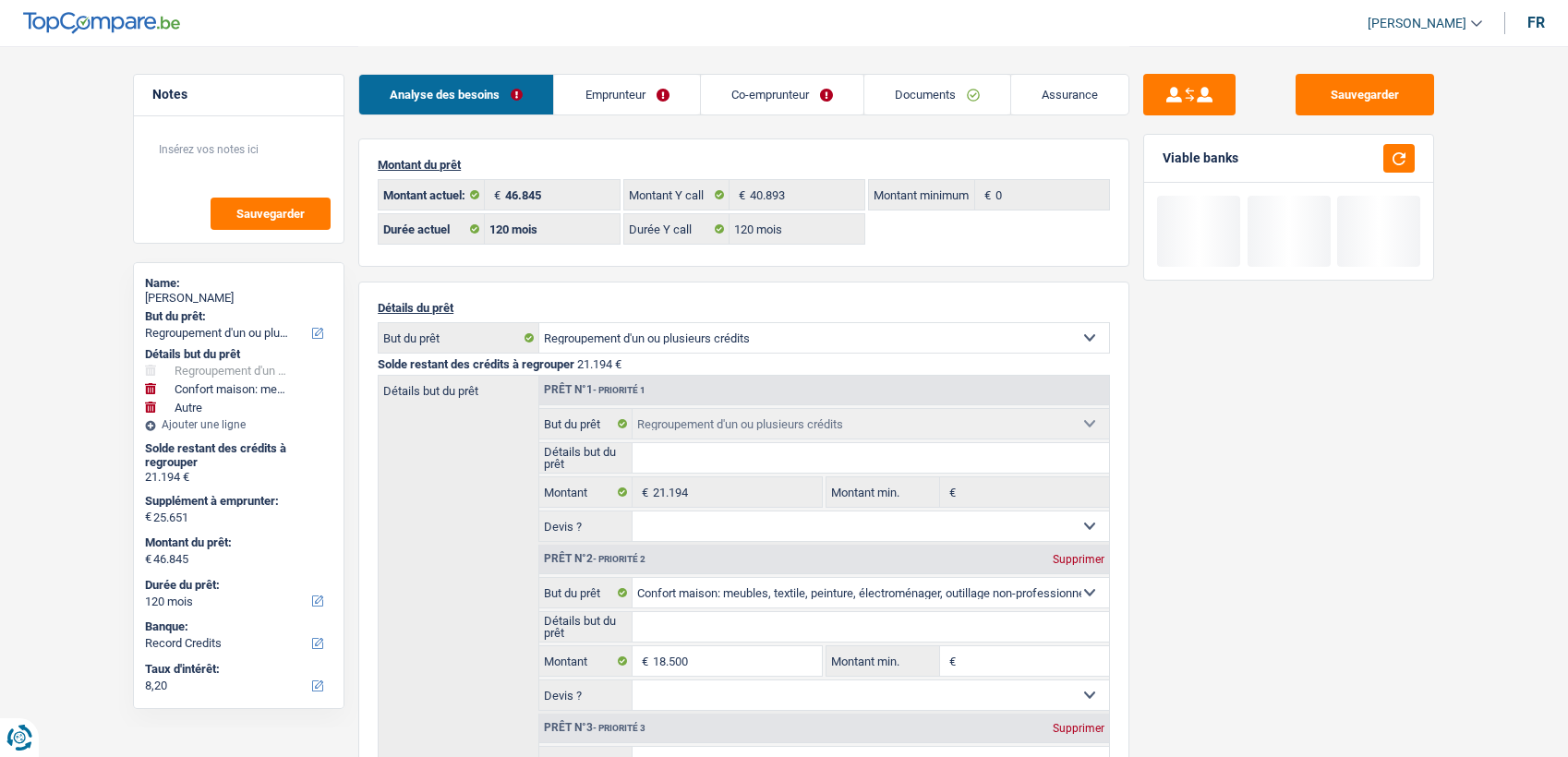
select select "household"
select select "other"
select select "120"
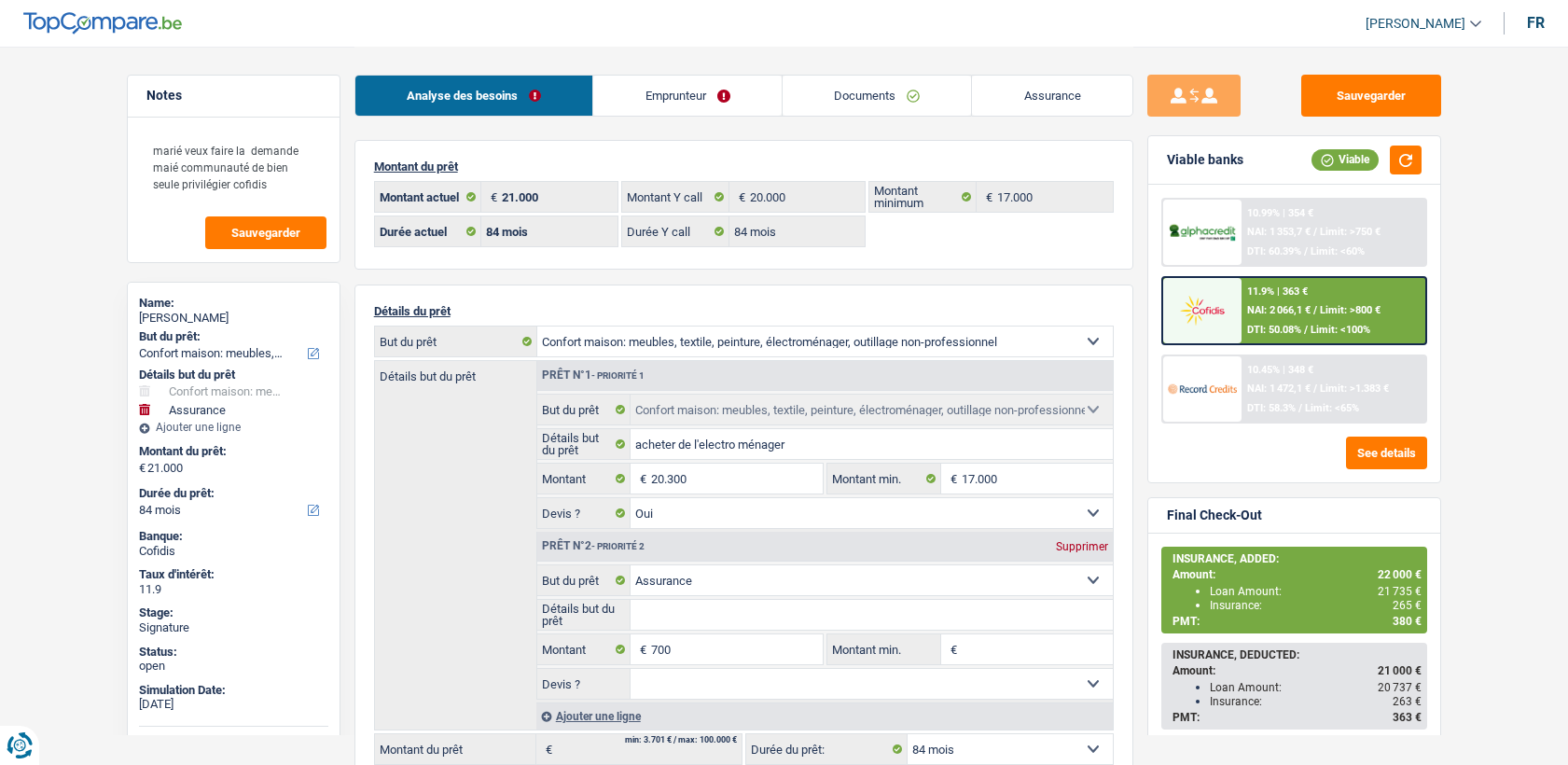
select select "household"
select select "insurance"
select select "84"
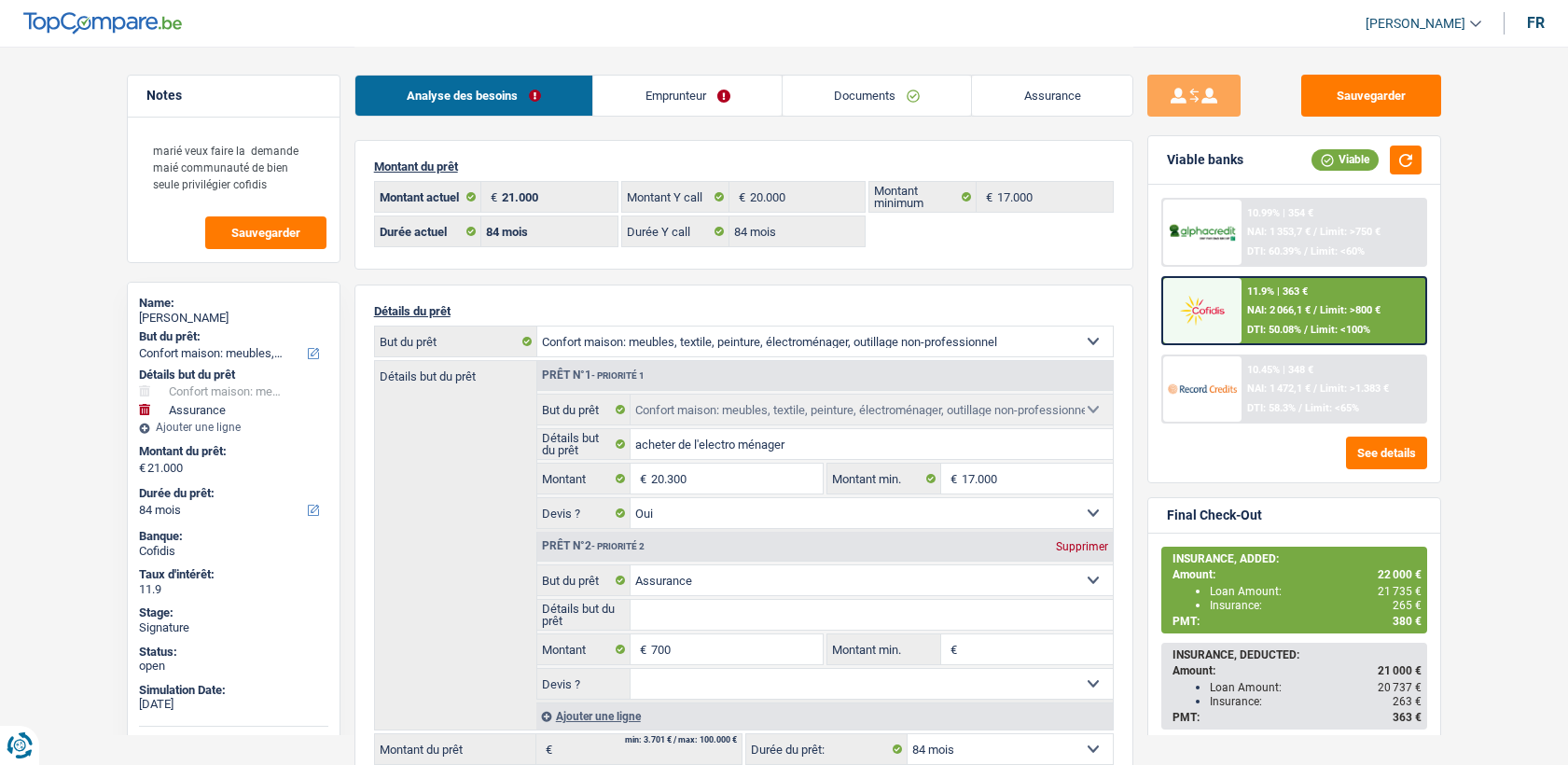
select select "84"
select select "household"
select select "yes"
select select "insurance"
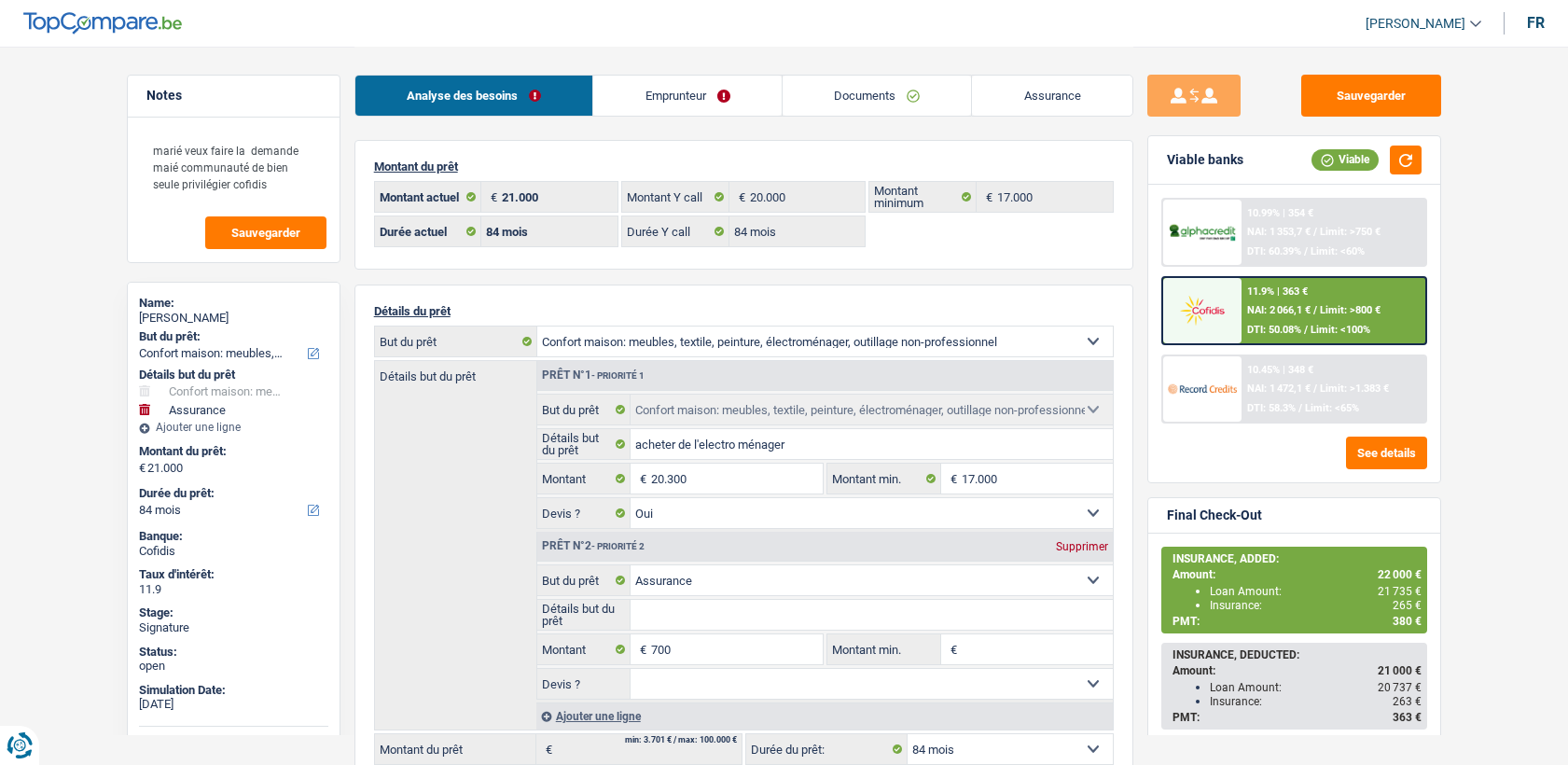
select select "84"
select select "rents"
select select "BE"
select select "creditConsolidation"
select select "72"
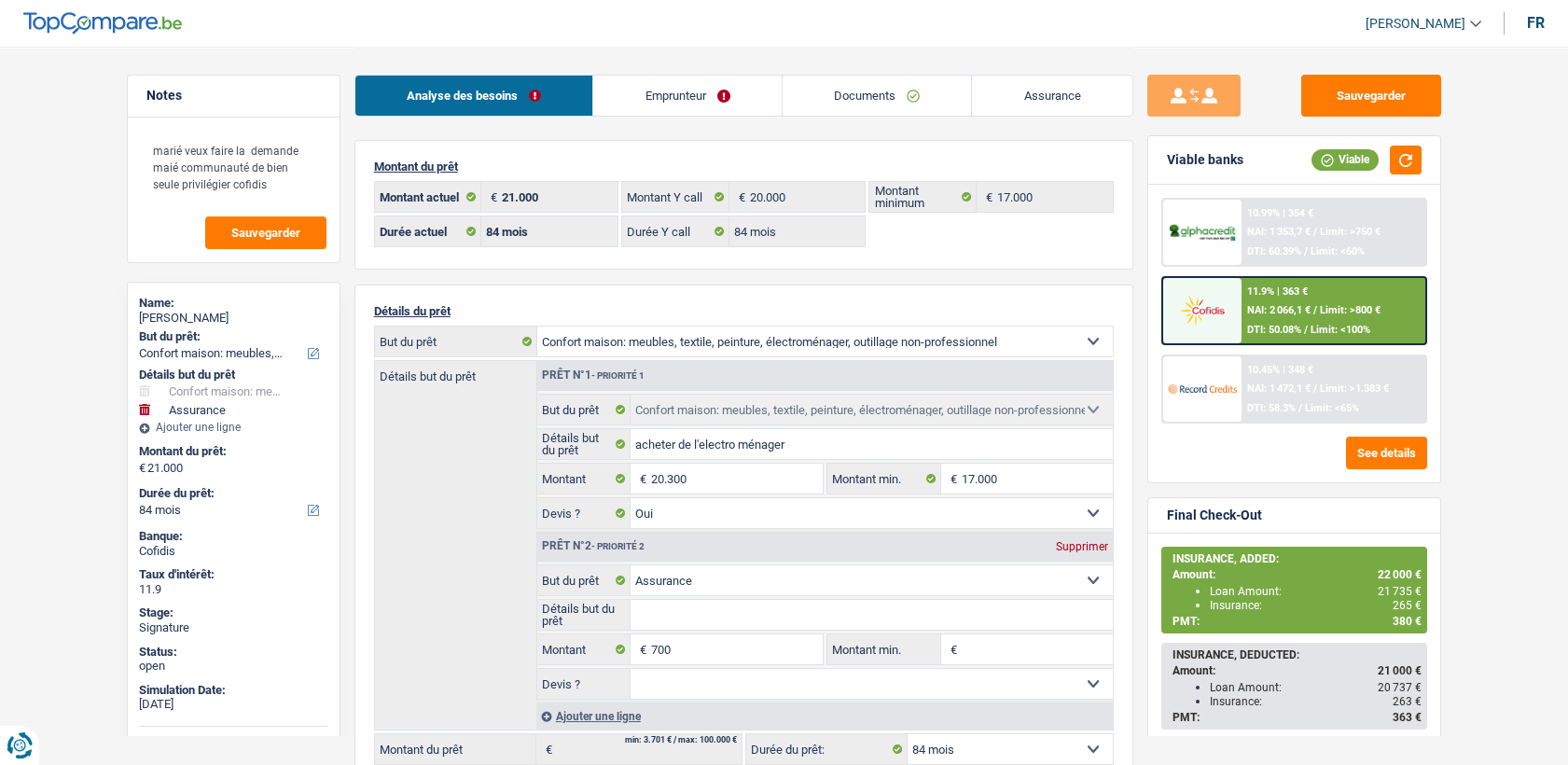
click at [670, 101] on link "Emprunteur" at bounding box center [687, 95] width 188 height 40
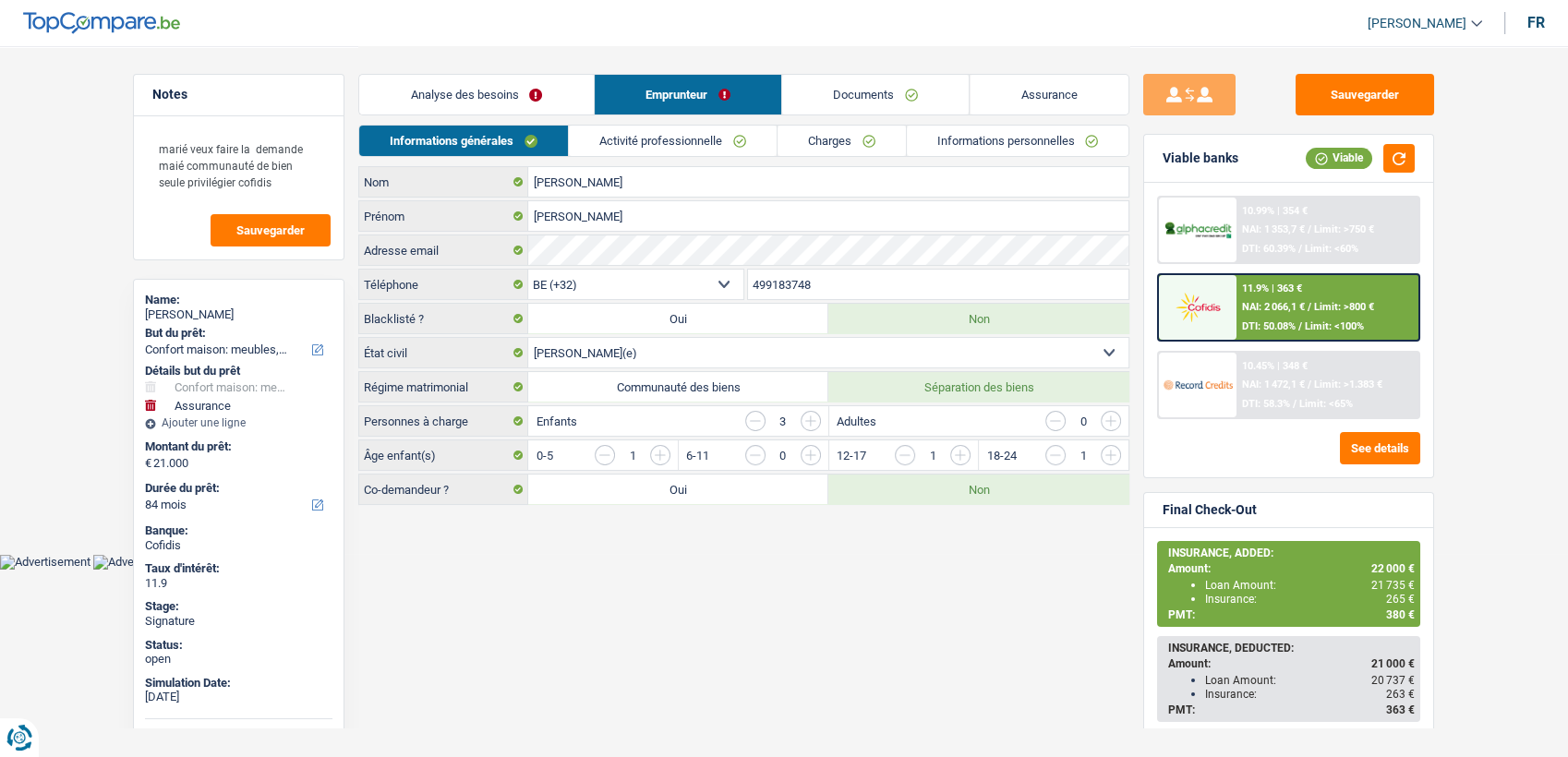
click at [667, 143] on link "Activité professionnelle" at bounding box center [673, 141] width 208 height 31
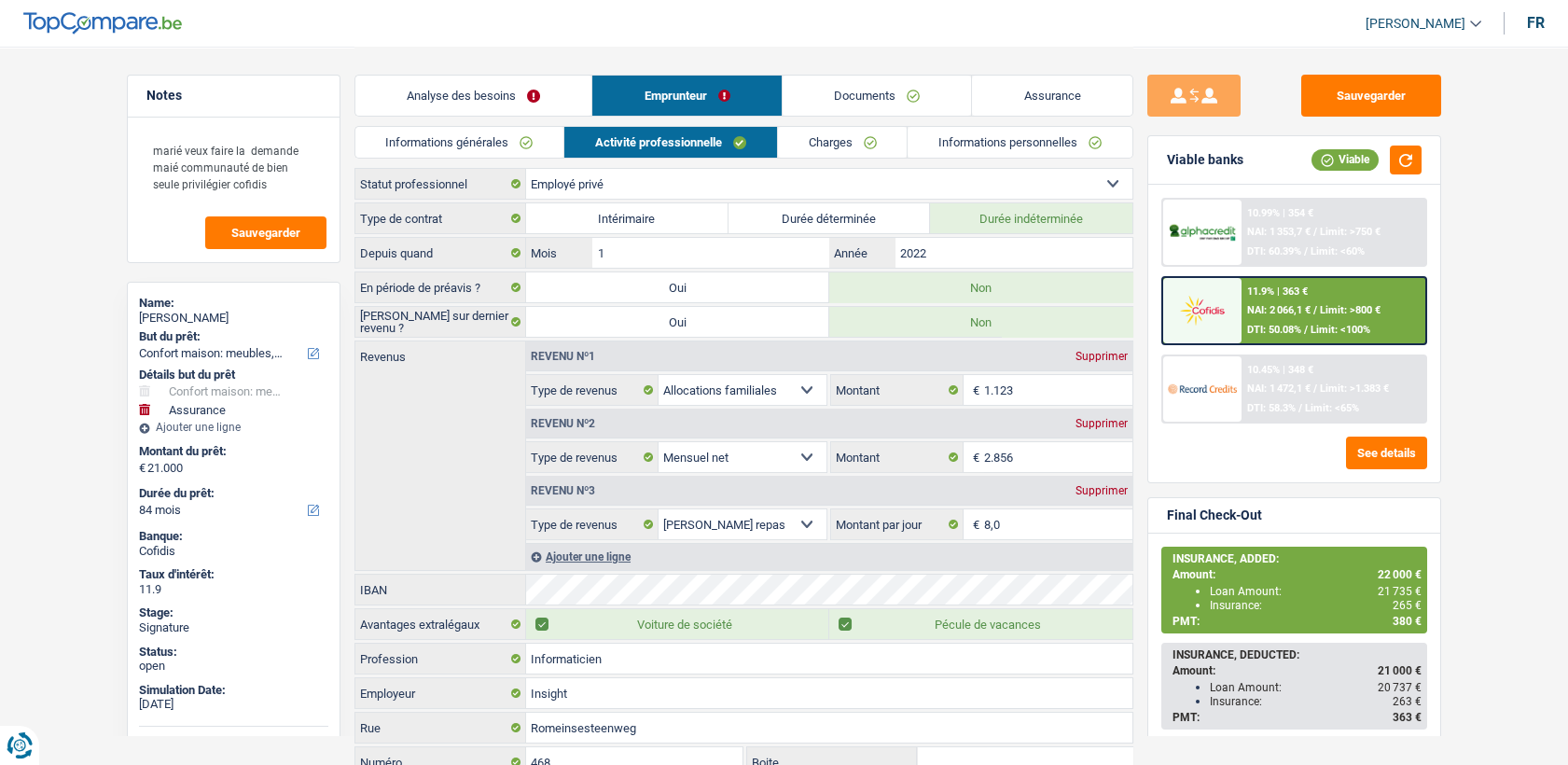
click at [835, 131] on link "Charges" at bounding box center [843, 143] width 130 height 31
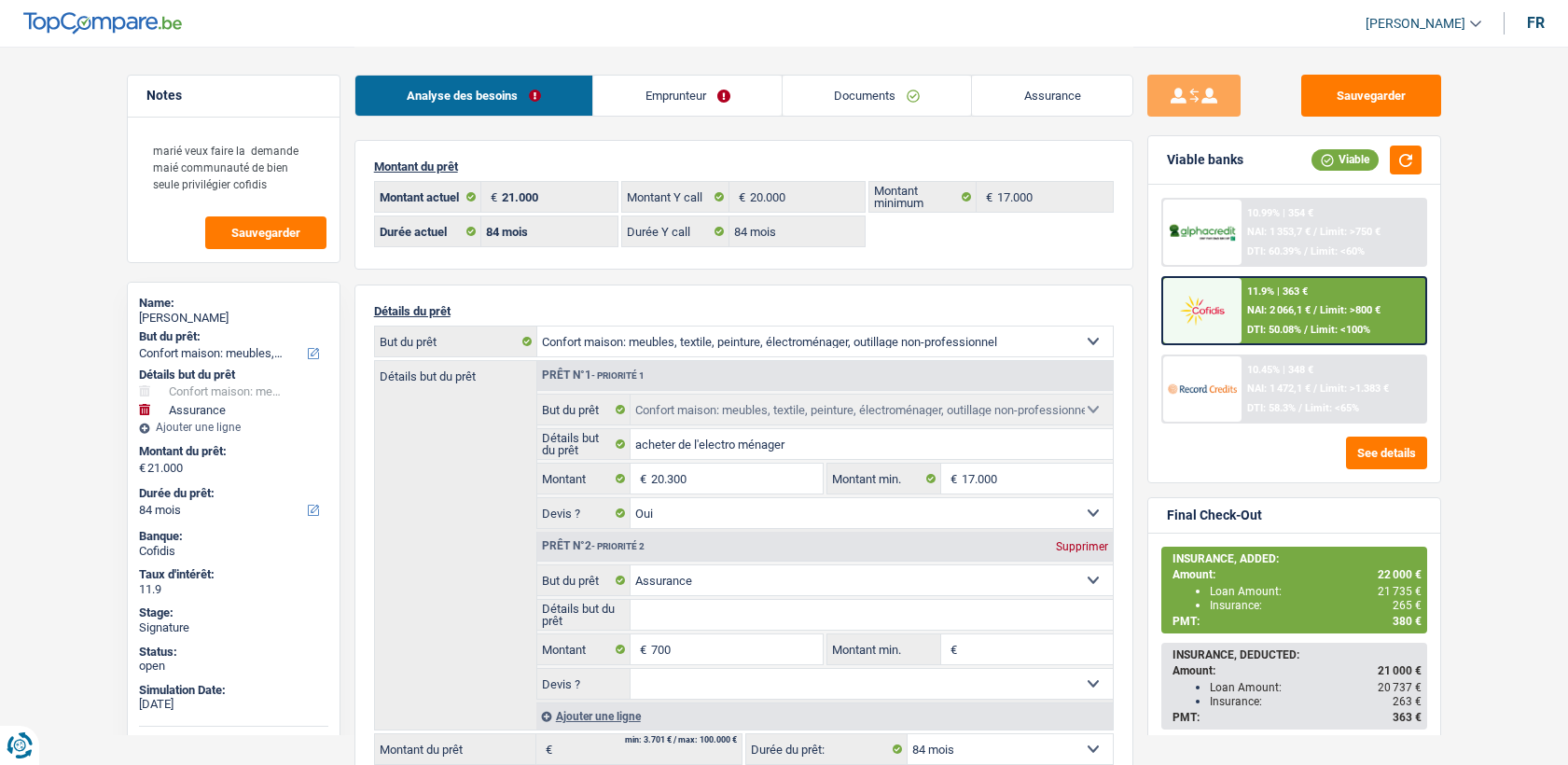
select select "household"
select select "insurance"
select select "84"
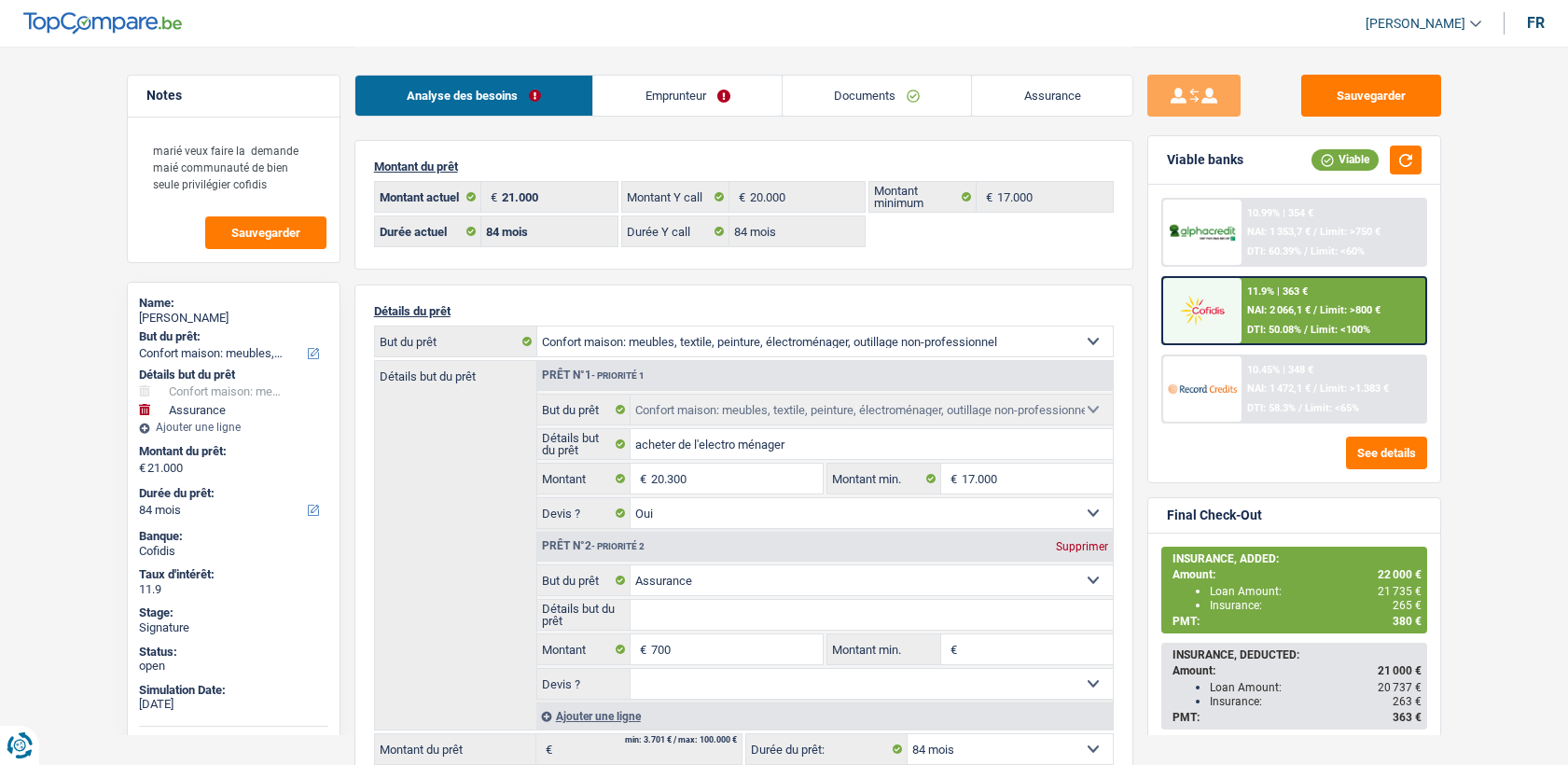
select select "84"
select select "household"
select select "yes"
select select "insurance"
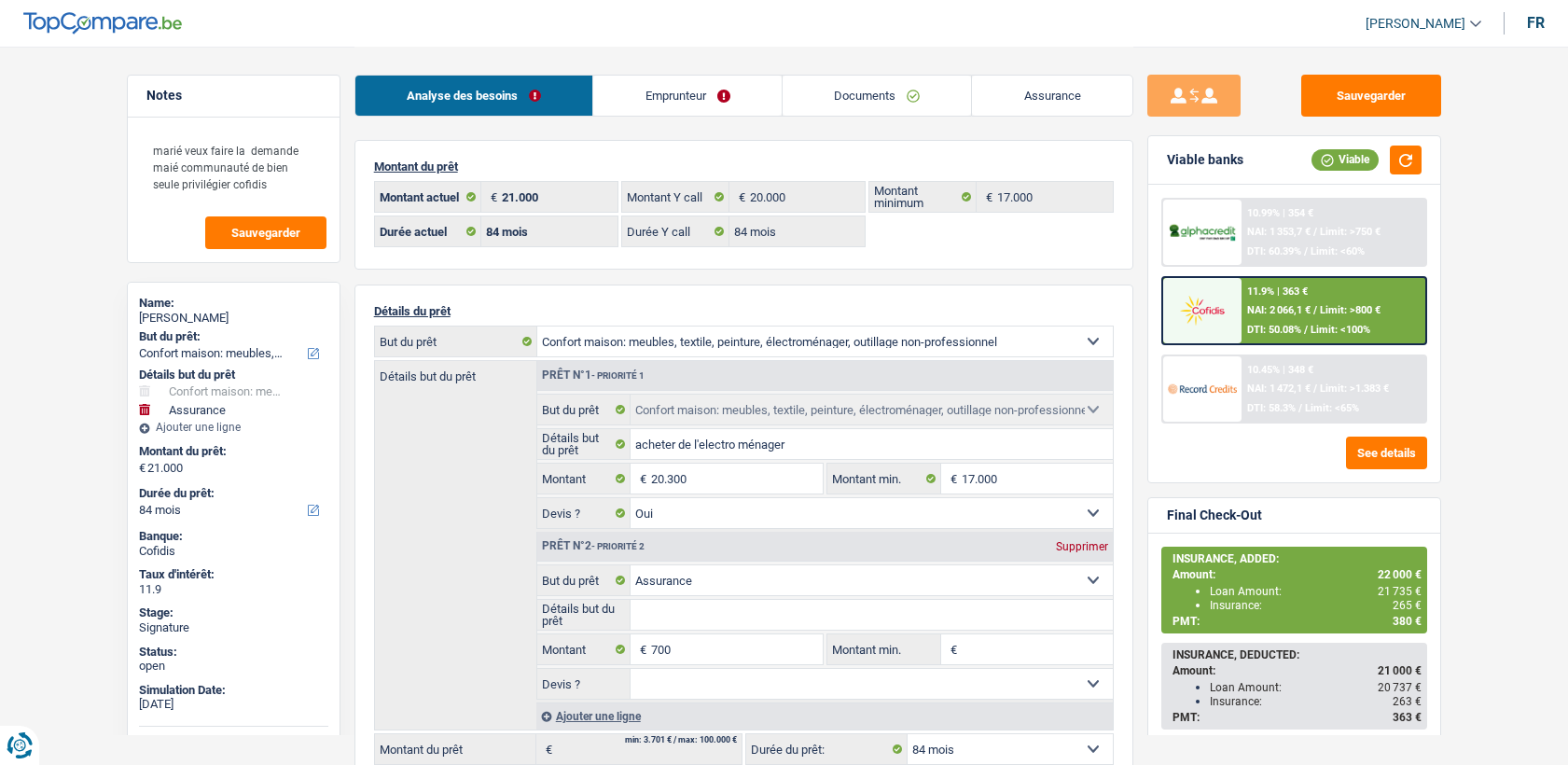
select select "84"
click at [628, 77] on link "Emprunteur" at bounding box center [687, 95] width 188 height 40
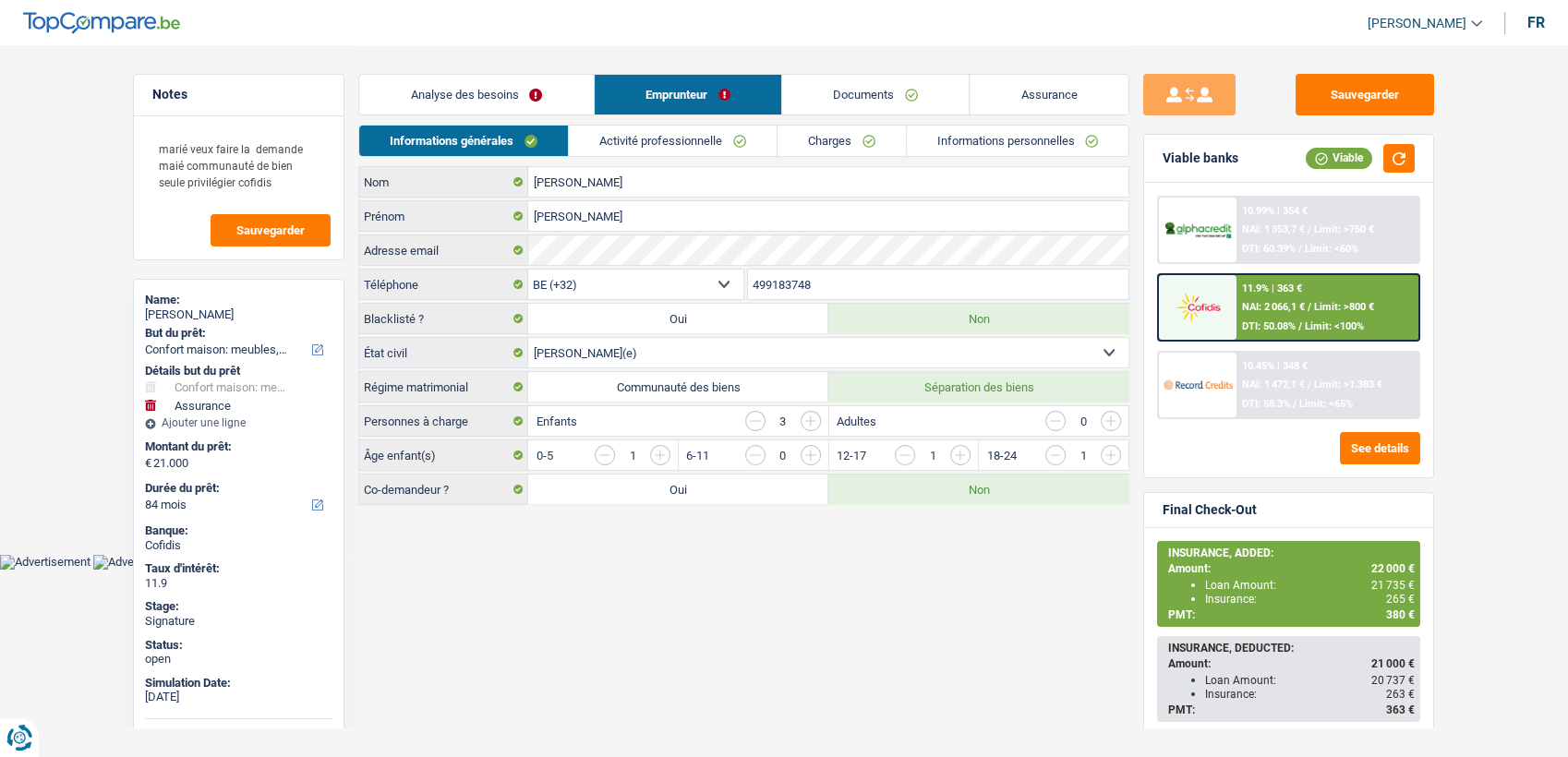
click at [653, 142] on link "Activité professionnelle" at bounding box center [673, 141] width 208 height 31
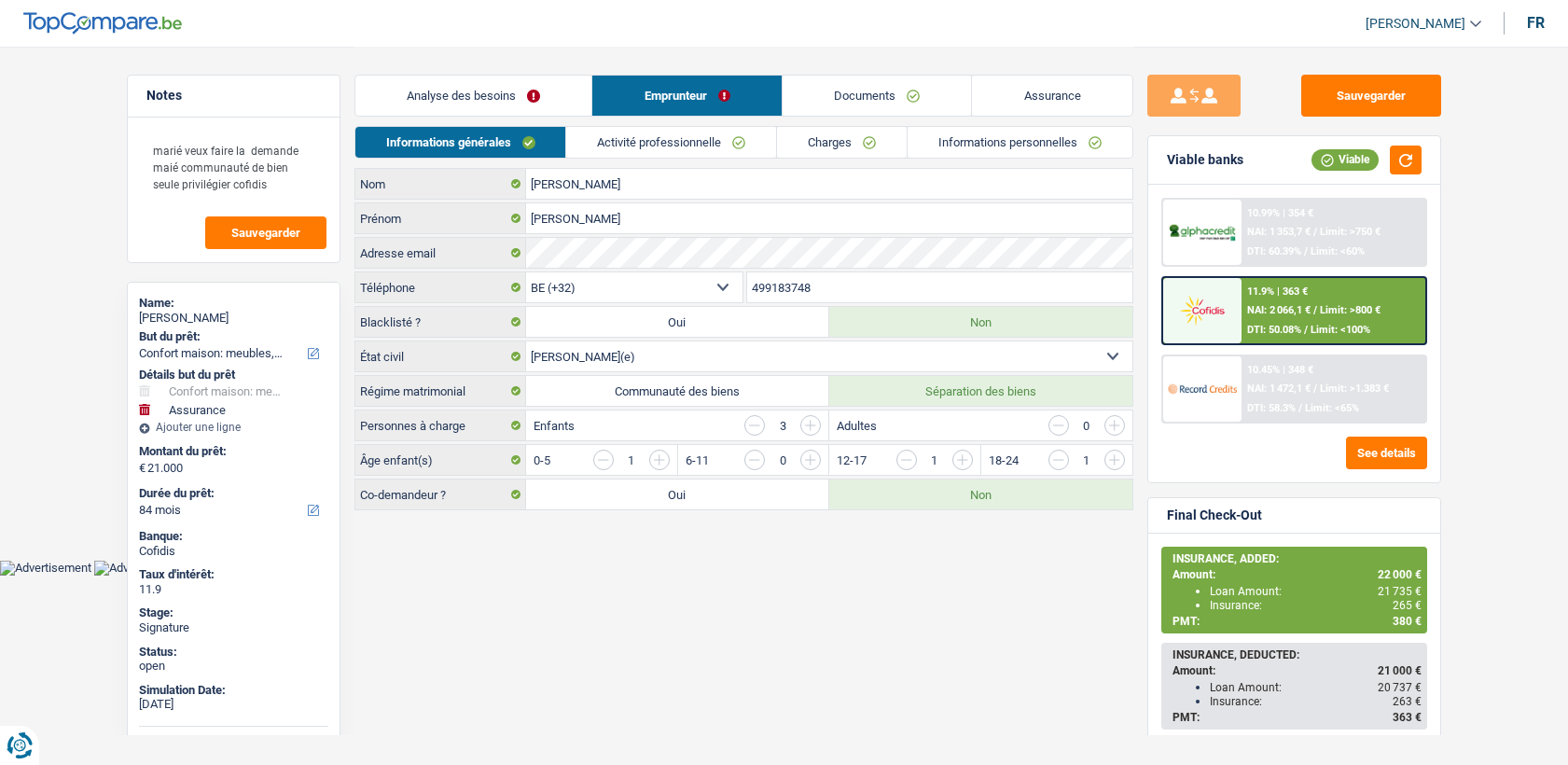
select select "household"
select select "insurance"
select select "84"
select select "32"
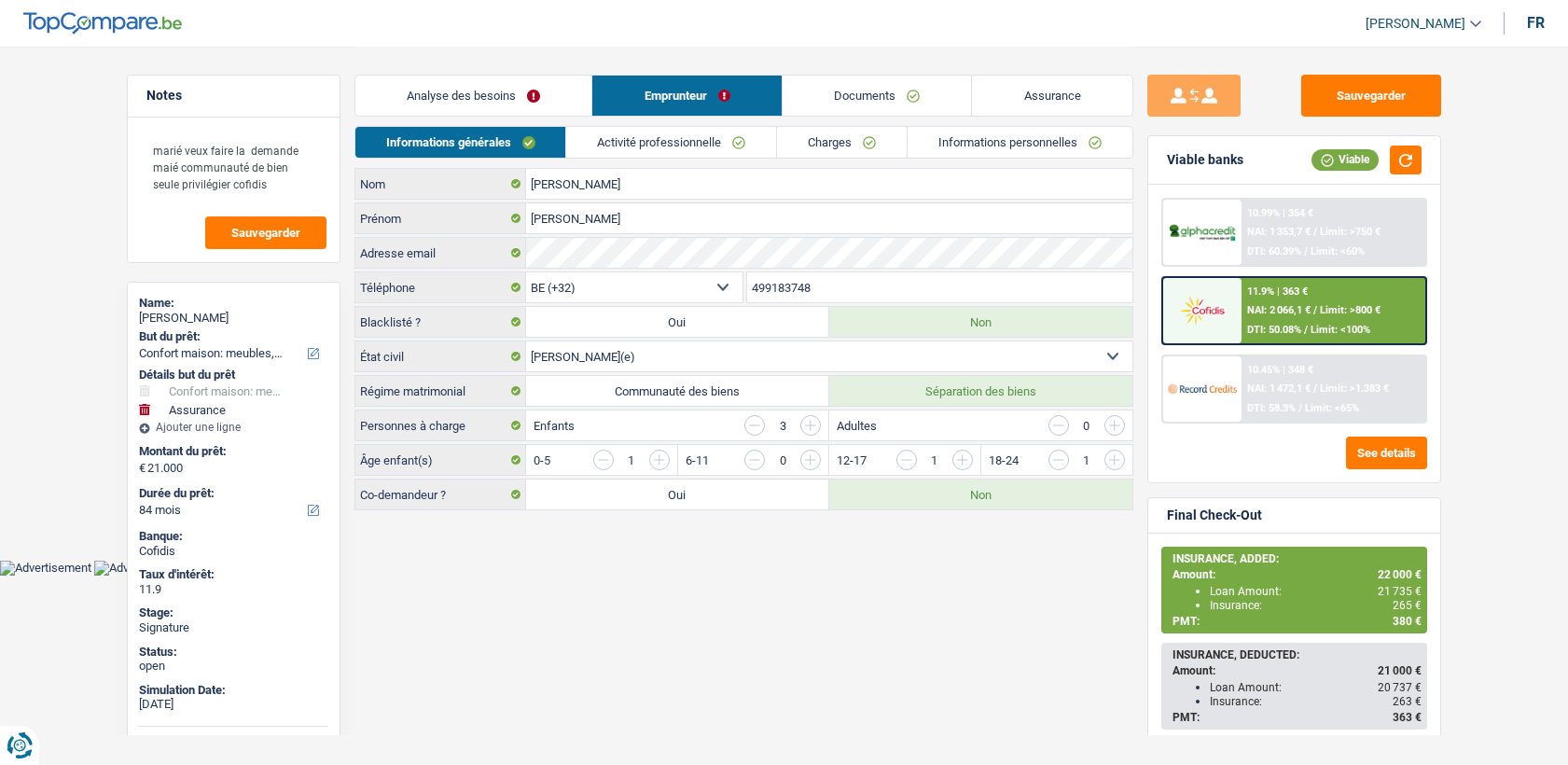
select select "married"
select select "privateEmployee"
select select "familyAllowances"
select select "netSalary"
select select "mealVouchers"
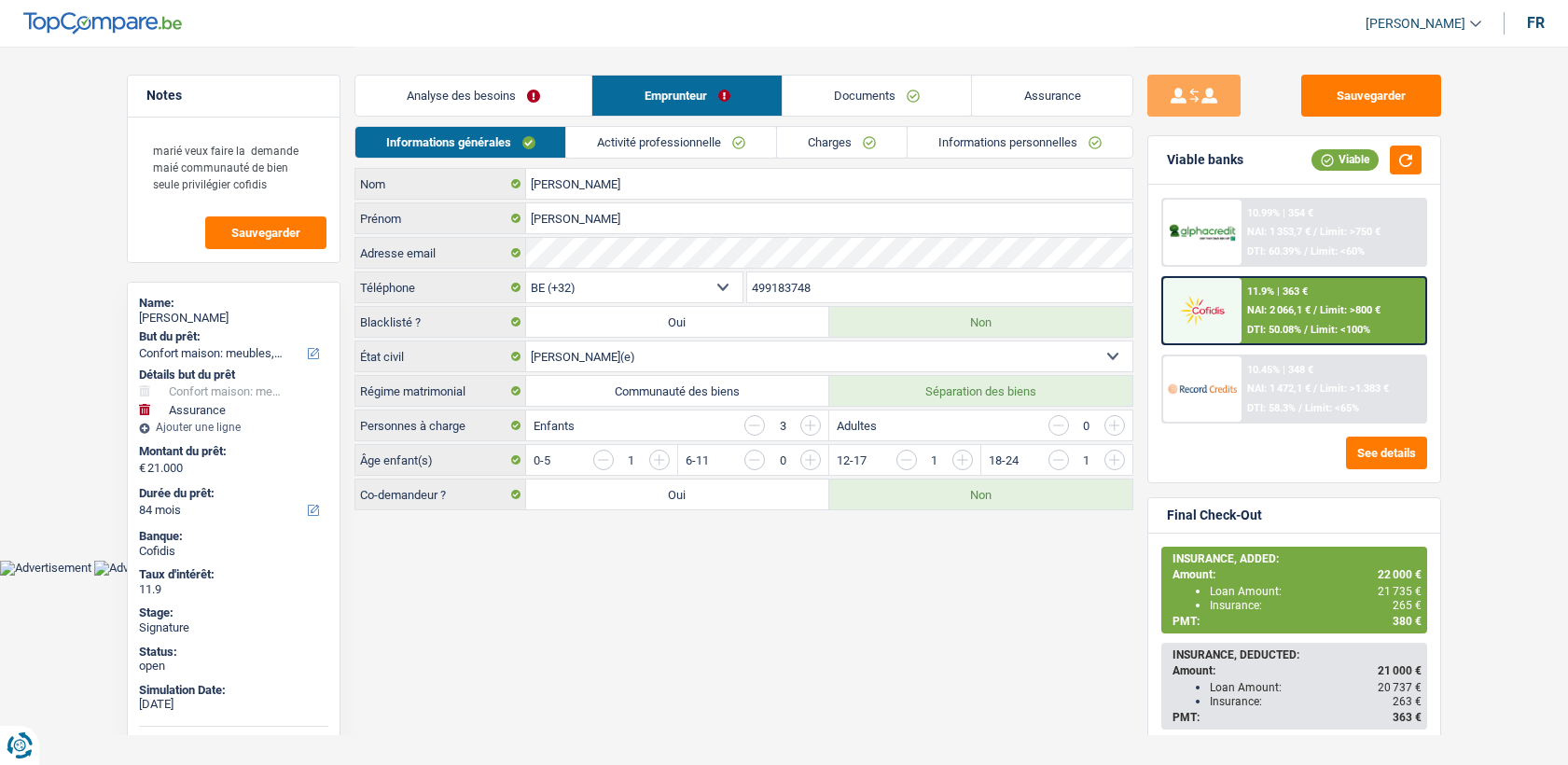
select select "BE"
select select "bigCompanies"
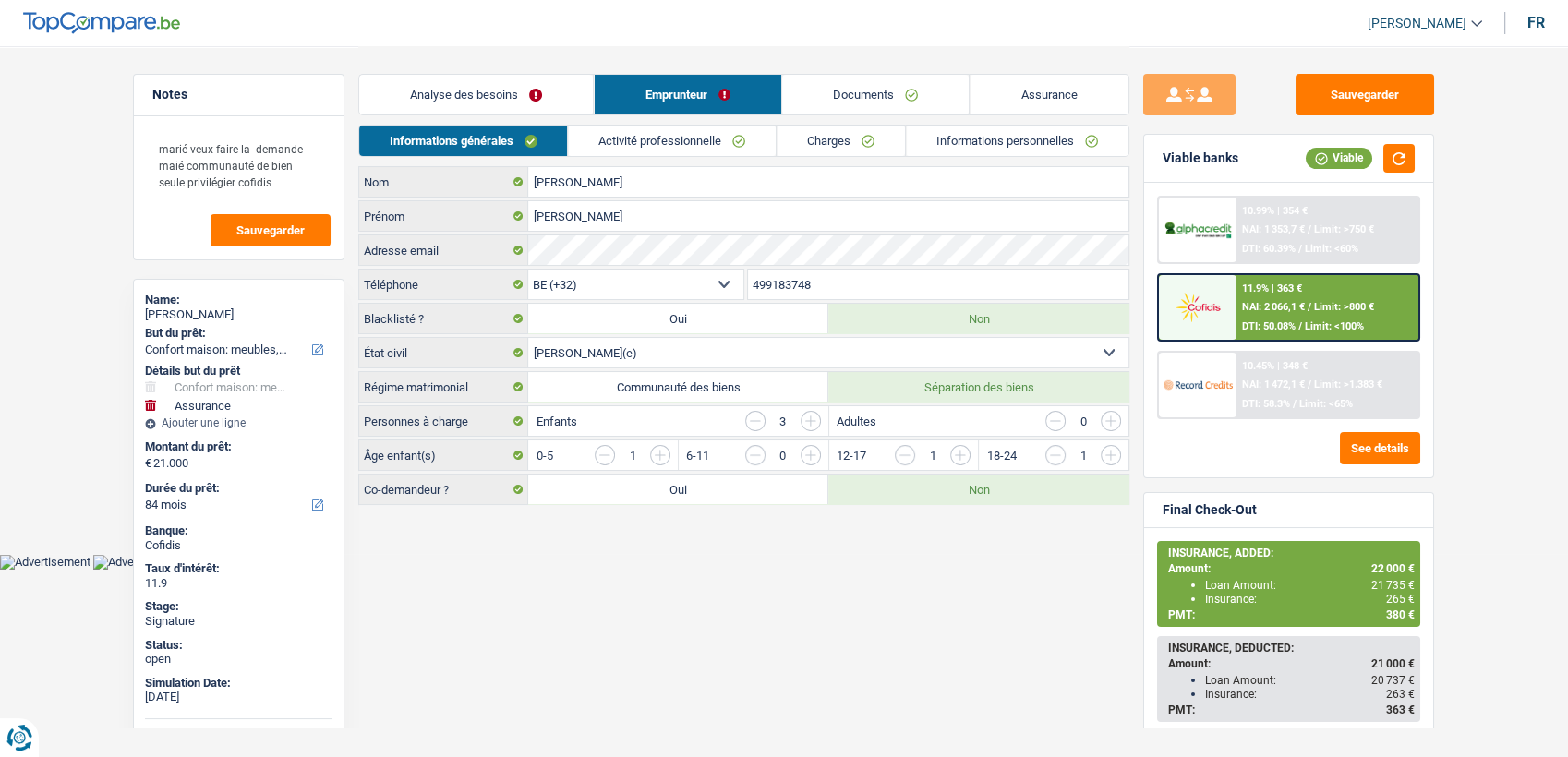
click at [709, 155] on link "Activité professionnelle" at bounding box center [673, 141] width 208 height 31
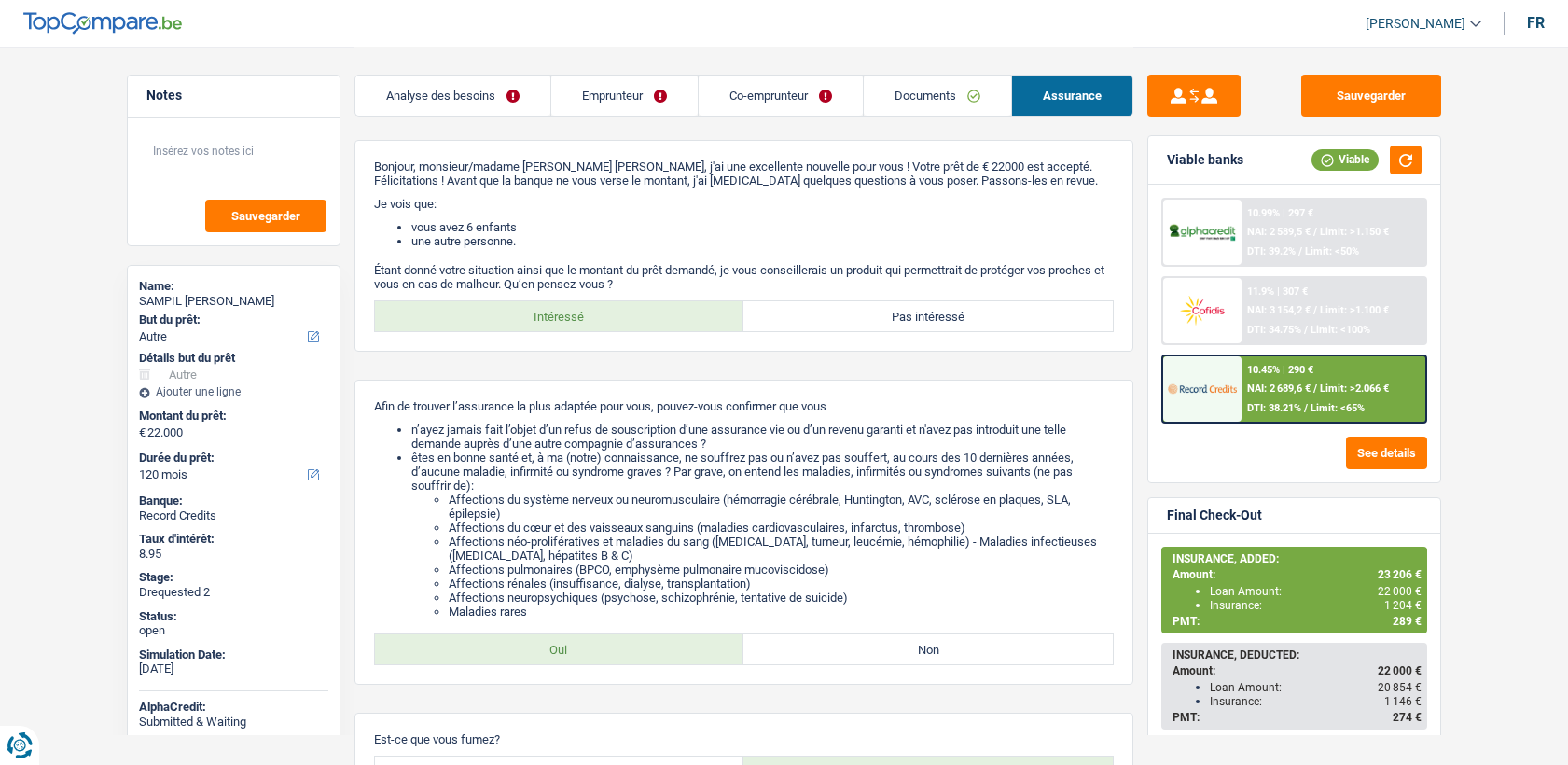
select select "other"
select select "120"
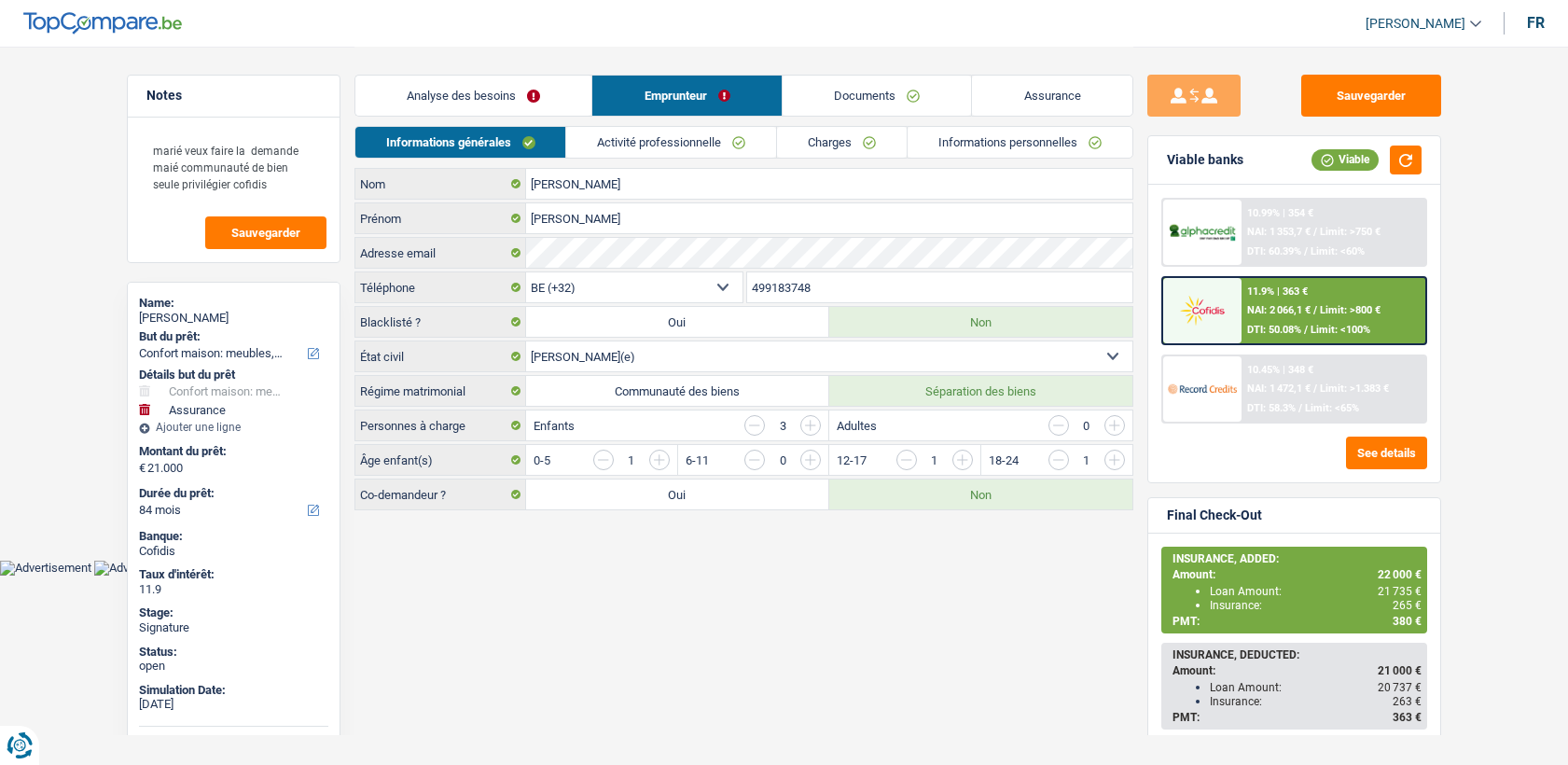
select select "household"
select select "insurance"
select select "84"
select select "32"
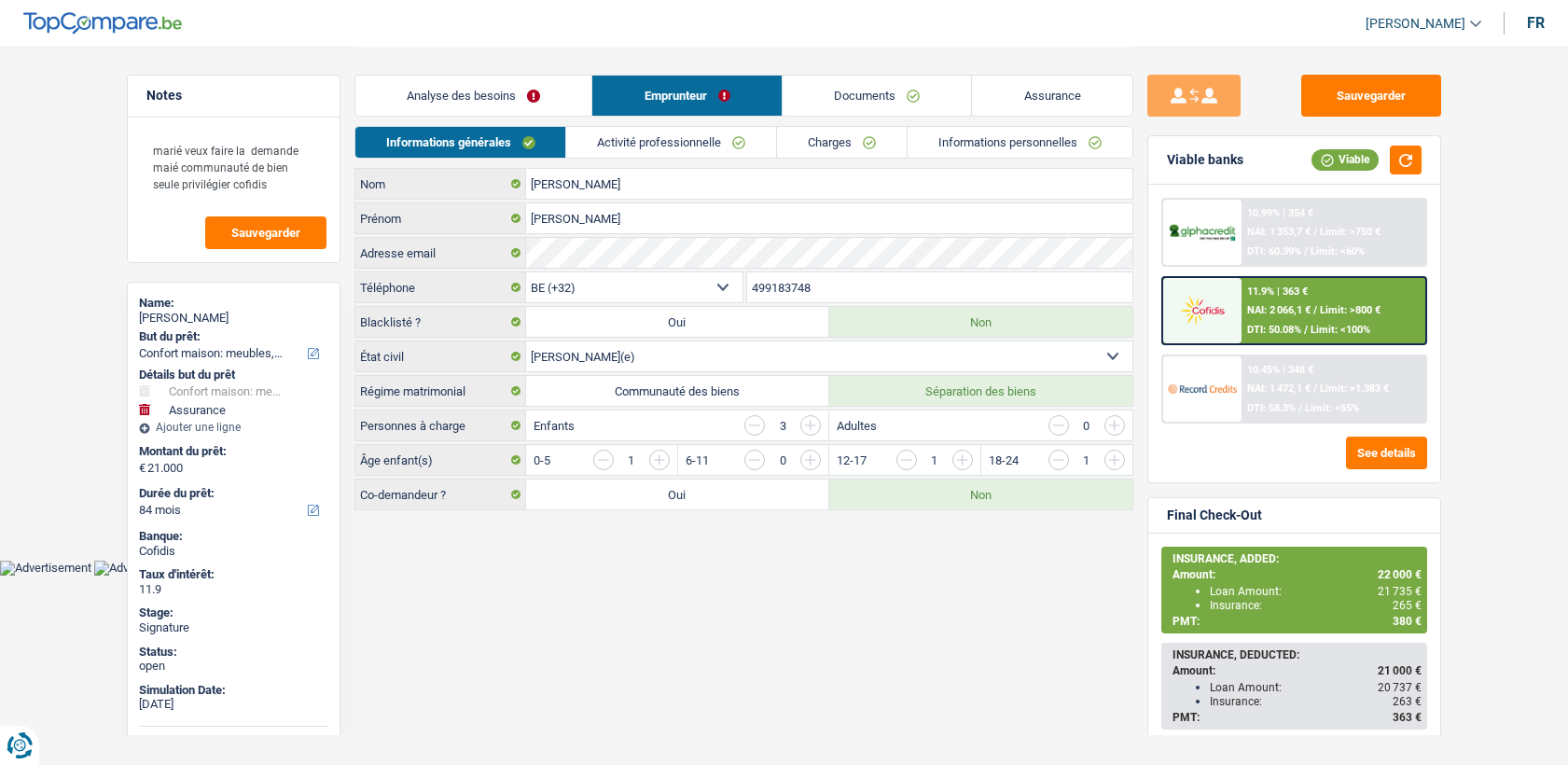
select select "married"
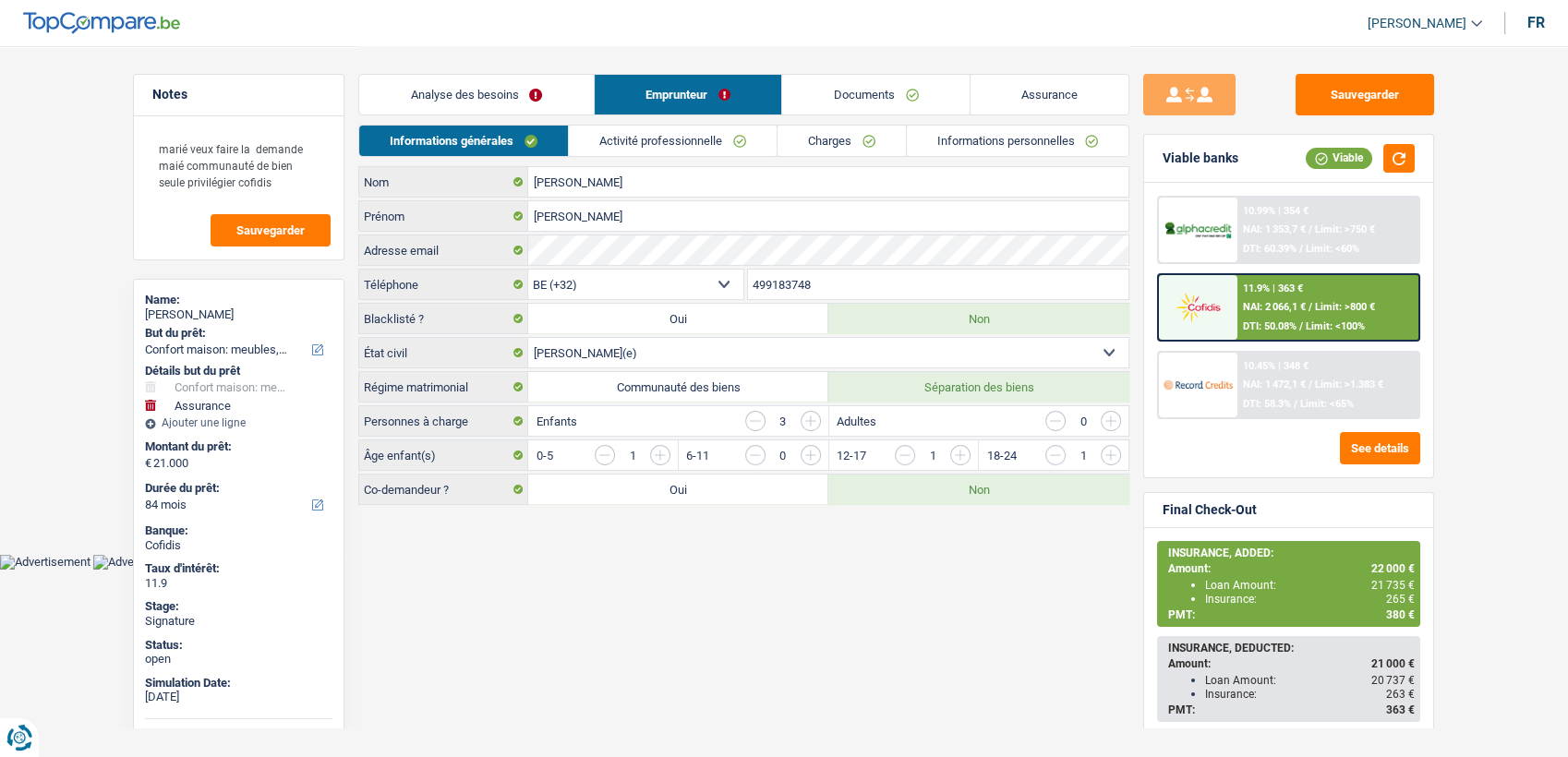
click at [1020, 126] on link "Informations personnelles" at bounding box center [1018, 141] width 223 height 31
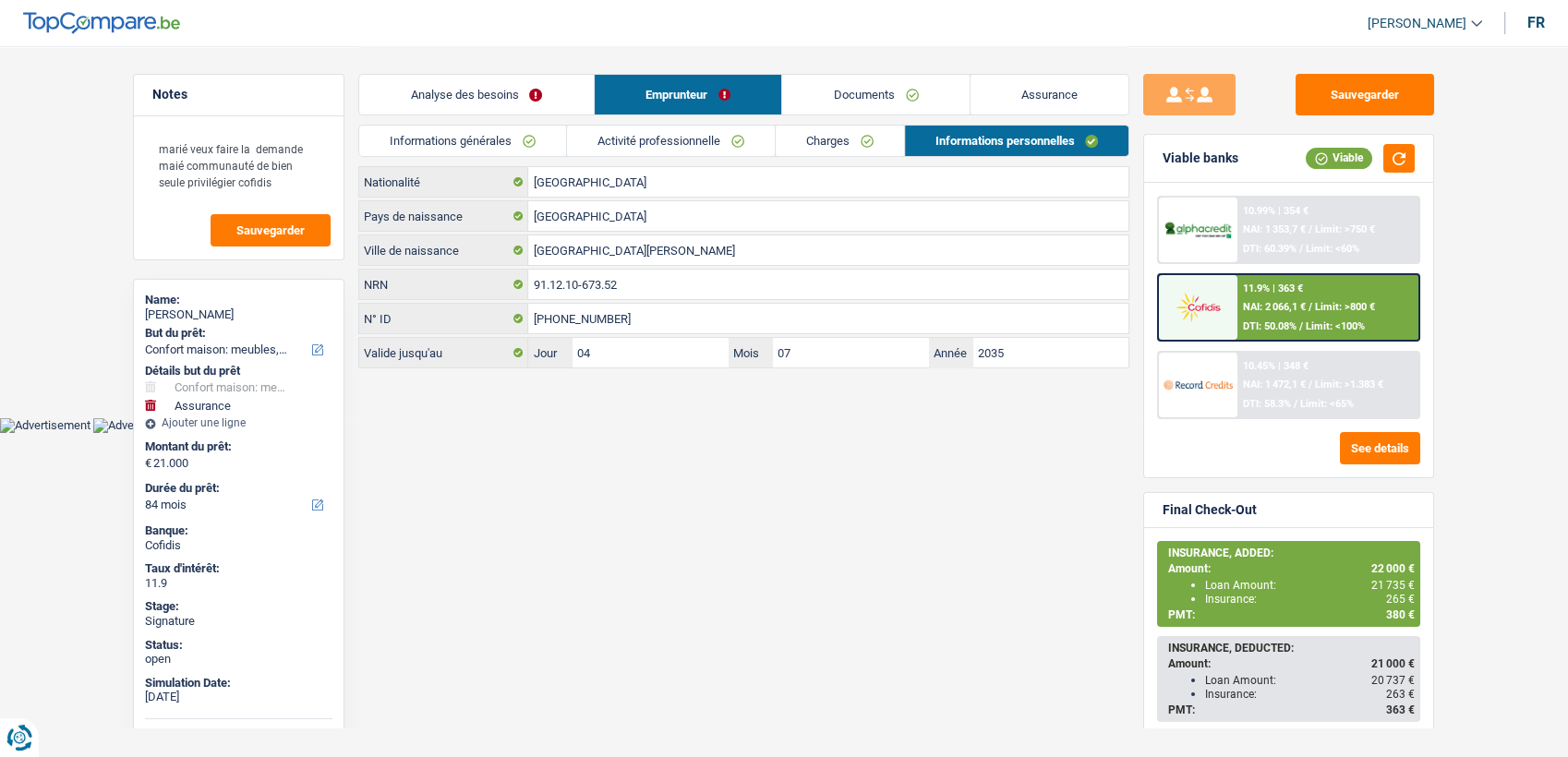
click at [643, 266] on div "[DEMOGRAPHIC_DATA] Nationalité [DEMOGRAPHIC_DATA] Pays de naissance [GEOGRAPHIC…" at bounding box center [744, 267] width 772 height 202
drag, startPoint x: 643, startPoint y: 267, endPoint x: 640, endPoint y: 279, distance: 12.4
click at [640, 279] on input "91.12.10-673.52" at bounding box center [828, 284] width 600 height 30
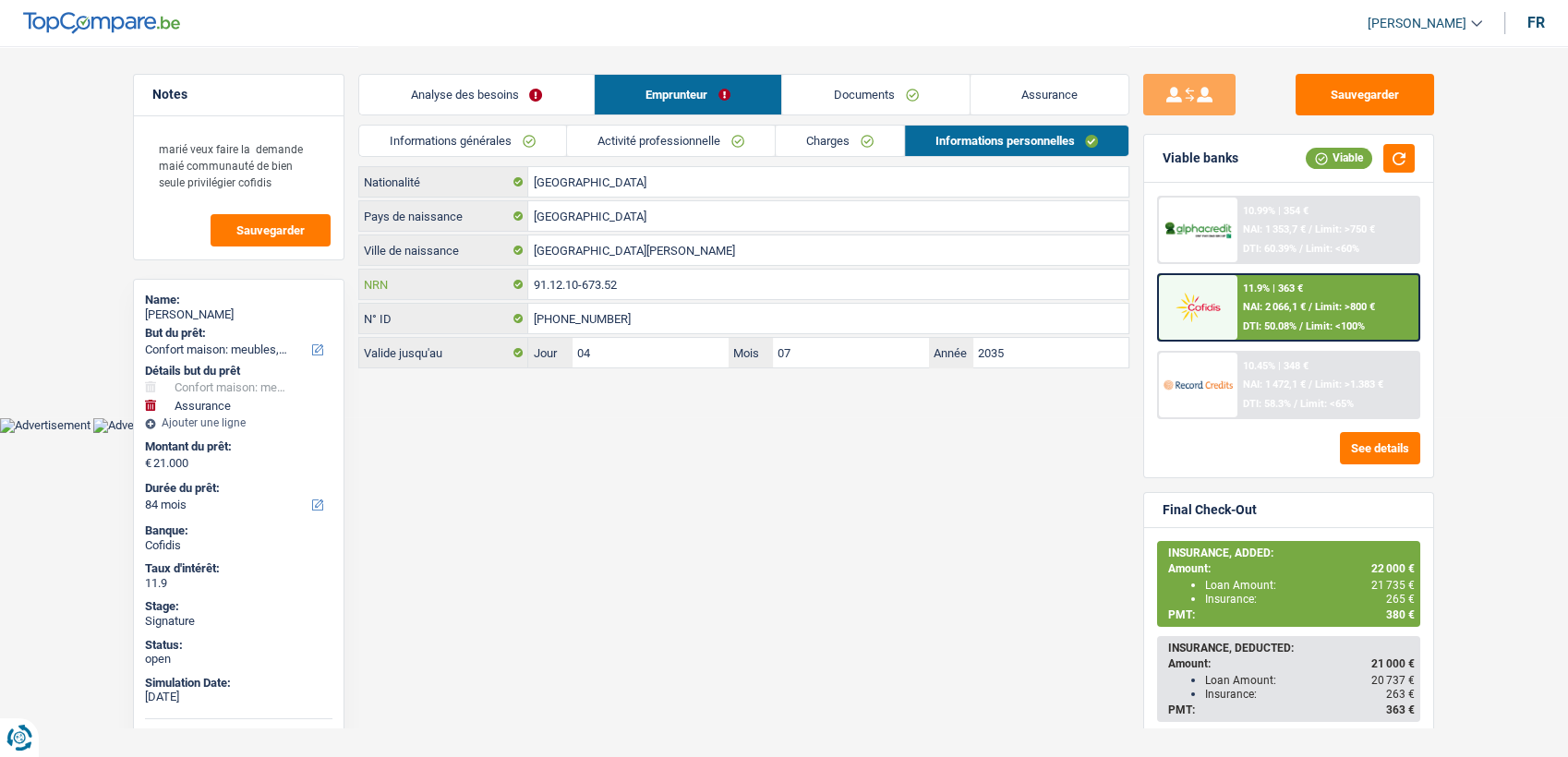
click at [640, 279] on input "91.12.10-673.52" at bounding box center [828, 284] width 600 height 30
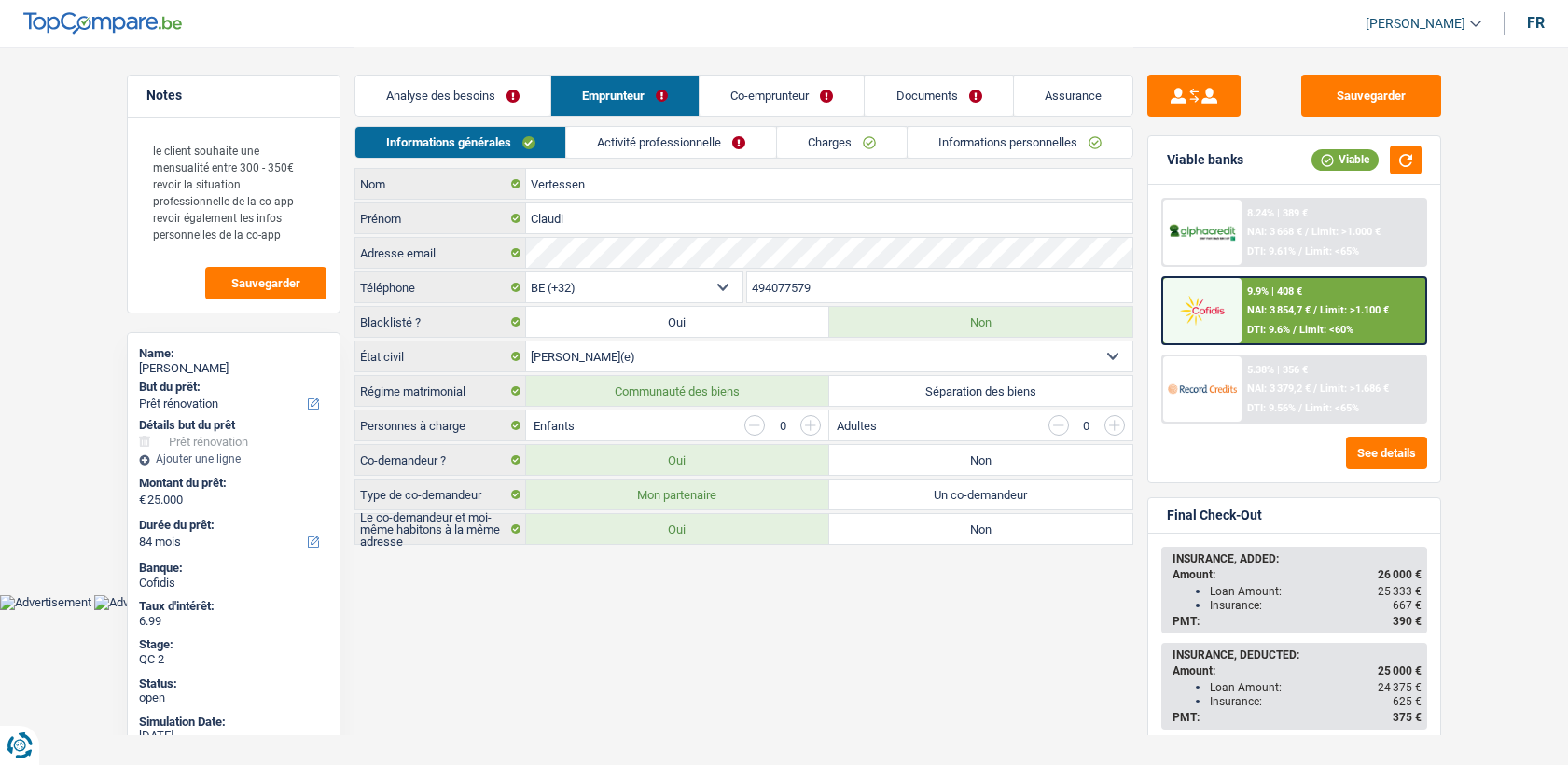
select select "renovation"
select select "84"
select select "32"
select select "married"
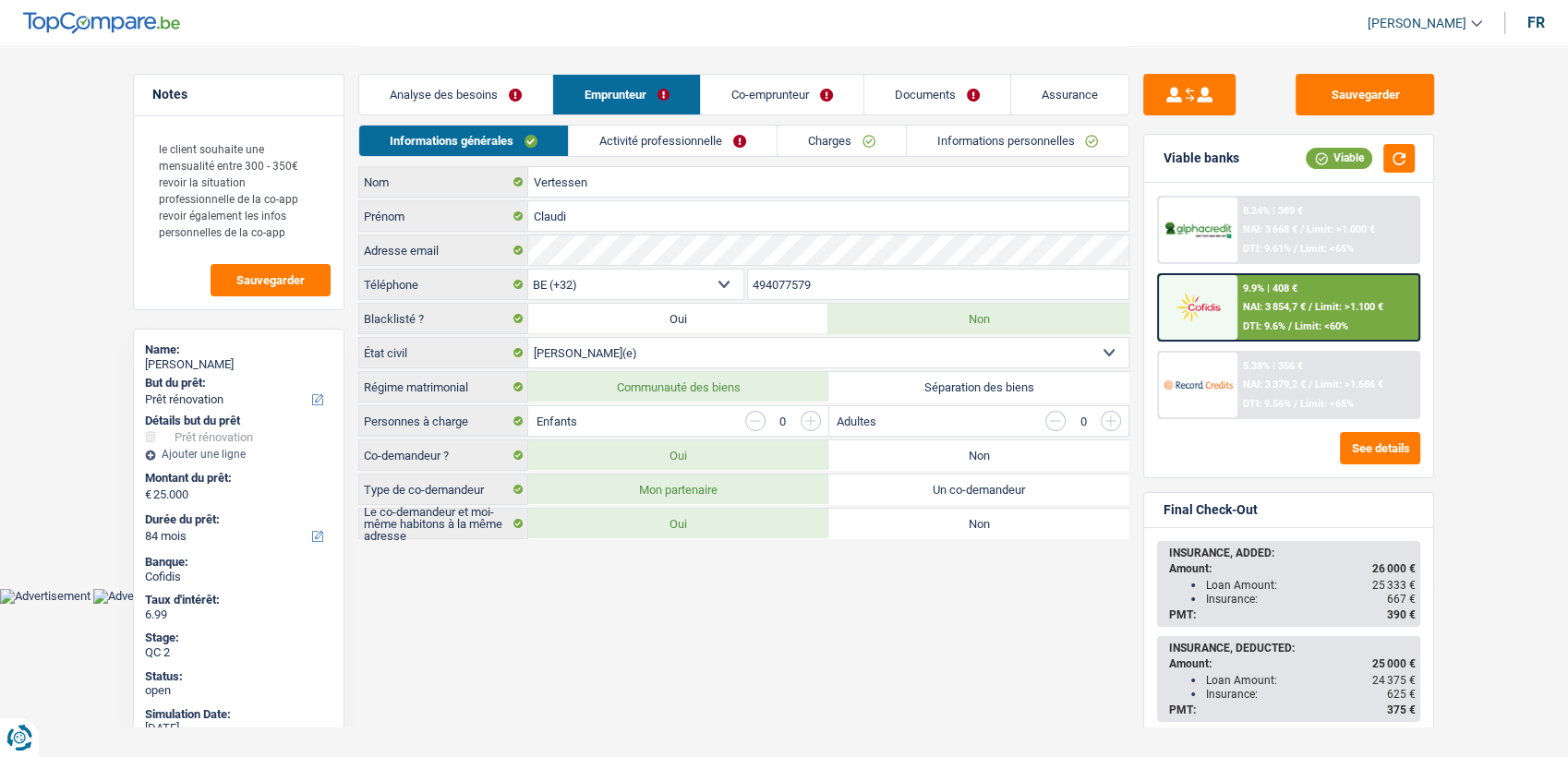
click at [976, 144] on link "Informations personnelles" at bounding box center [1018, 141] width 223 height 31
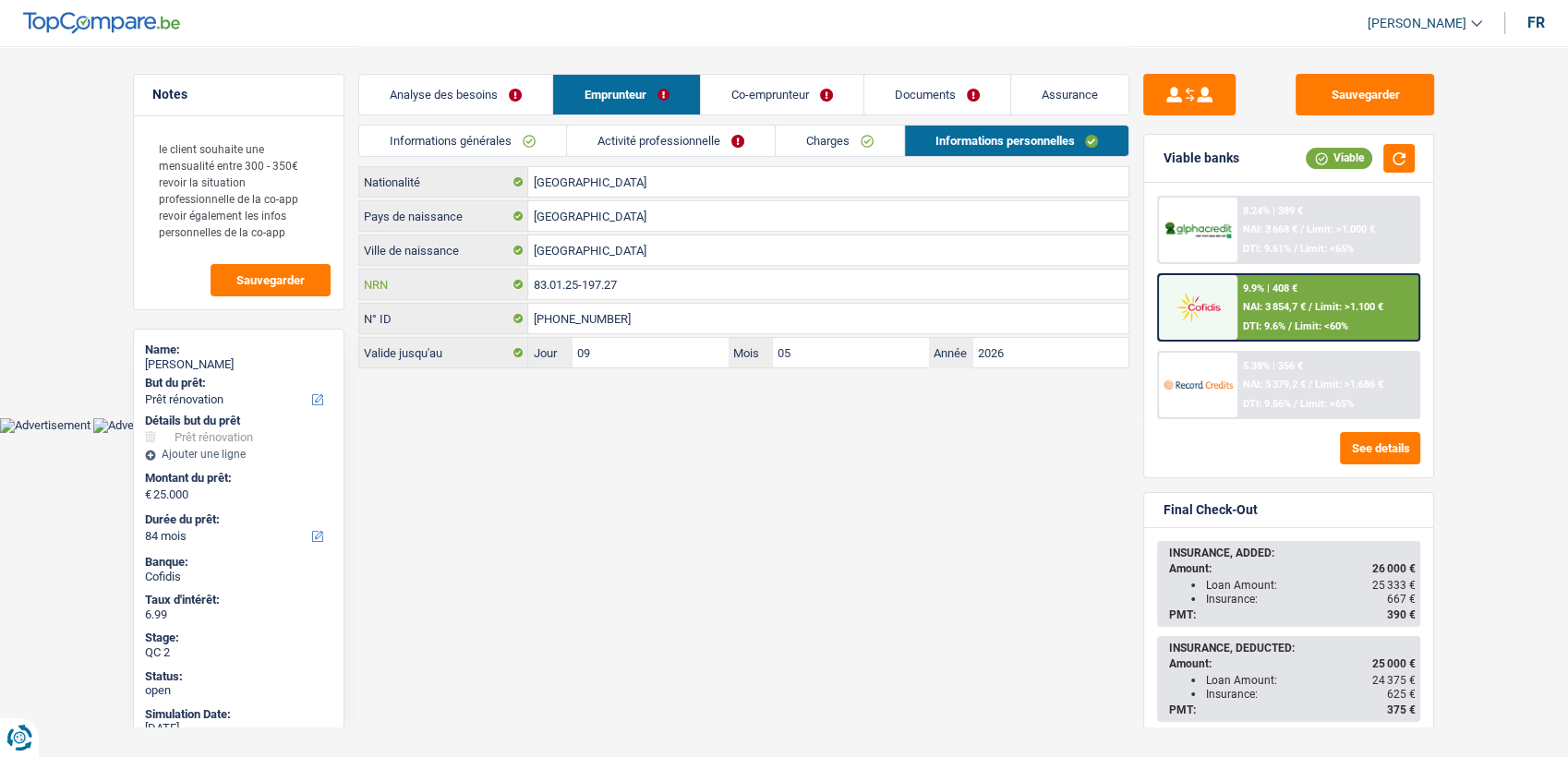
click at [642, 279] on input "83.01.25-197.27" at bounding box center [828, 284] width 600 height 30
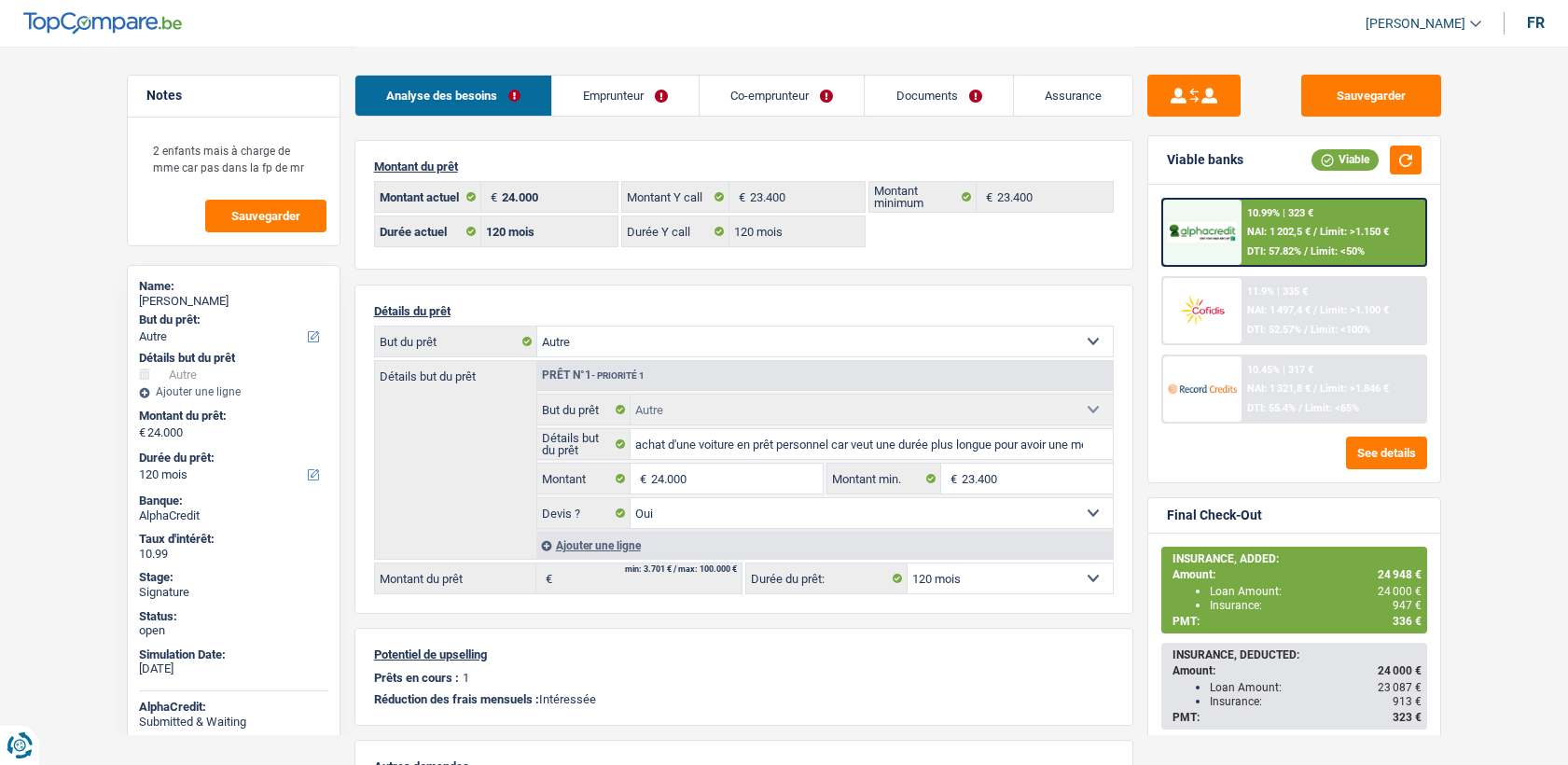
select select "other"
select select "120"
select select "32"
select select "cohabitation"
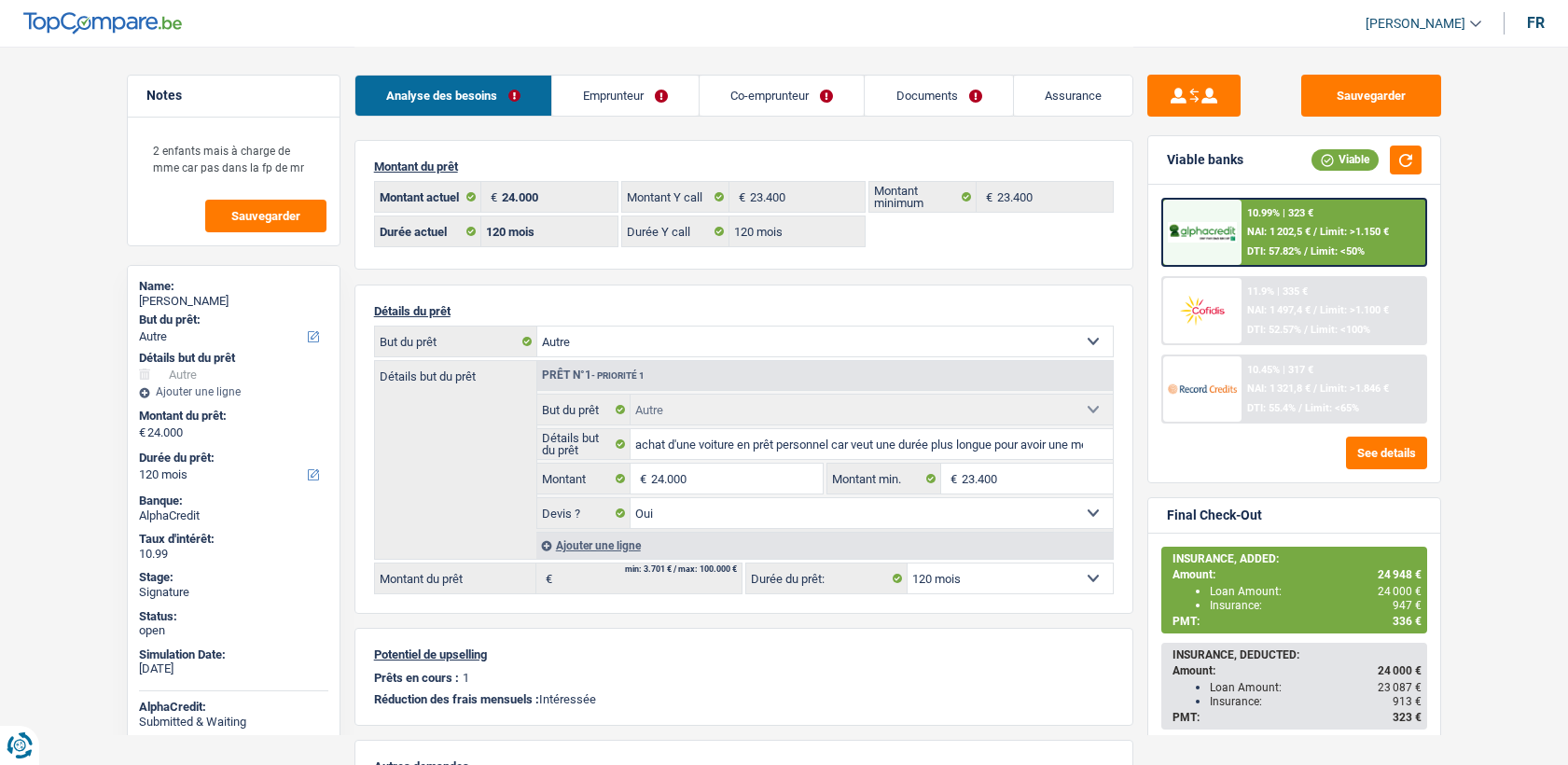
select select "unemployed"
select select "familyAllowances"
select select "unemployment"
select select "fgtb"
select select "BE"
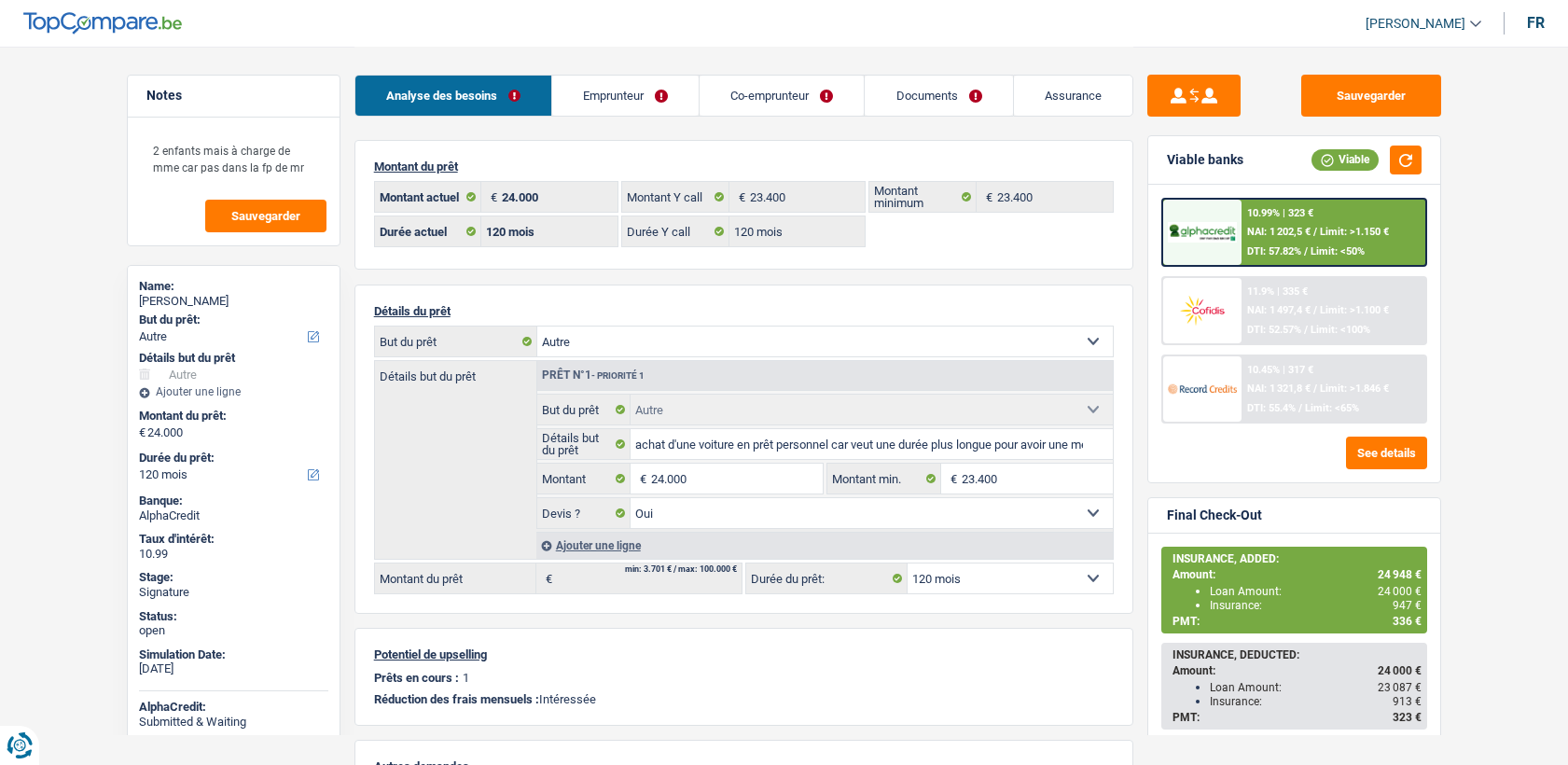
click at [681, 93] on link "Emprunteur" at bounding box center [625, 95] width 147 height 40
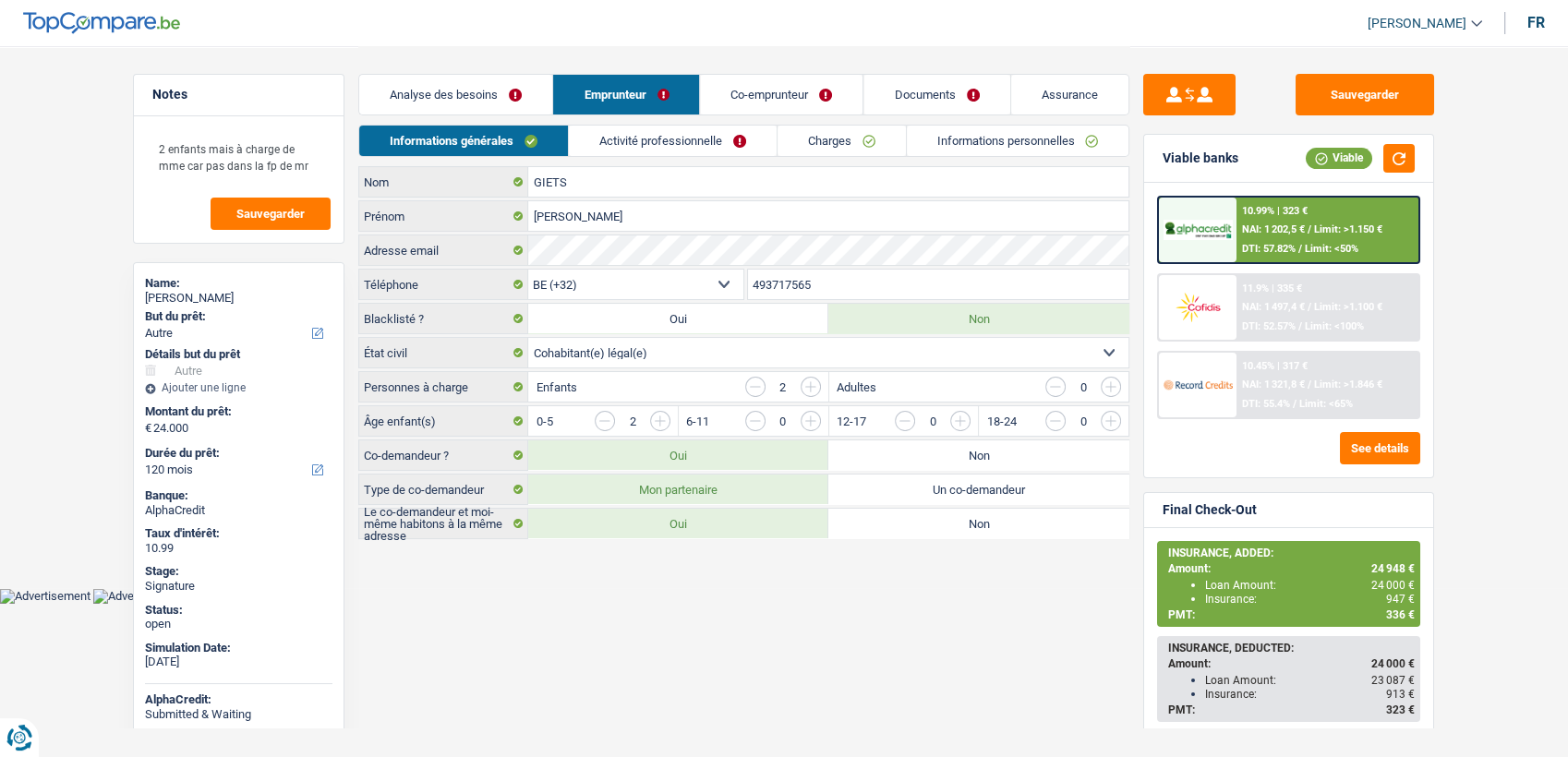
click at [697, 131] on link "Activité professionnelle" at bounding box center [673, 141] width 208 height 31
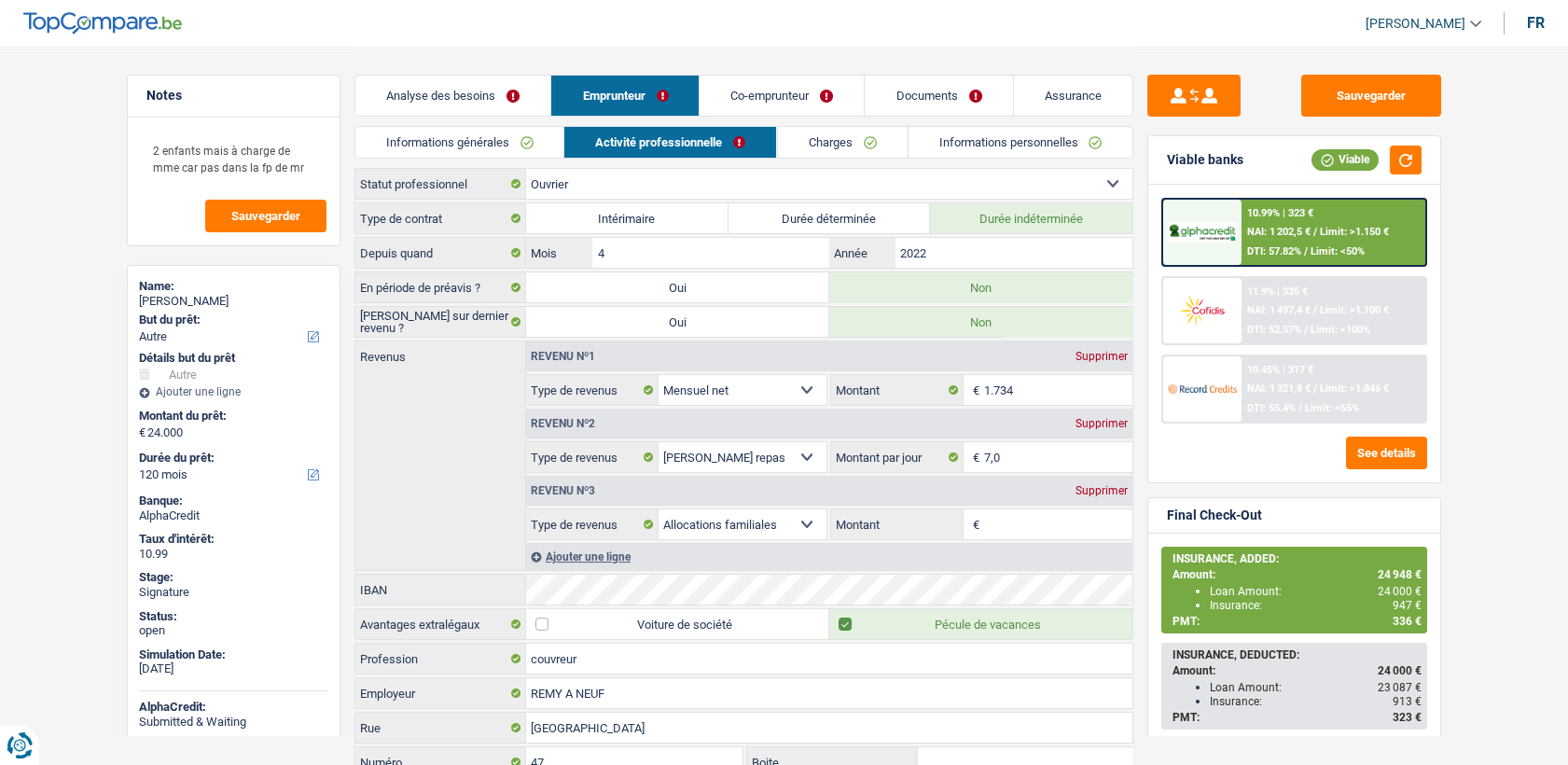
click at [851, 148] on link "Charges" at bounding box center [842, 143] width 130 height 31
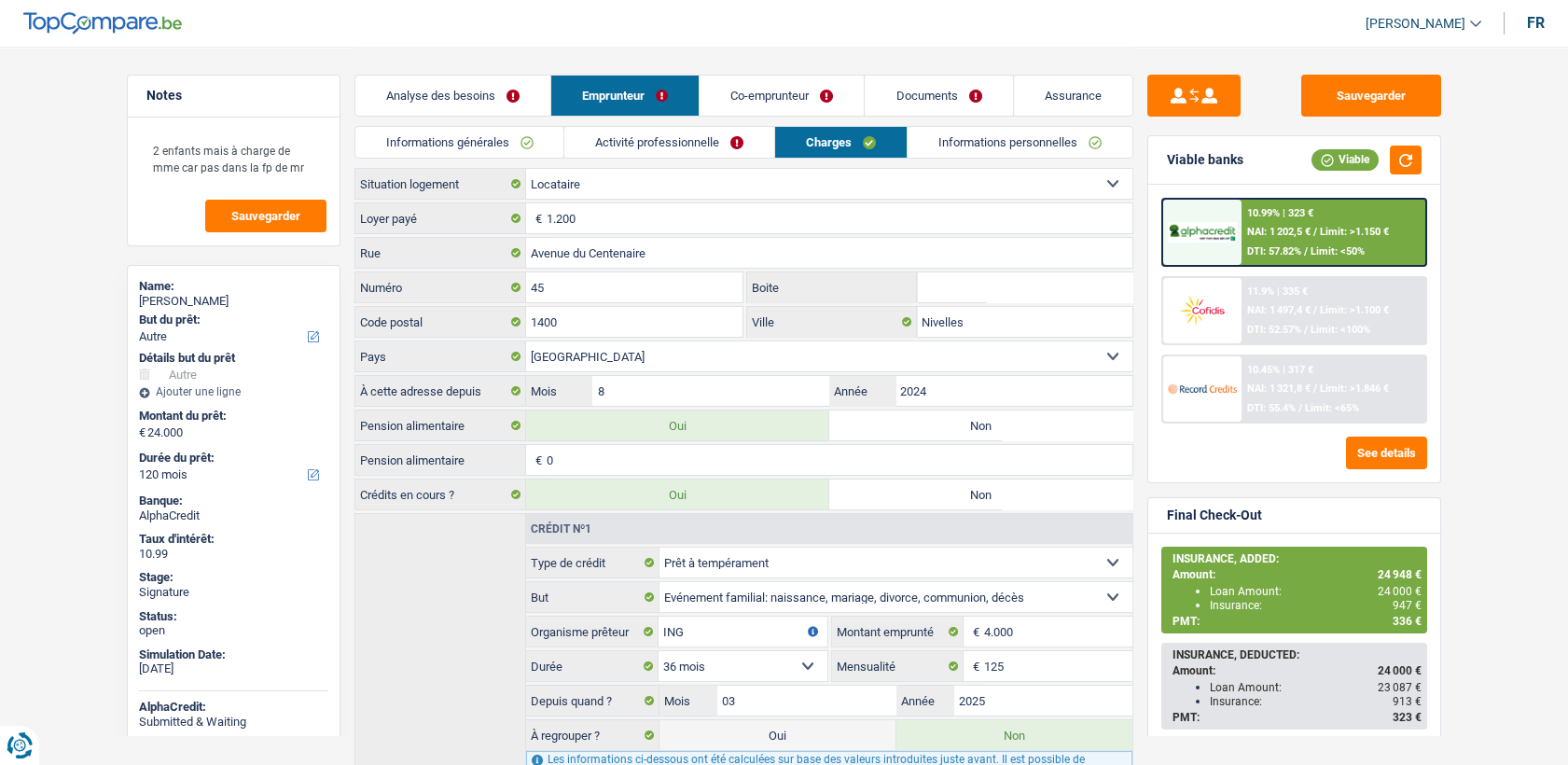
click at [768, 101] on link "Co-emprunteur" at bounding box center [781, 95] width 164 height 40
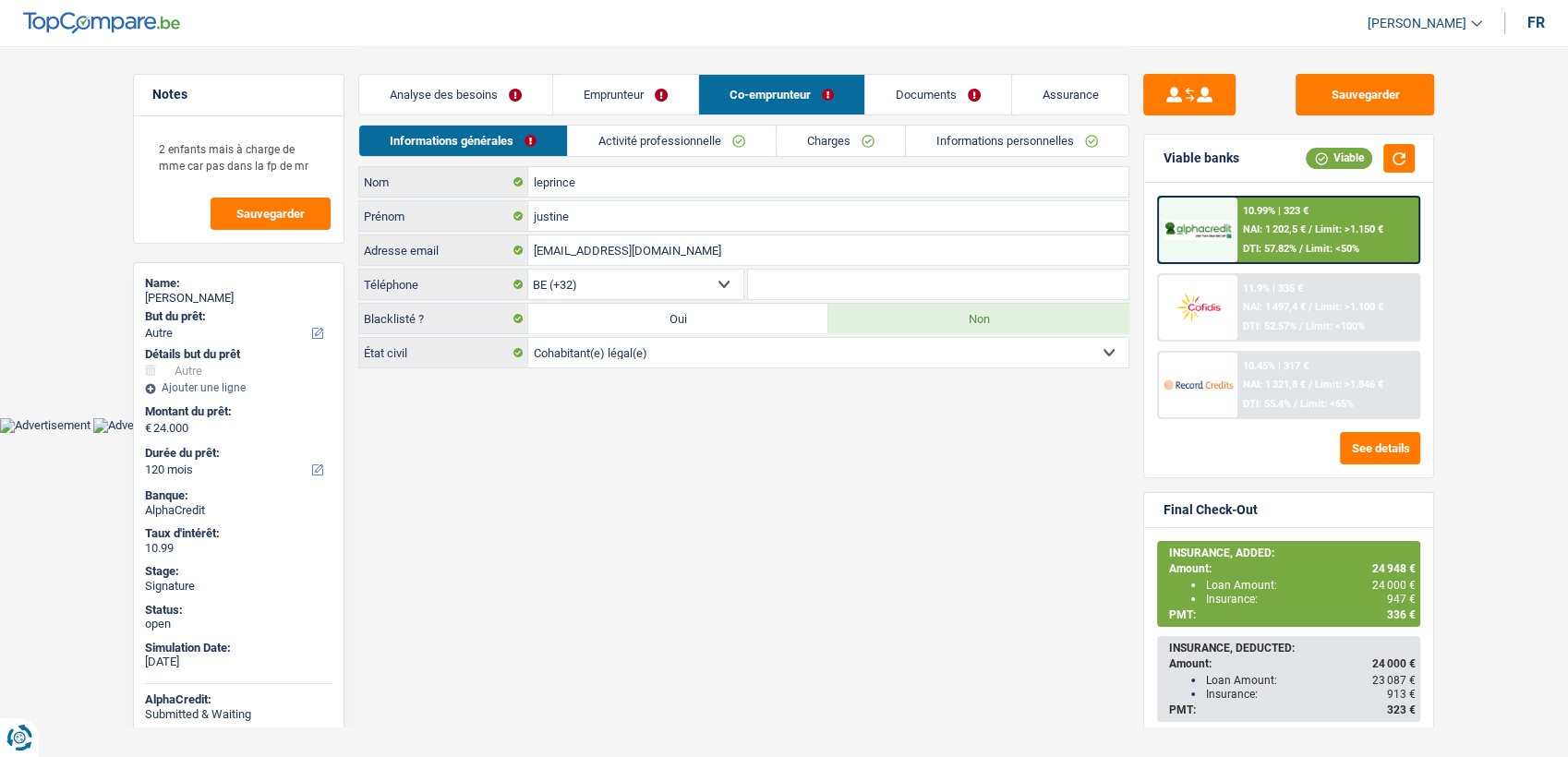
click at [814, 147] on link "Charges" at bounding box center [841, 141] width 129 height 31
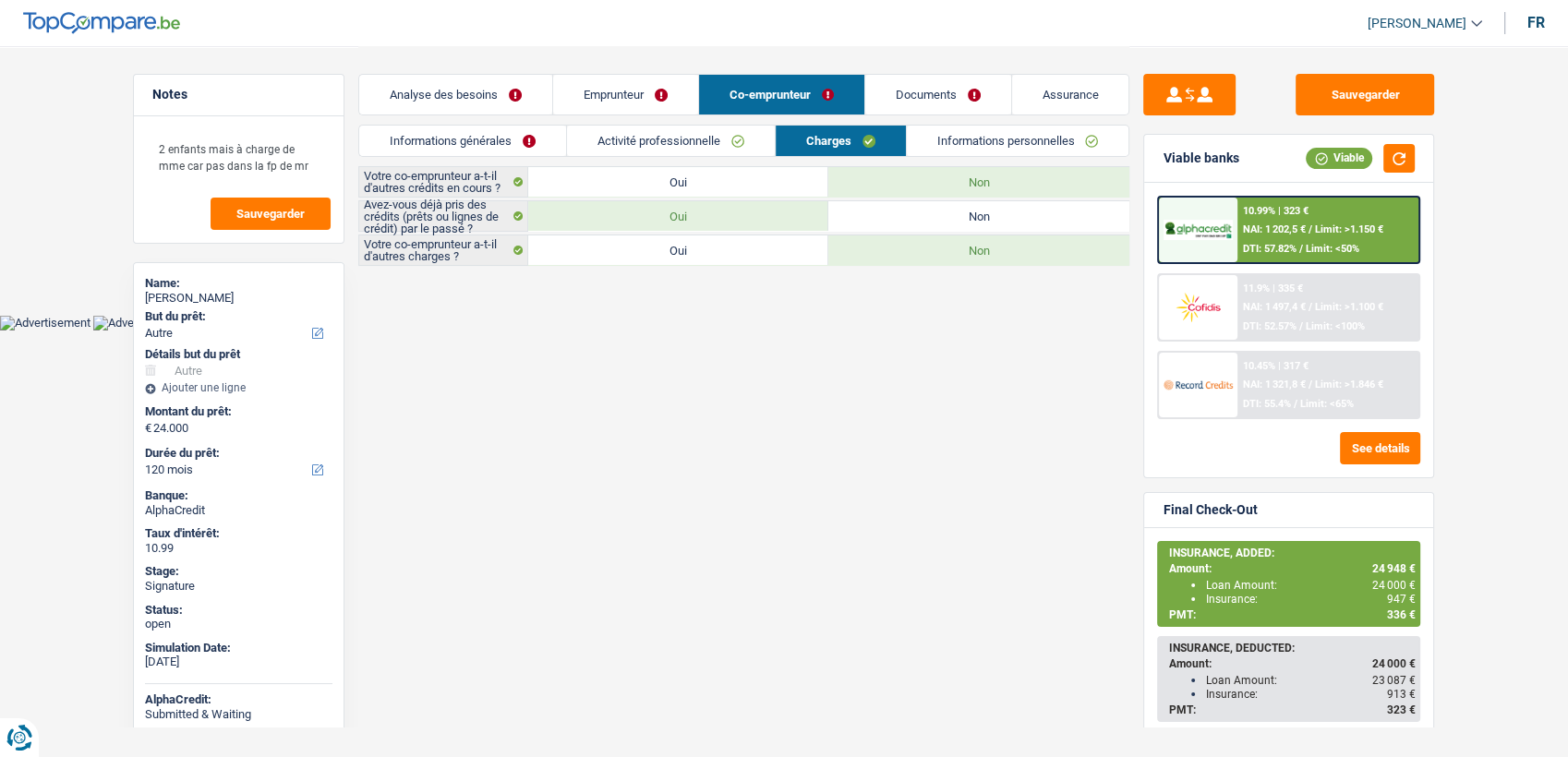
click at [746, 139] on link "Activité professionnelle" at bounding box center [671, 141] width 208 height 31
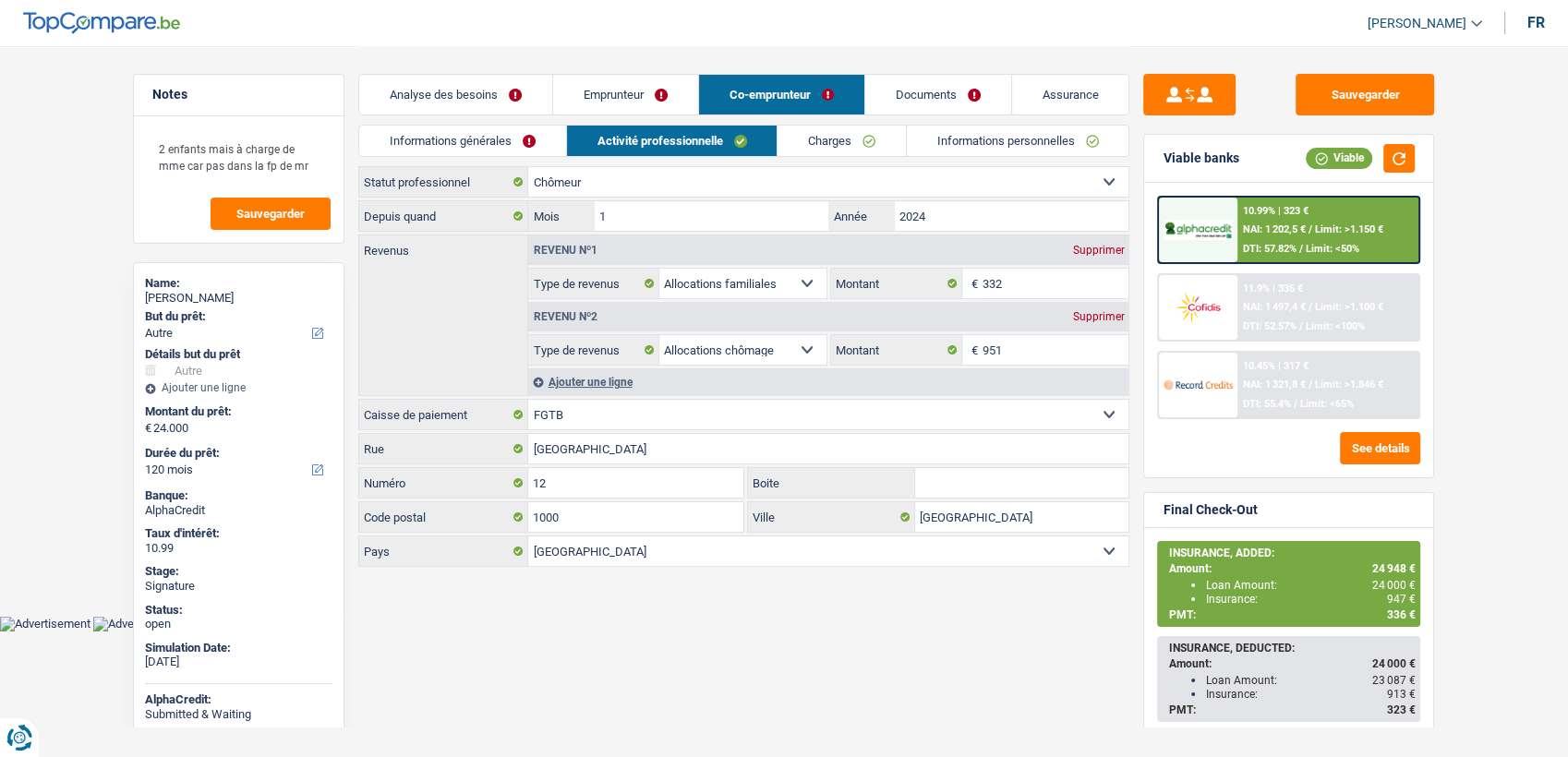
click at [605, 92] on link "Emprunteur" at bounding box center [625, 94] width 145 height 39
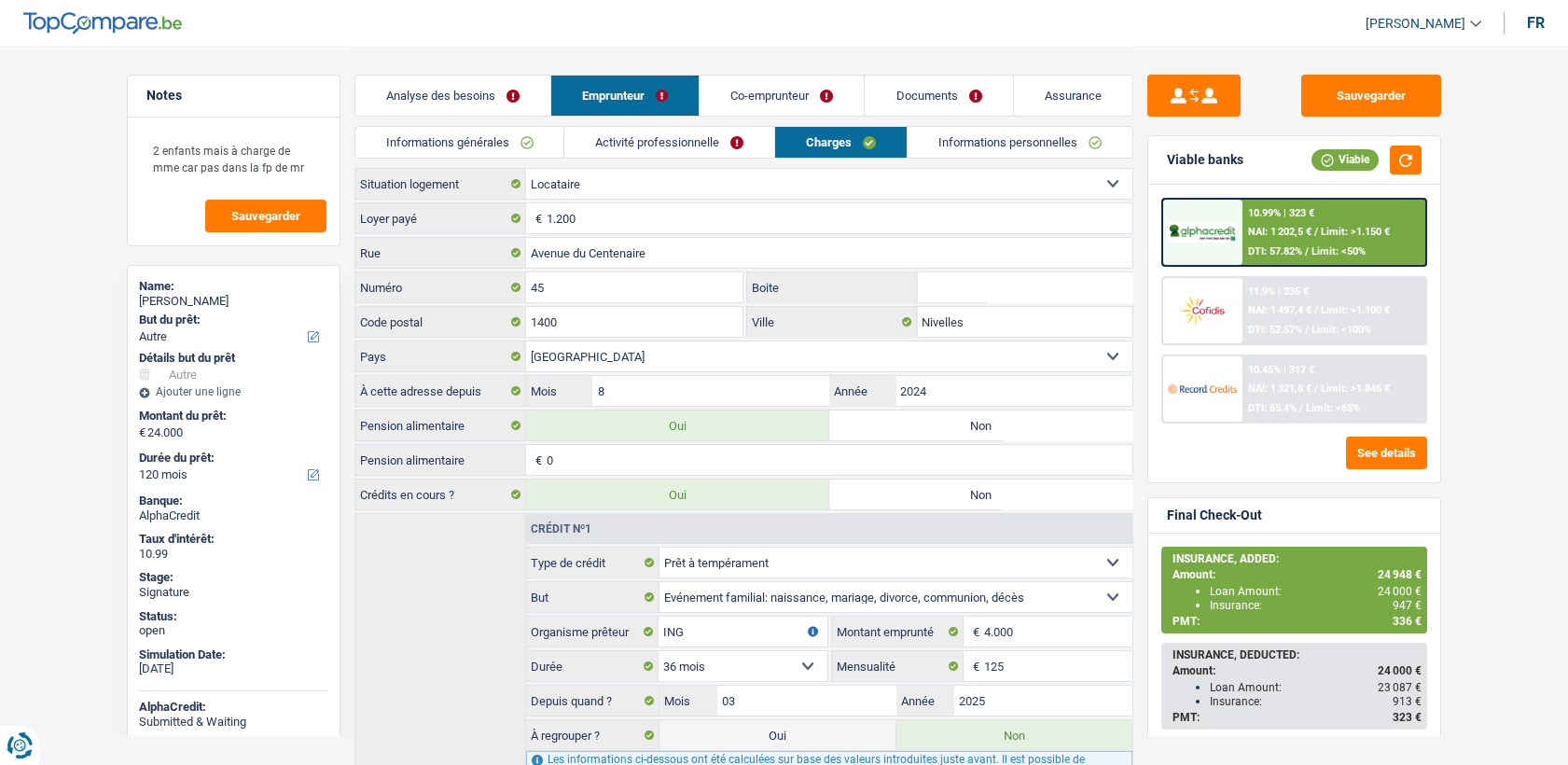
click at [511, 126] on li "Informations générales" at bounding box center [459, 143] width 210 height 33
click at [513, 134] on link "Informations générales" at bounding box center [459, 143] width 209 height 31
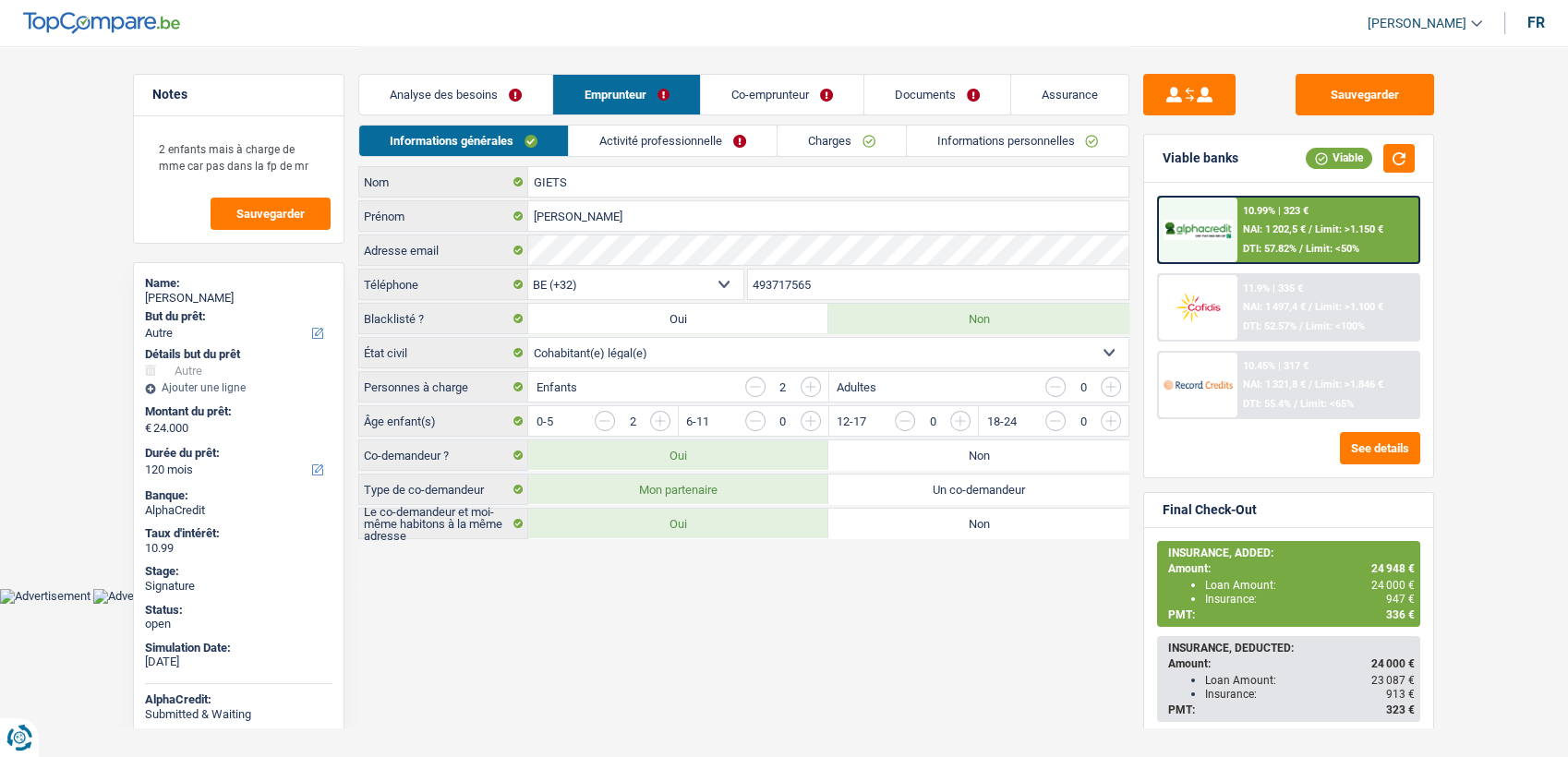
click at [725, 128] on link "Activité professionnelle" at bounding box center [673, 141] width 208 height 31
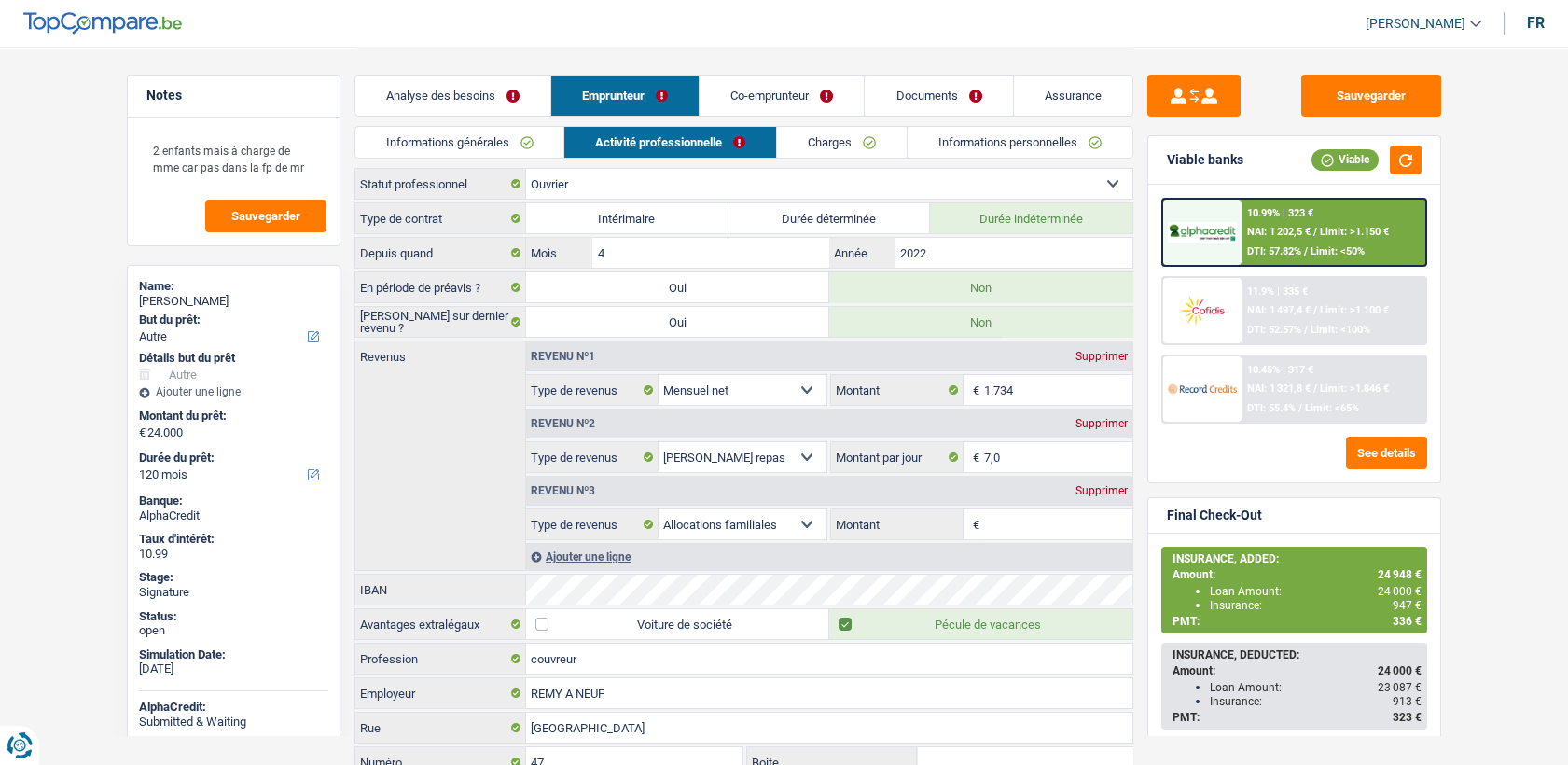
click at [807, 154] on link "Charges" at bounding box center [842, 143] width 130 height 31
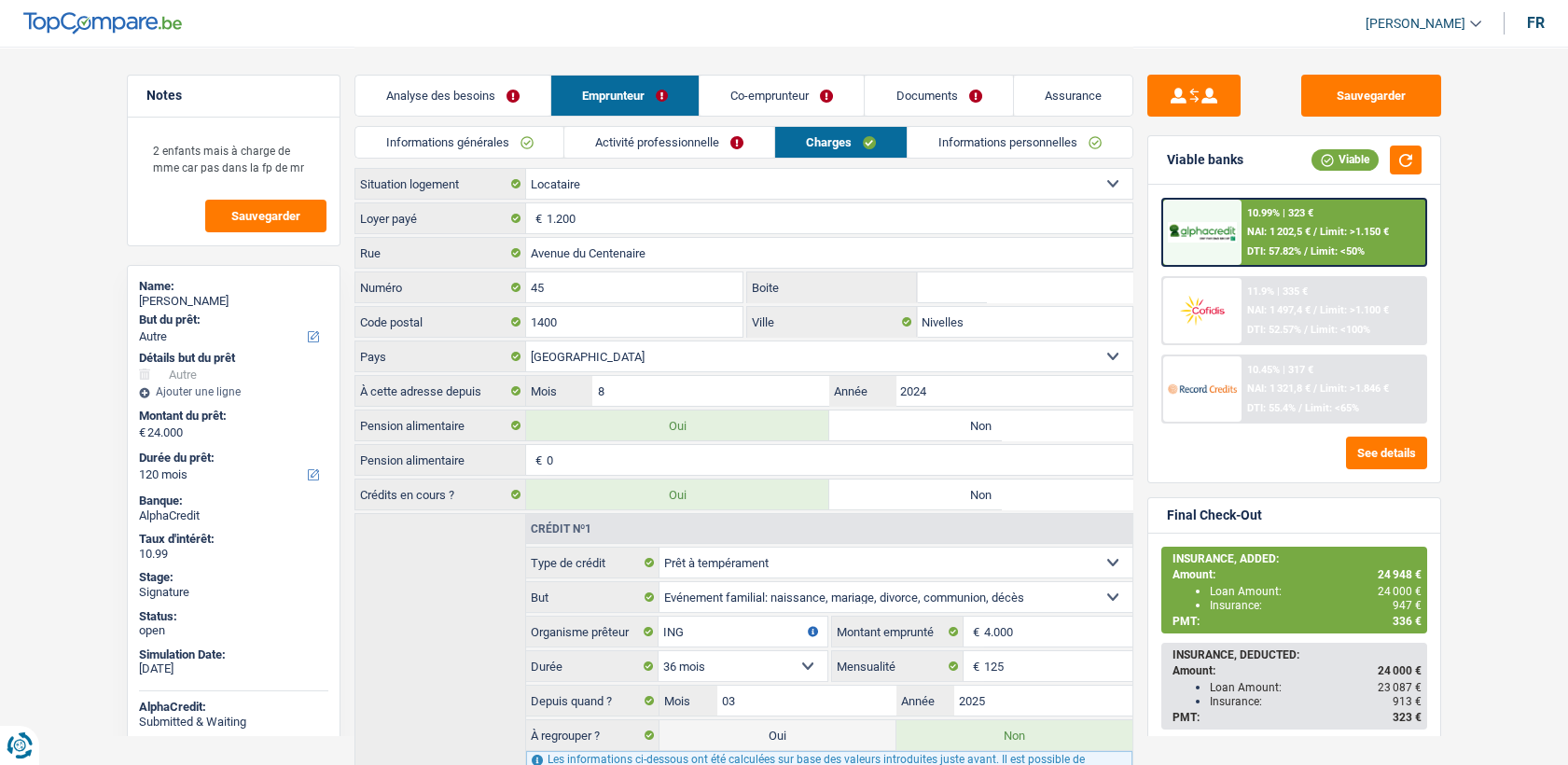
click at [805, 80] on link "Co-emprunteur" at bounding box center [781, 95] width 164 height 40
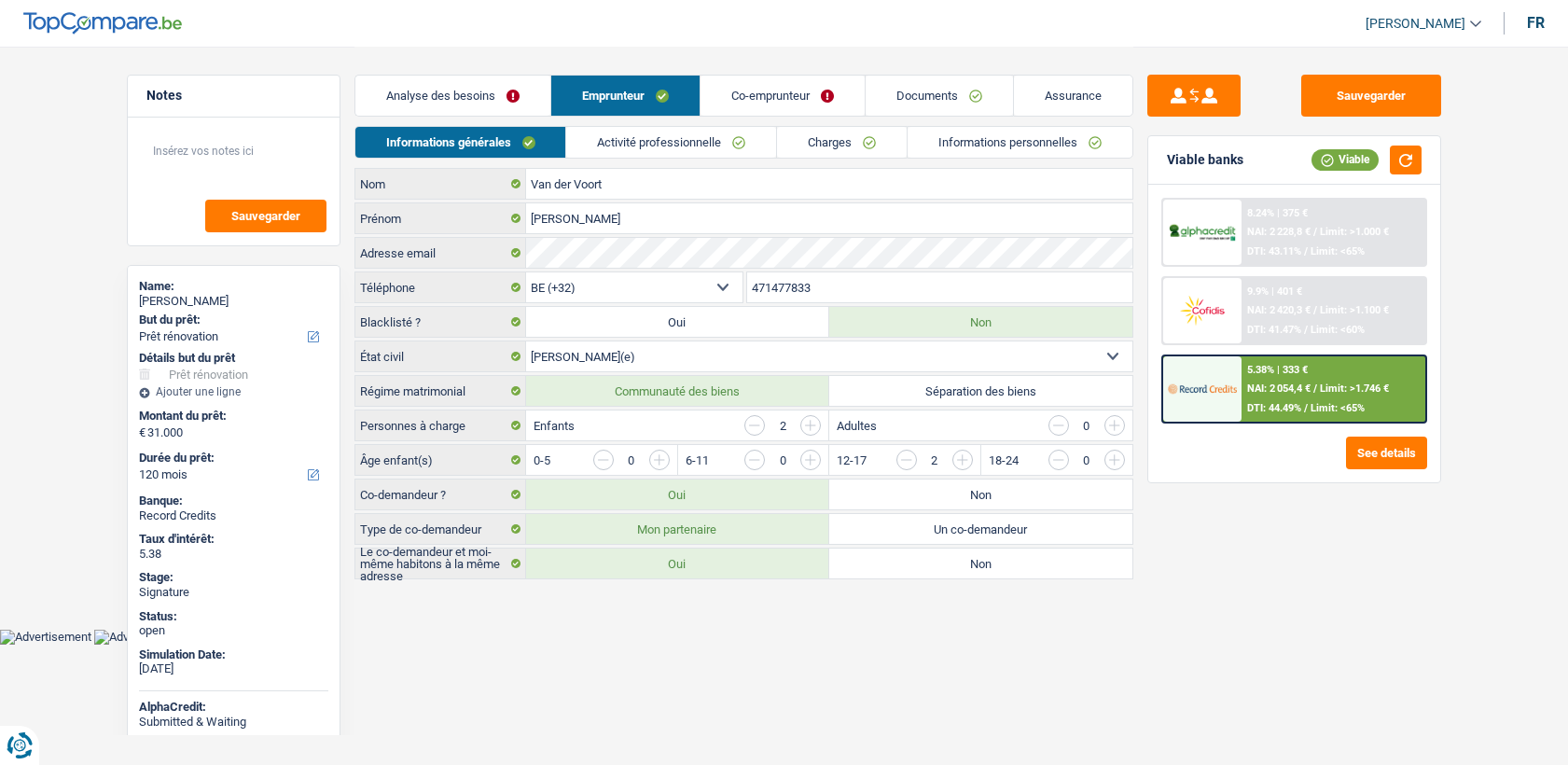
select select "renovation"
select select "120"
select select "32"
select select "married"
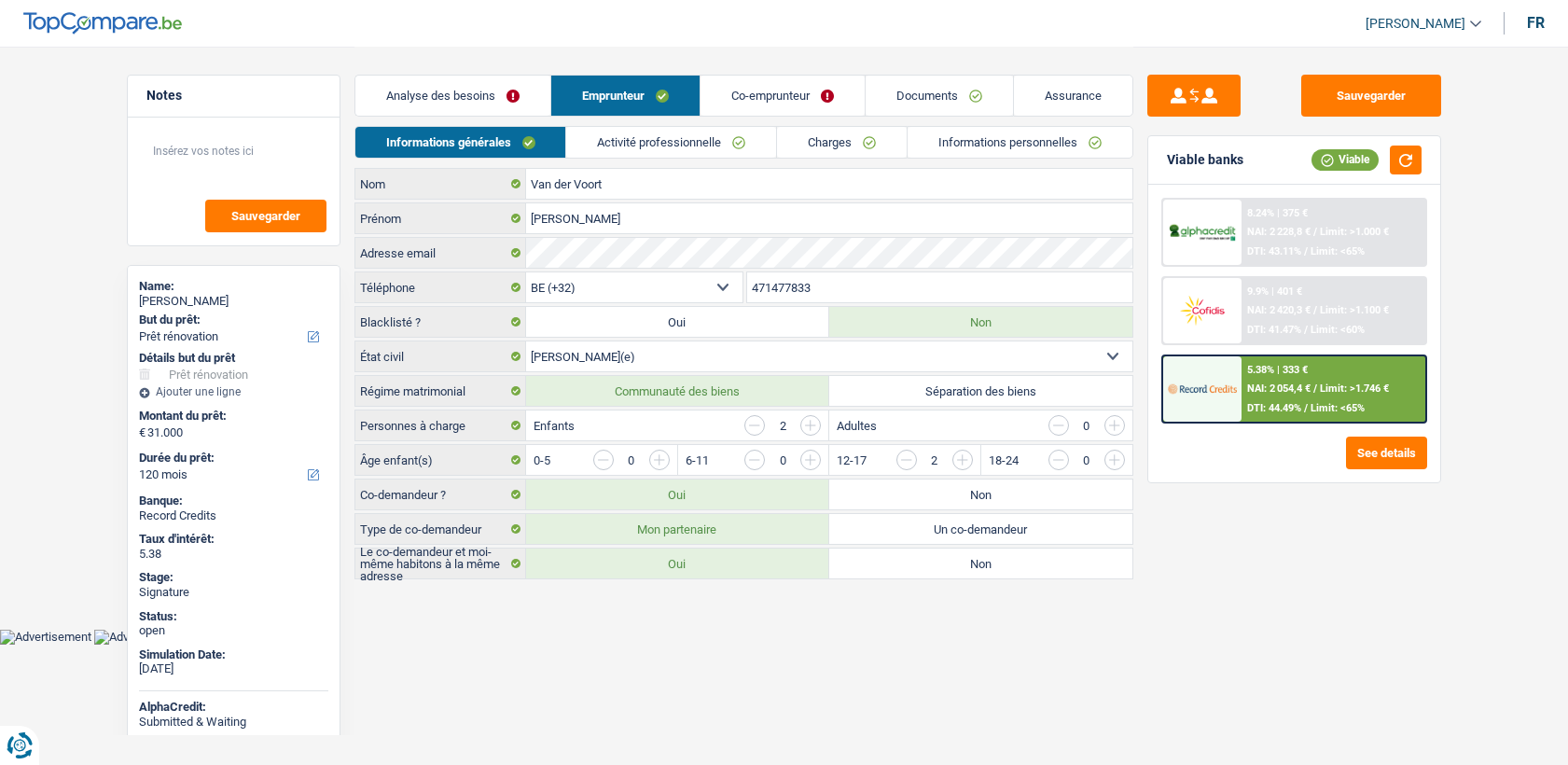
select select "ownerWithMortgage"
select select "BE"
select select "mortgage"
select select "180"
select select "mortgage"
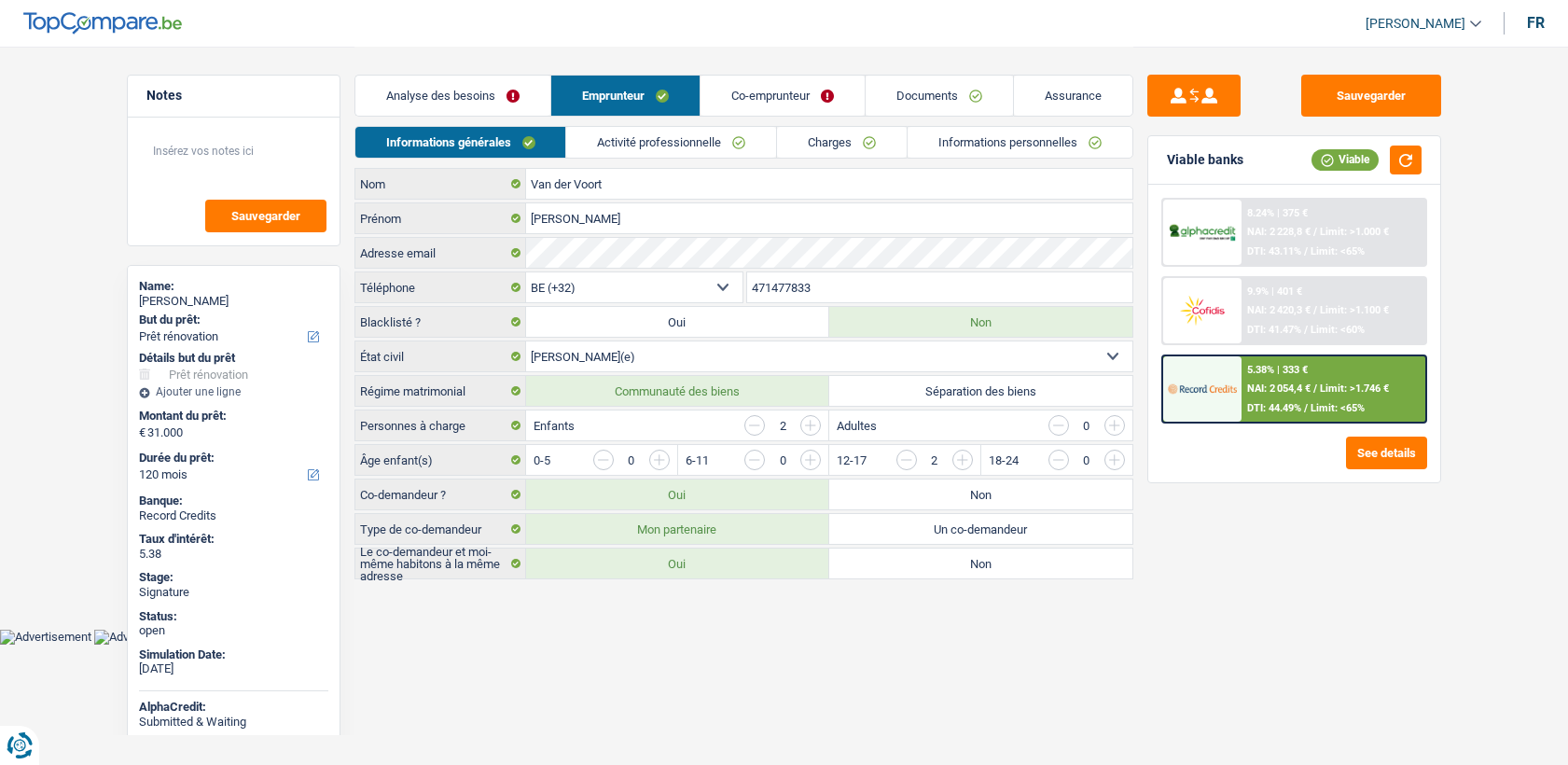
select select "180"
select select "cardOrCredit"
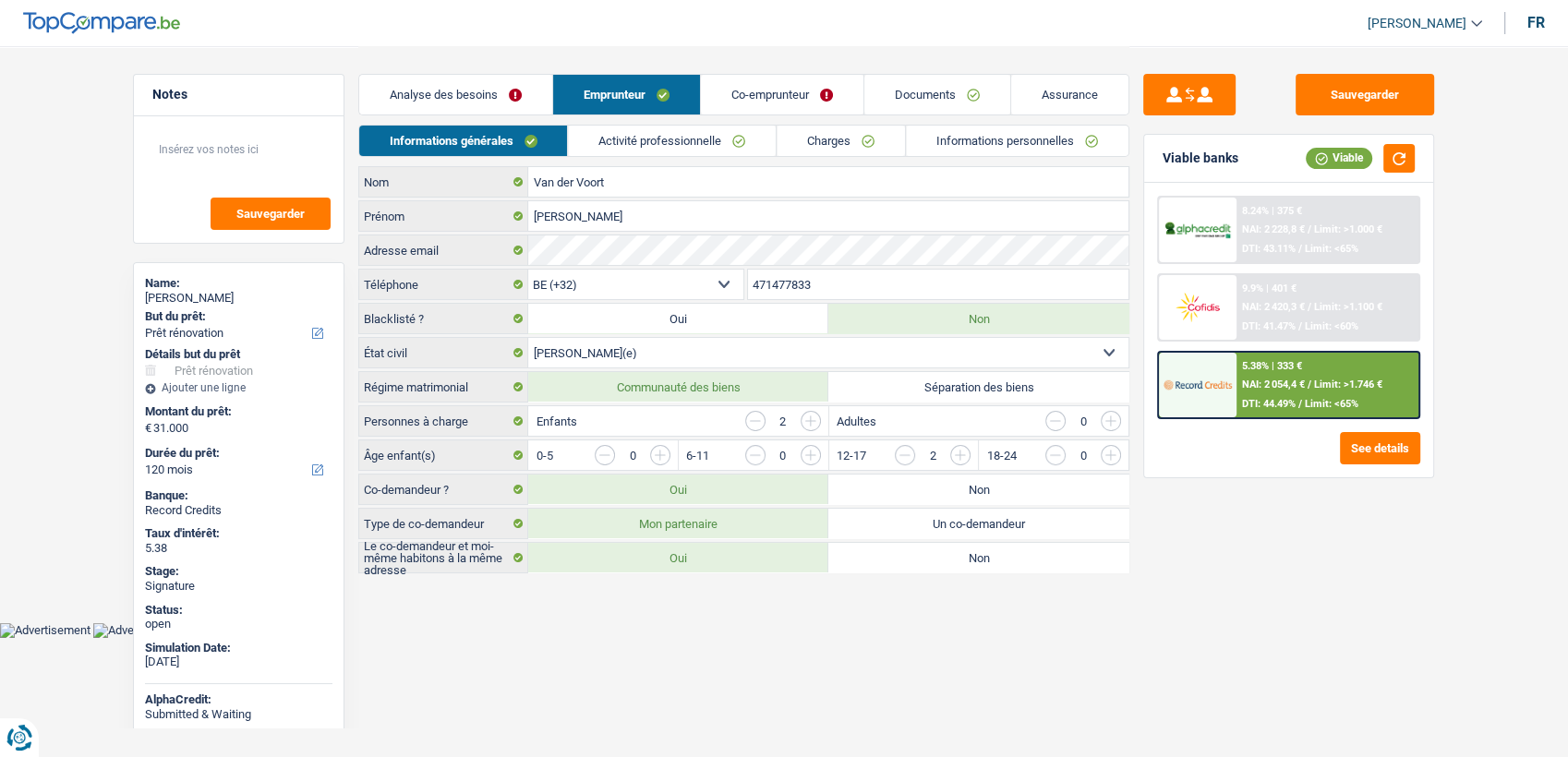
click at [661, 136] on link "Activité professionnelle" at bounding box center [673, 141] width 208 height 31
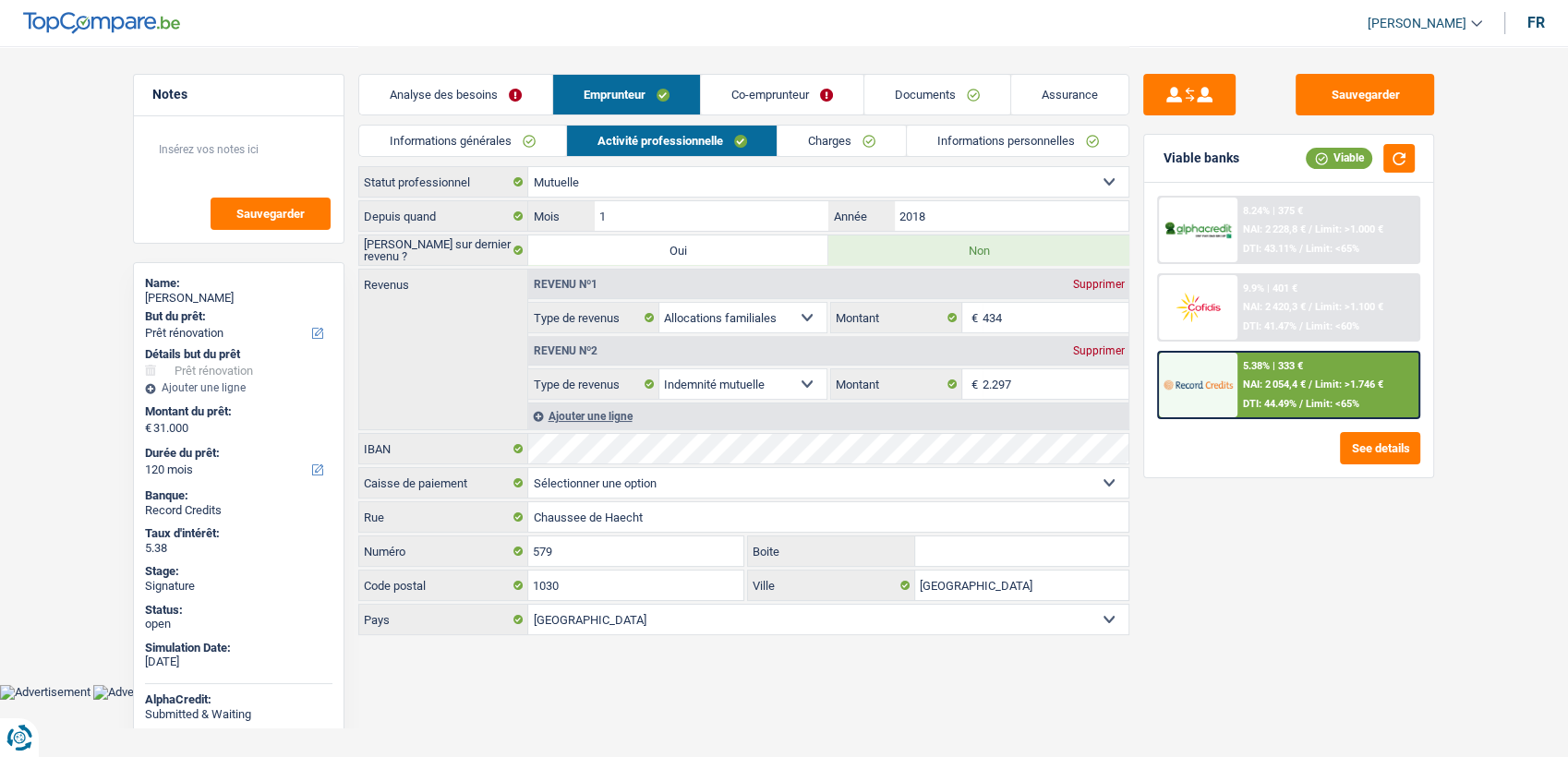
click at [821, 146] on link "Charges" at bounding box center [842, 141] width 129 height 31
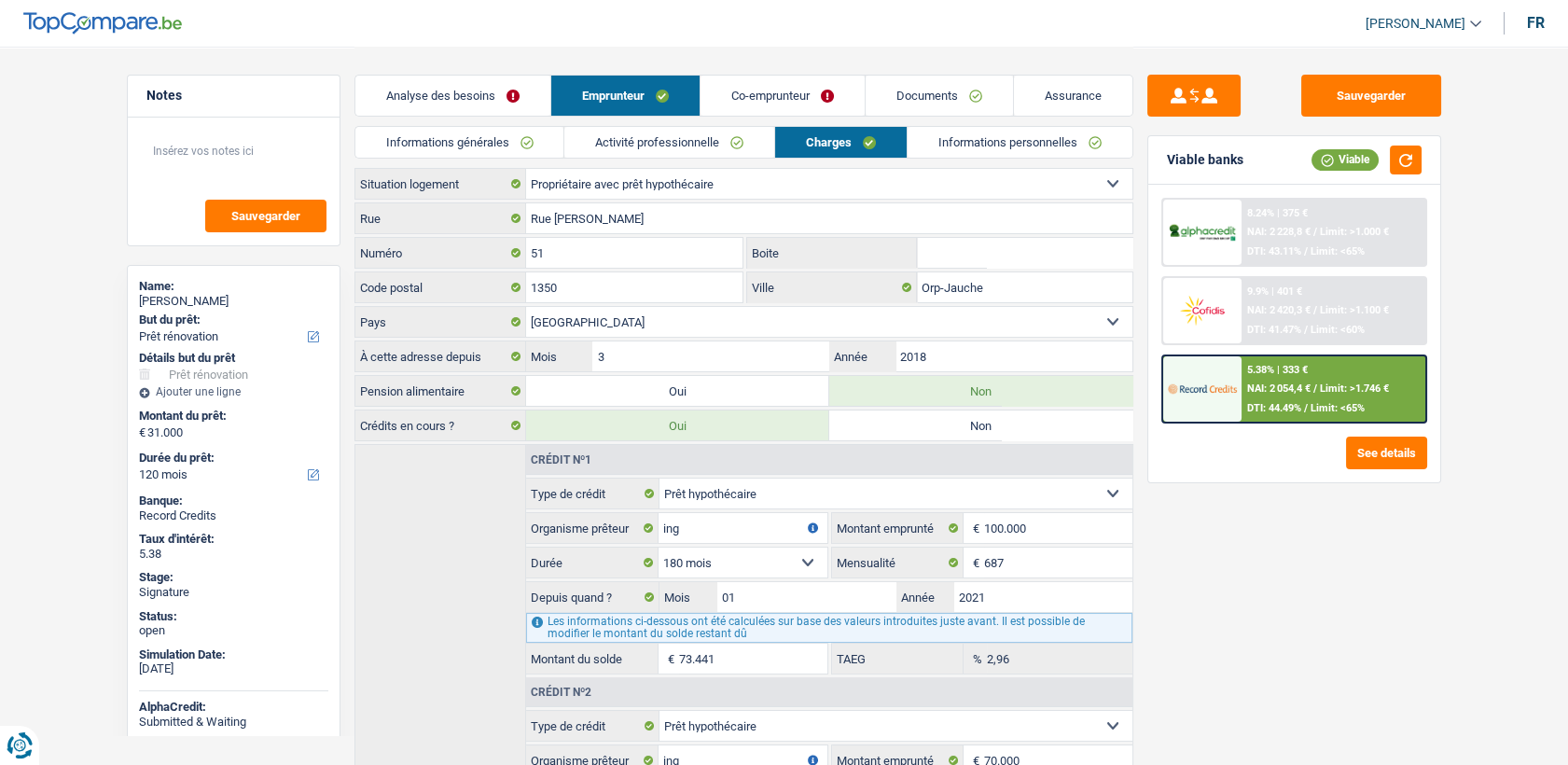
click at [713, 137] on link "Activité professionnelle" at bounding box center [669, 143] width 210 height 31
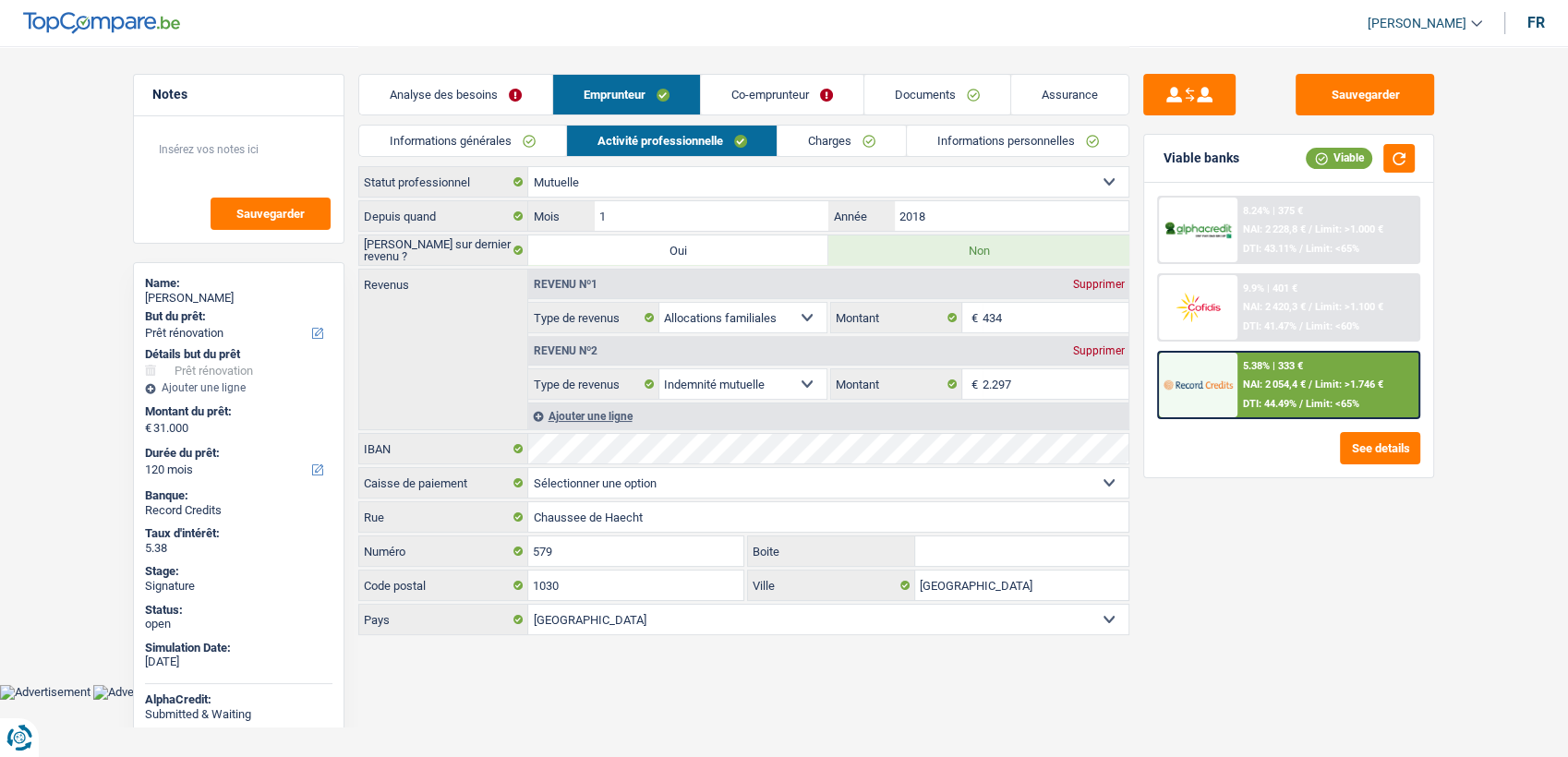
click at [796, 89] on link "Co-emprunteur" at bounding box center [781, 94] width 162 height 39
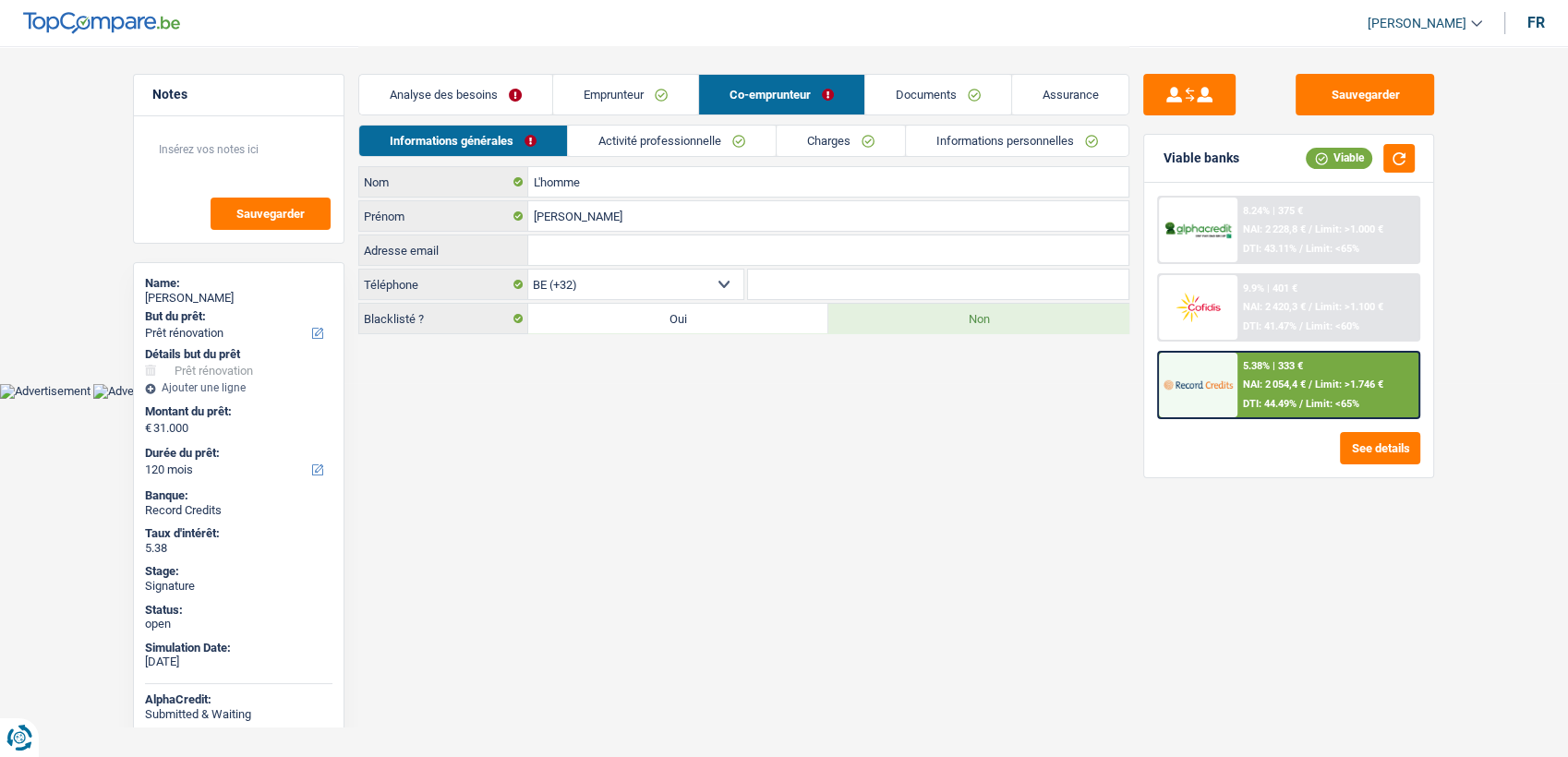
click at [722, 142] on link "Activité professionnelle" at bounding box center [672, 141] width 208 height 31
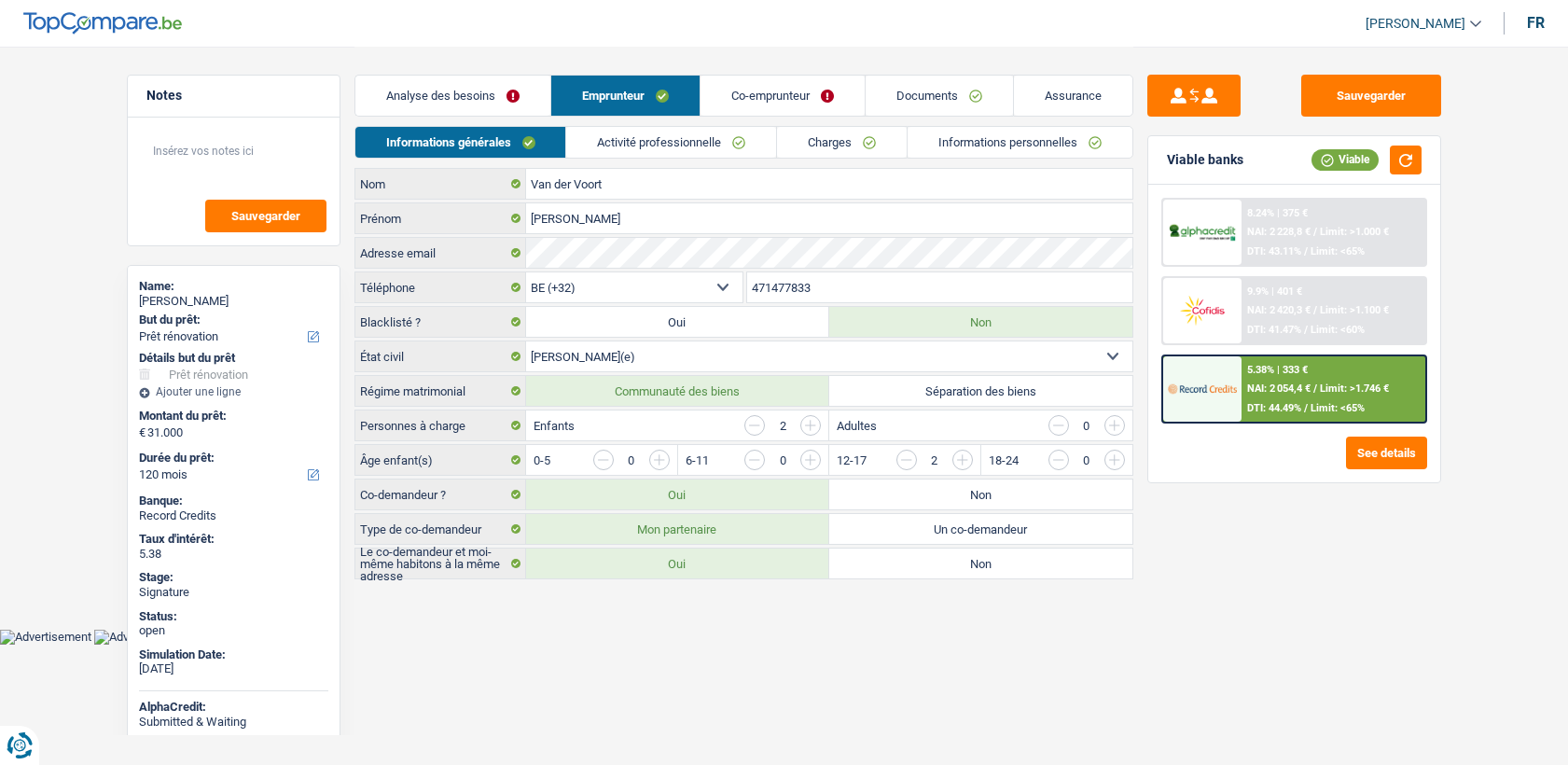
select select "renovation"
select select "120"
select select "32"
select select "married"
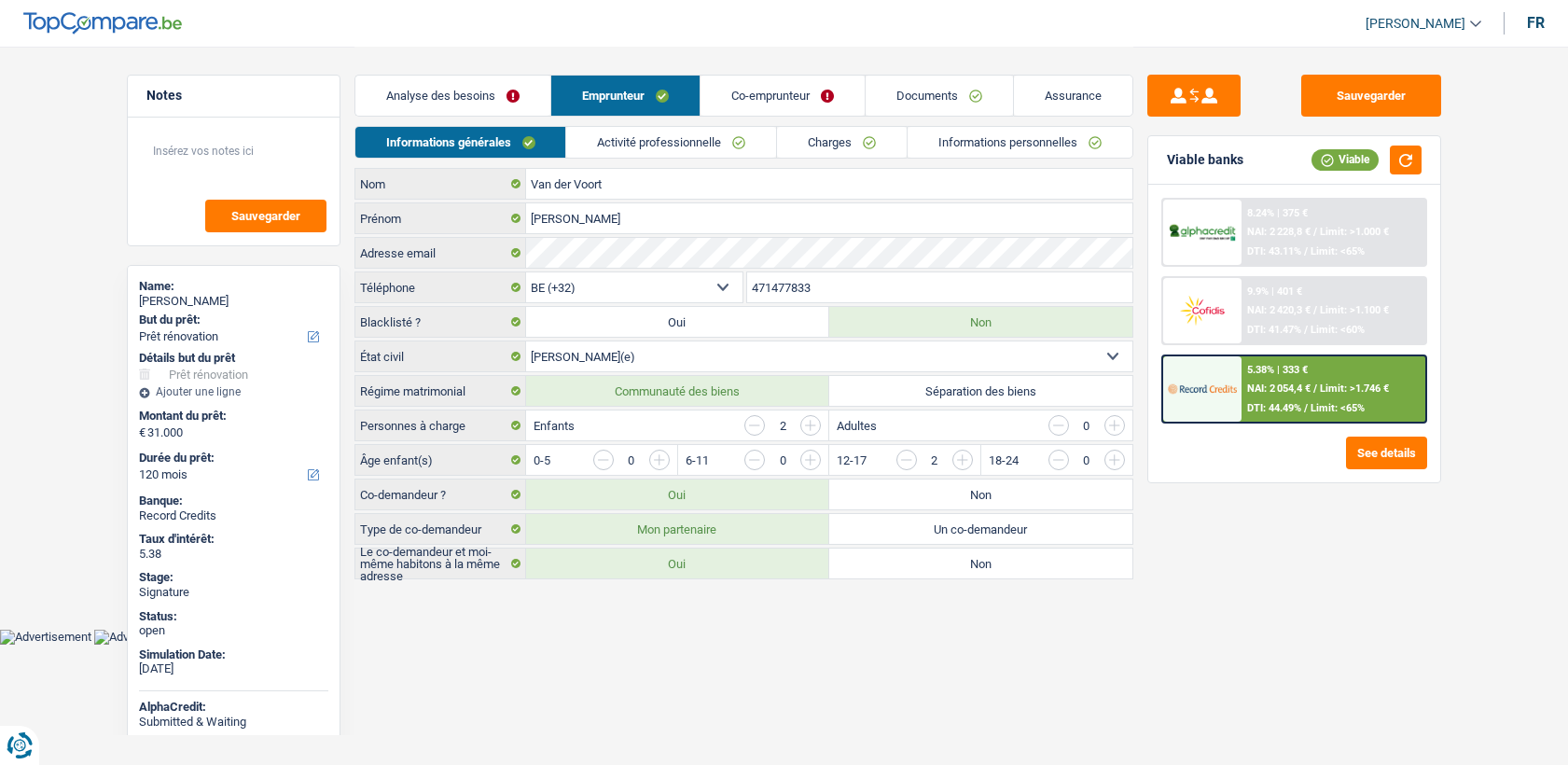
select select "mutuality"
select select "mutualityIndemnity"
select select "partenamut"
select select "BE"
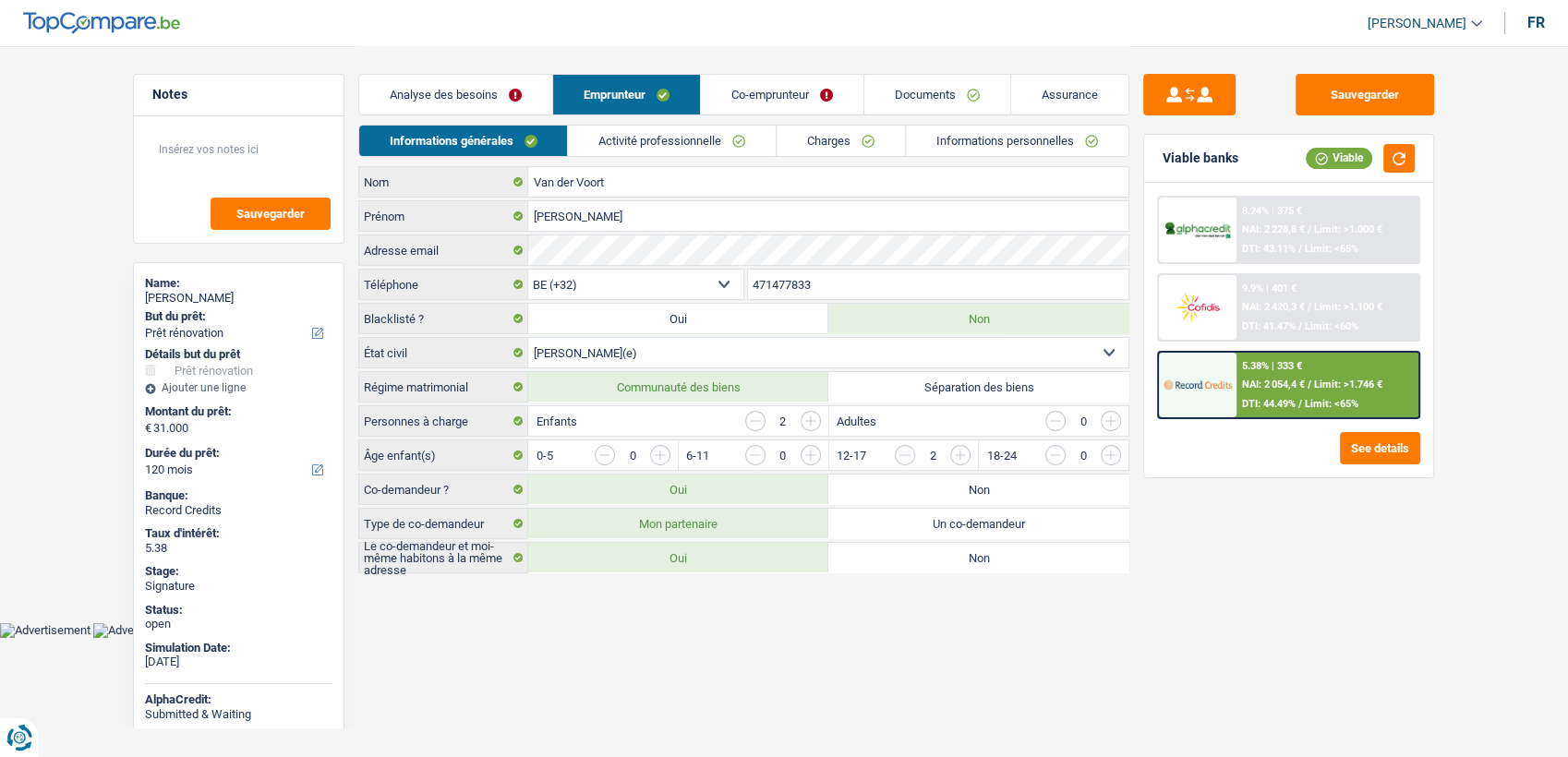
click at [666, 114] on link "Emprunteur" at bounding box center [626, 94] width 147 height 39
click at [679, 136] on link "Activité professionnelle" at bounding box center [673, 141] width 208 height 31
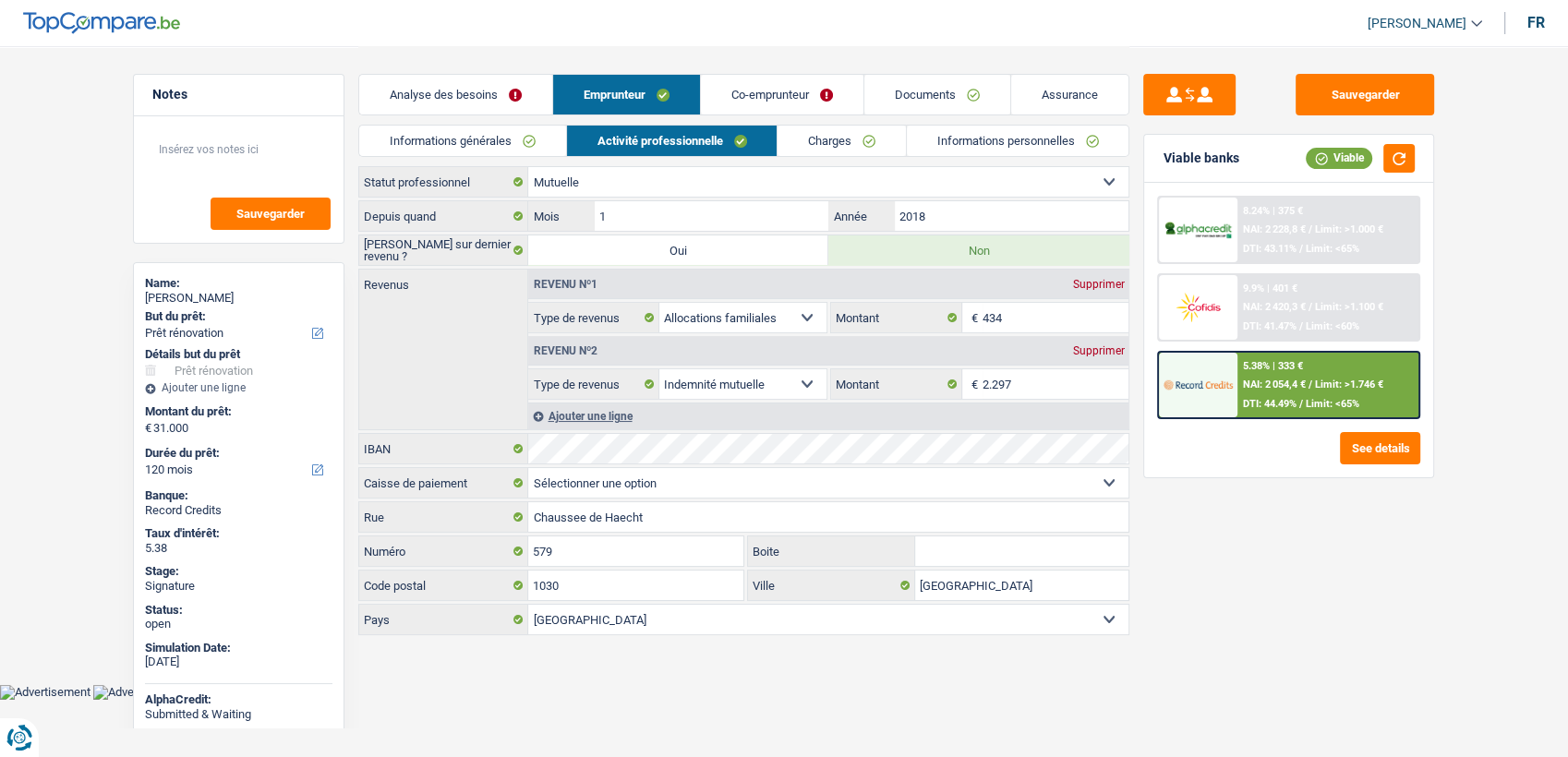
click at [775, 83] on link "Co-emprunteur" at bounding box center [781, 94] width 162 height 39
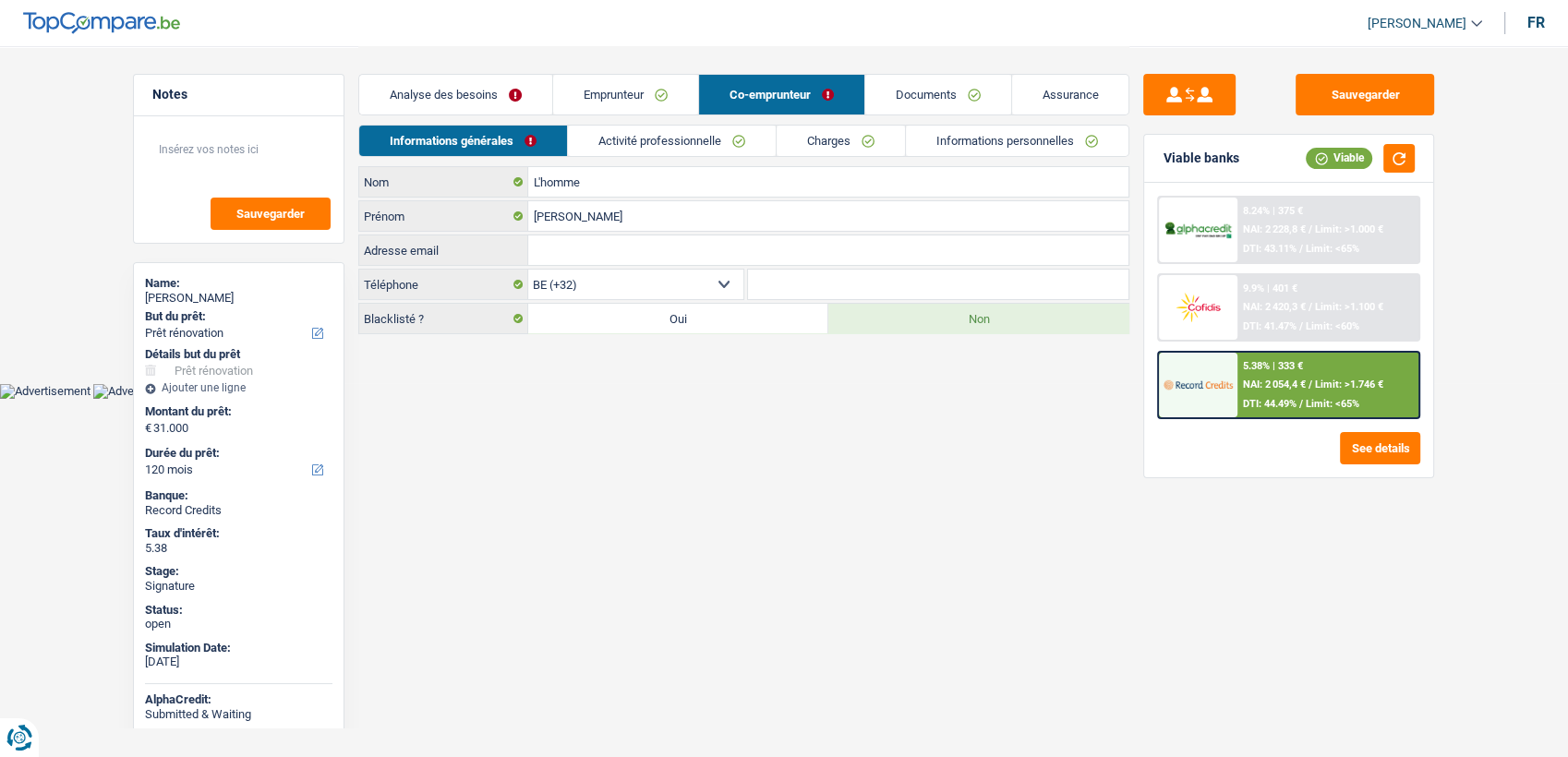
click at [698, 126] on link "Activité professionnelle" at bounding box center [672, 141] width 208 height 31
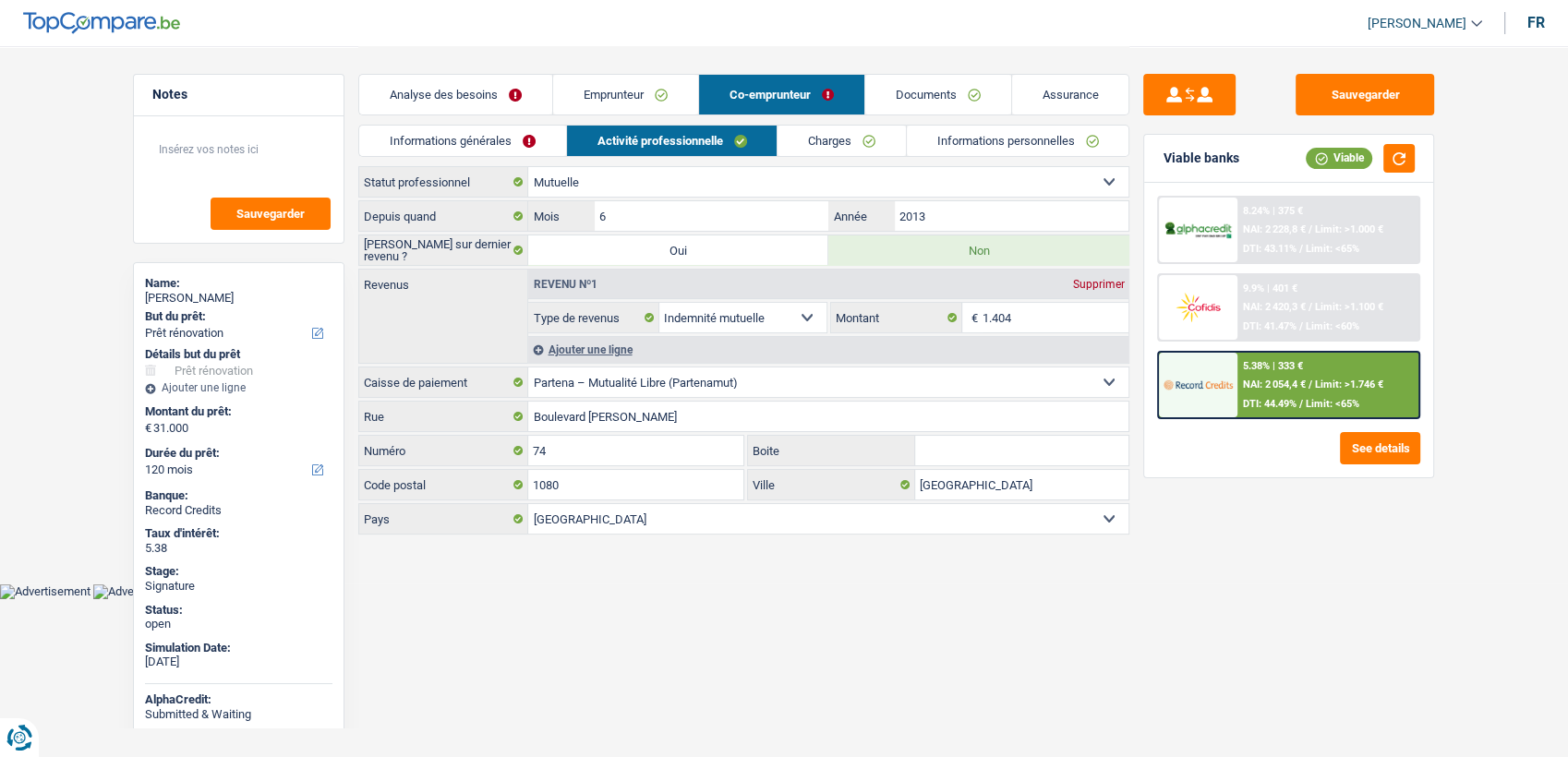
click at [951, 150] on link "Informations personnelles" at bounding box center [1018, 141] width 223 height 31
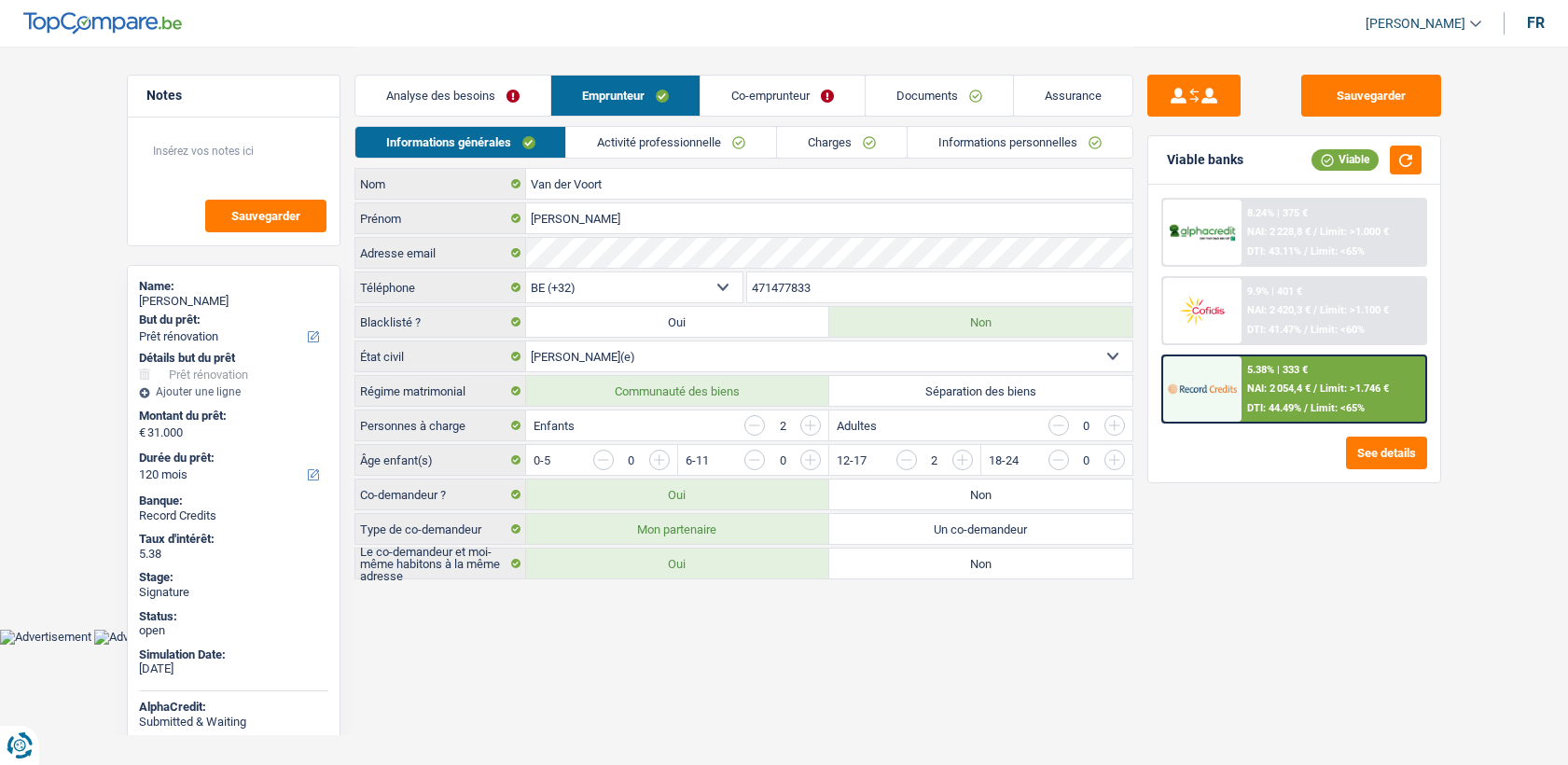
select select "renovation"
select select "120"
select select "32"
select select "married"
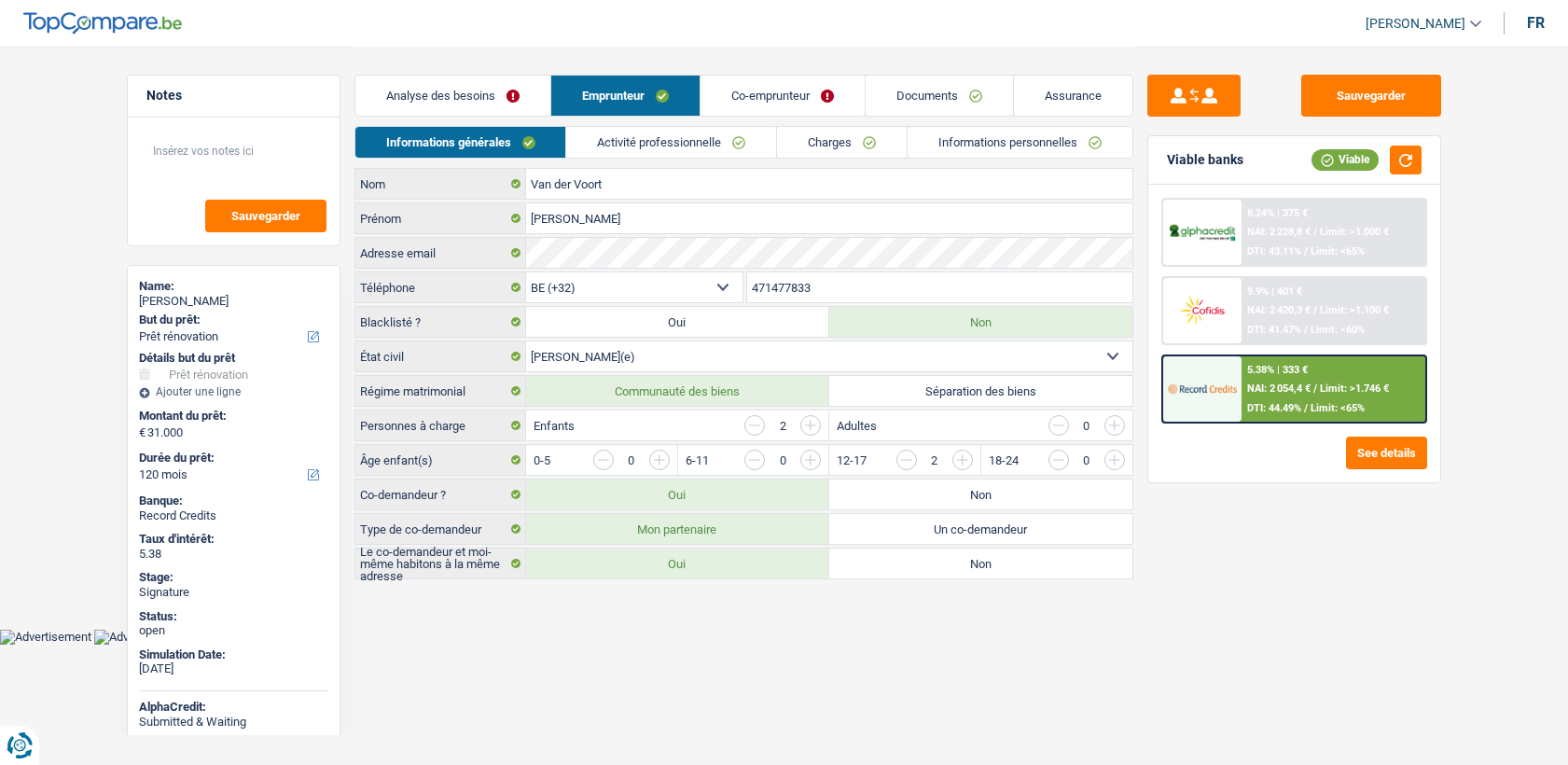
select select "mutuality"
select select "mutualityIndemnity"
select select "partenamut"
select select "BE"
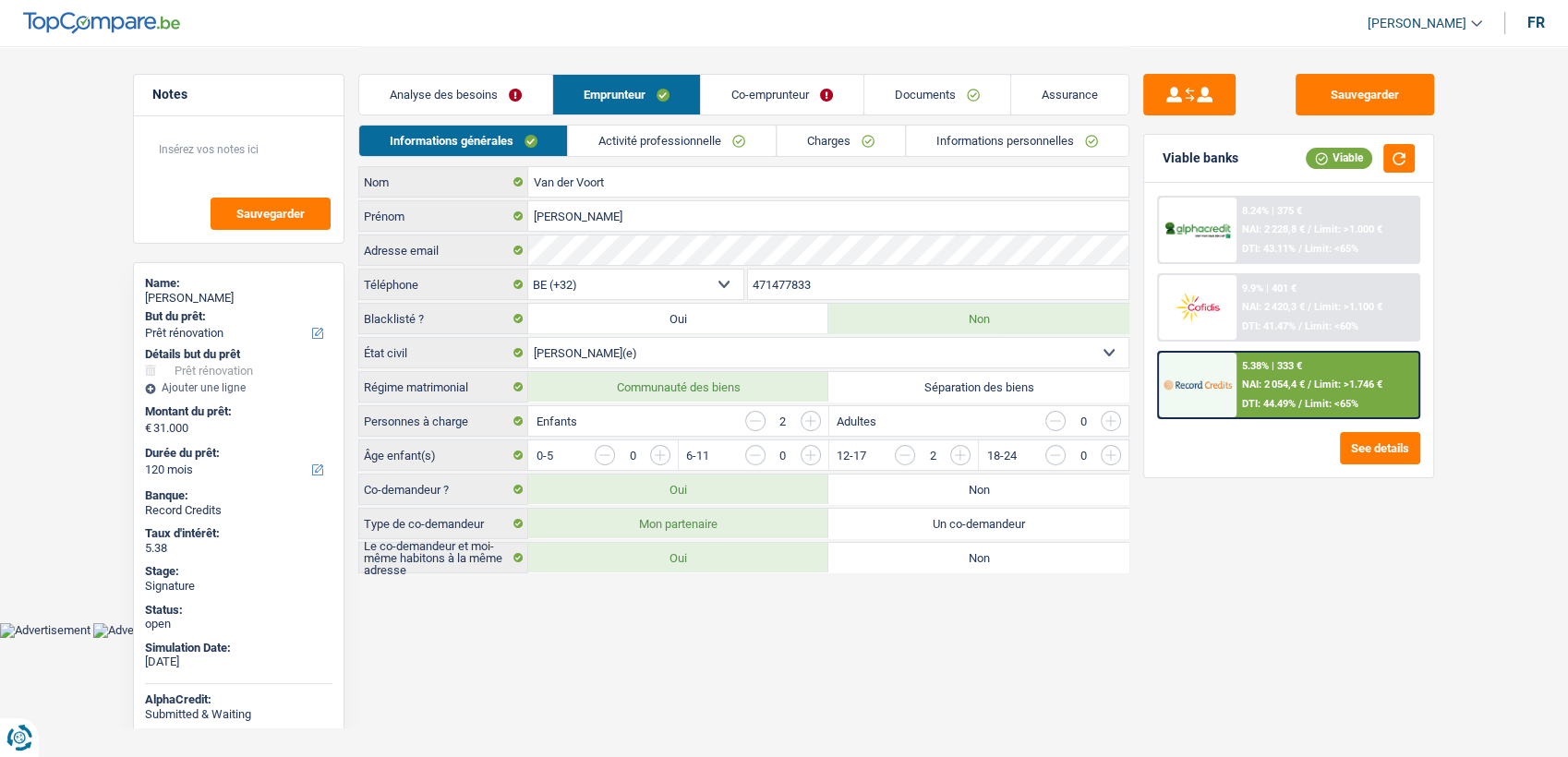
click at [659, 150] on link "Activité professionnelle" at bounding box center [673, 141] width 208 height 31
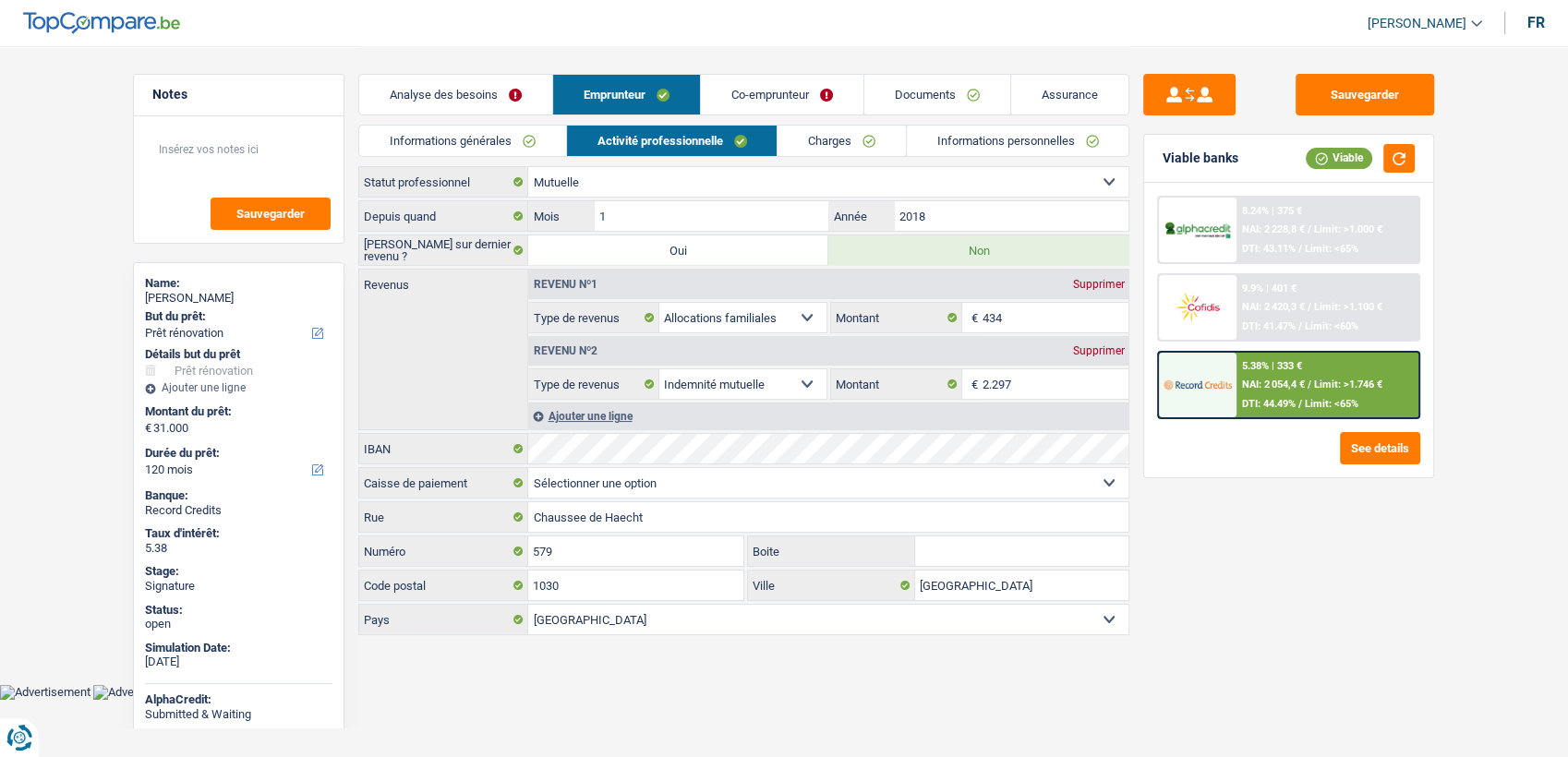
click at [760, 91] on link "Co-emprunteur" at bounding box center [781, 94] width 162 height 39
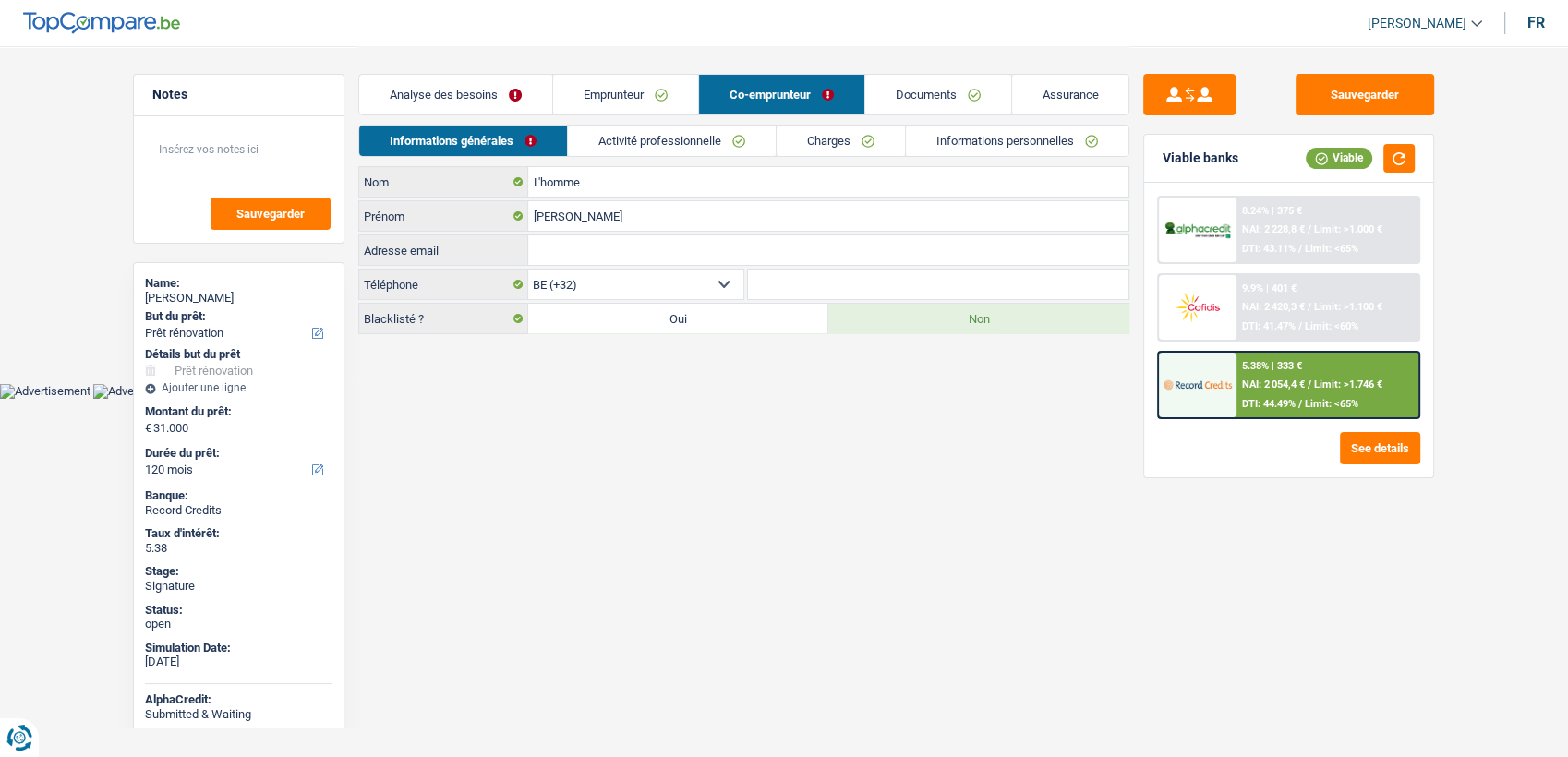
click at [673, 135] on link "Activité professionnelle" at bounding box center [672, 141] width 208 height 31
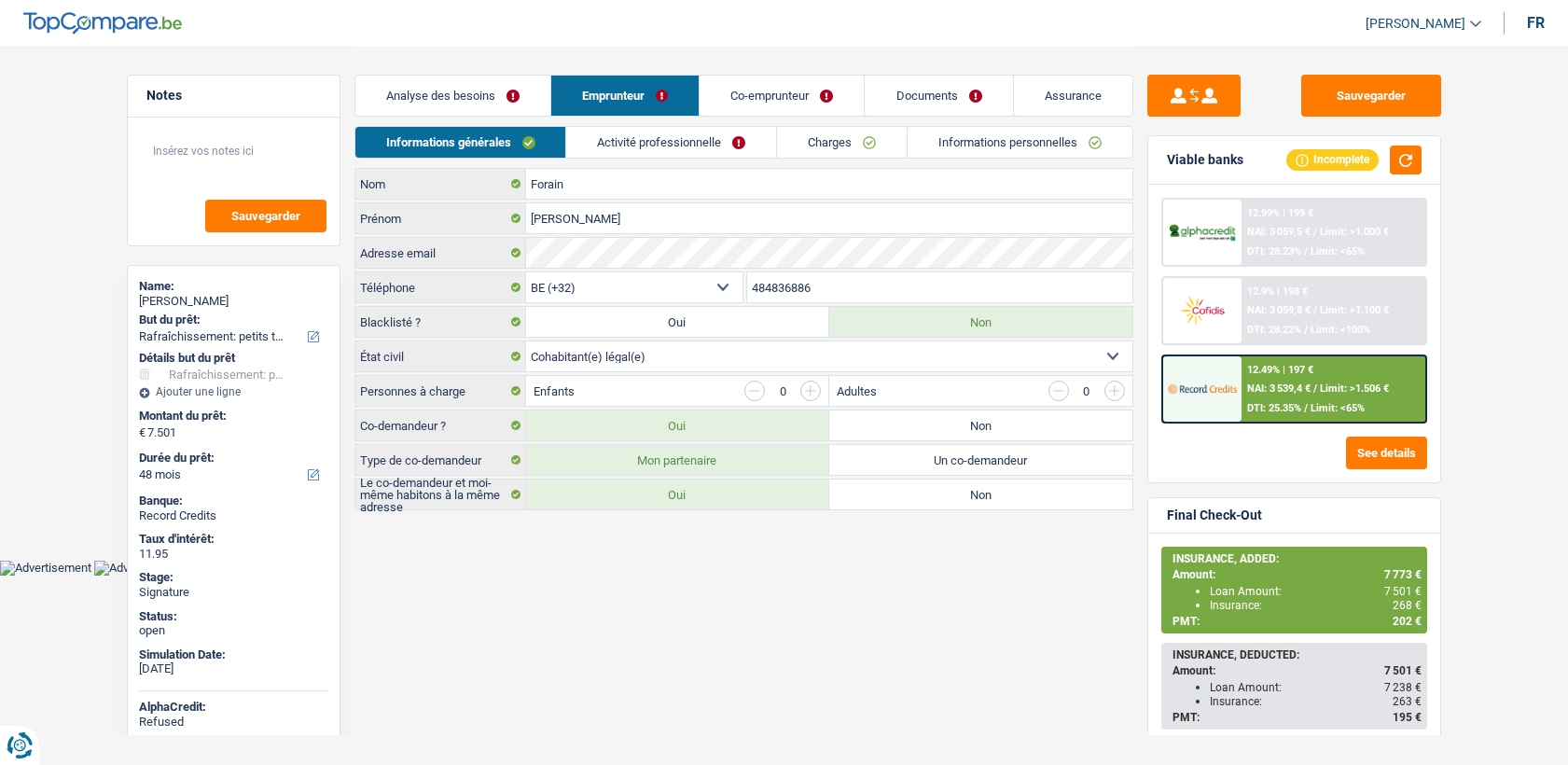
select select "houseOrGarden"
select select "48"
select select "32"
select select "cohabitation"
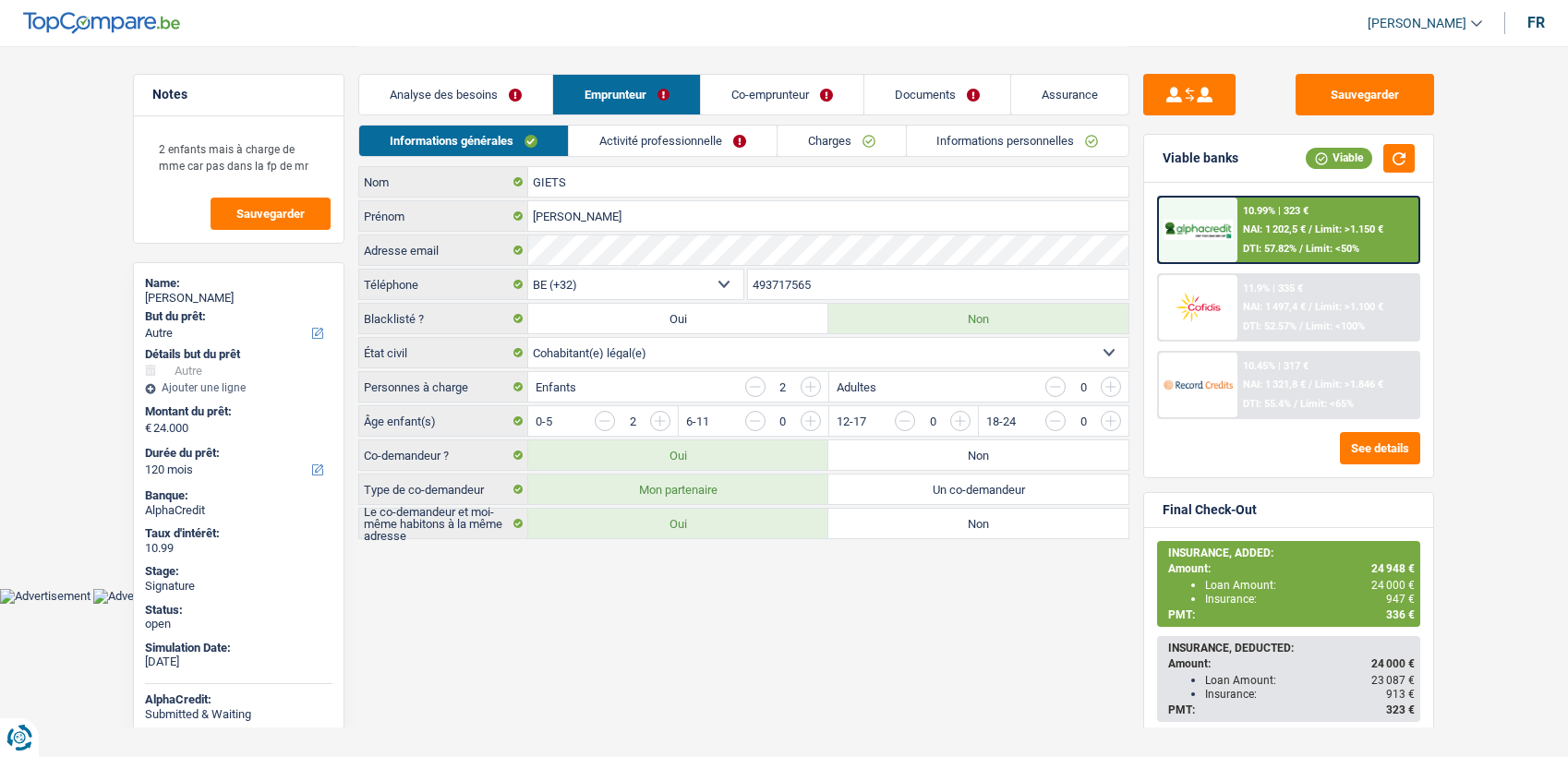
select select "other"
select select "120"
select select "32"
select select "cohabitation"
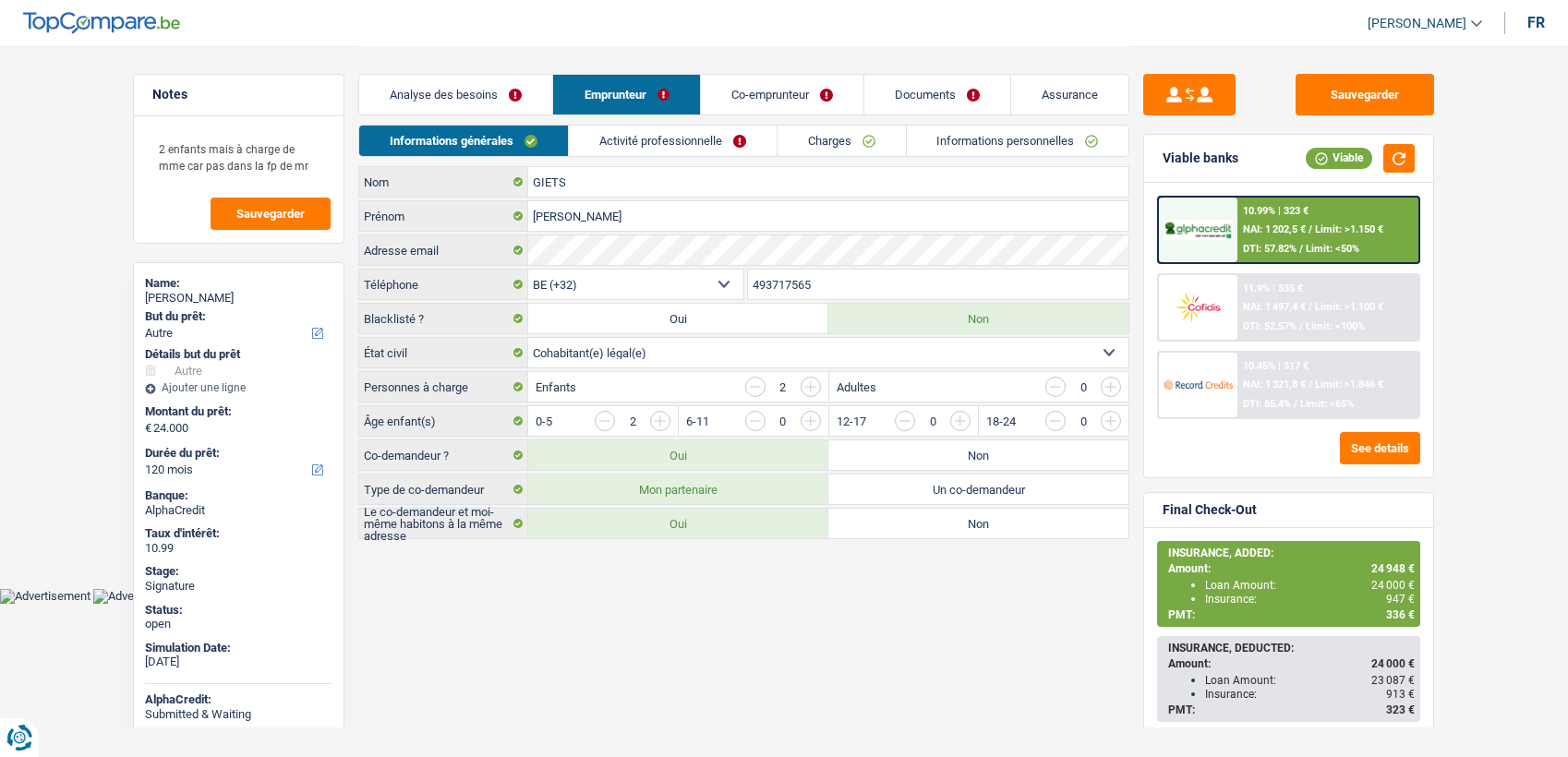
select select "rents"
select select "BE"
select select "personalLoan"
select select "familyEvent"
select select "36"
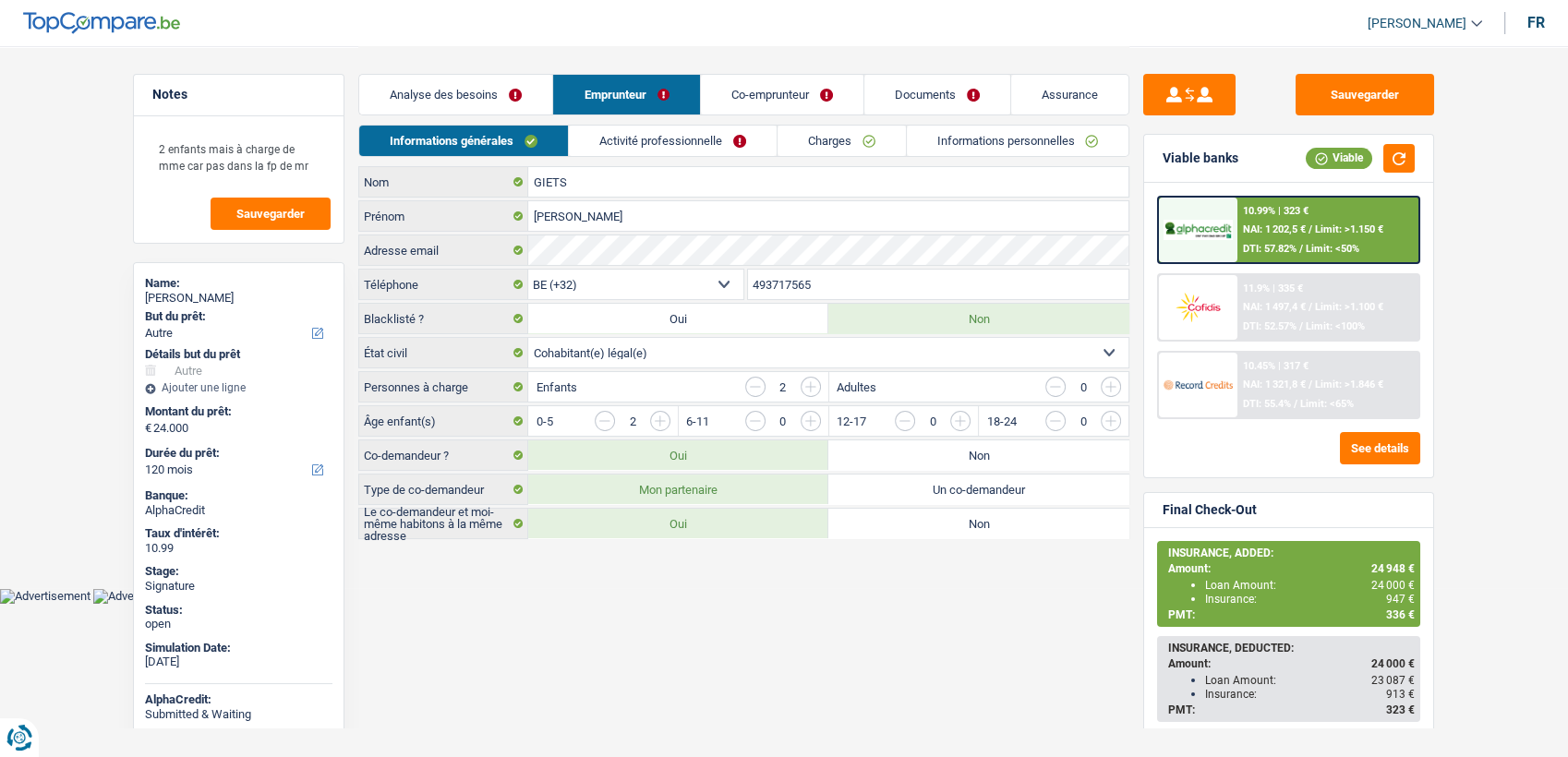
click at [609, 94] on link "Emprunteur" at bounding box center [626, 94] width 146 height 39
click at [811, 131] on link "Charges" at bounding box center [842, 141] width 129 height 31
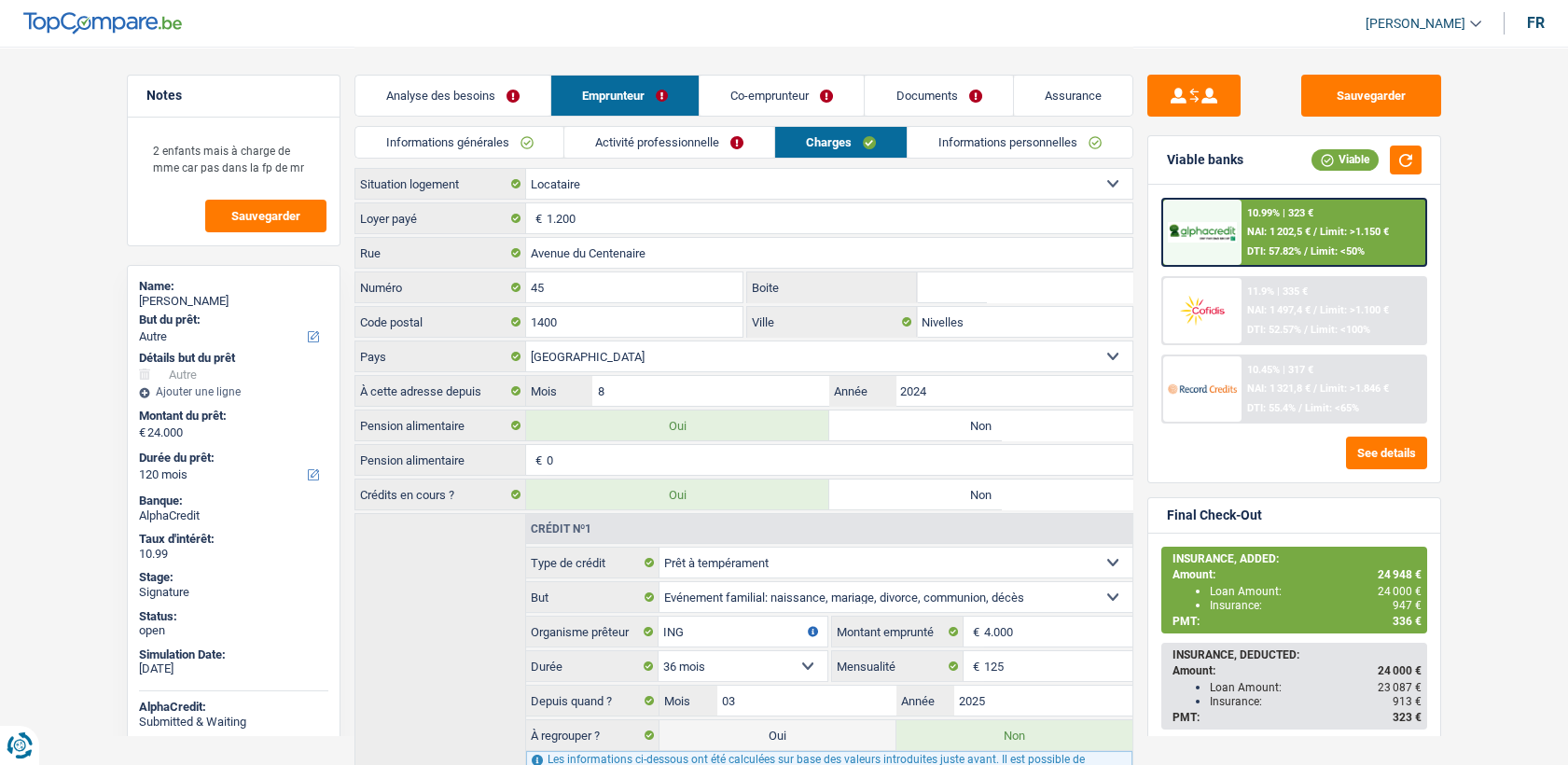
scroll to position [139, 0]
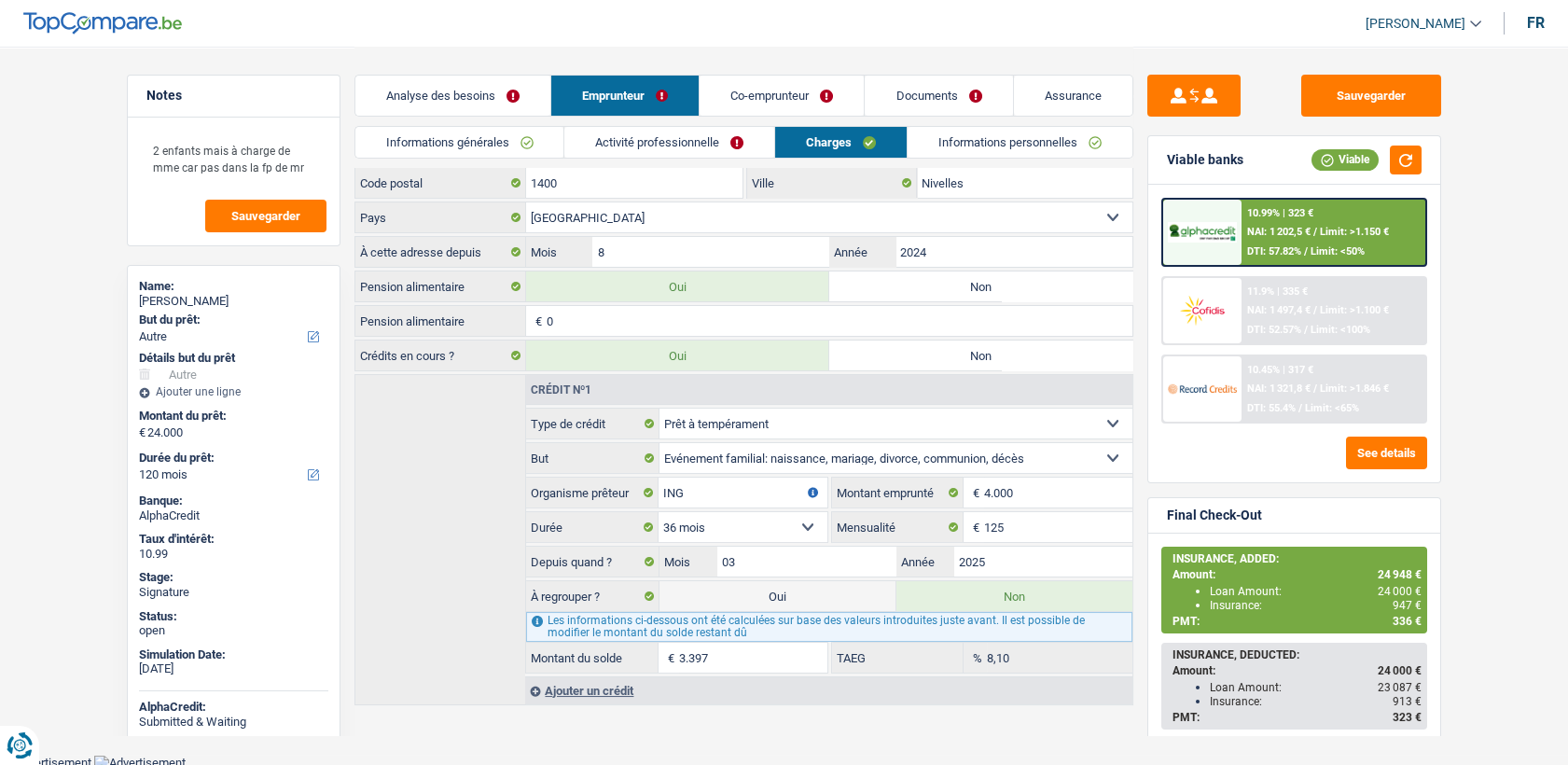
click at [709, 134] on link "Activité professionnelle" at bounding box center [669, 143] width 210 height 31
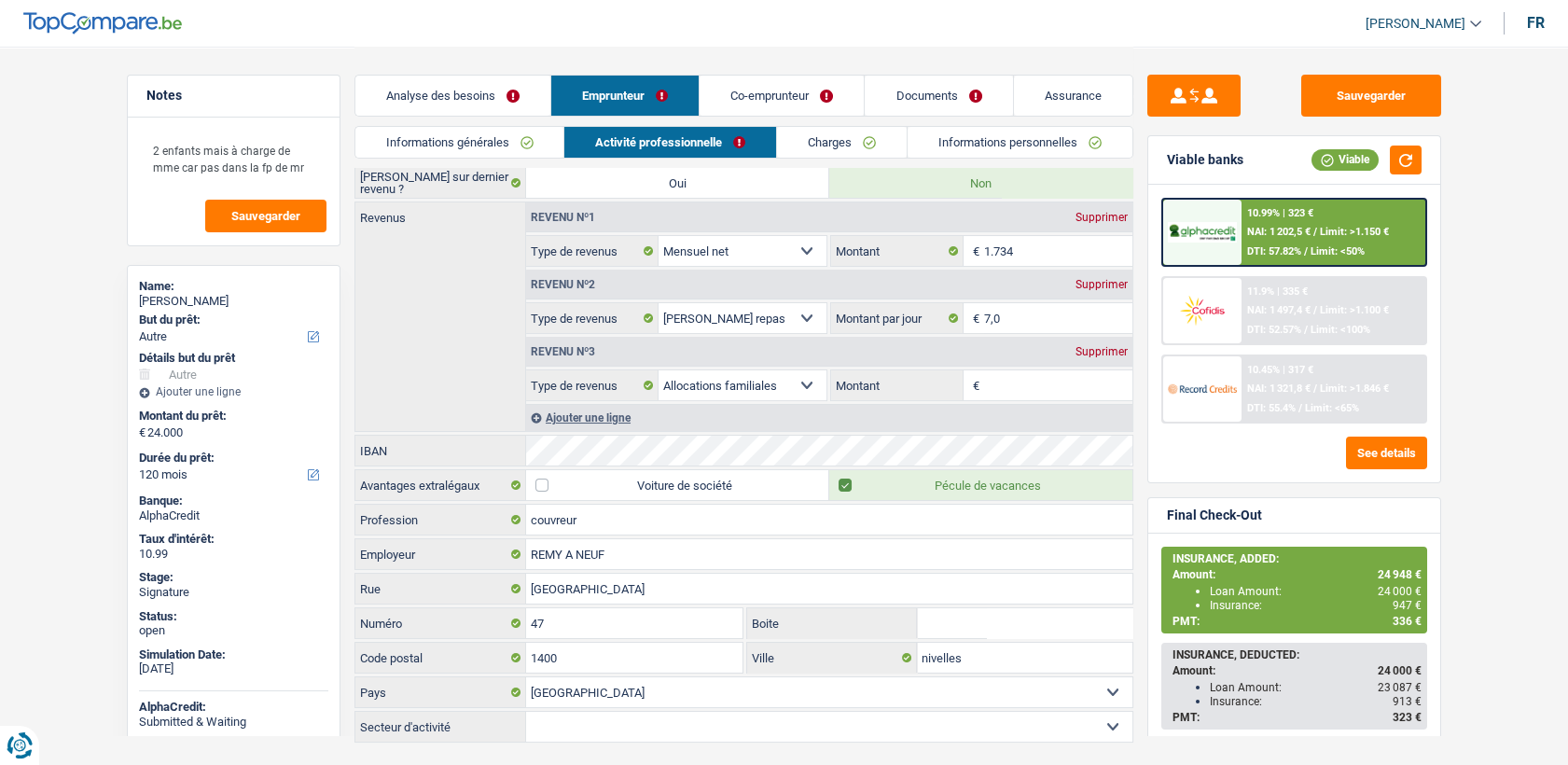
scroll to position [0, 0]
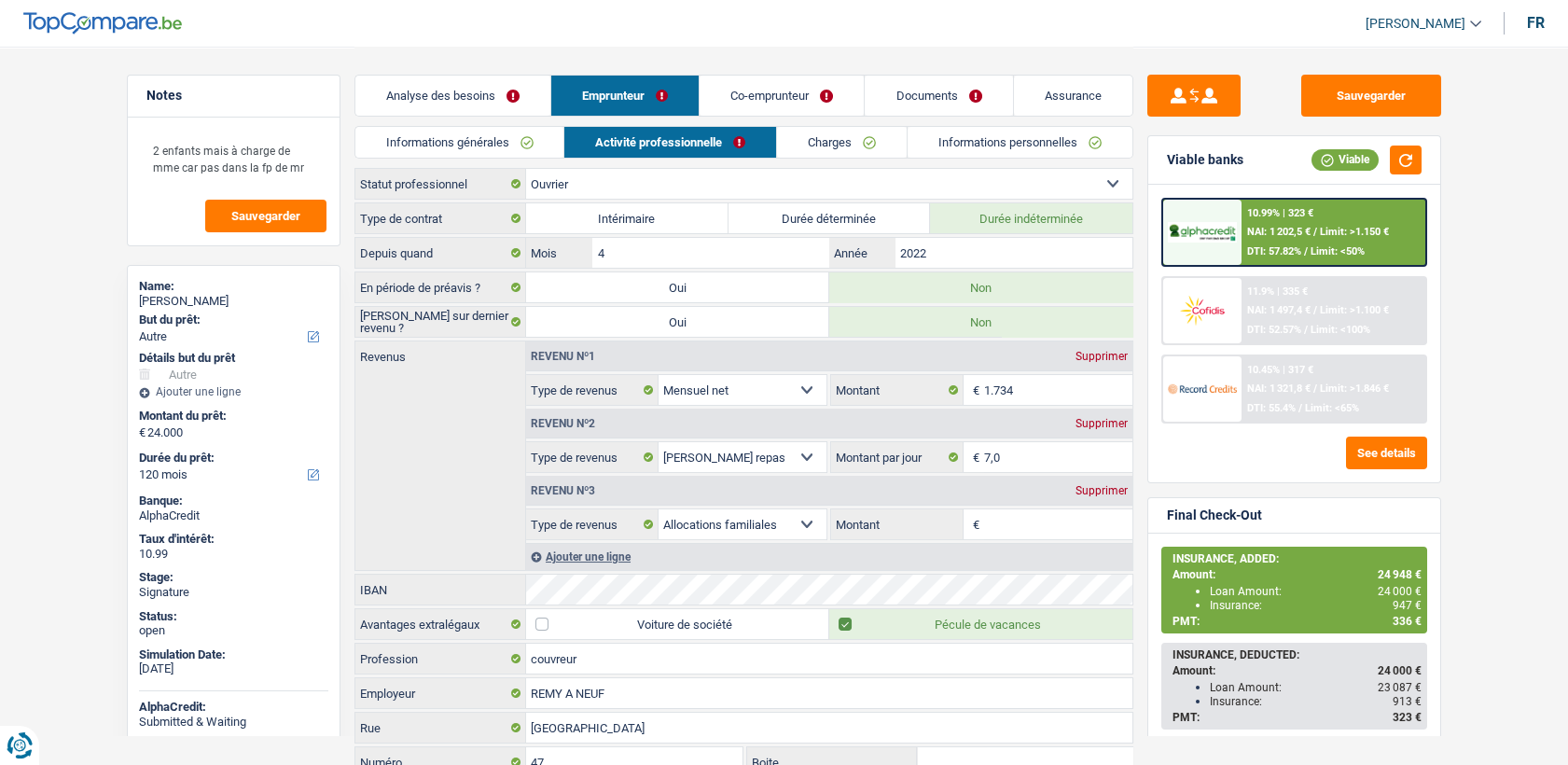
click at [803, 98] on link "Co-emprunteur" at bounding box center [781, 95] width 164 height 40
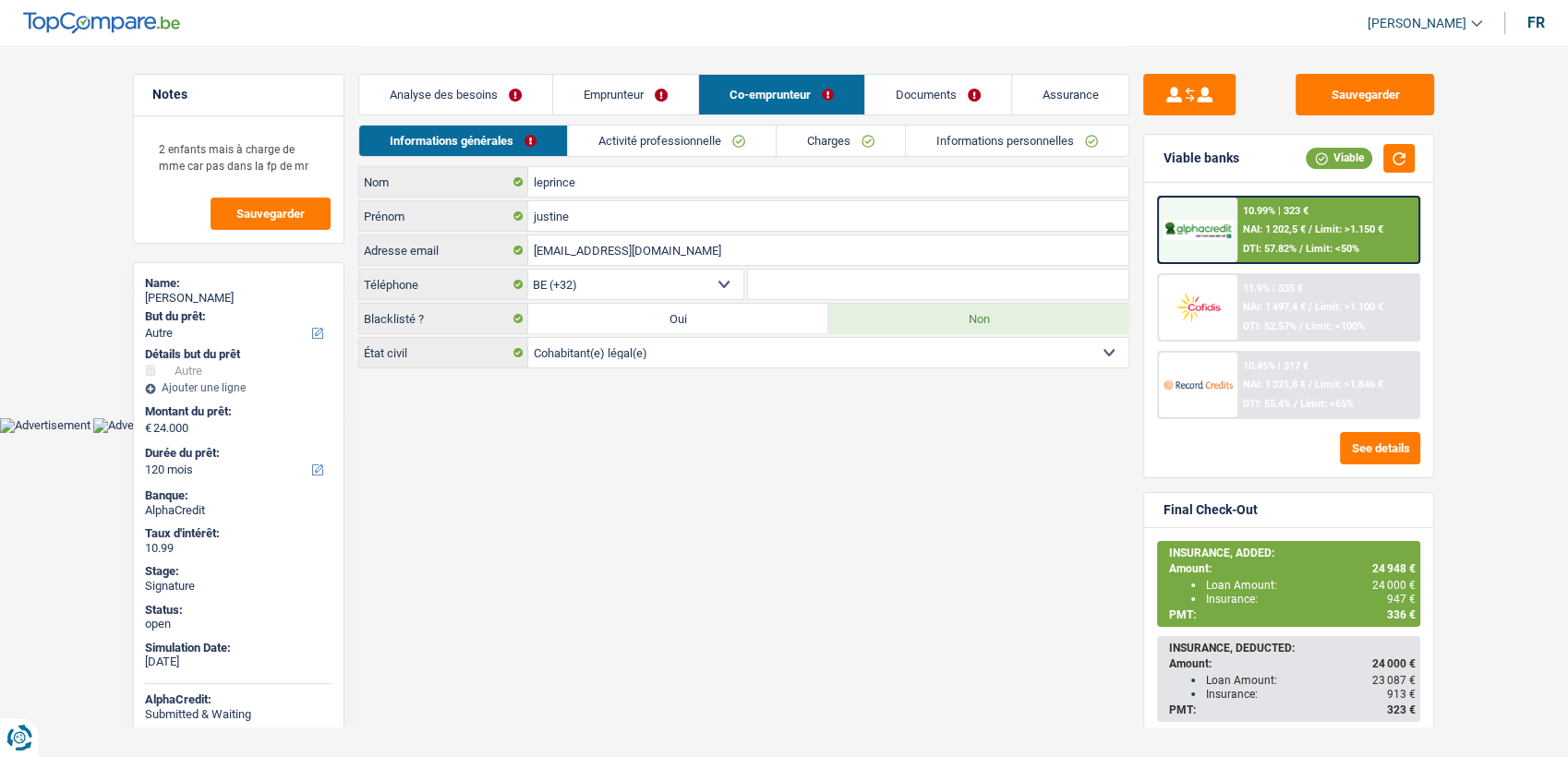
click at [694, 132] on link "Activité professionnelle" at bounding box center [672, 141] width 208 height 31
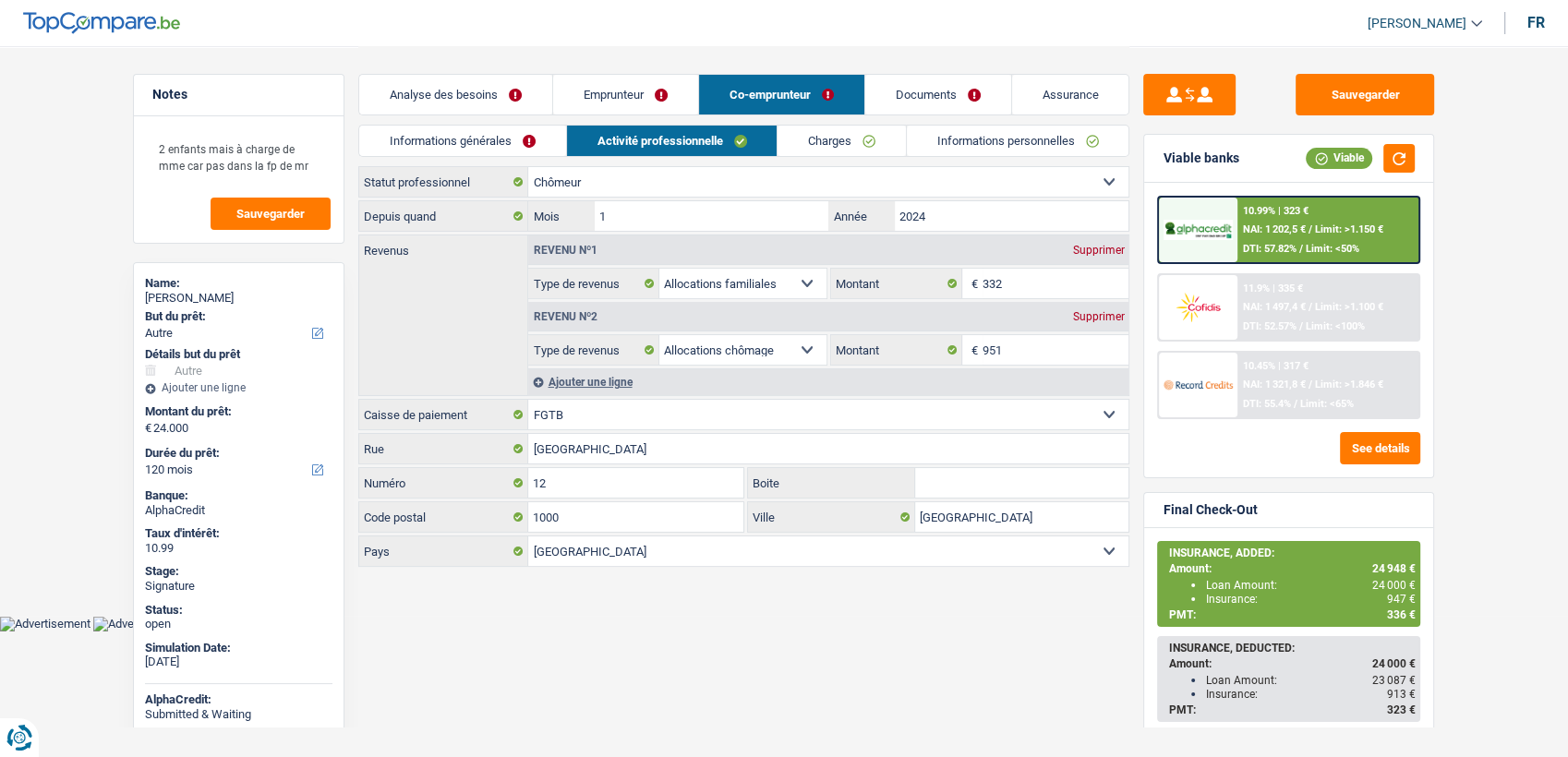
click at [635, 79] on link "Emprunteur" at bounding box center [625, 94] width 145 height 39
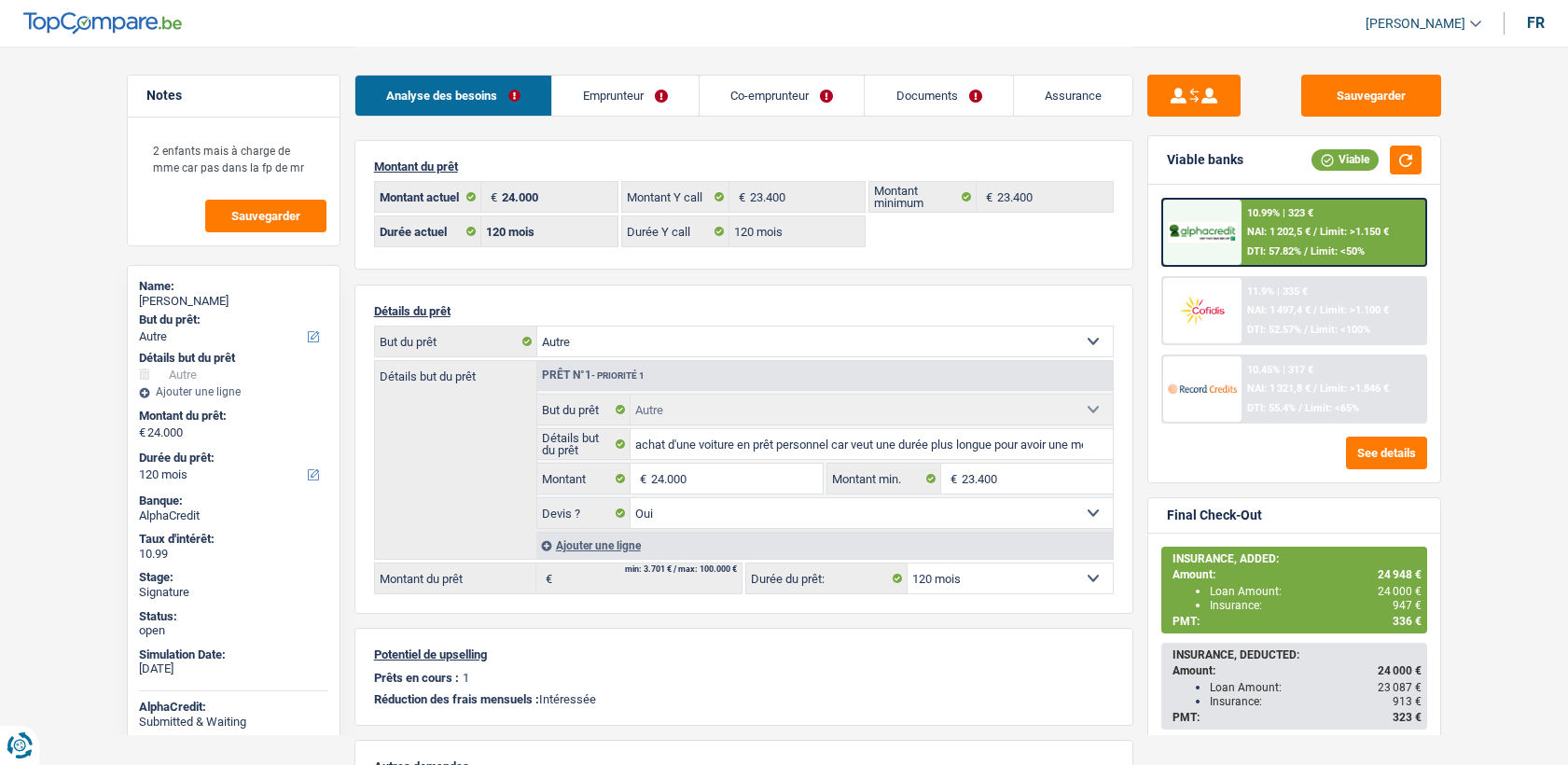
select select "other"
select select "120"
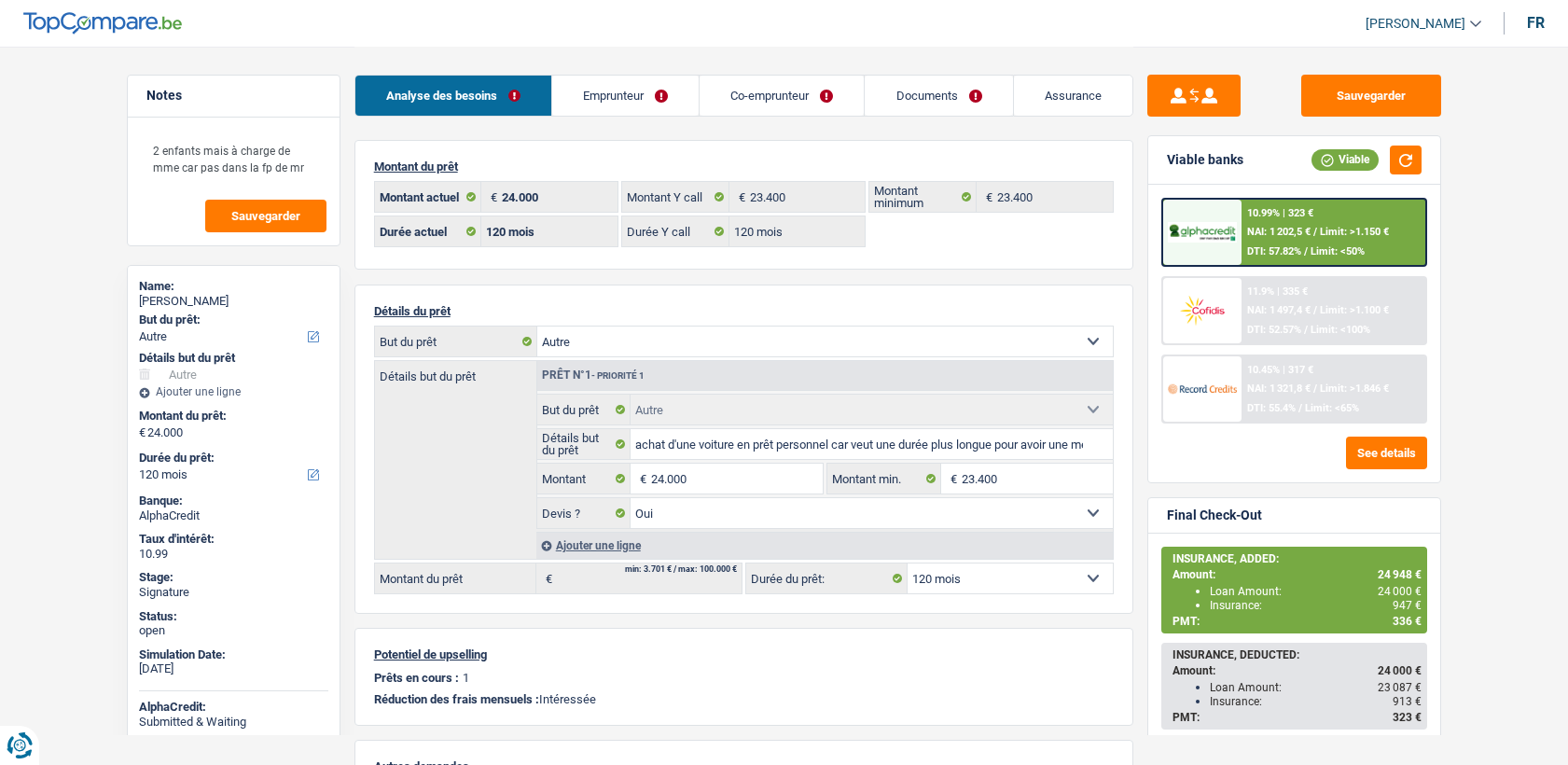
select select "other"
select select "yes"
select select "120"
click at [1022, 57] on div "Analyse des besoins Emprunteur Co-emprunteur Documents Assurance" at bounding box center [743, 86] width 779 height 80
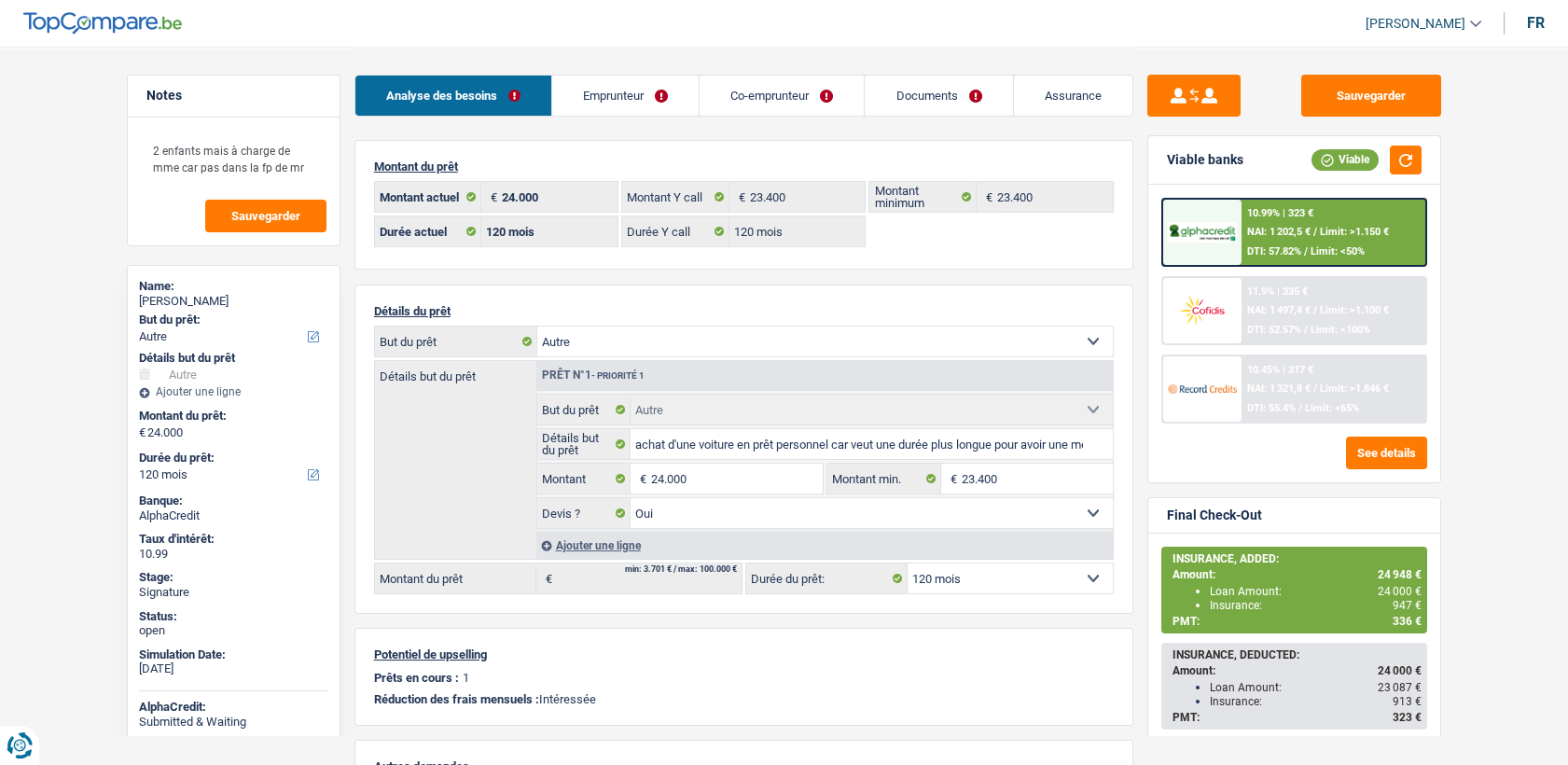
click at [1036, 80] on link "Assurance" at bounding box center [1073, 95] width 118 height 40
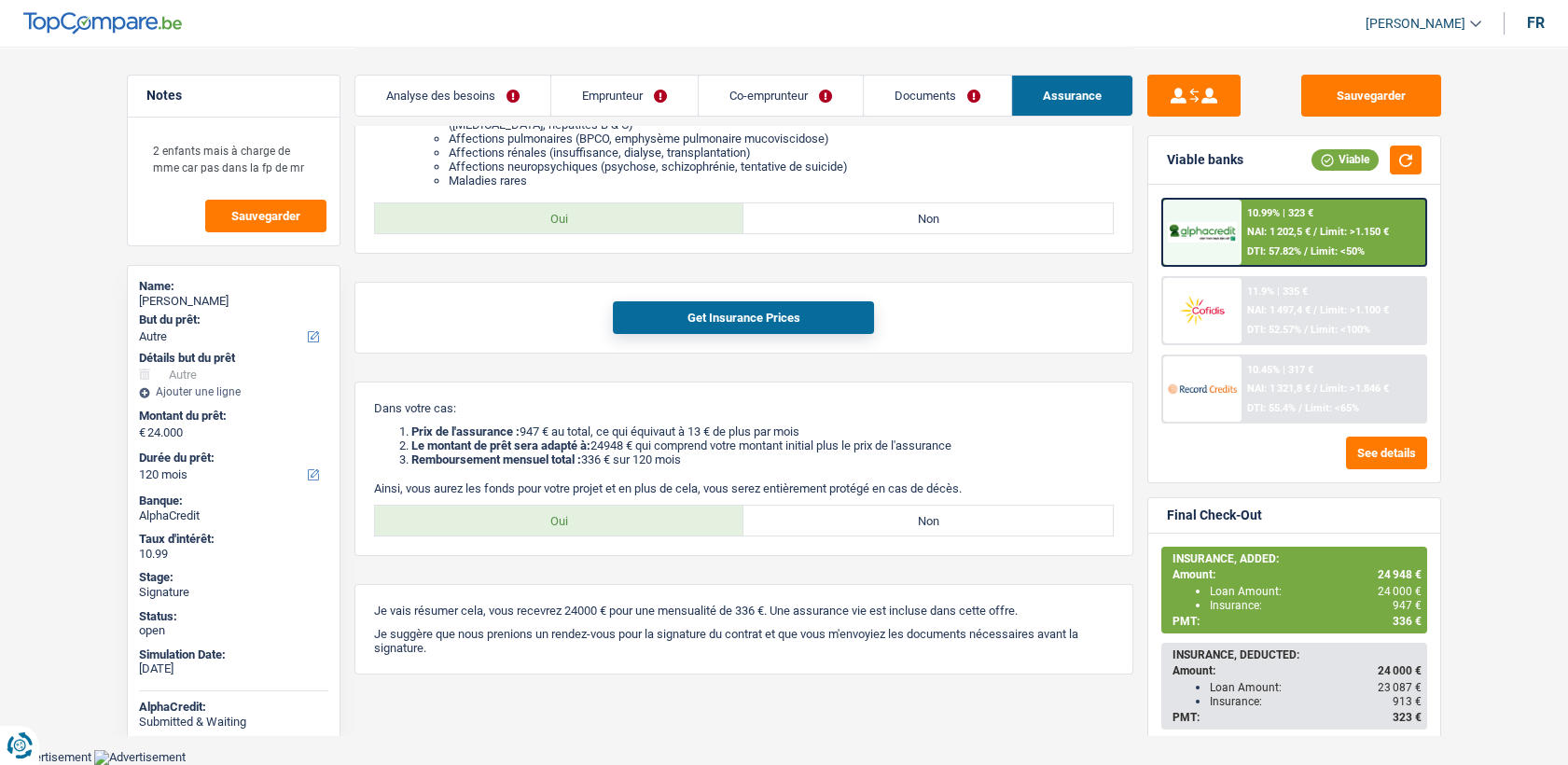
scroll to position [787, 0]
click at [635, 95] on link "Emprunteur" at bounding box center [624, 95] width 147 height 40
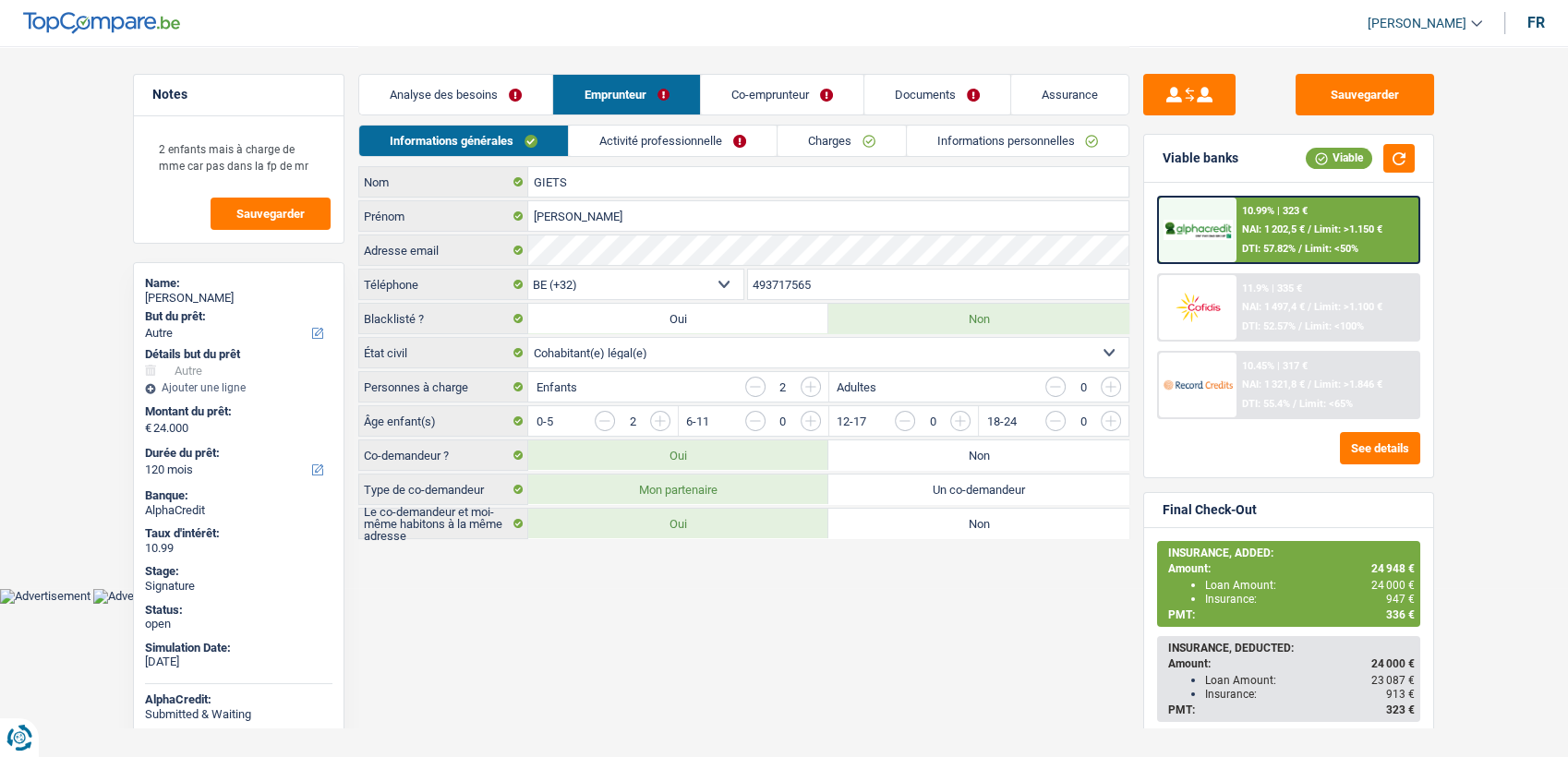
click at [638, 158] on div "Informations générales Activité professionnelle Charges Informations personnell…" at bounding box center [744, 145] width 772 height 41
click at [642, 152] on link "Activité professionnelle" at bounding box center [673, 141] width 208 height 31
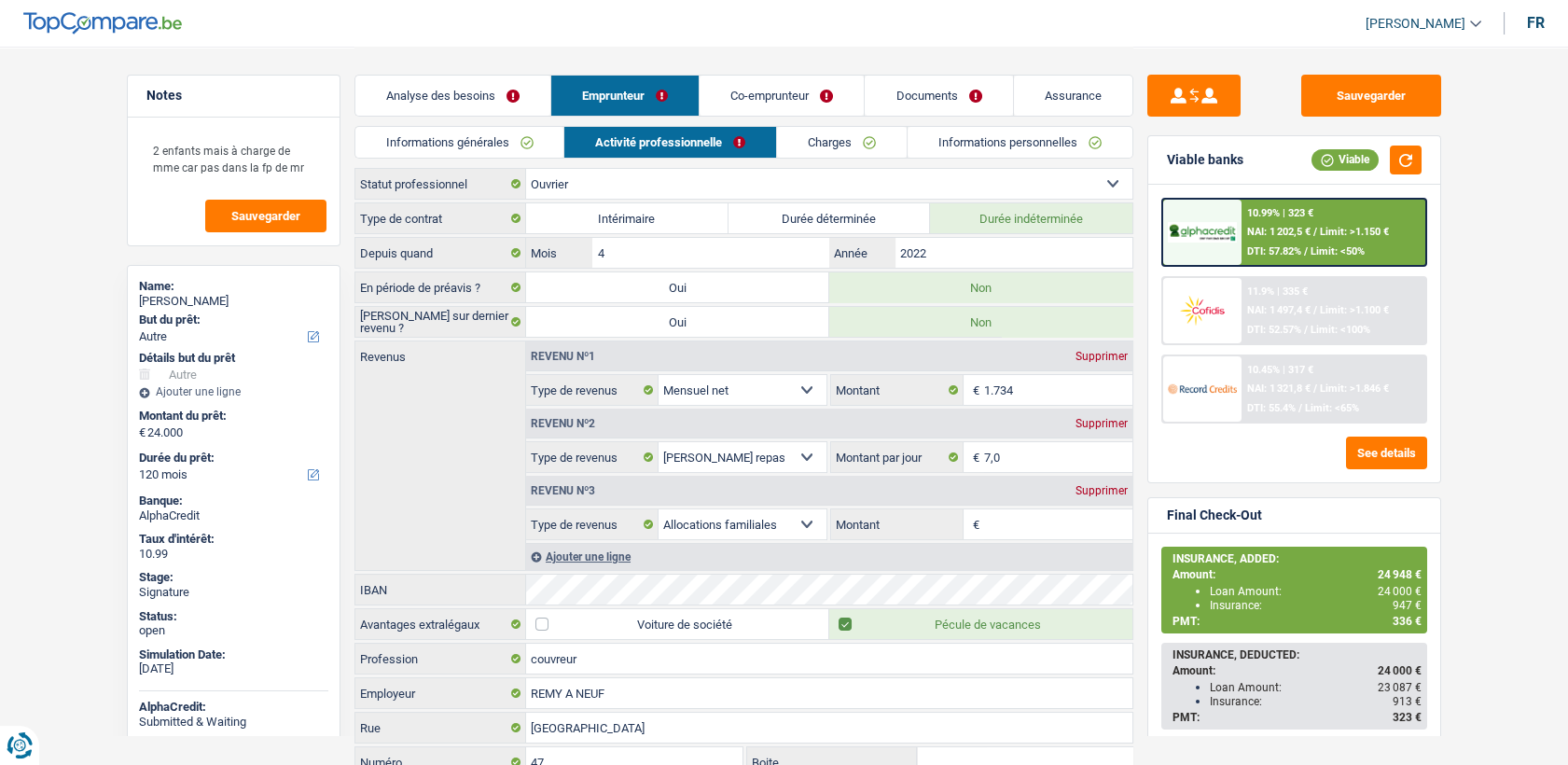
click at [771, 85] on link "Co-emprunteur" at bounding box center [781, 95] width 164 height 40
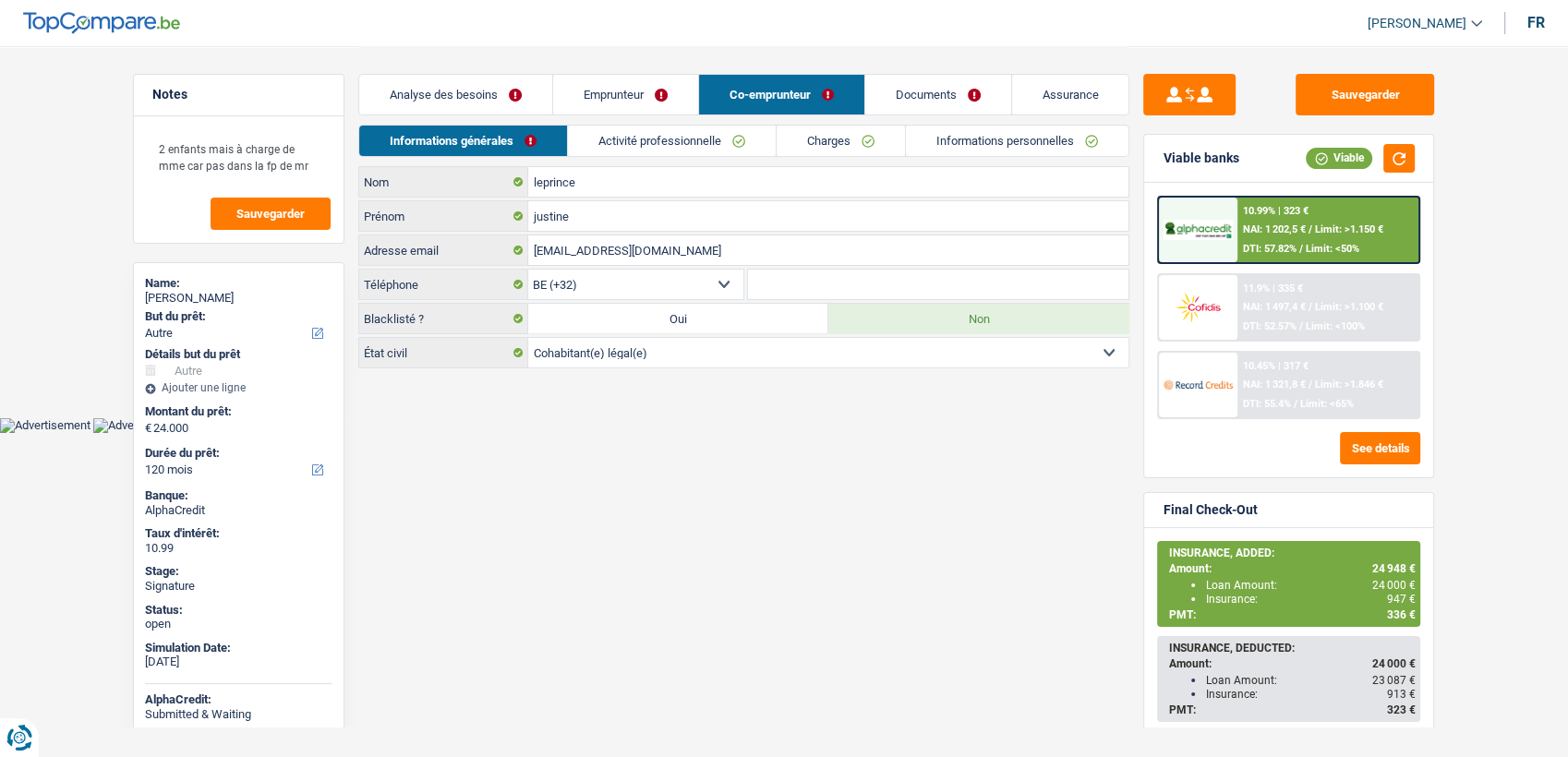
click at [957, 155] on link "Informations personnelles" at bounding box center [1017, 141] width 223 height 31
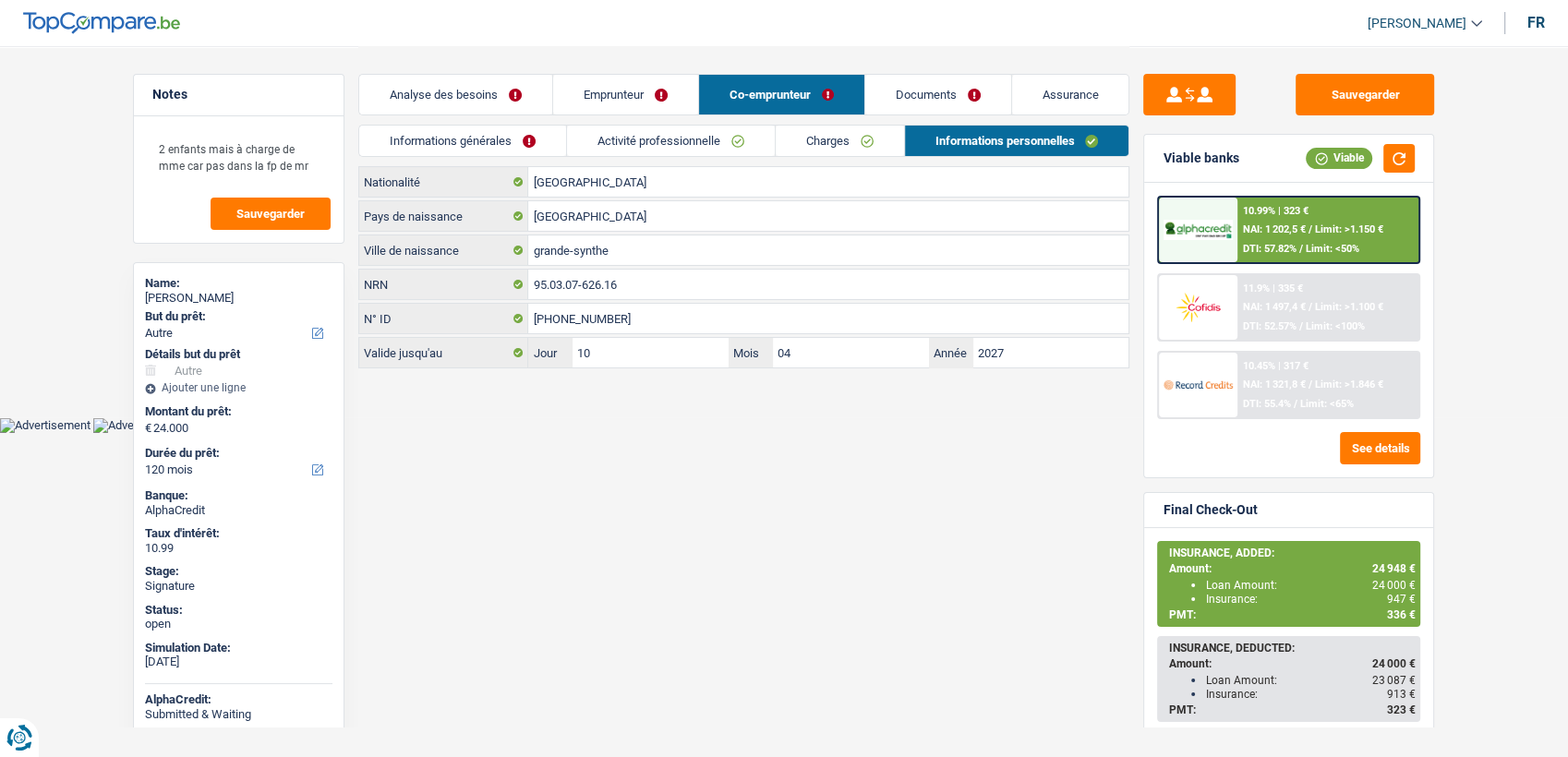
click at [923, 96] on link "Documents" at bounding box center [939, 94] width 146 height 39
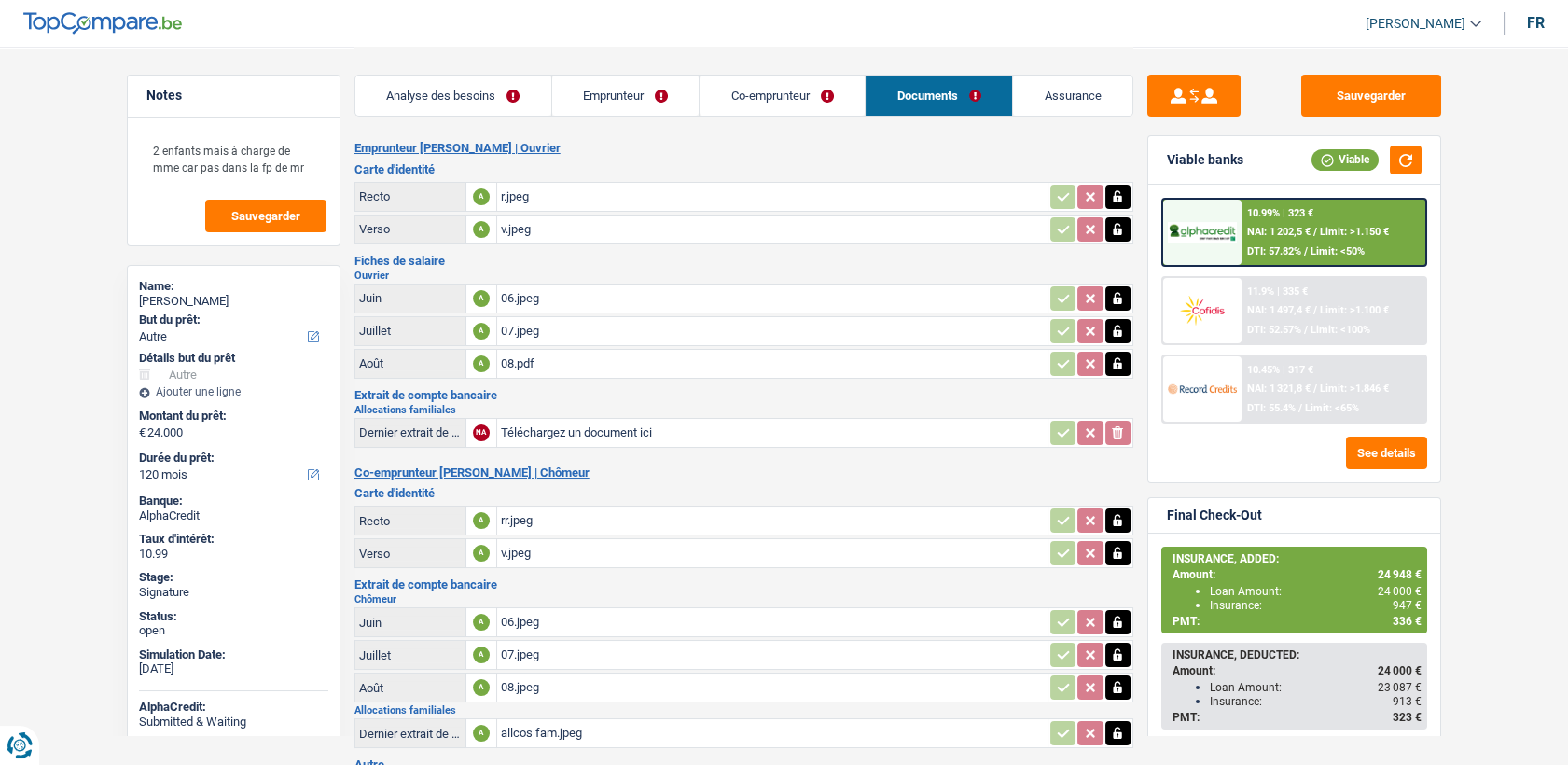
click at [515, 298] on div "06.jpeg" at bounding box center [771, 298] width 542 height 28
click at [509, 366] on div "08.pdf" at bounding box center [771, 363] width 542 height 28
click at [515, 354] on div "08.pdf" at bounding box center [771, 363] width 542 height 28
click at [530, 324] on div "07.jpeg" at bounding box center [771, 331] width 542 height 28
click at [523, 360] on div "08.pdf" at bounding box center [771, 363] width 542 height 28
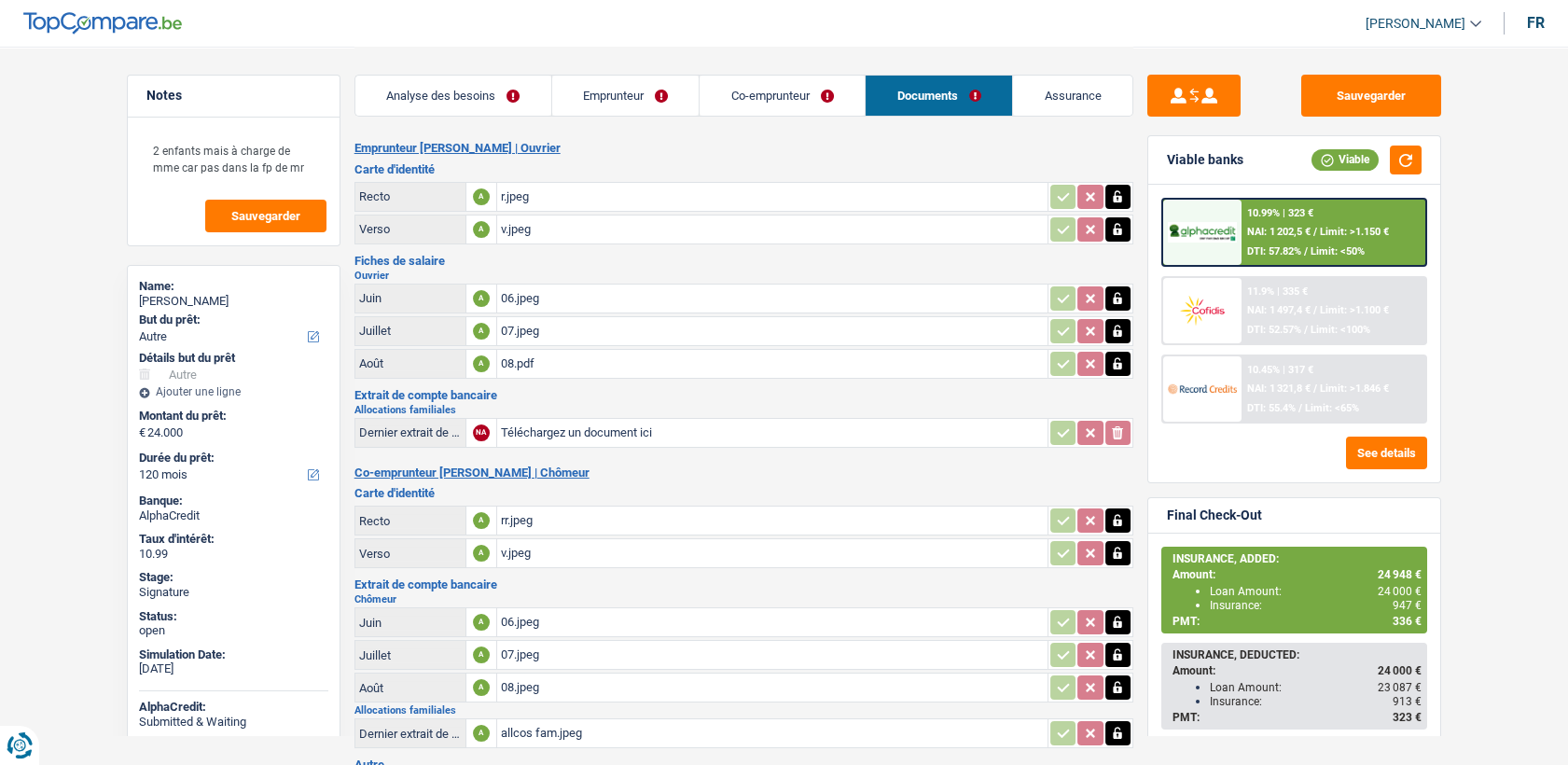
click at [512, 330] on div "07.jpeg" at bounding box center [771, 331] width 542 height 28
click at [612, 123] on div "Analyse des besoins Emprunteur Co-emprunteur Documents Assurance" at bounding box center [743, 86] width 779 height 80
click at [611, 103] on link "Emprunteur" at bounding box center [626, 95] width 147 height 40
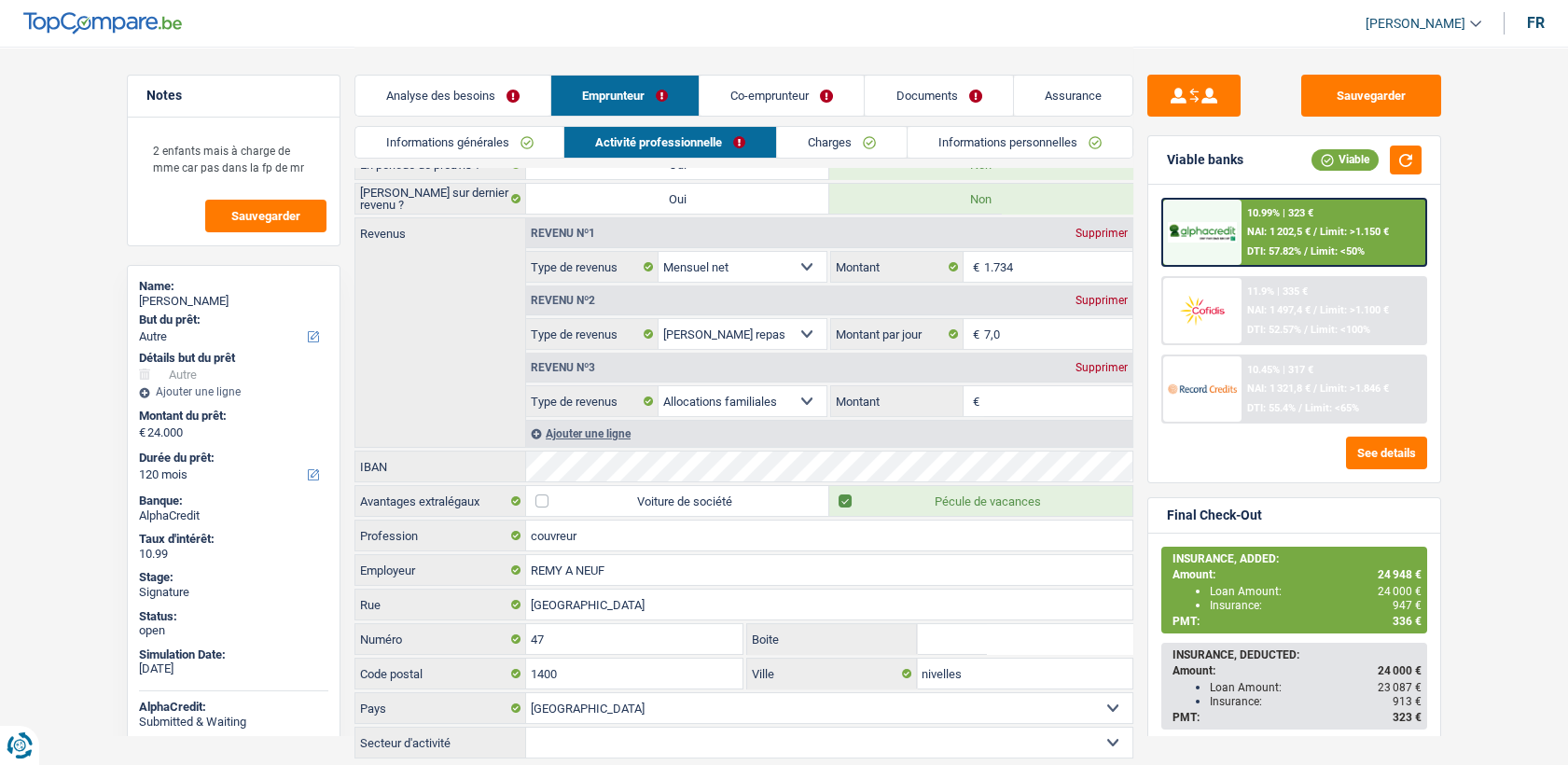
scroll to position [156, 0]
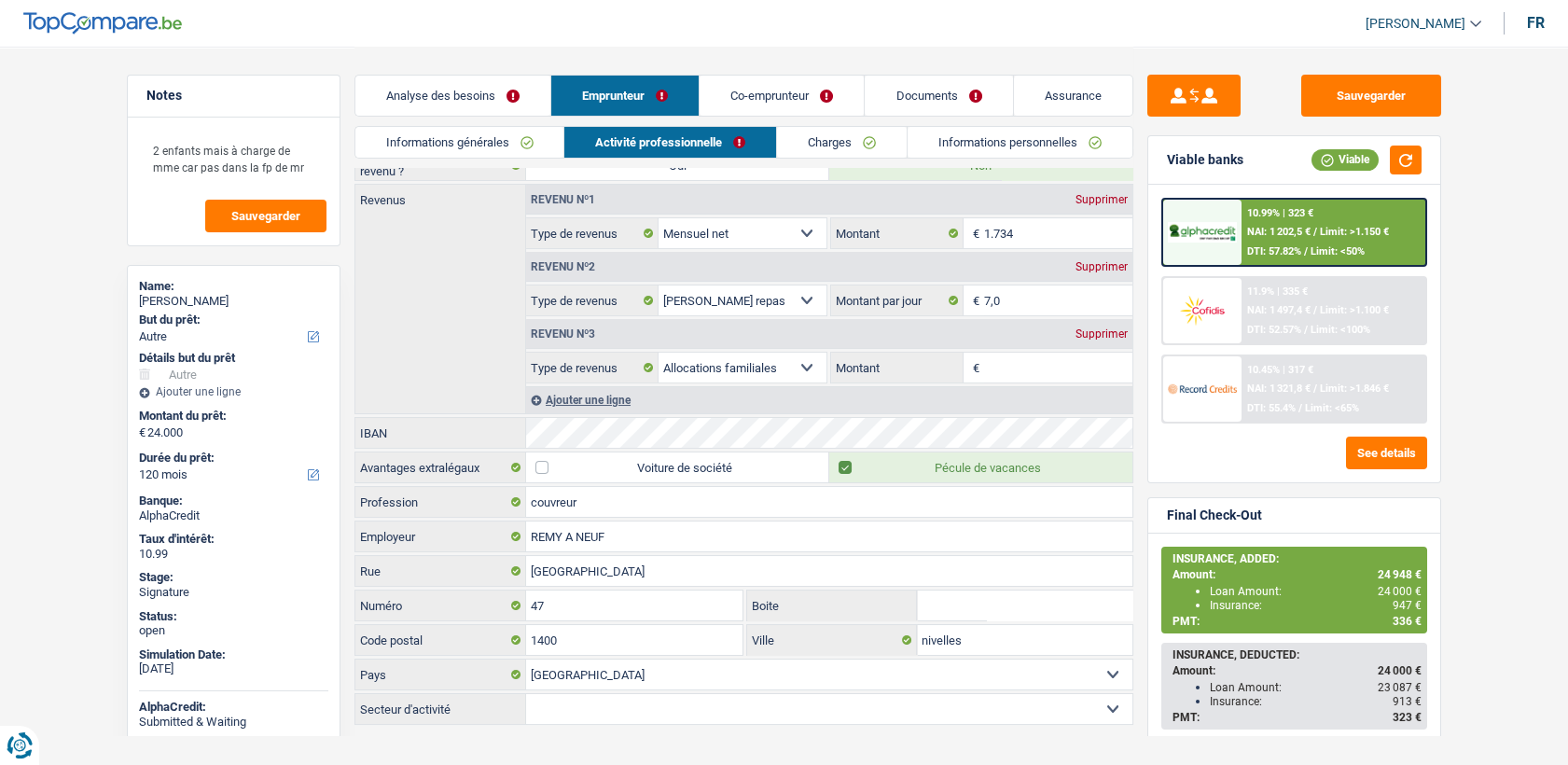
click at [794, 85] on link "Co-emprunteur" at bounding box center [781, 95] width 164 height 40
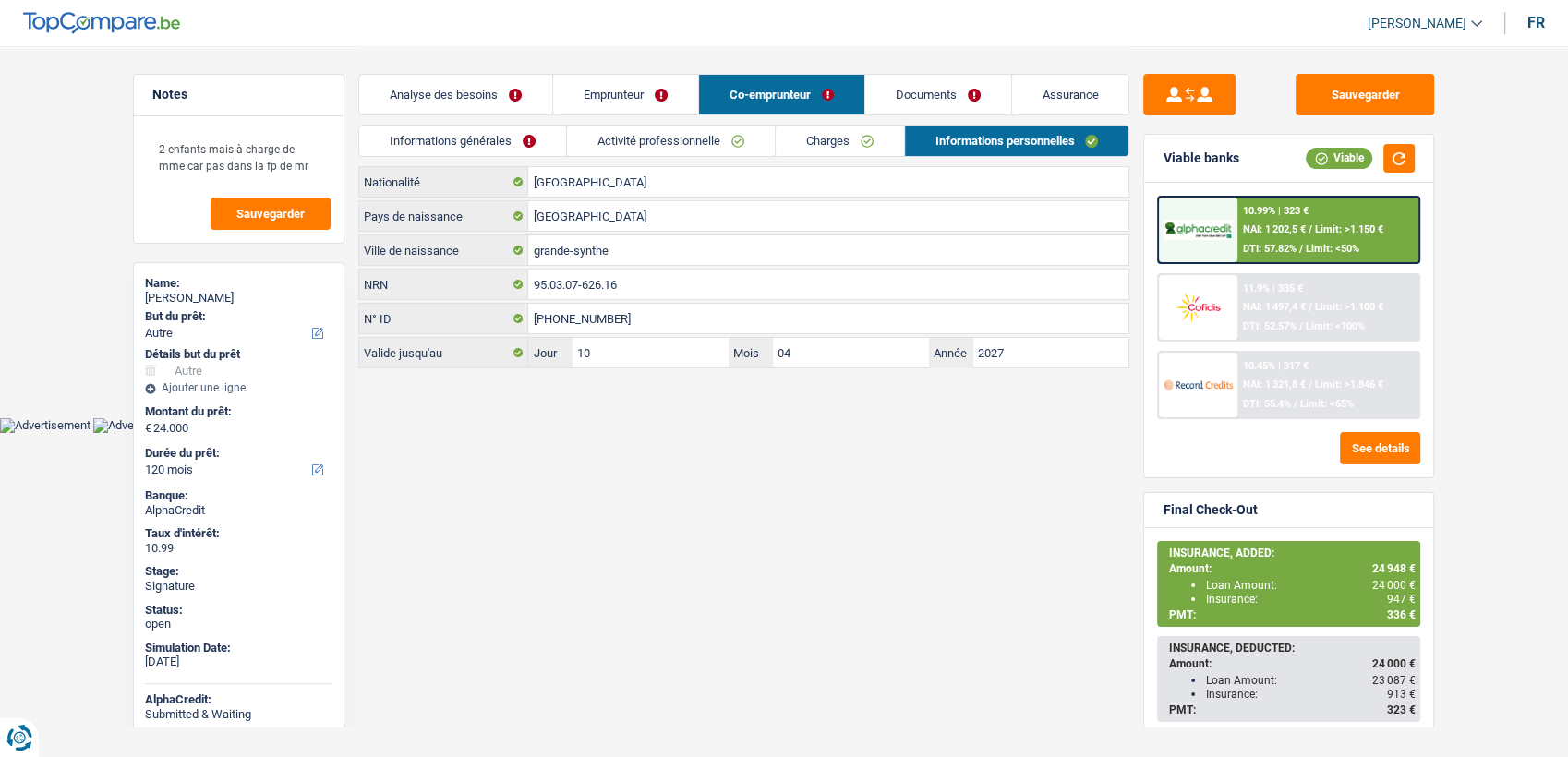
click at [728, 132] on link "Activité professionnelle" at bounding box center [671, 141] width 208 height 31
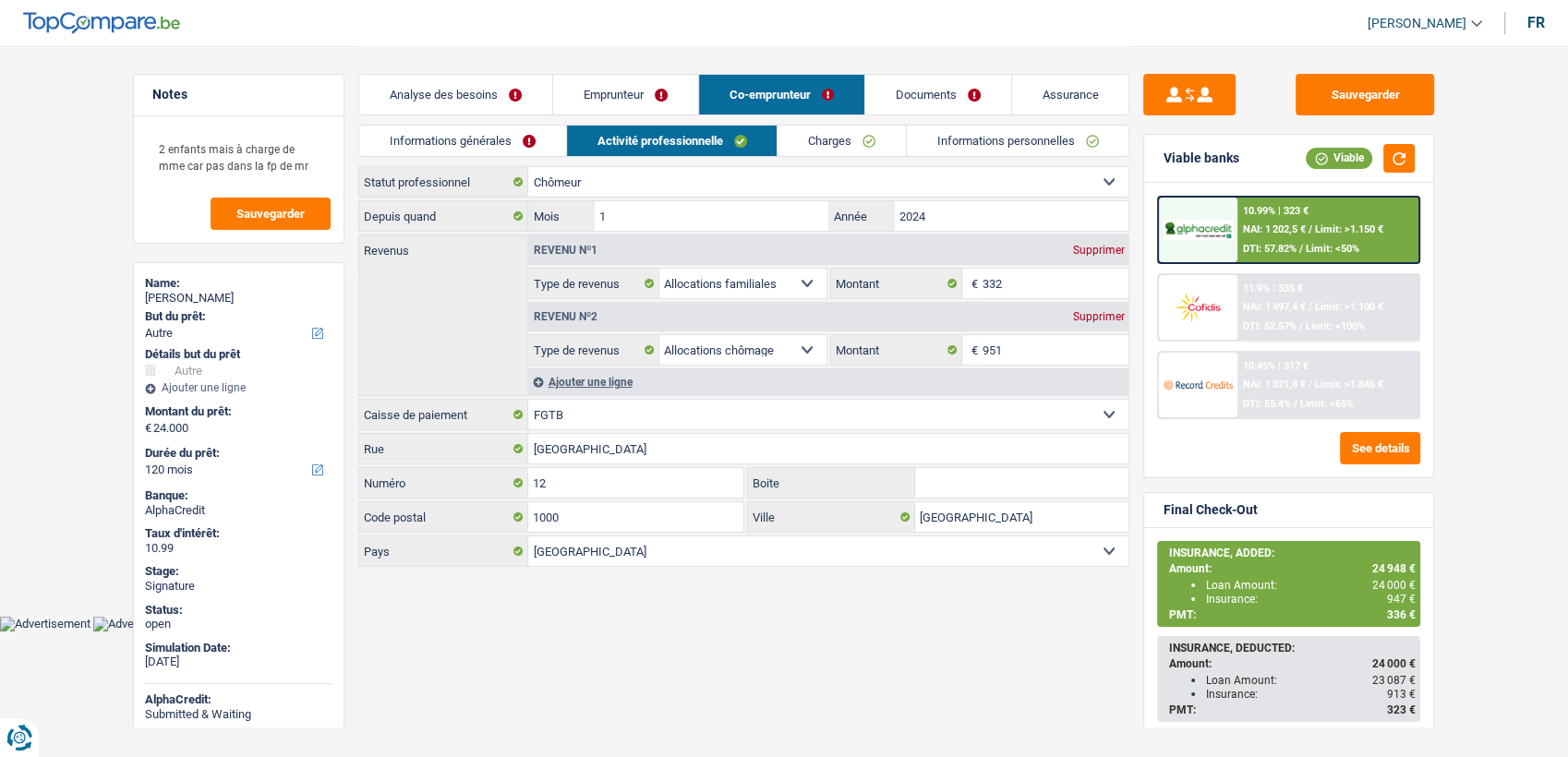
click at [979, 135] on link "Informations personnelles" at bounding box center [1018, 141] width 223 height 31
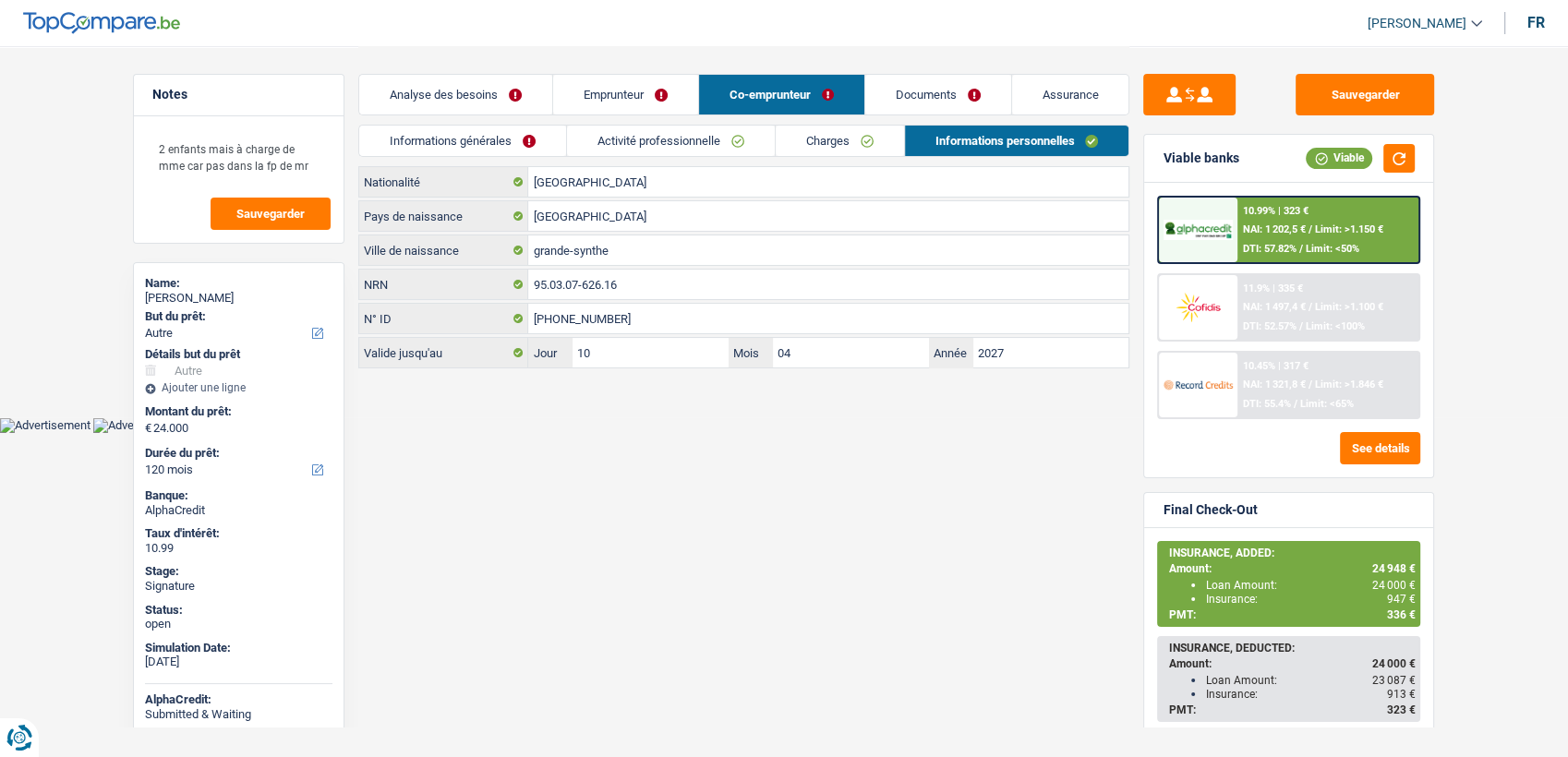
click at [957, 93] on link "Documents" at bounding box center [939, 94] width 146 height 39
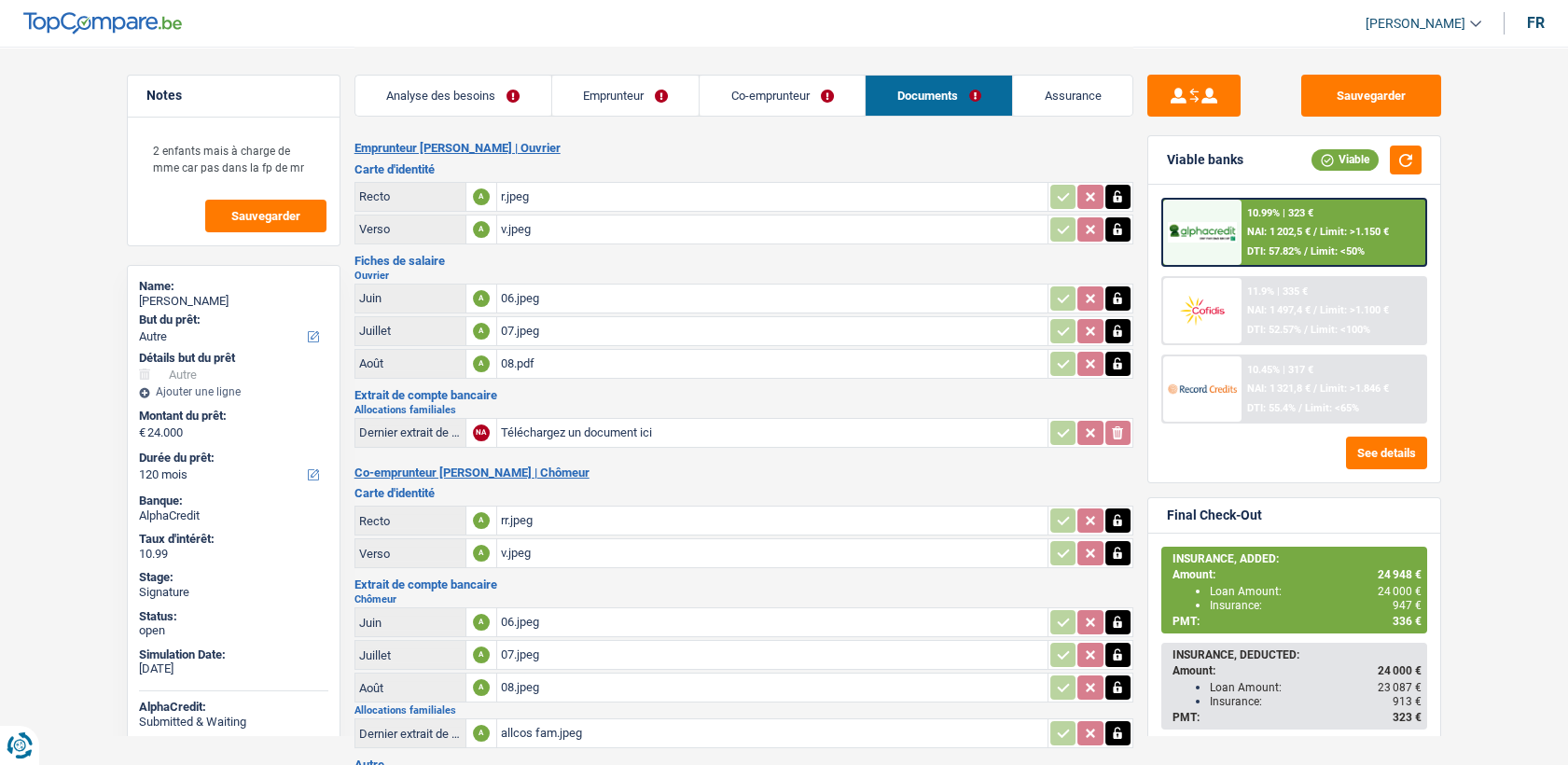
click at [548, 722] on div "allcos fam.jpeg" at bounding box center [771, 733] width 542 height 28
